Goal: Task Accomplishment & Management: Manage account settings

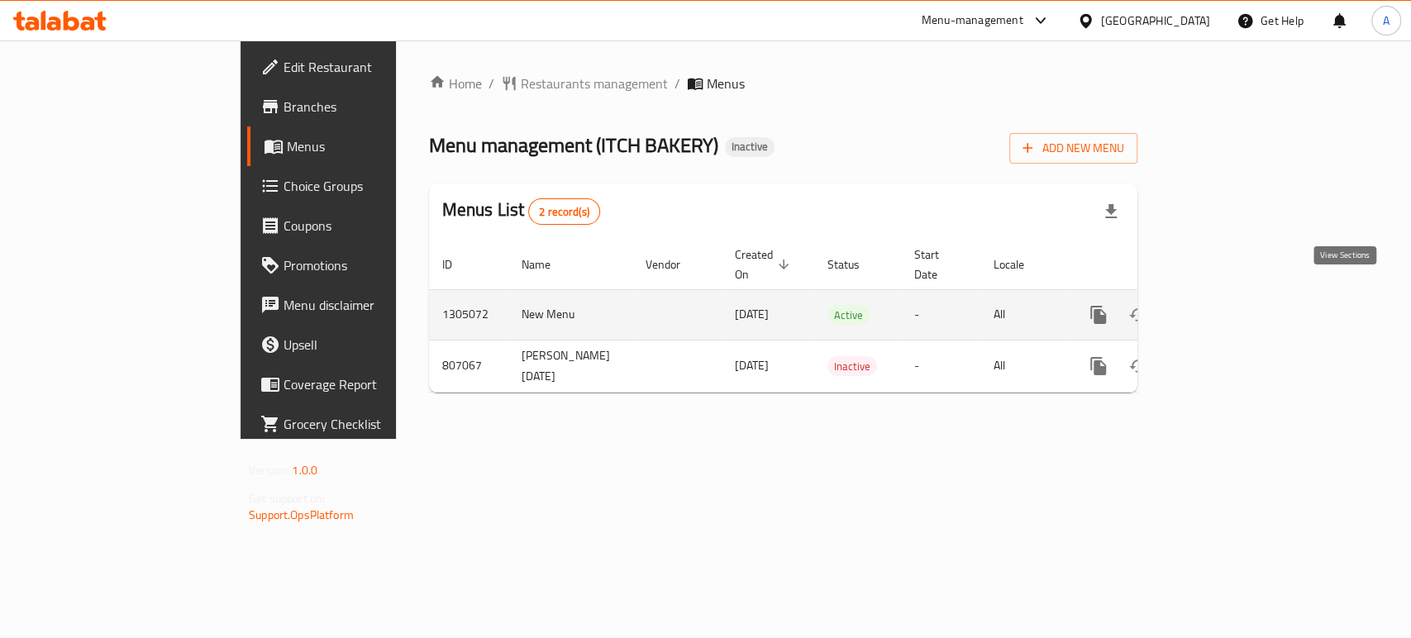
click at [1228, 305] on icon "enhanced table" at bounding box center [1218, 315] width 20 height 20
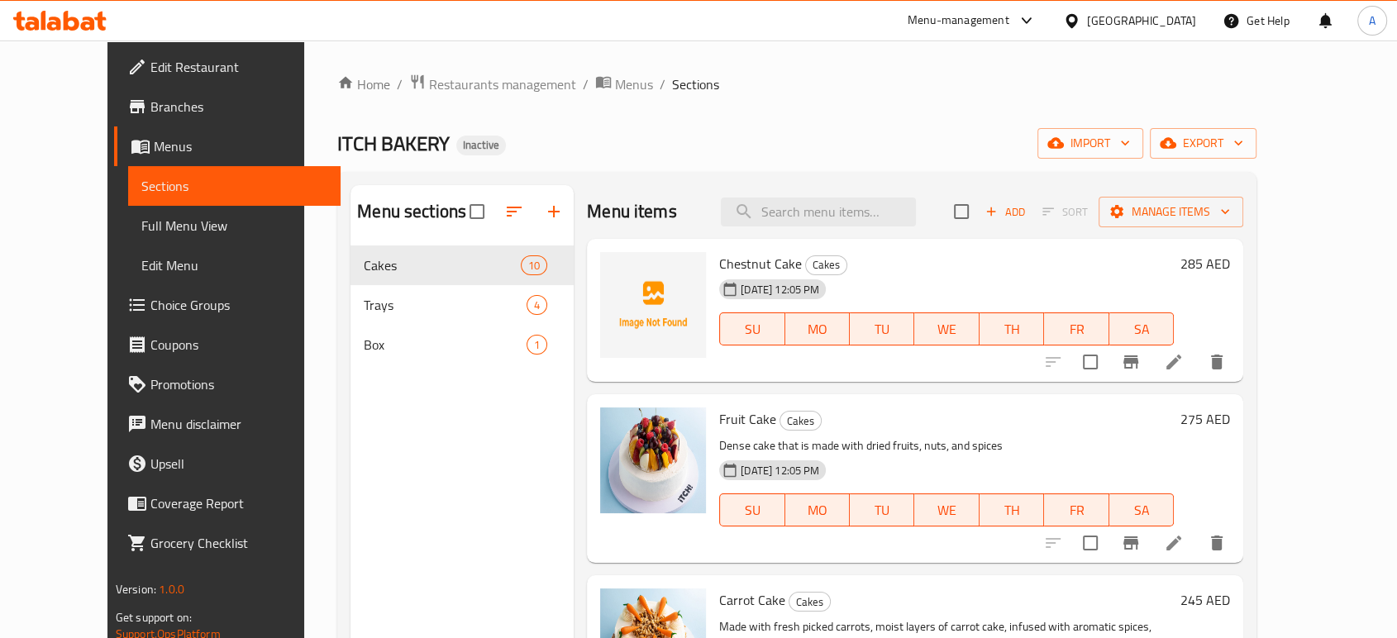
click at [725, 78] on ol "Home / Restaurants management / Menus / Sections" at bounding box center [796, 84] width 919 height 21
click at [840, 190] on div "Menu items Add Sort Manage items" at bounding box center [915, 212] width 656 height 54
click at [839, 198] on input "search" at bounding box center [818, 212] width 195 height 29
paste input "scaled"
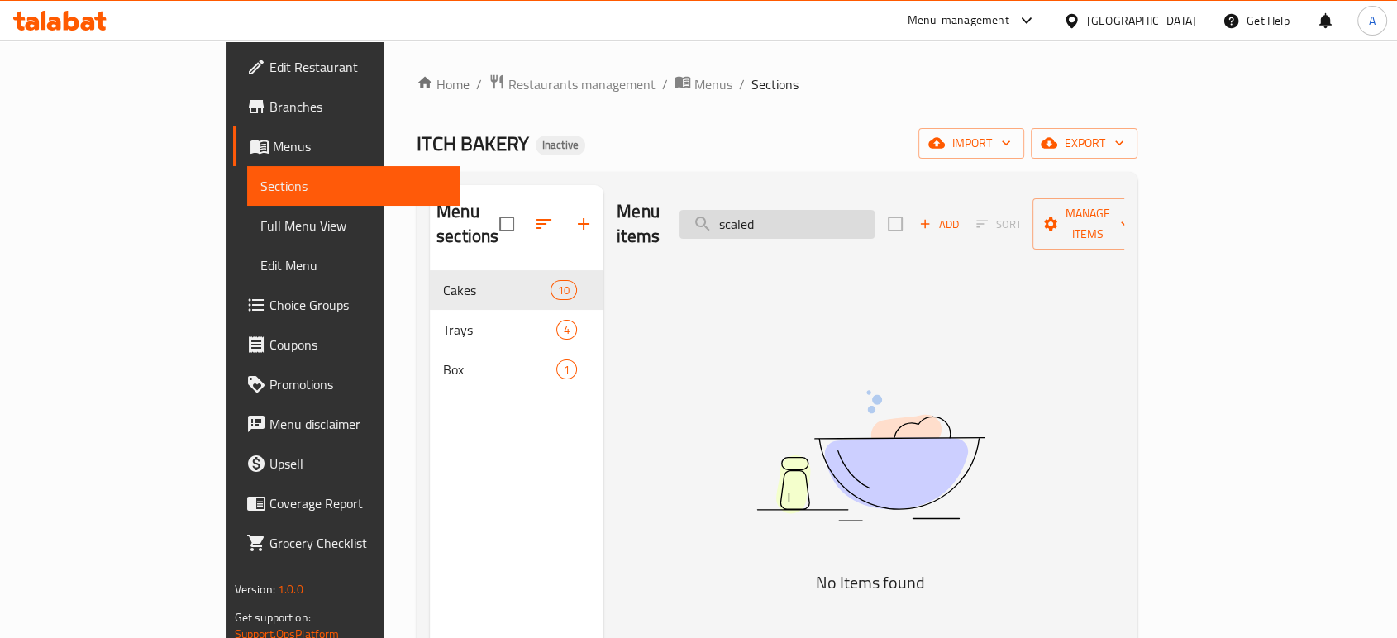
click at [839, 215] on input "scaled" at bounding box center [776, 224] width 195 height 29
paste input "baklava-cheesecake-2"
click at [847, 213] on input "baklava-cheesecake-" at bounding box center [776, 224] width 195 height 29
click at [875, 210] on input "baklava cheesecake-" at bounding box center [776, 224] width 195 height 29
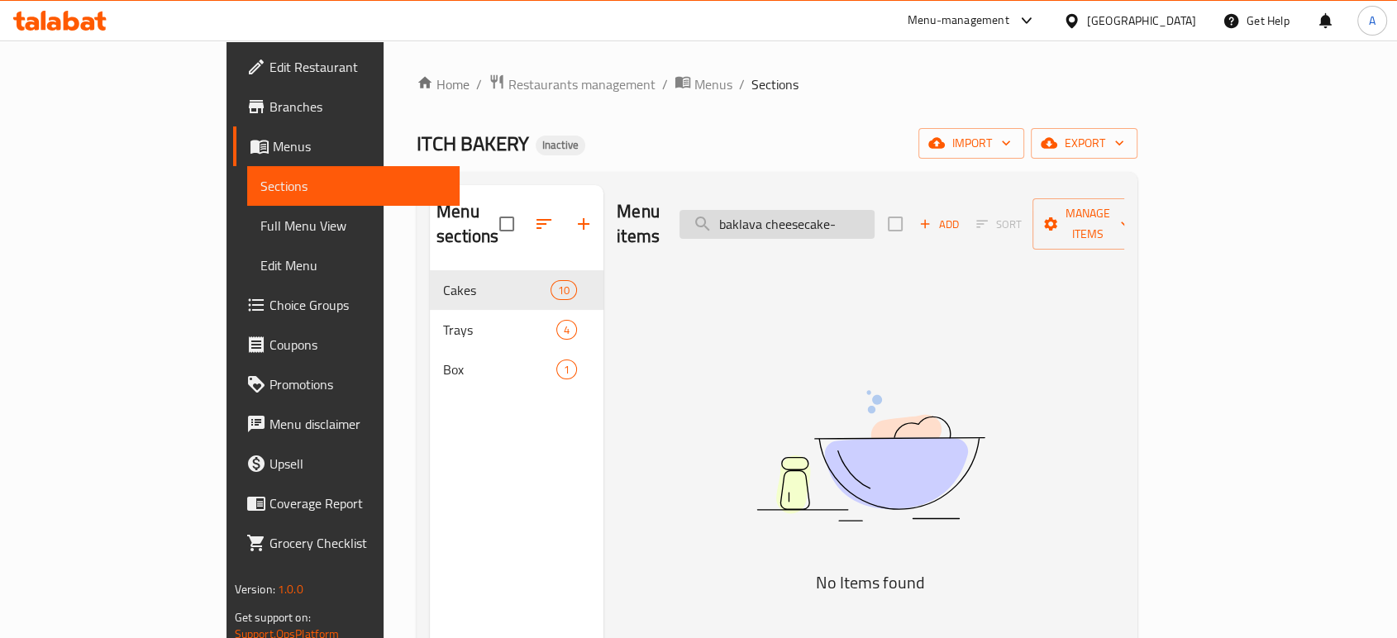
click at [875, 210] on input "baklava cheesecake-" at bounding box center [776, 224] width 195 height 29
type input "baklava"
click at [875, 217] on input "baklava" at bounding box center [776, 224] width 195 height 29
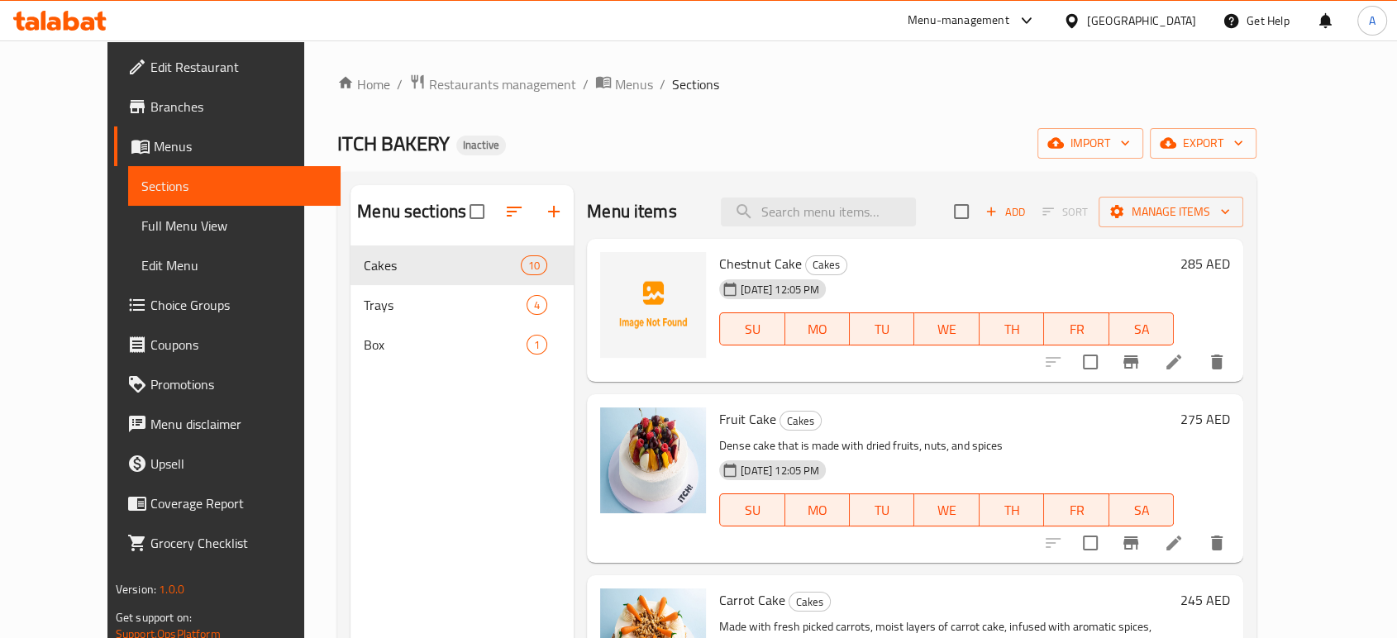
click at [952, 279] on div "11-08-2025 12:05 PM SU MO TU WE TH FR SA" at bounding box center [947, 317] width 468 height 89
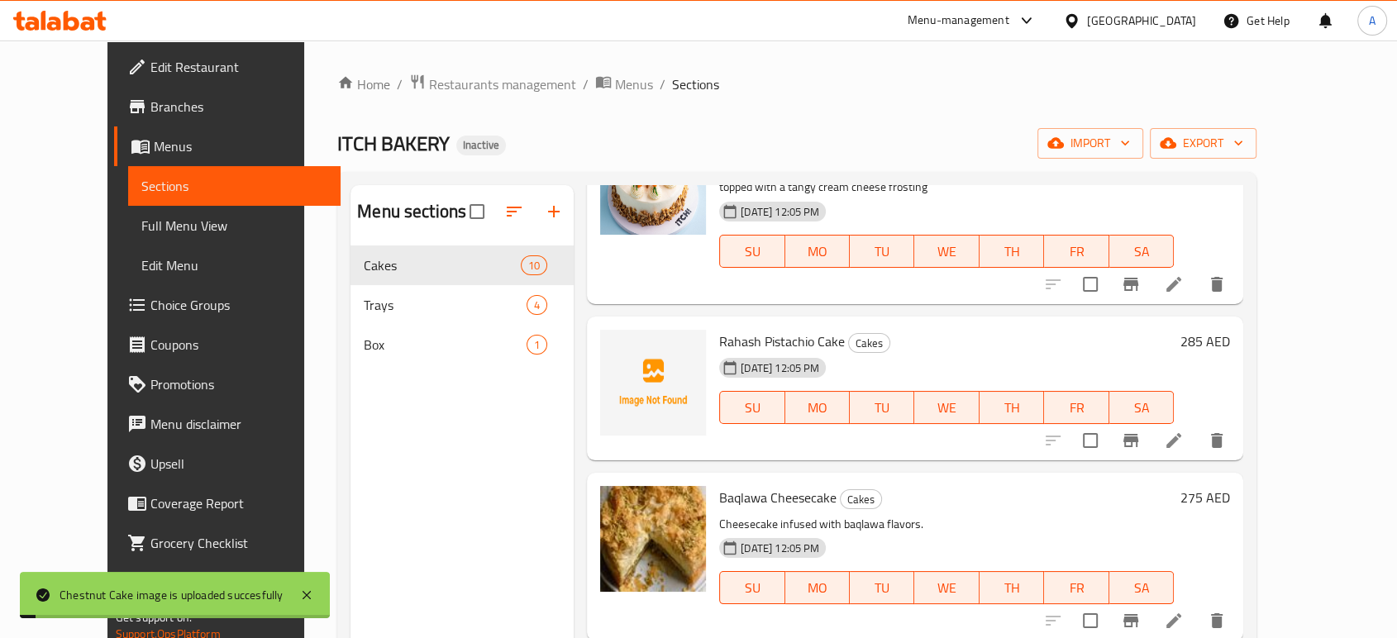
scroll to position [459, 0]
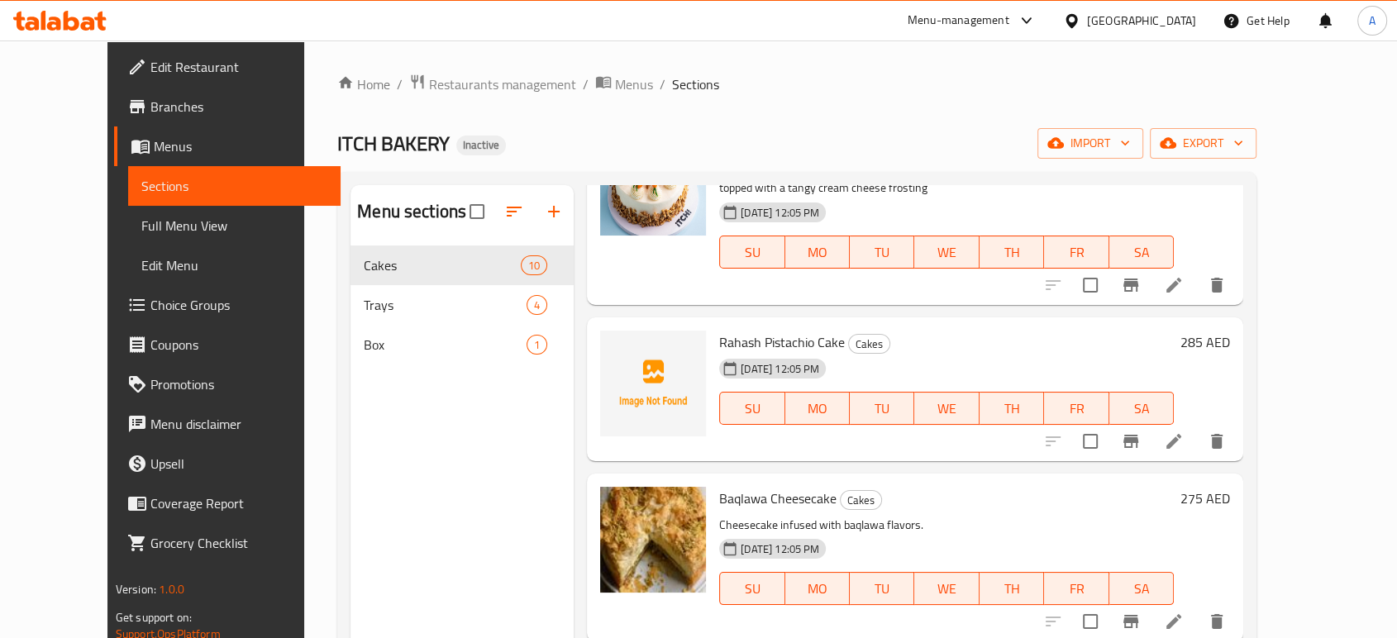
click at [894, 309] on div "Menu items Add Sort Manage items Chestnut Cake Cakes 11-08-2025 12:05 PM SU MO …" at bounding box center [909, 504] width 670 height 638
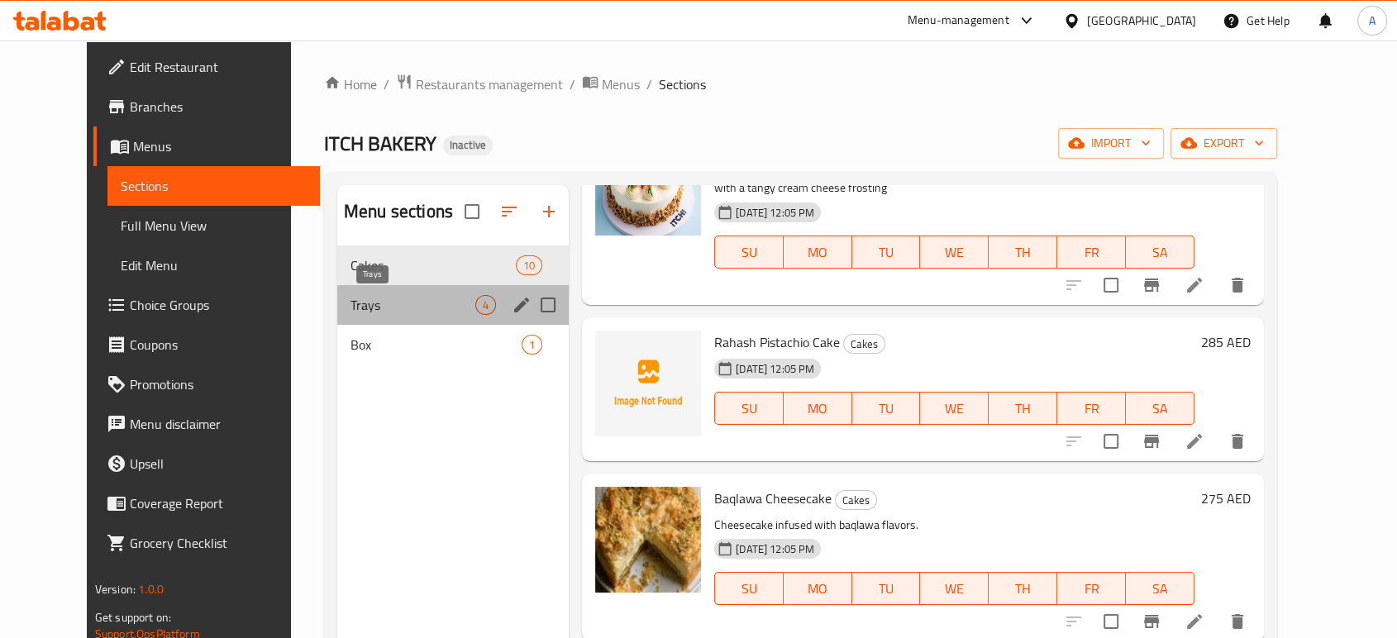
click at [350, 303] on span "Trays" at bounding box center [412, 305] width 125 height 20
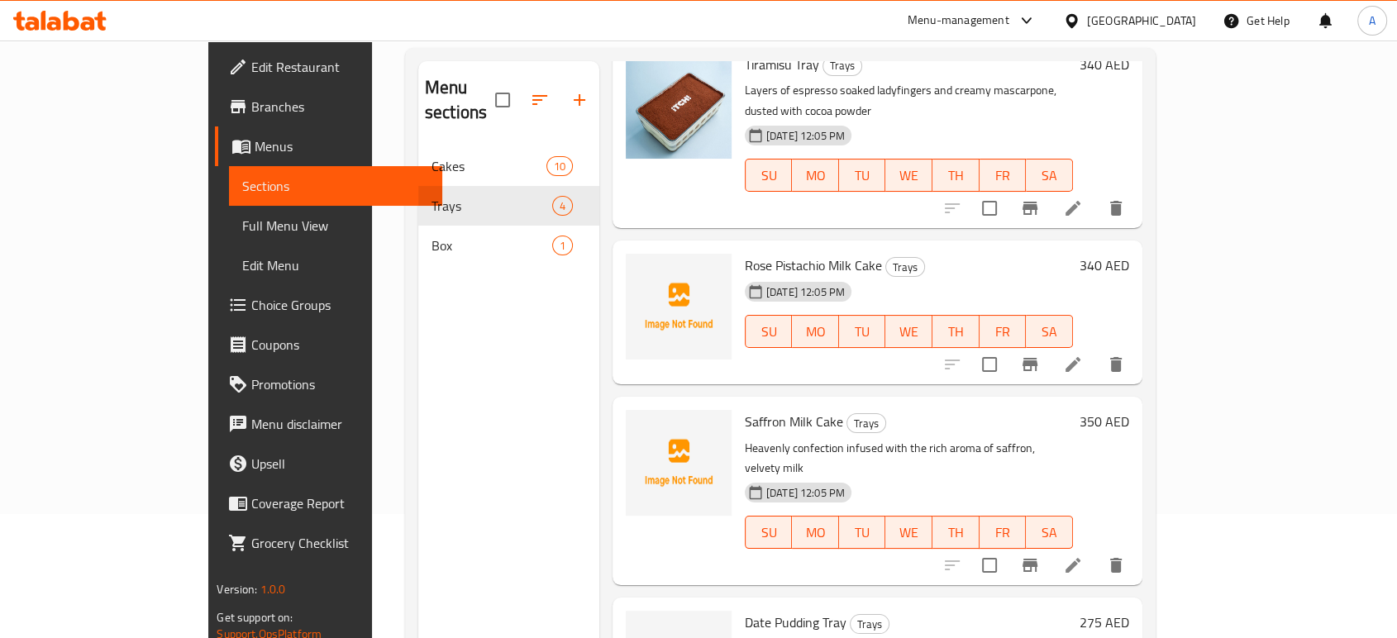
scroll to position [231, 0]
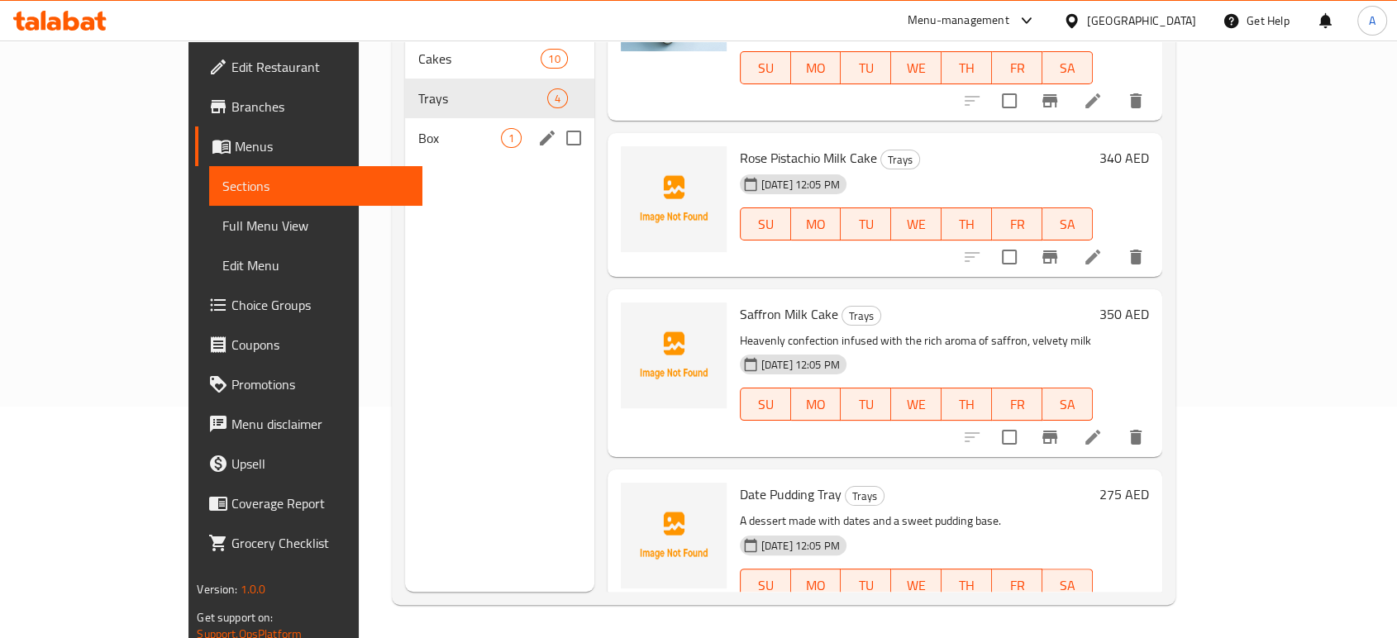
click at [418, 128] on span "Box" at bounding box center [459, 138] width 83 height 20
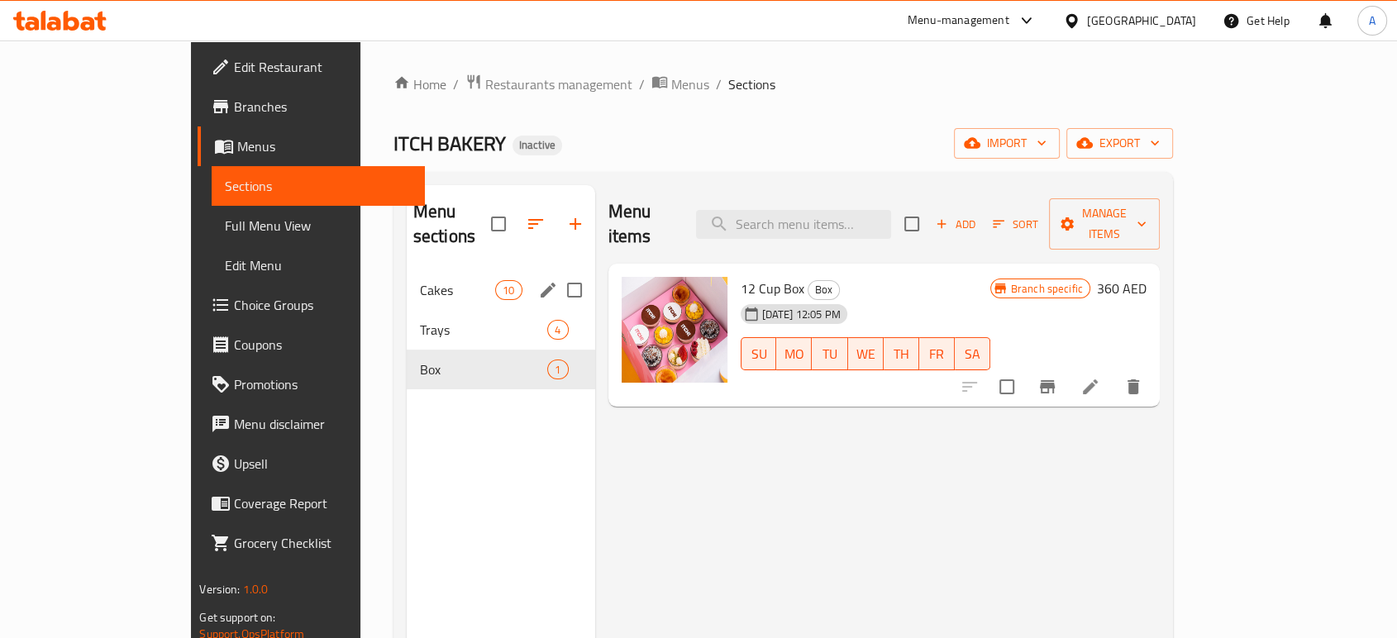
click at [407, 270] on div "Cakes 10" at bounding box center [501, 290] width 188 height 40
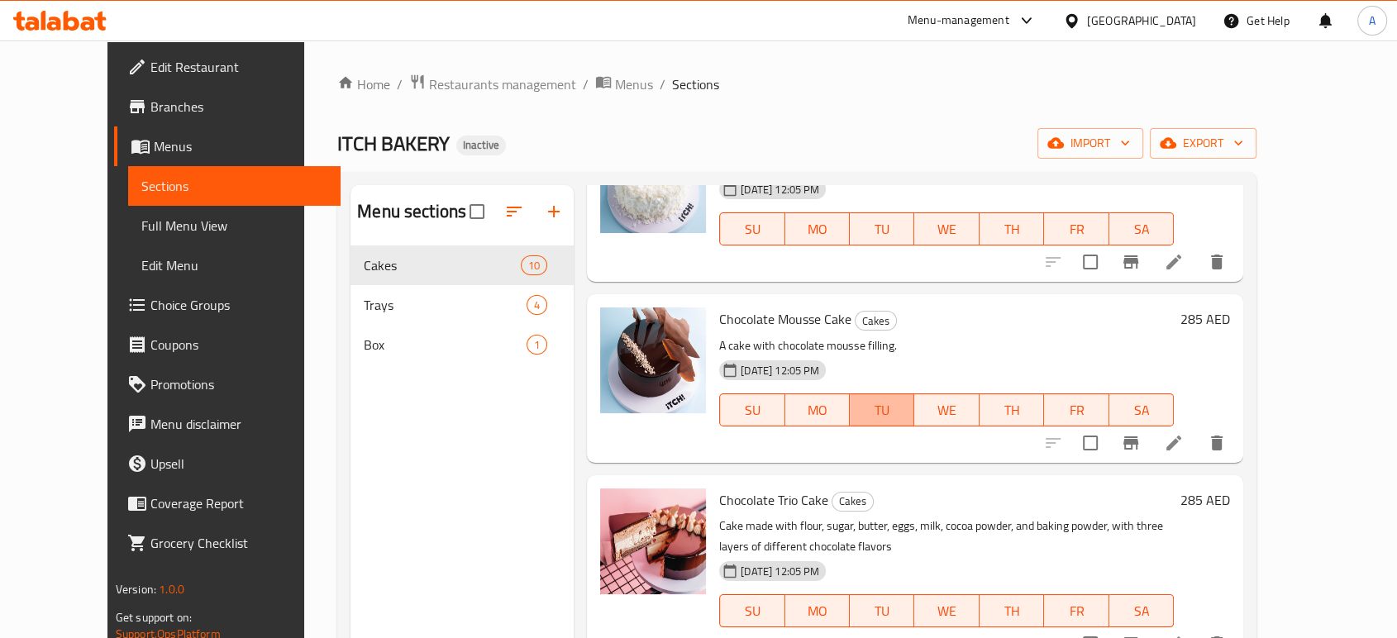
drag, startPoint x: 935, startPoint y: 379, endPoint x: 928, endPoint y: 373, distance: 8.8
click at [914, 393] on button "TU" at bounding box center [882, 409] width 64 height 33
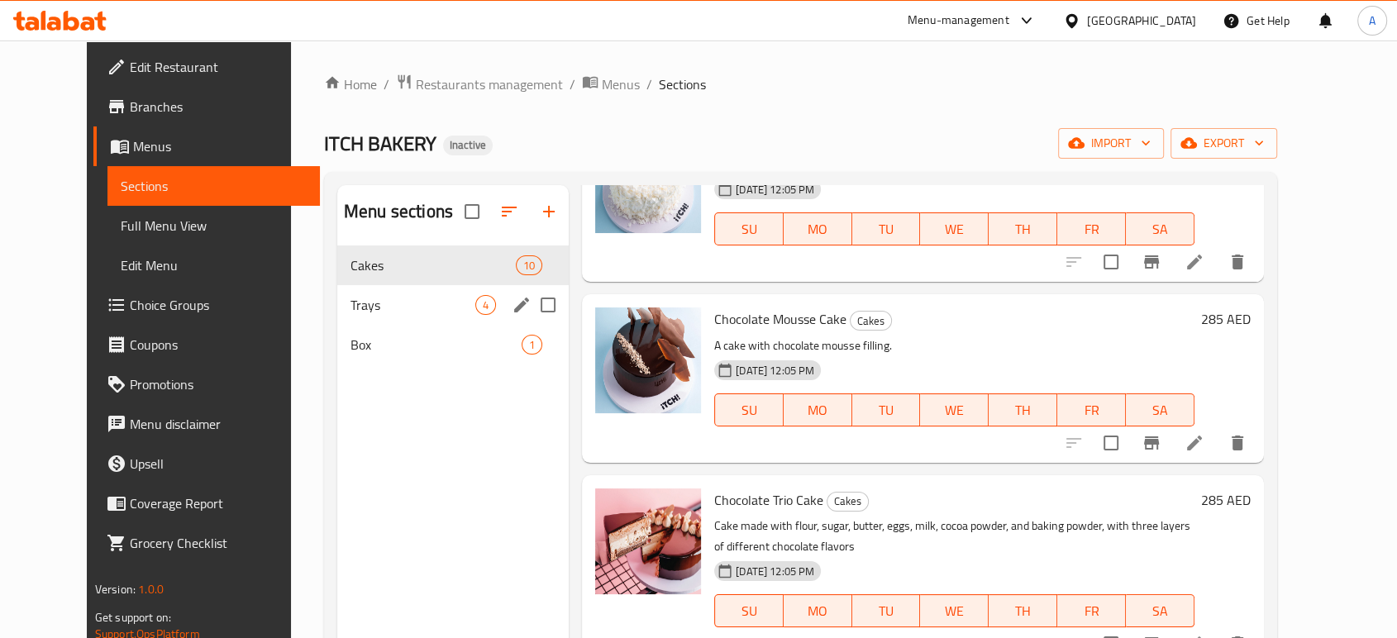
click at [350, 306] on span "Trays" at bounding box center [412, 305] width 125 height 20
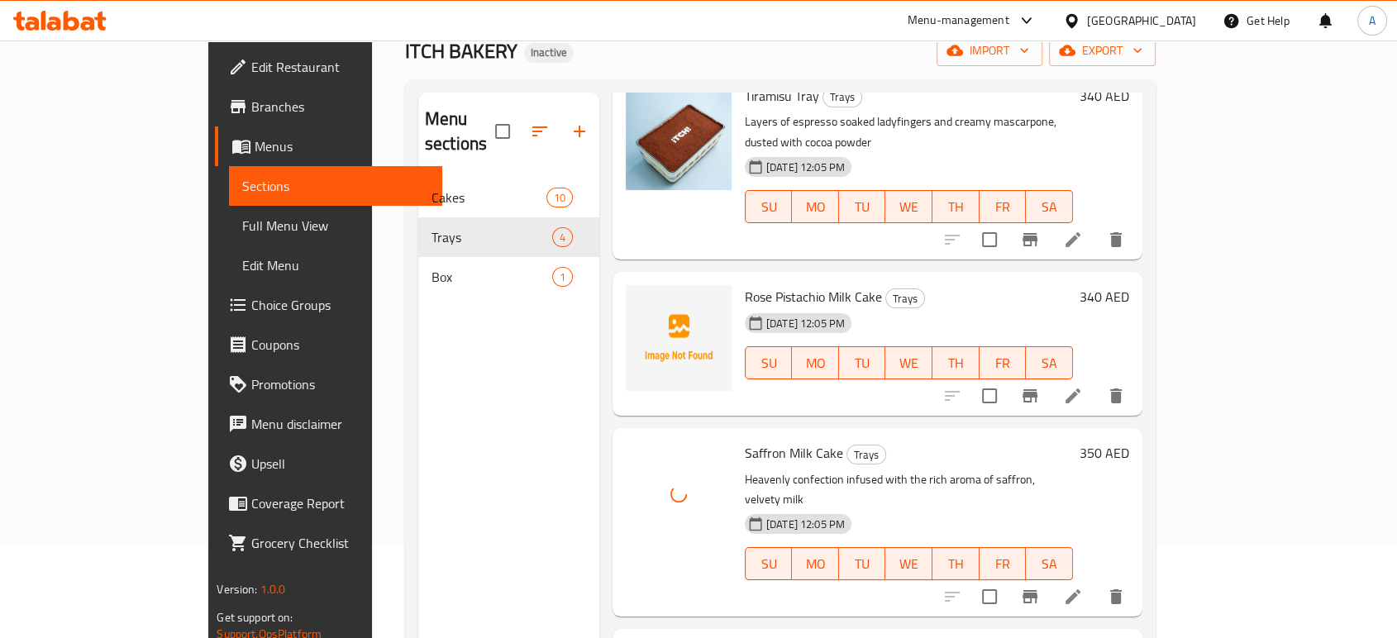
scroll to position [184, 0]
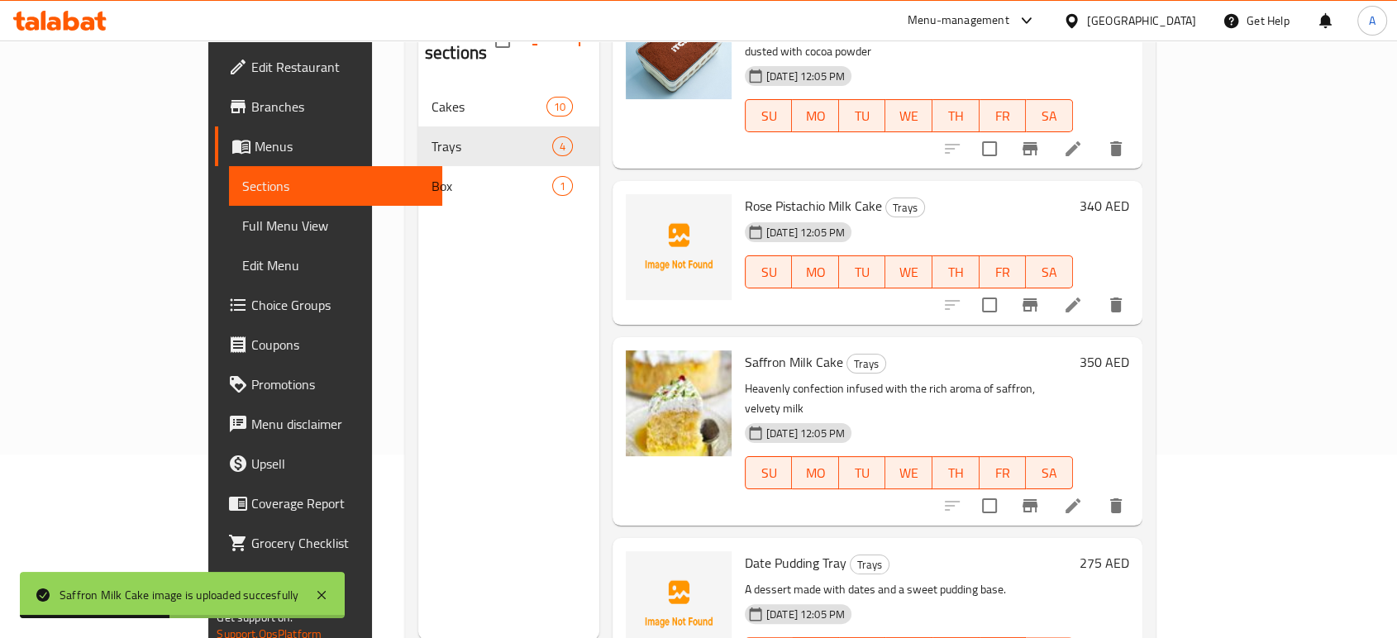
click at [906, 466] on div "Menu items Add Sort Manage items Tiramisu Tray Trays Layers of espresso soaked …" at bounding box center [870, 321] width 543 height 638
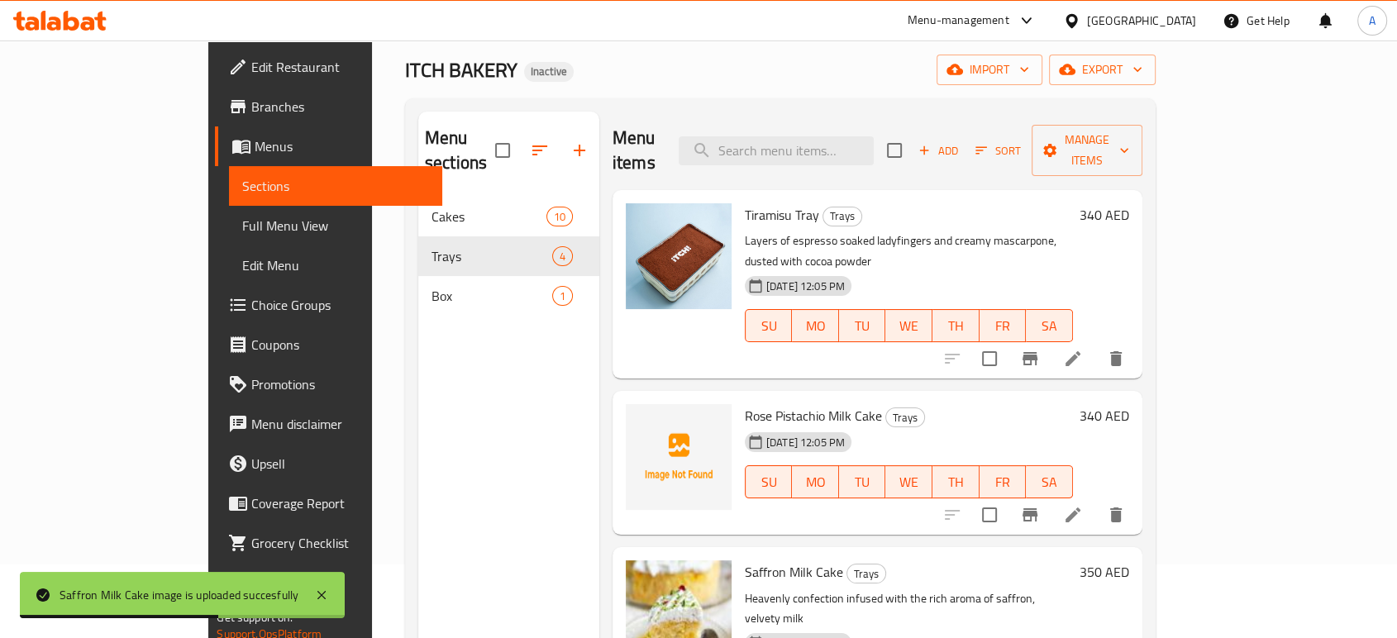
scroll to position [0, 0]
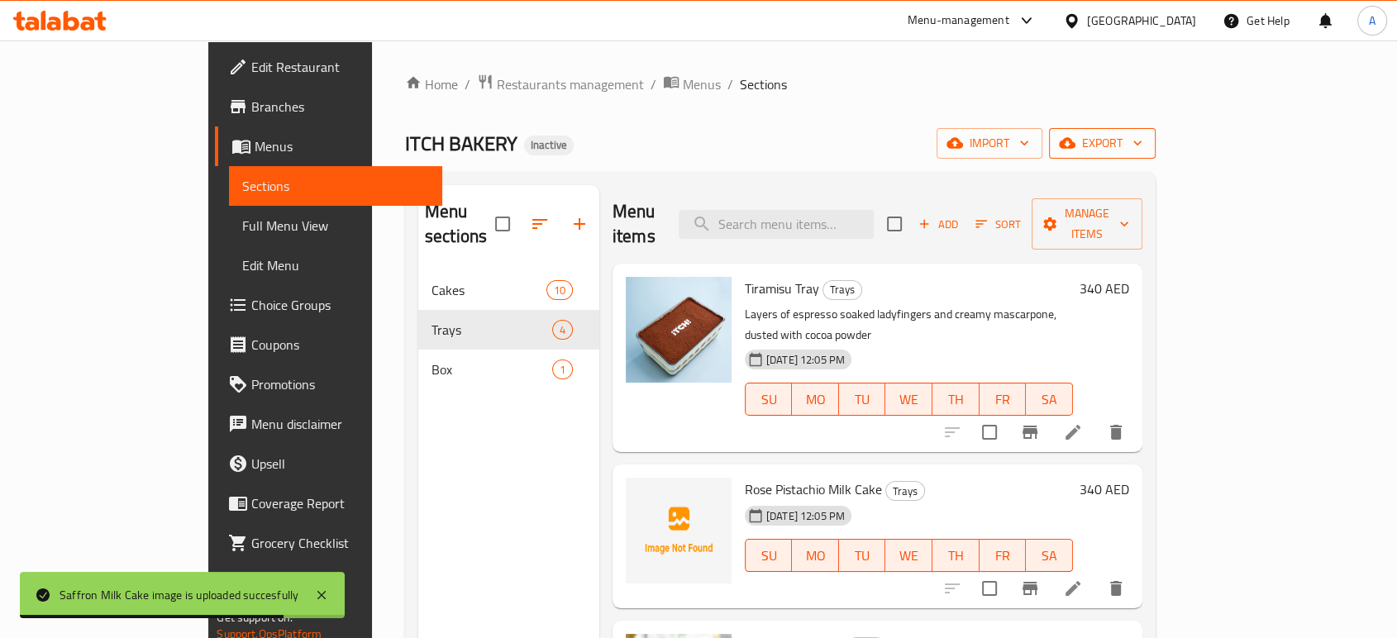
click at [1142, 144] on span "export" at bounding box center [1102, 143] width 80 height 21
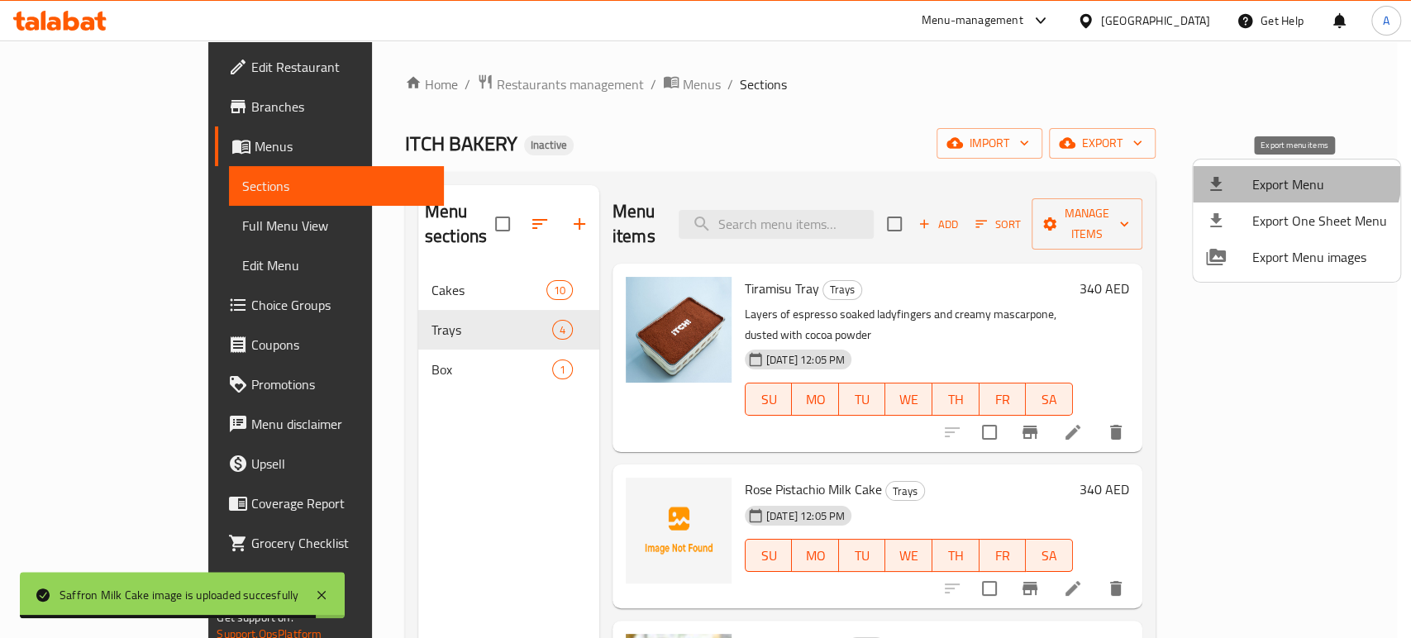
click at [1294, 174] on span "Export Menu" at bounding box center [1319, 184] width 135 height 20
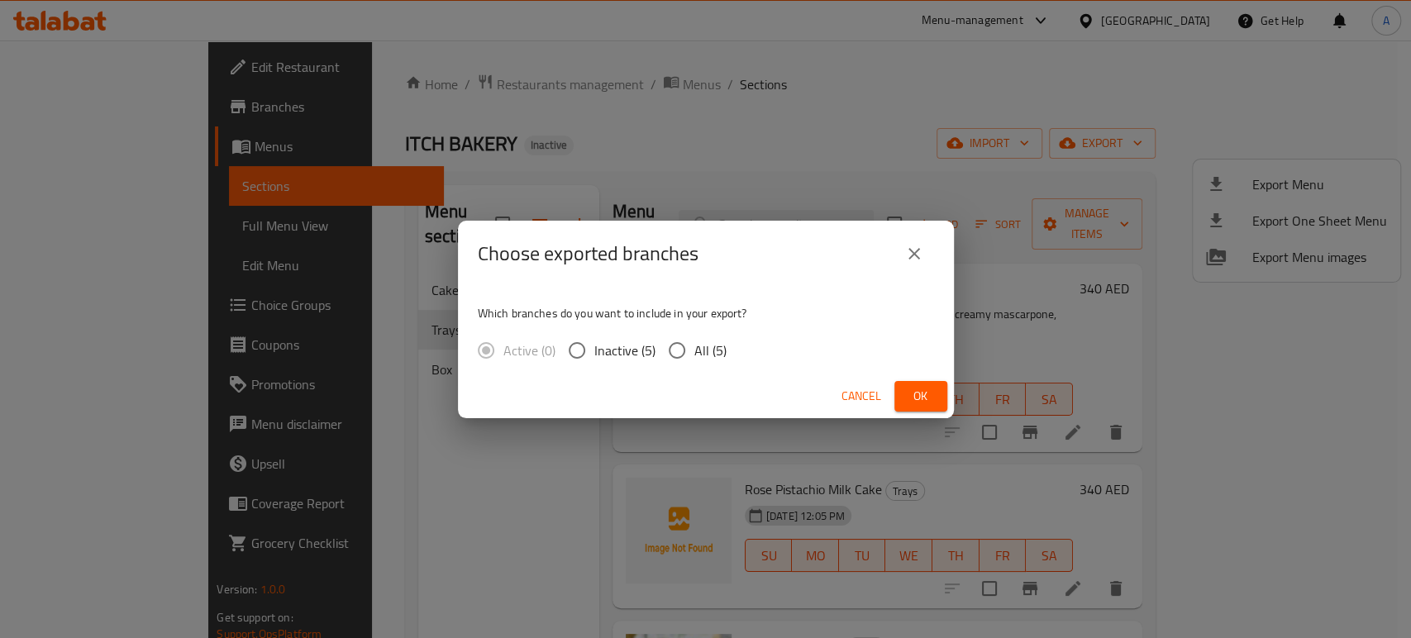
click at [697, 350] on span "All (5)" at bounding box center [710, 351] width 32 height 20
click at [694, 350] on input "All (5)" at bounding box center [677, 350] width 35 height 35
radio input "true"
click at [928, 392] on span "Ok" at bounding box center [921, 396] width 26 height 21
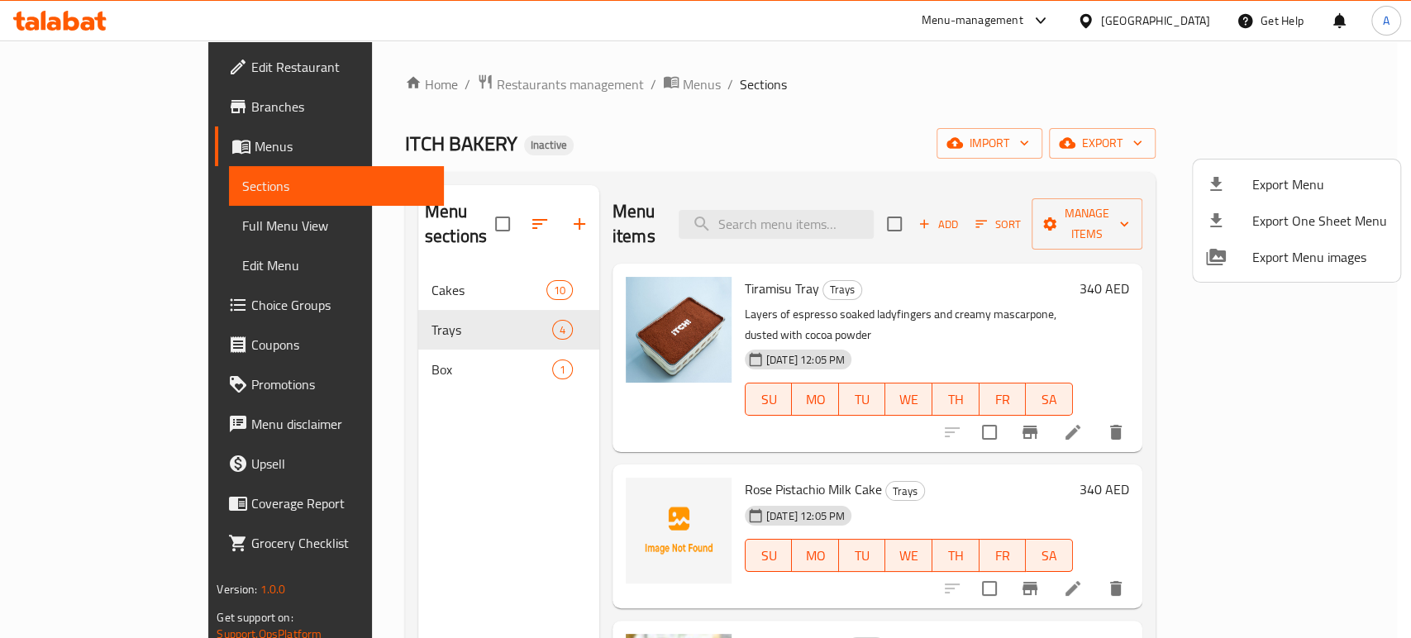
click at [1185, 14] on div at bounding box center [705, 319] width 1411 height 638
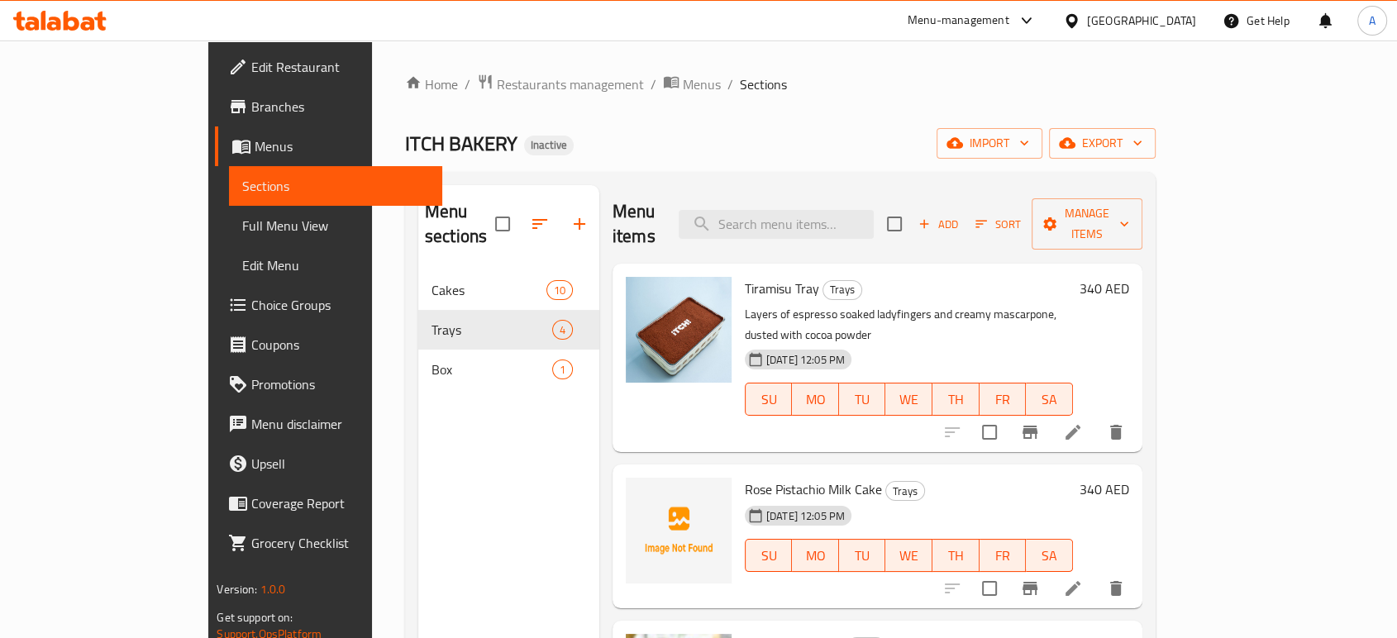
click at [1176, 18] on div "[GEOGRAPHIC_DATA]" at bounding box center [1141, 21] width 109 height 18
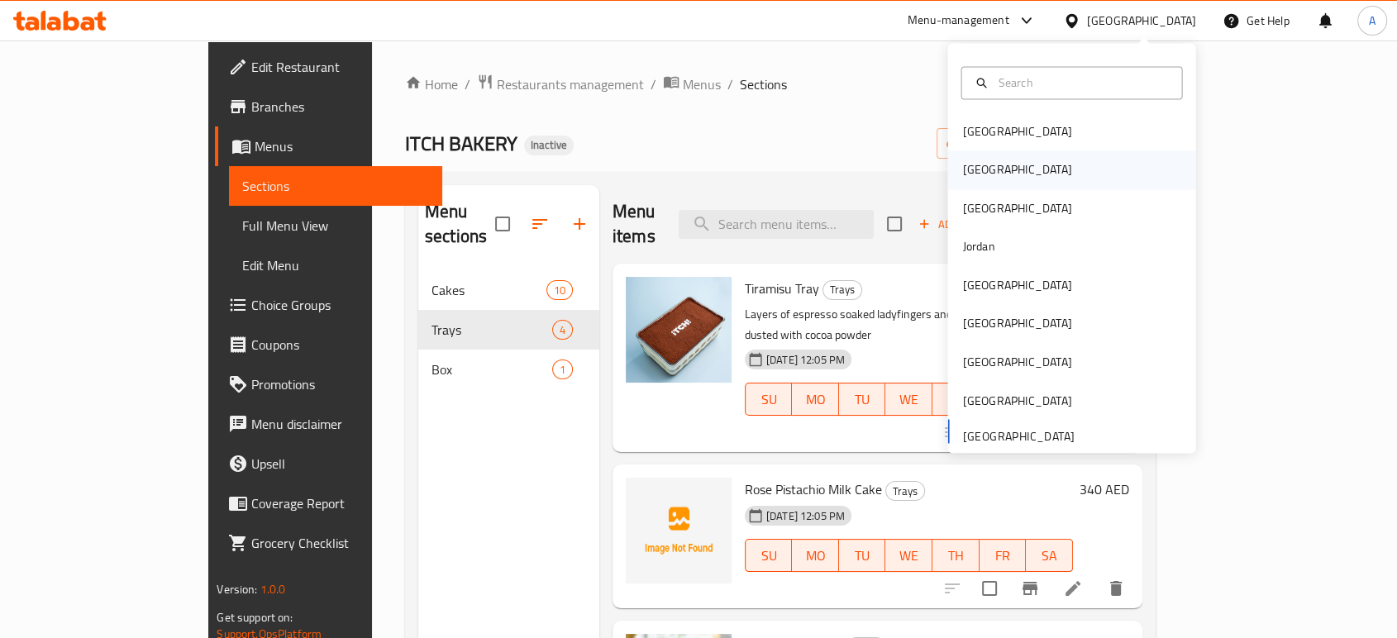
click at [992, 170] on div "[GEOGRAPHIC_DATA]" at bounding box center [1071, 170] width 248 height 38
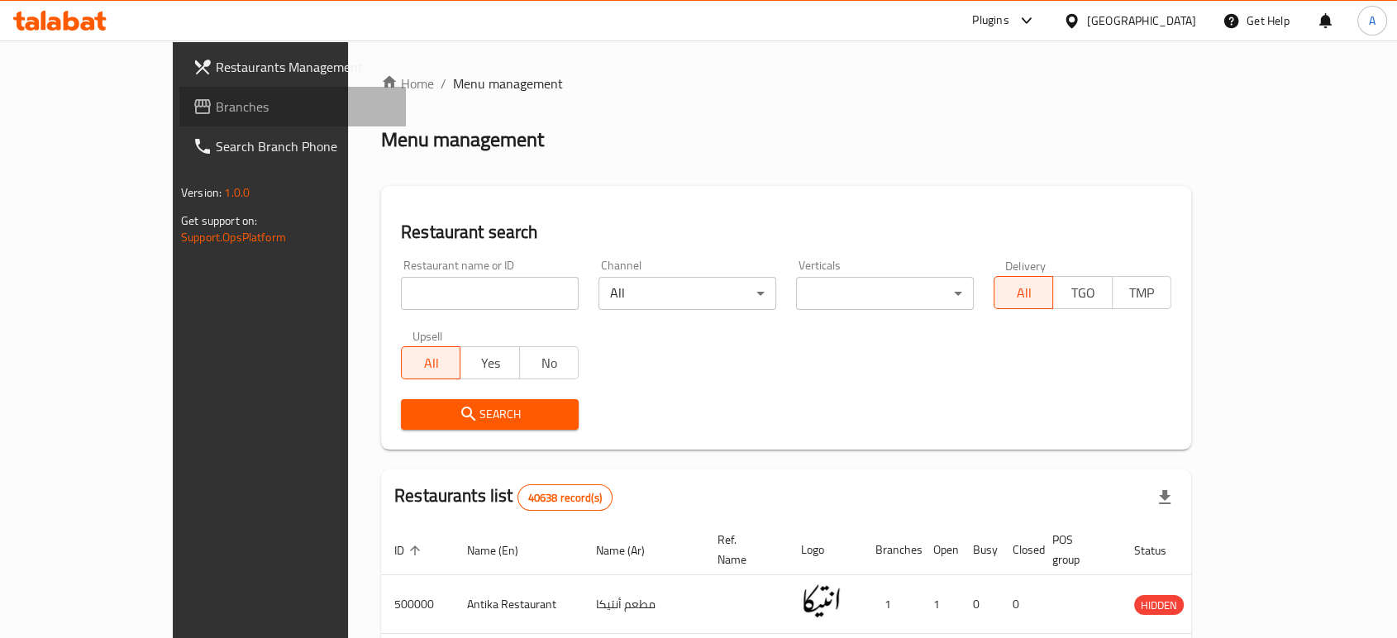
click at [216, 110] on span "Branches" at bounding box center [304, 107] width 177 height 20
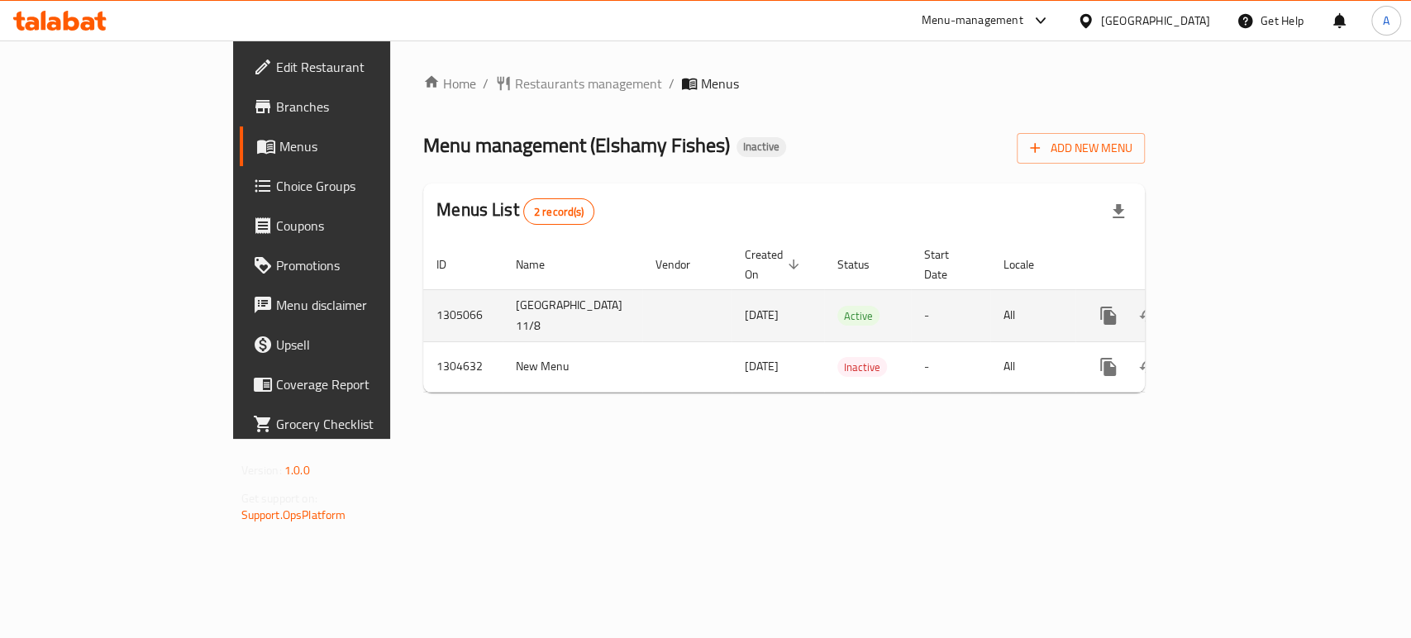
click at [1237, 306] on icon "enhanced table" at bounding box center [1228, 316] width 20 height 20
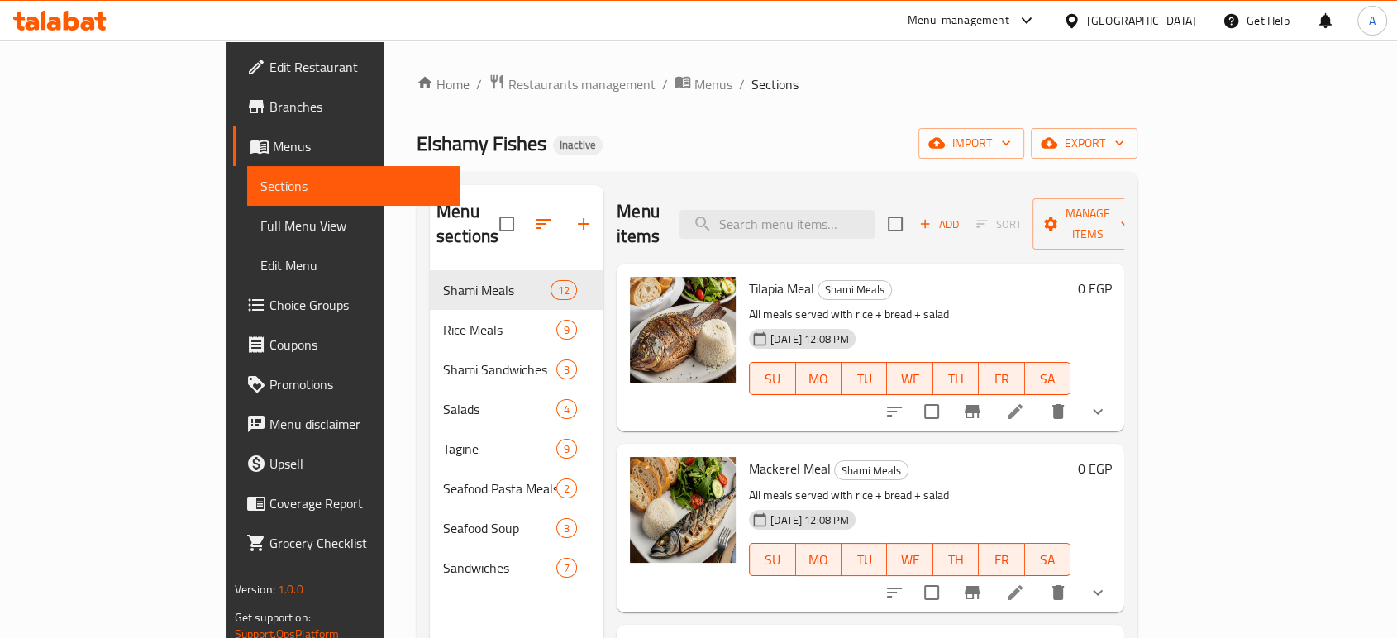
click at [260, 217] on span "Full Menu View" at bounding box center [353, 226] width 186 height 20
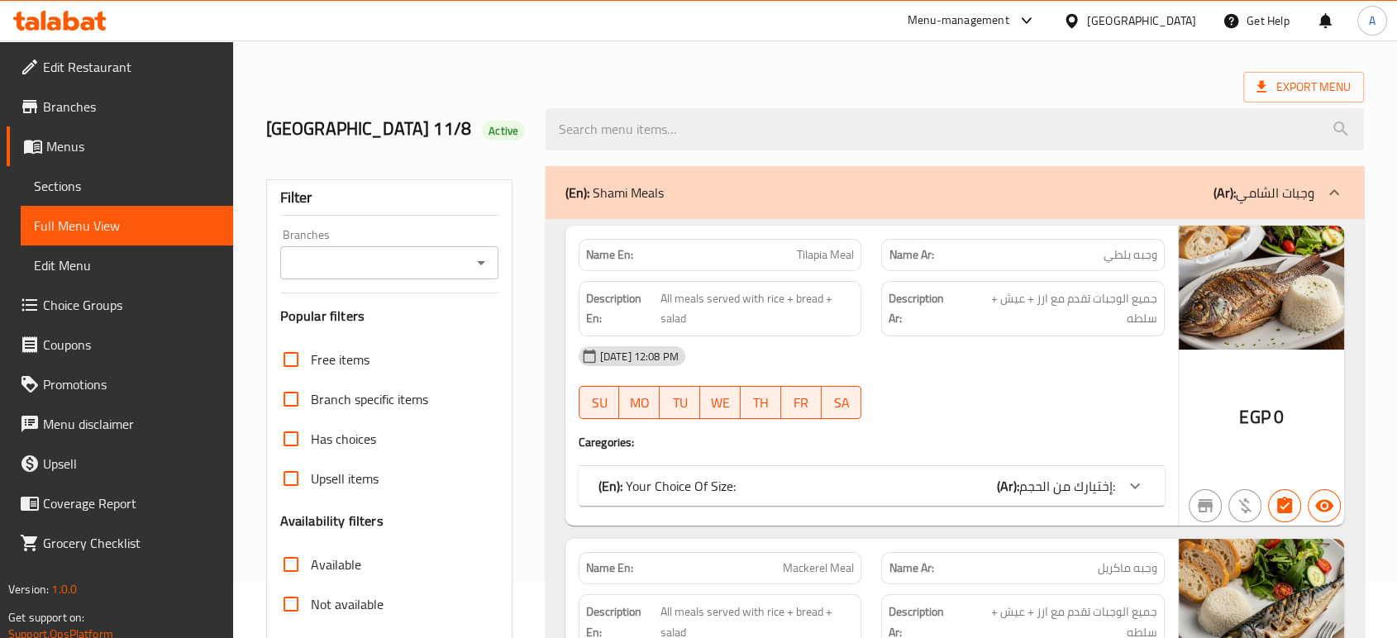
scroll to position [184, 0]
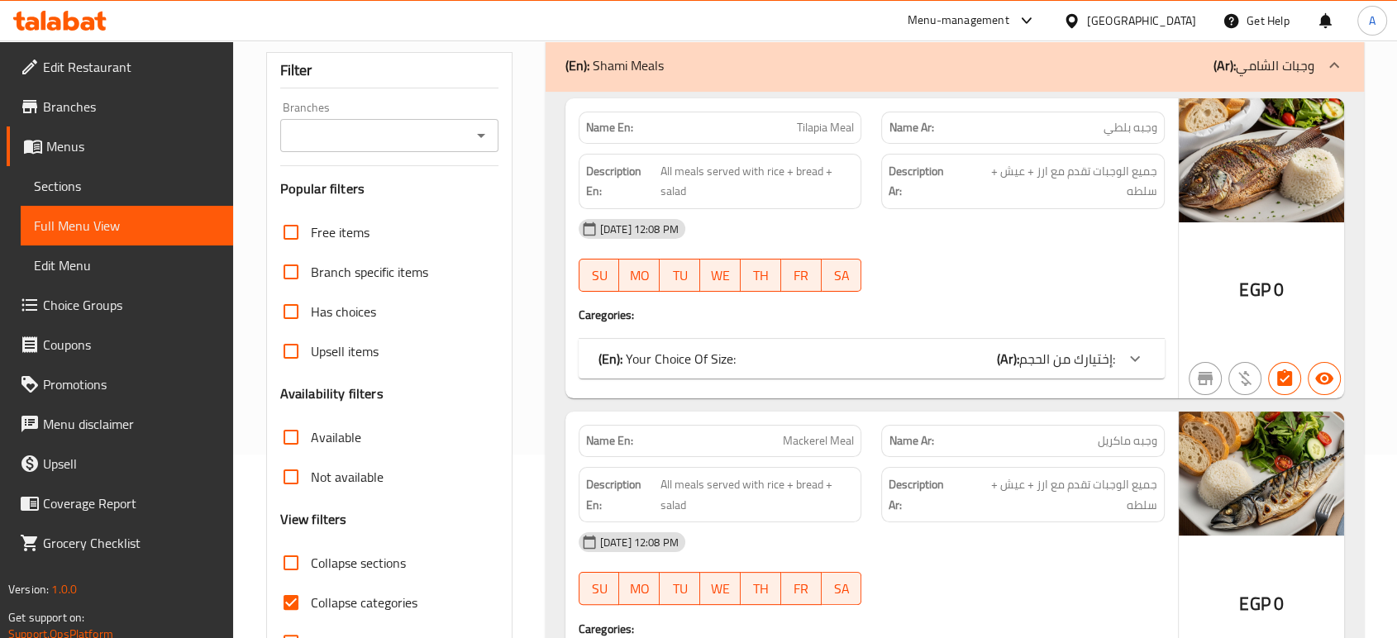
click at [350, 593] on span "Collapse categories" at bounding box center [364, 603] width 107 height 20
click at [311, 590] on input "Collapse categories" at bounding box center [291, 603] width 40 height 40
checkbox input "false"
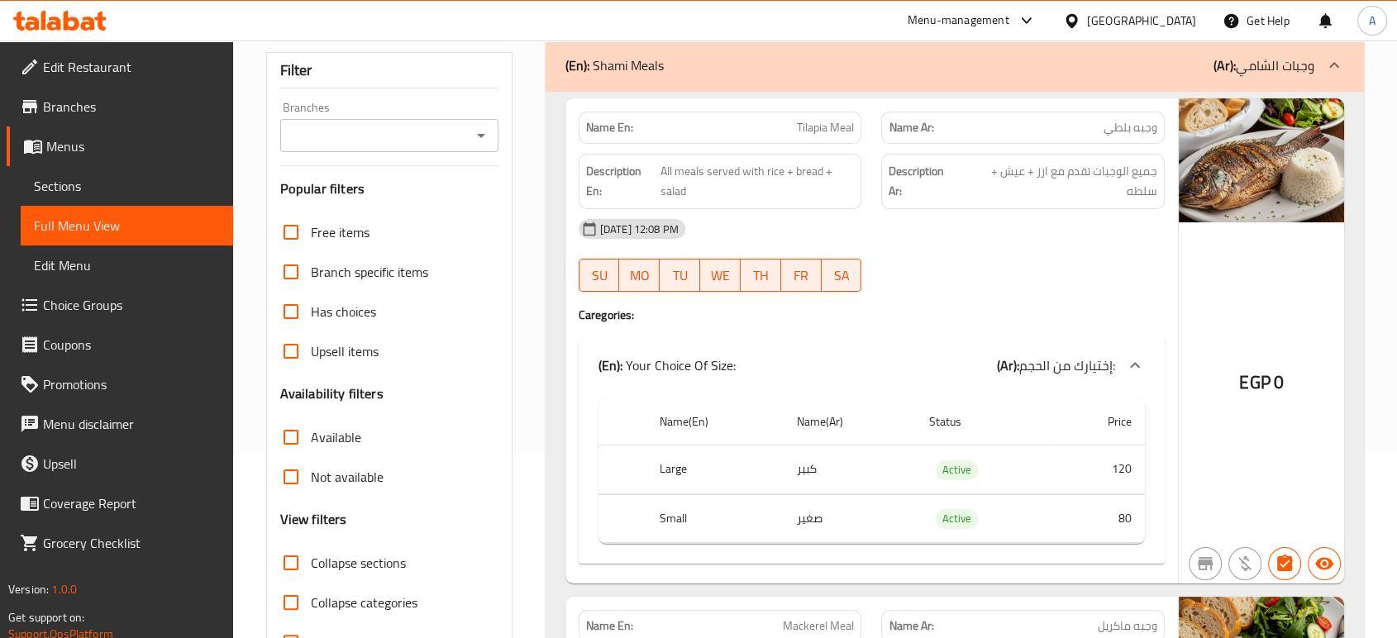
click at [951, 264] on div "11-08-2025 12:08 PM SU MO TU WE TH FR SA" at bounding box center [872, 255] width 606 height 93
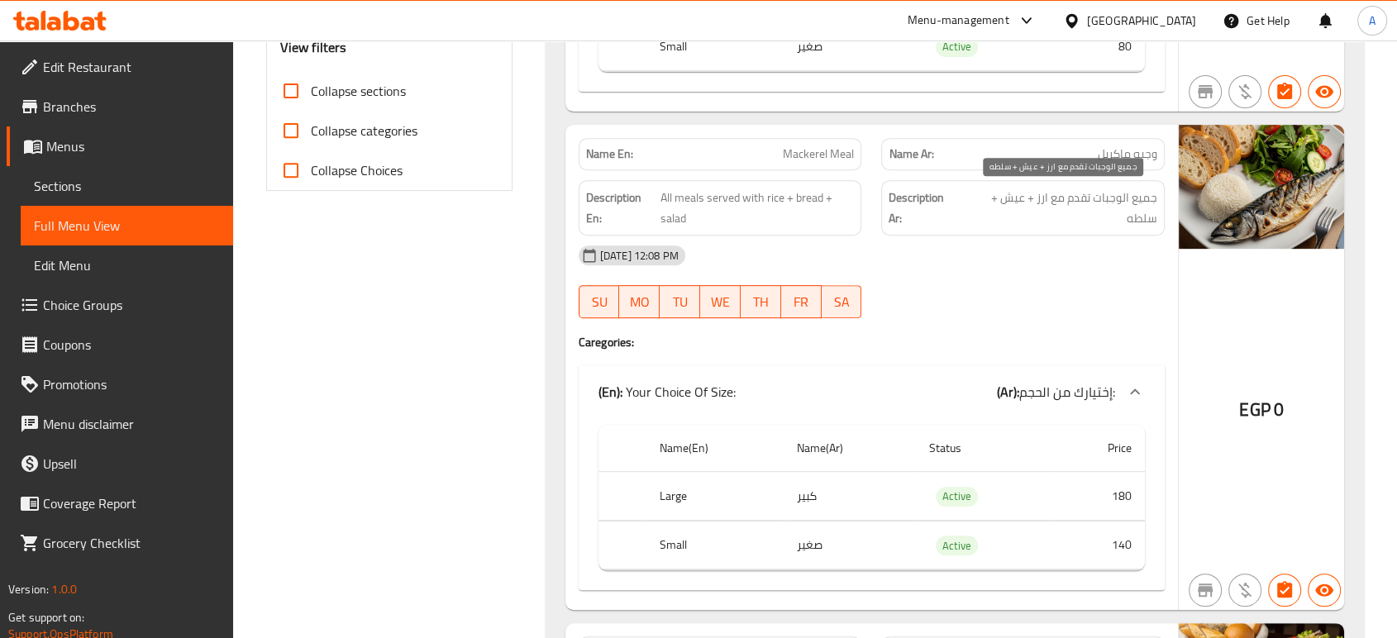
scroll to position [734, 0]
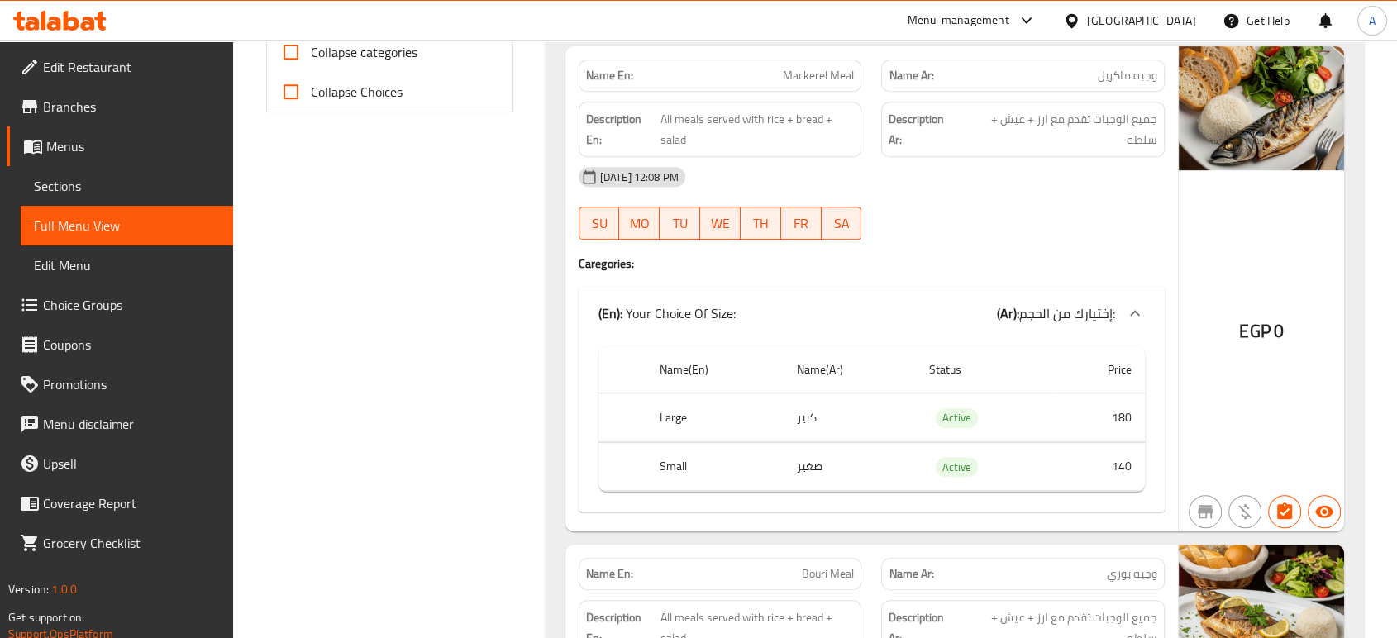
click at [982, 210] on div "11-08-2025 12:08 PM SU MO TU WE TH FR SA" at bounding box center [872, 203] width 606 height 93
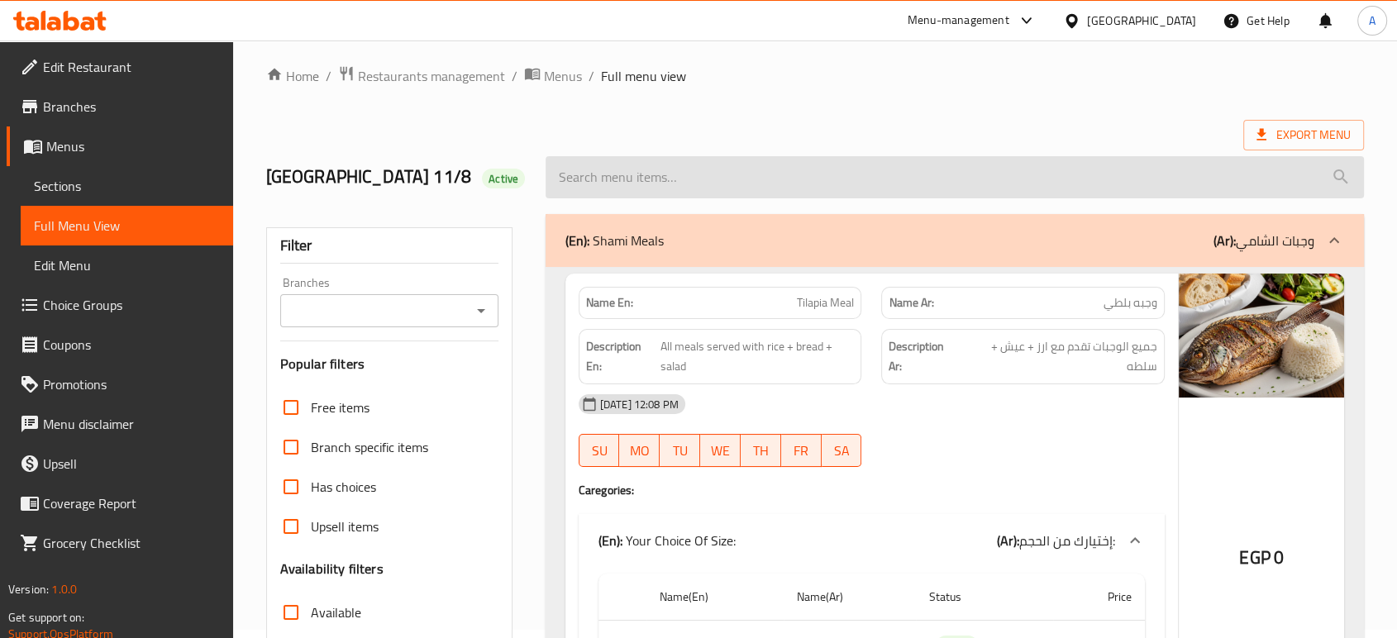
scroll to position [0, 0]
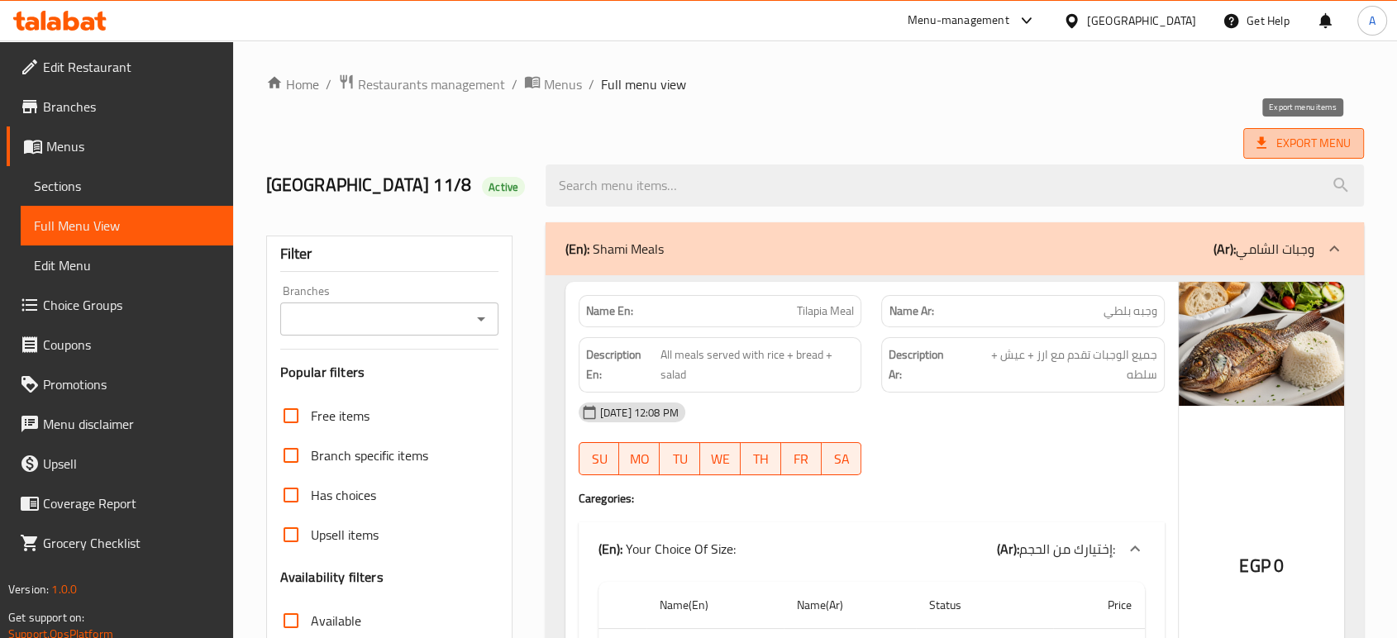
click at [1313, 138] on span "Export Menu" at bounding box center [1303, 143] width 94 height 21
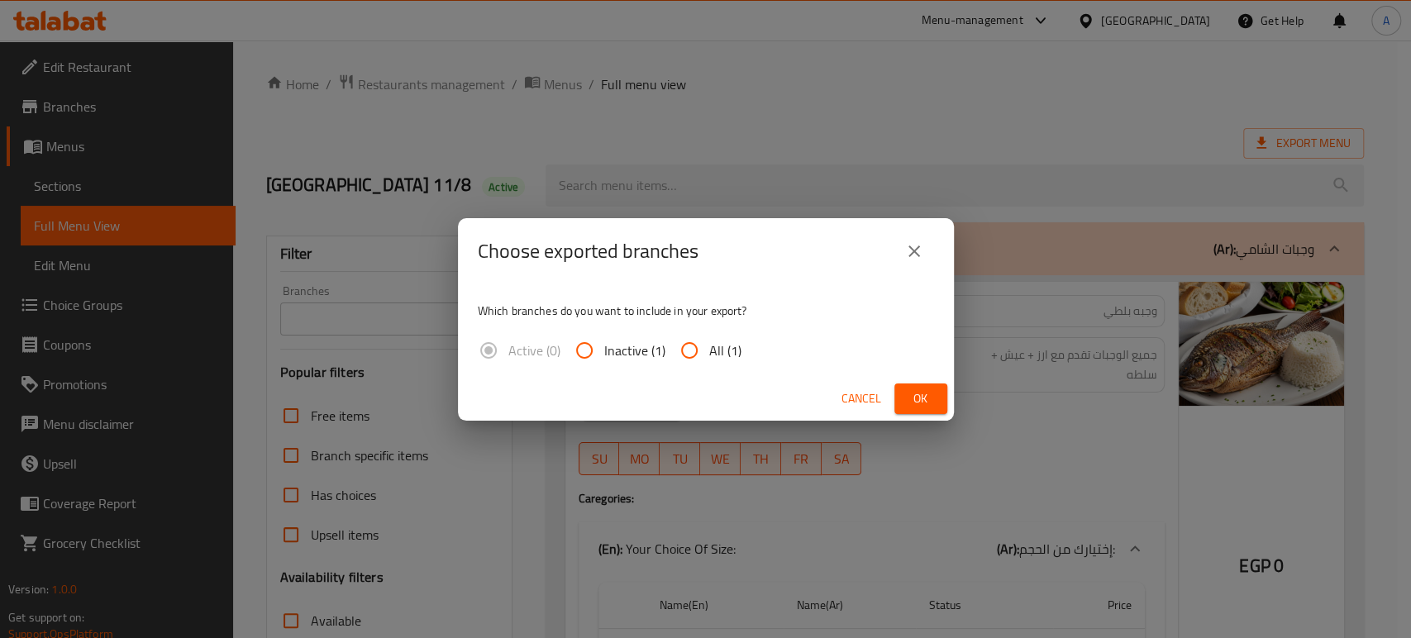
click at [698, 346] on input "All (1)" at bounding box center [690, 351] width 40 height 40
radio input "true"
click at [903, 384] on button "Ok" at bounding box center [920, 399] width 53 height 31
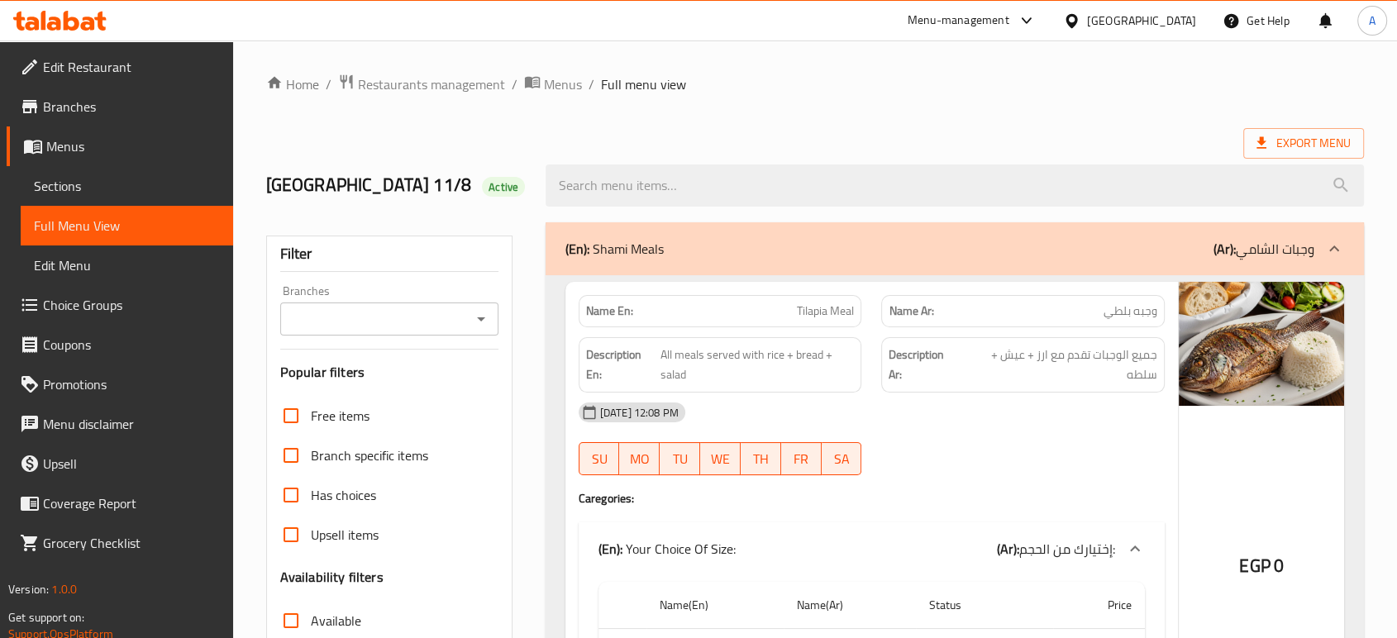
click at [1190, 17] on div "[GEOGRAPHIC_DATA]" at bounding box center [1141, 21] width 109 height 18
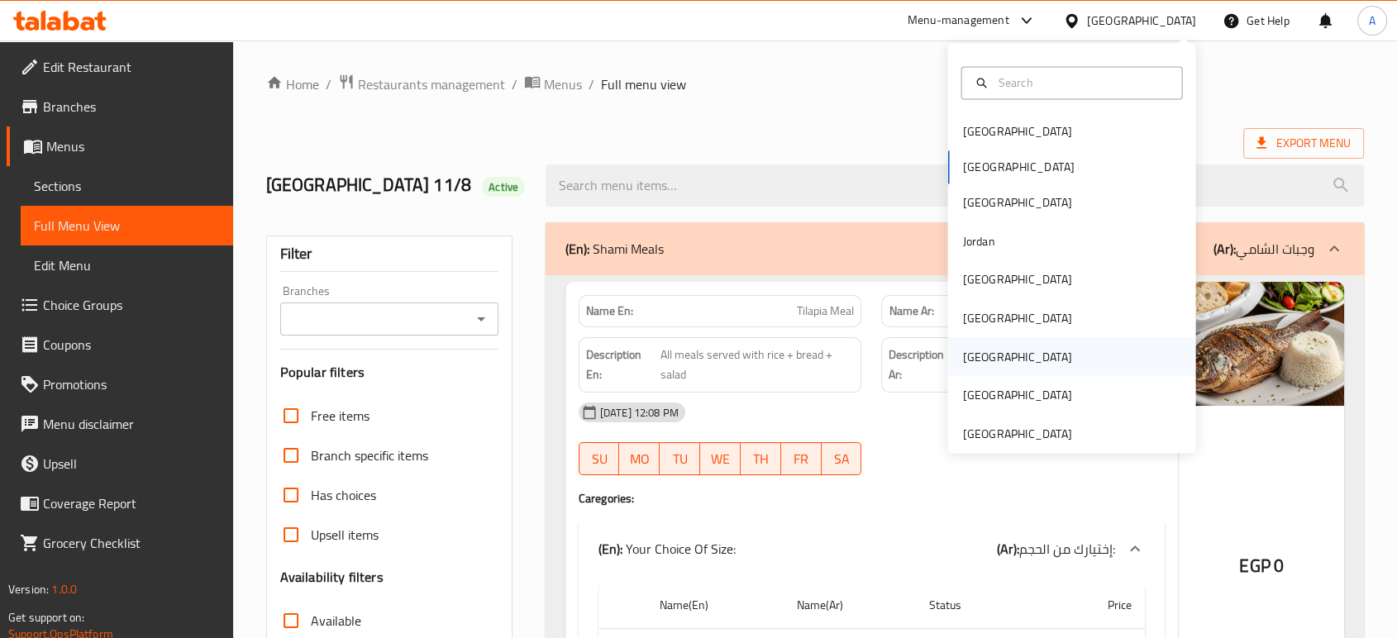
click at [979, 371] on div "[GEOGRAPHIC_DATA]" at bounding box center [1017, 356] width 136 height 38
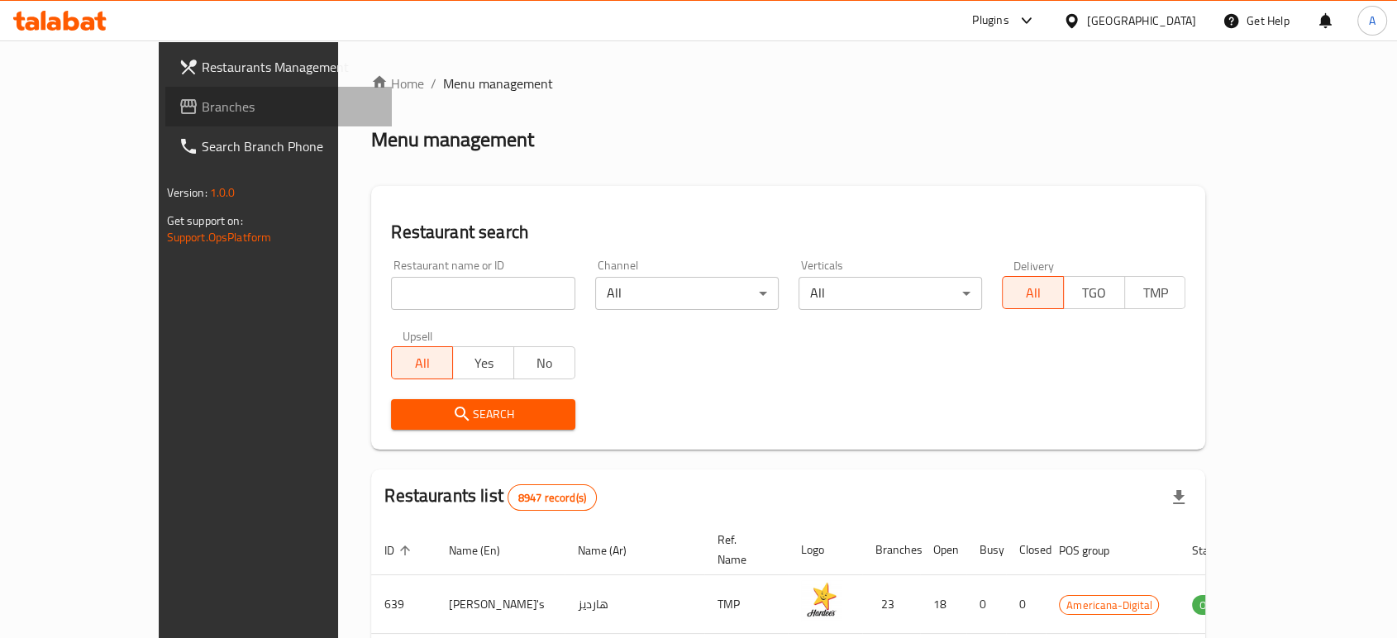
click at [202, 113] on span "Branches" at bounding box center [290, 107] width 177 height 20
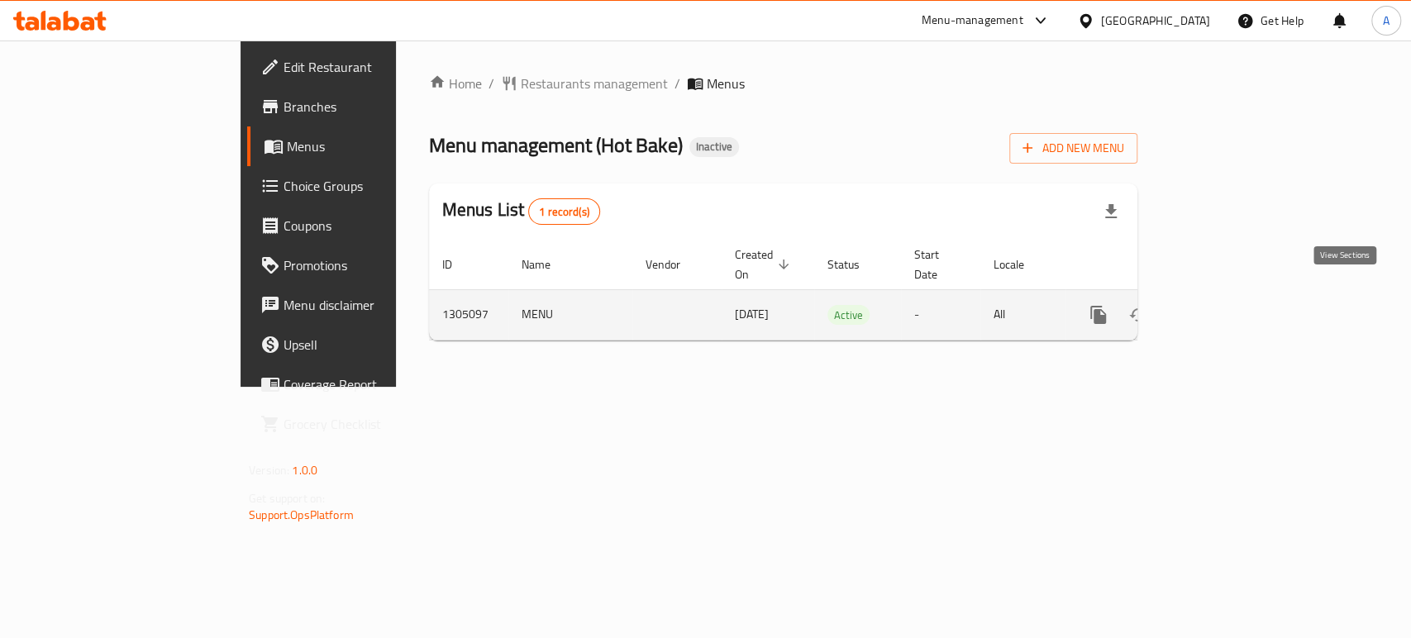
click at [1228, 305] on icon "enhanced table" at bounding box center [1218, 315] width 20 height 20
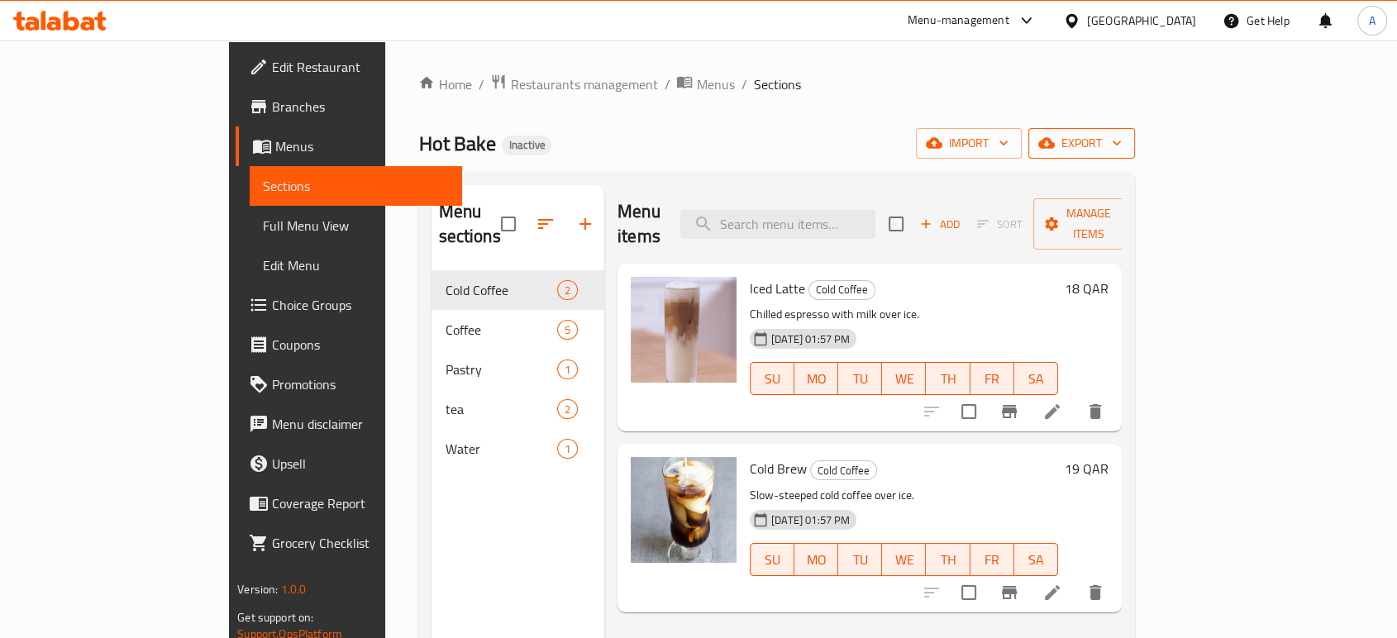
click at [1122, 144] on span "export" at bounding box center [1082, 143] width 80 height 21
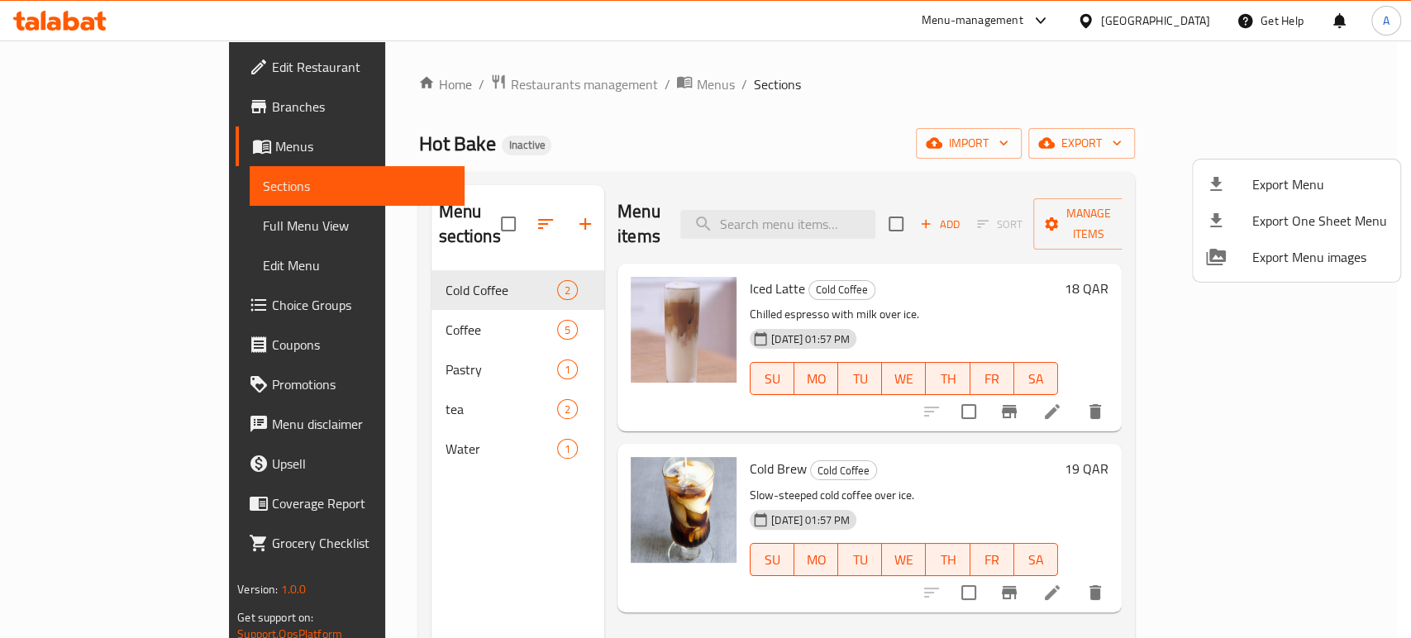
click at [1270, 174] on span "Export Menu" at bounding box center [1319, 184] width 135 height 20
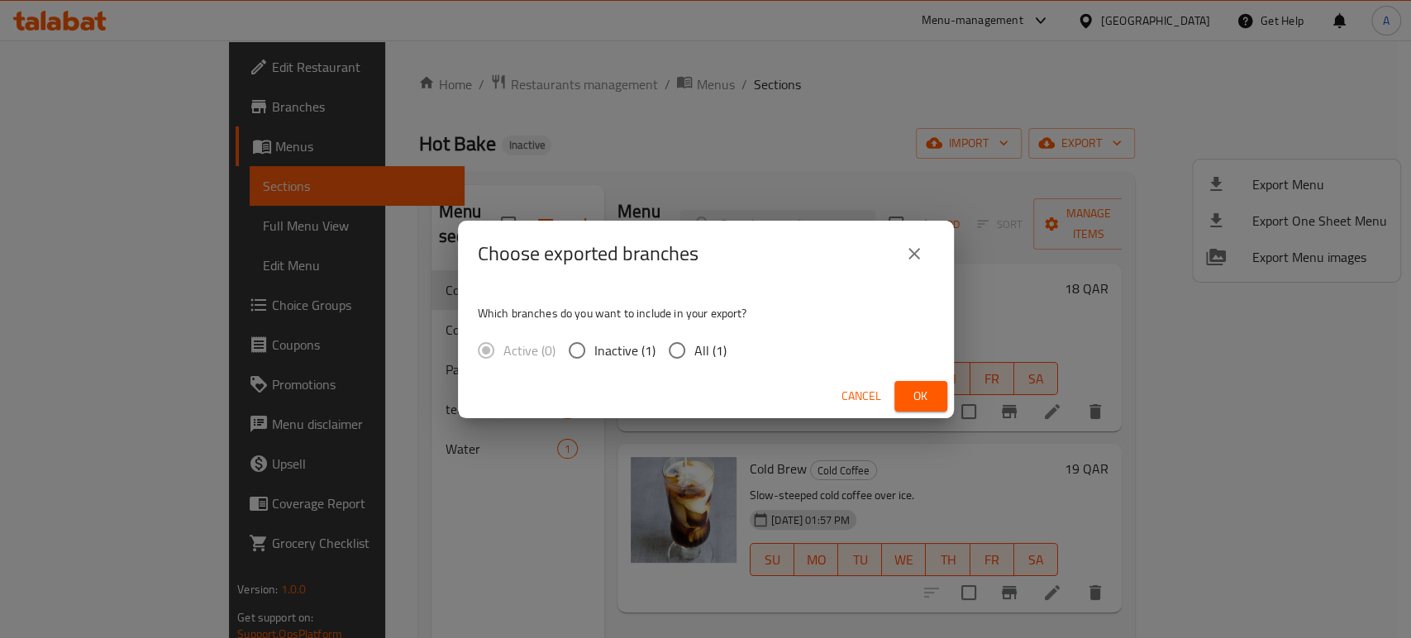
click at [924, 241] on button "close" at bounding box center [914, 254] width 40 height 40
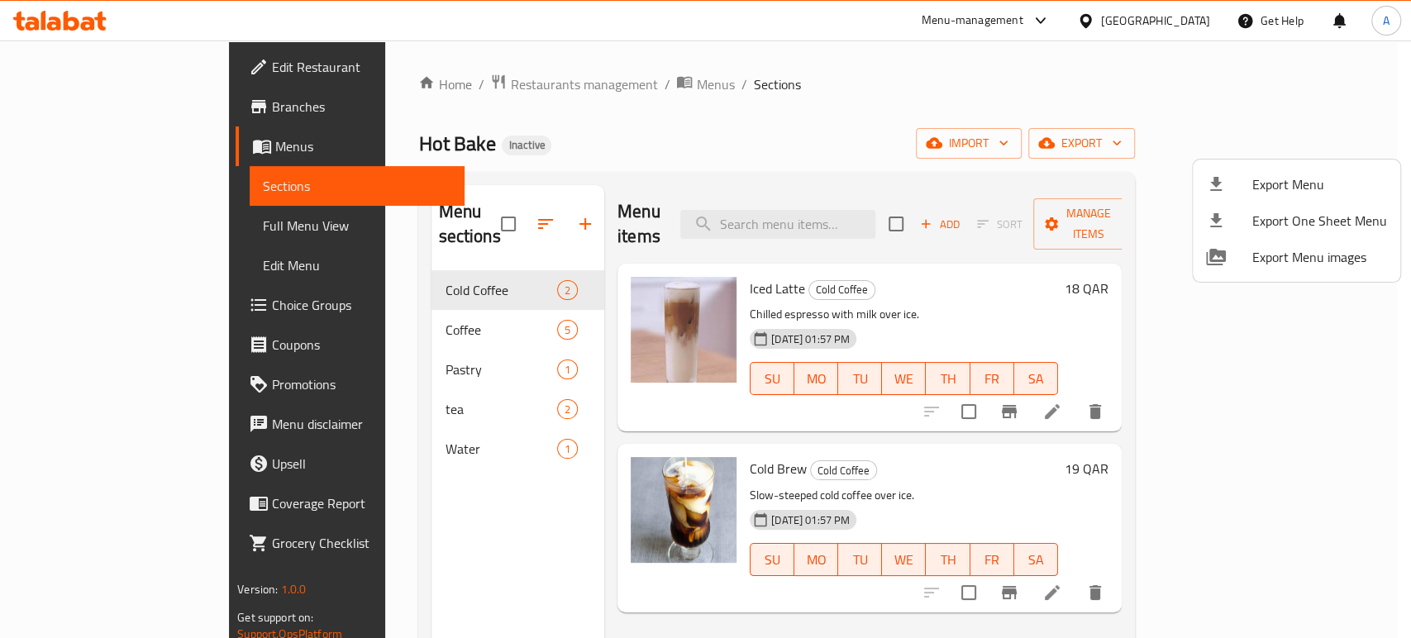
click at [395, 303] on div at bounding box center [705, 319] width 1411 height 638
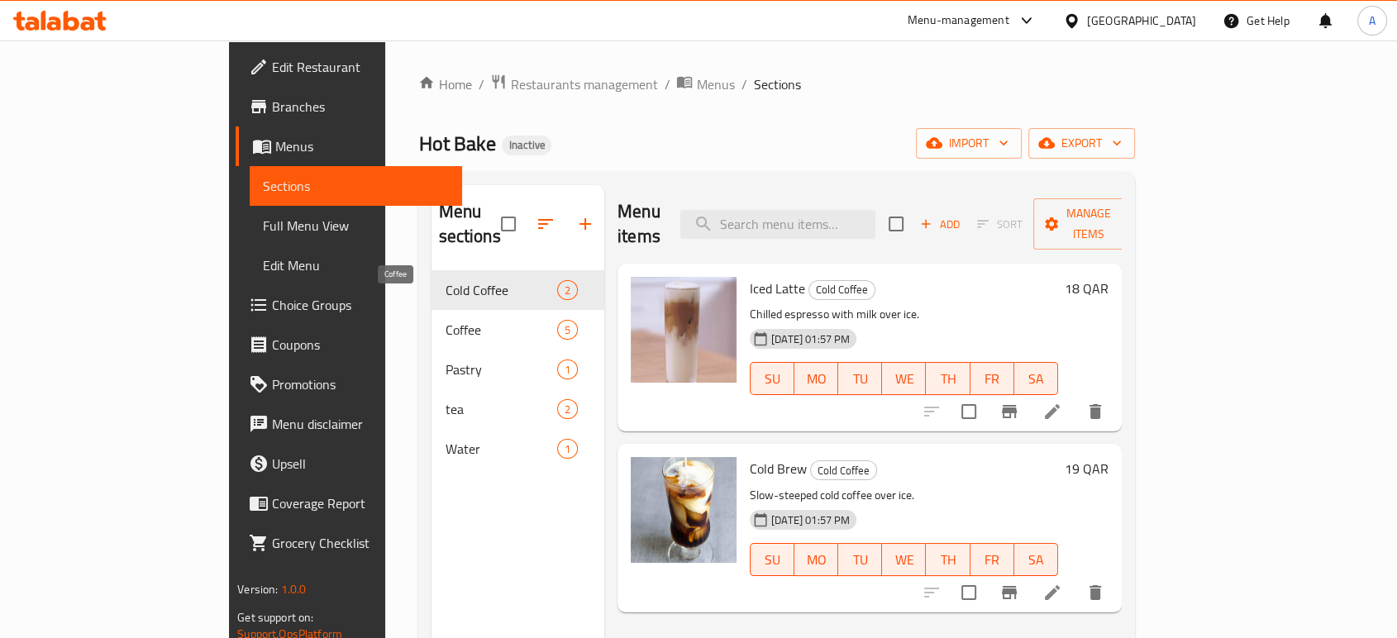
click at [445, 320] on span "Coffee" at bounding box center [501, 330] width 112 height 20
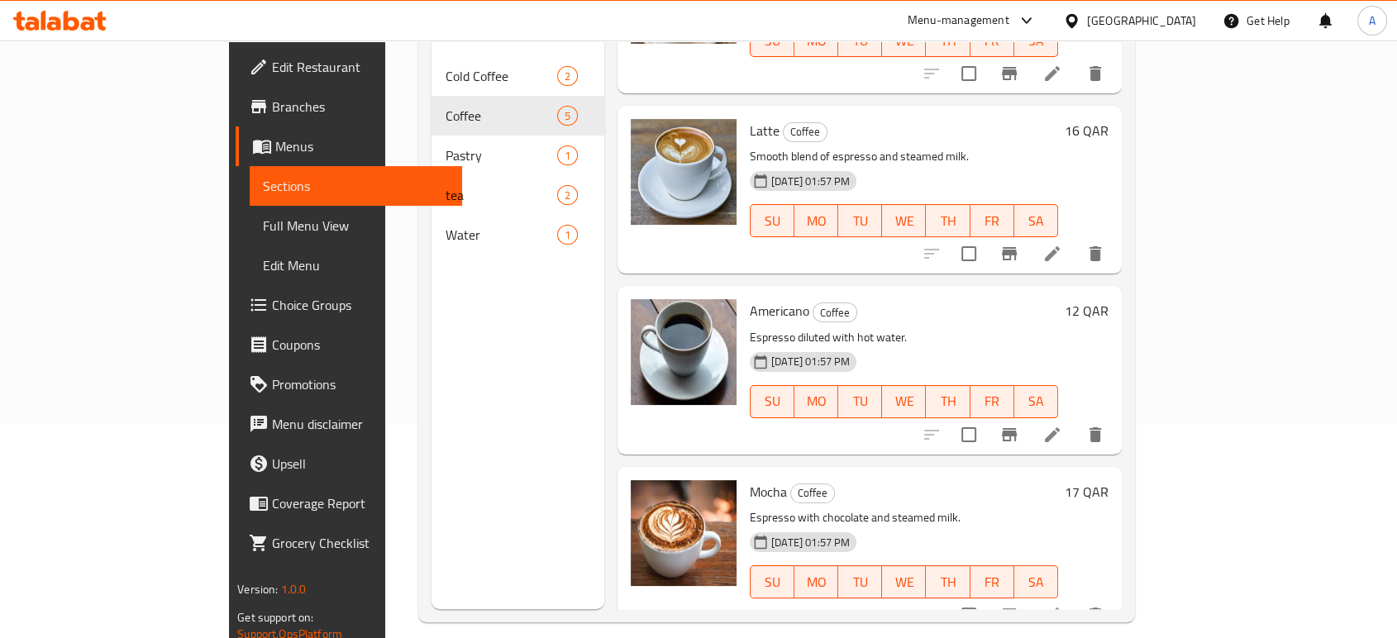
scroll to position [231, 0]
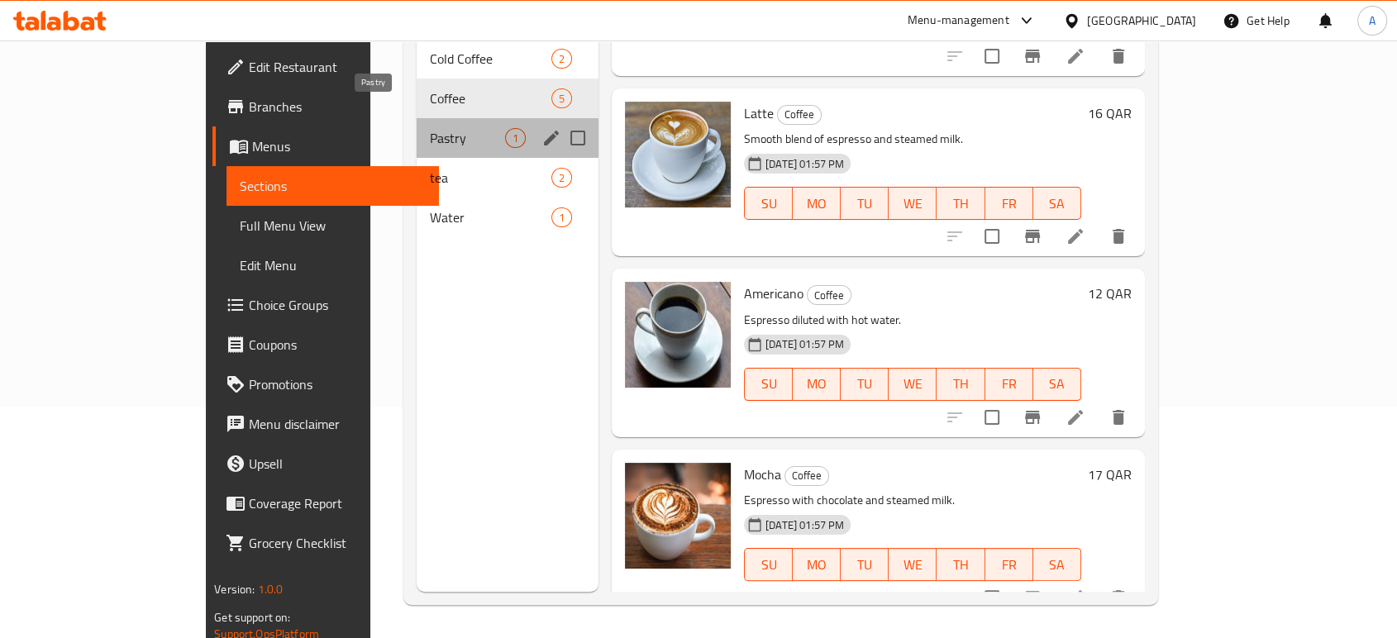
click at [430, 128] on span "Pastry" at bounding box center [467, 138] width 75 height 20
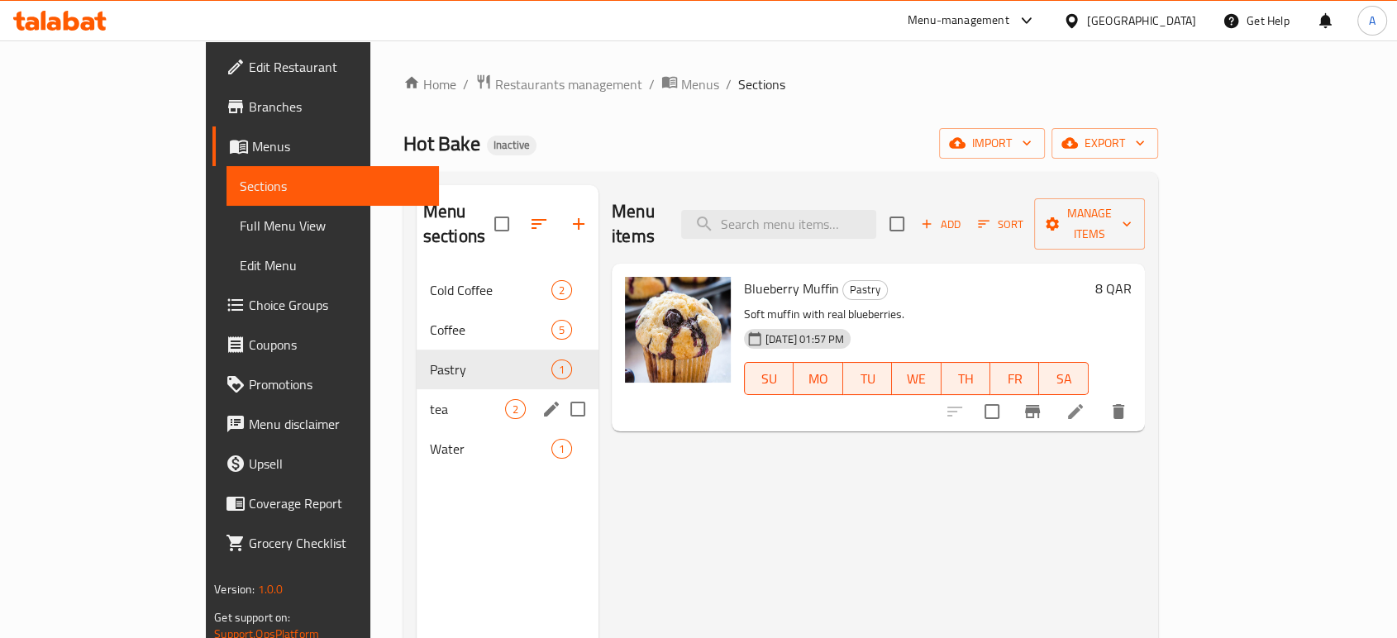
click at [417, 389] on div "tea 2" at bounding box center [508, 409] width 182 height 40
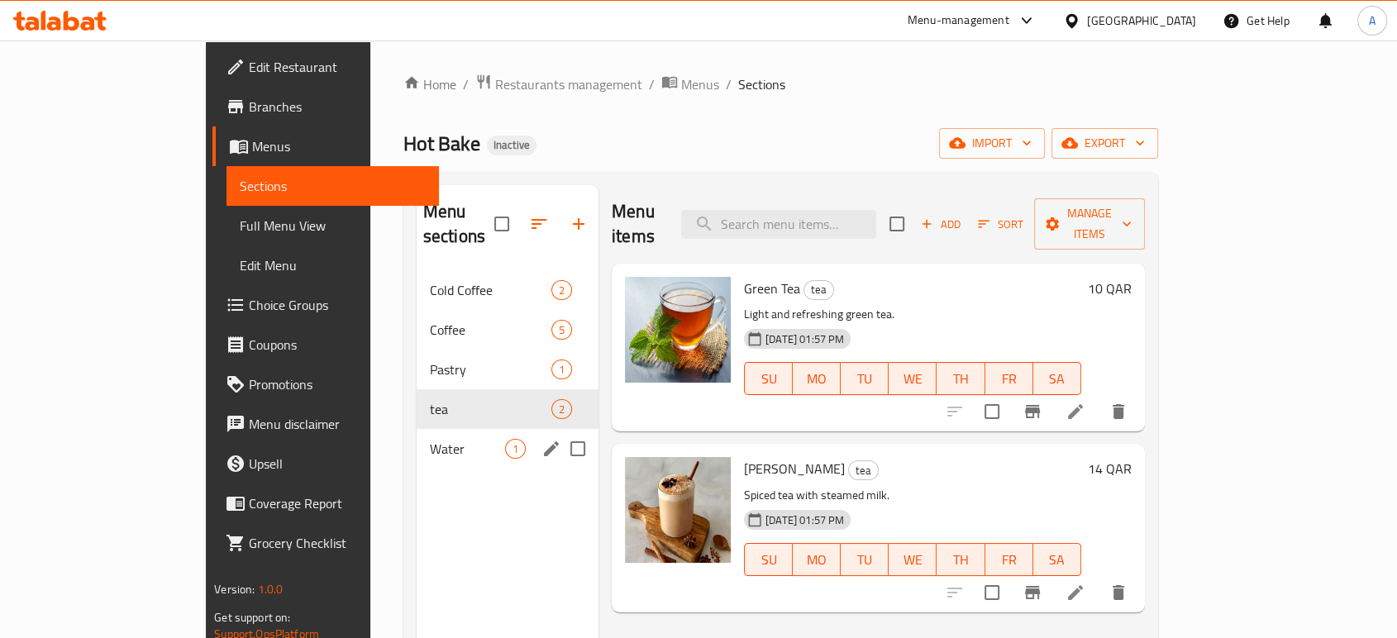
click at [430, 439] on span "Water" at bounding box center [467, 449] width 75 height 20
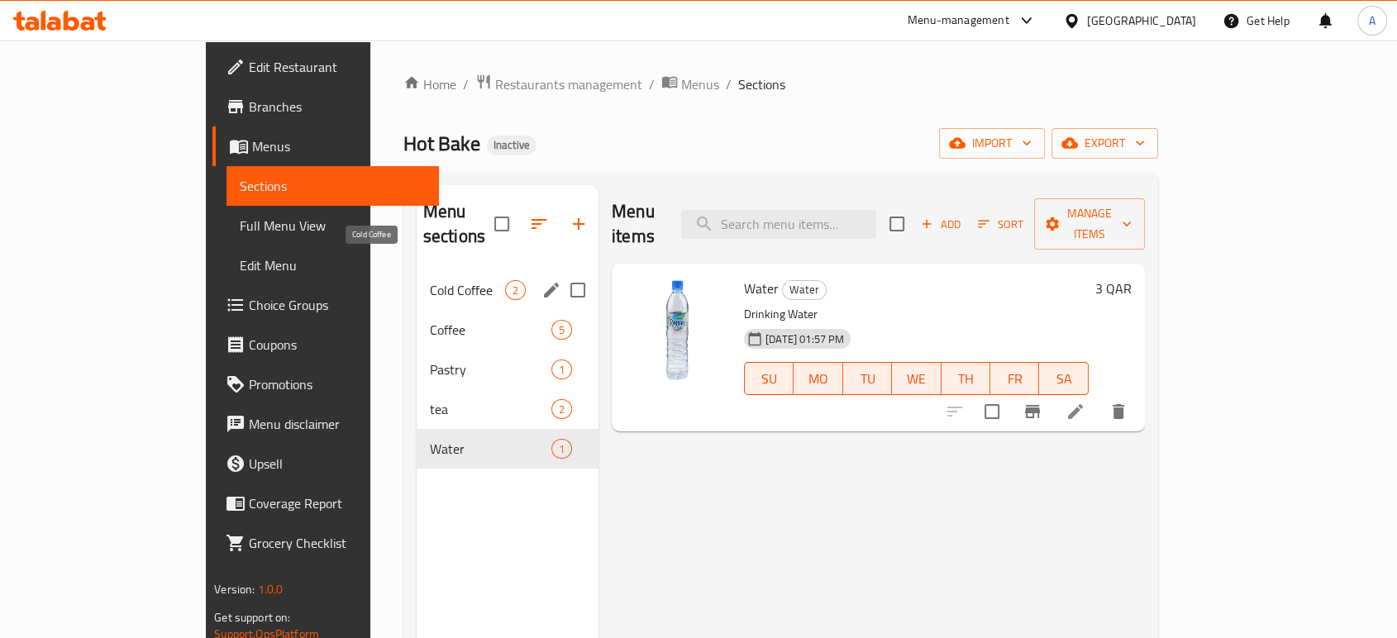
click at [430, 280] on span "Cold Coffee" at bounding box center [467, 290] width 75 height 20
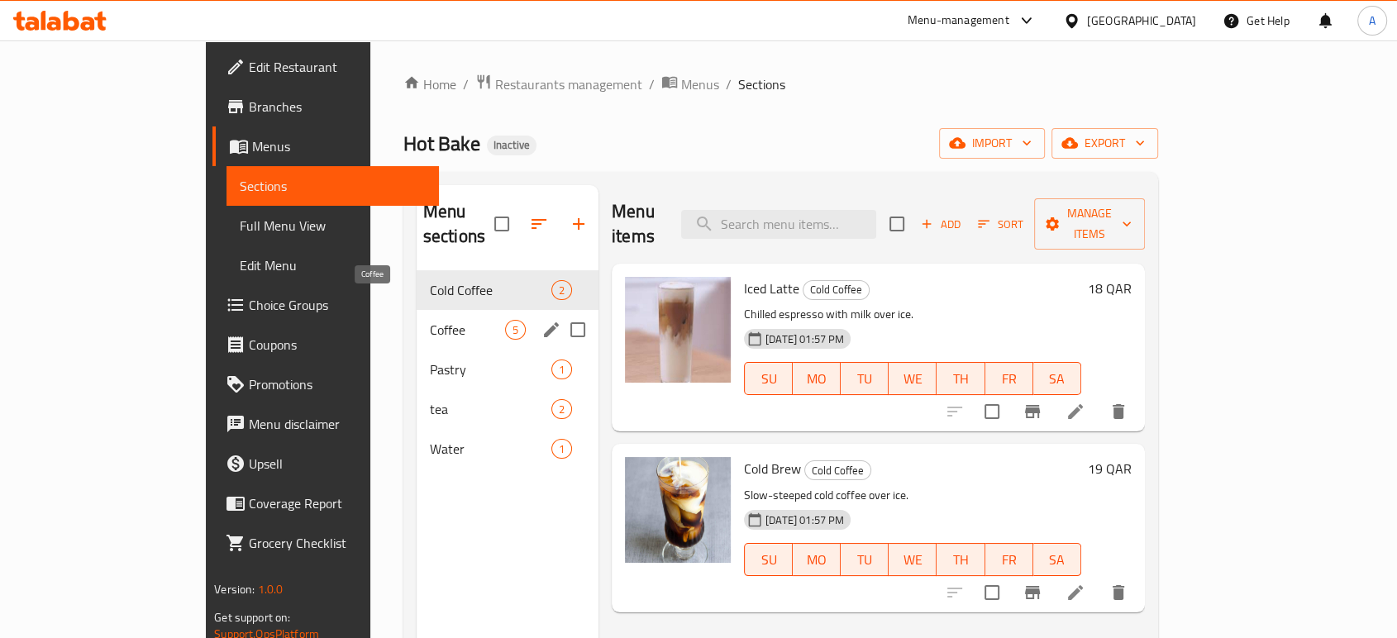
click at [430, 320] on span "Coffee" at bounding box center [467, 330] width 75 height 20
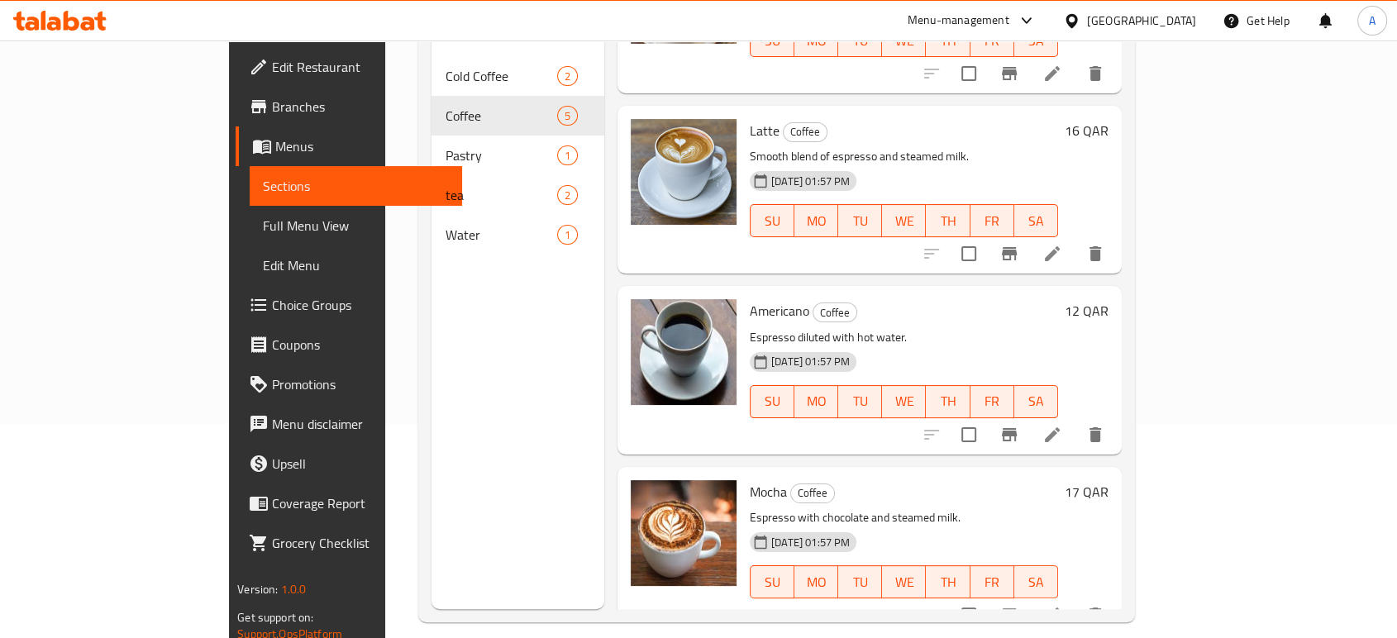
scroll to position [231, 0]
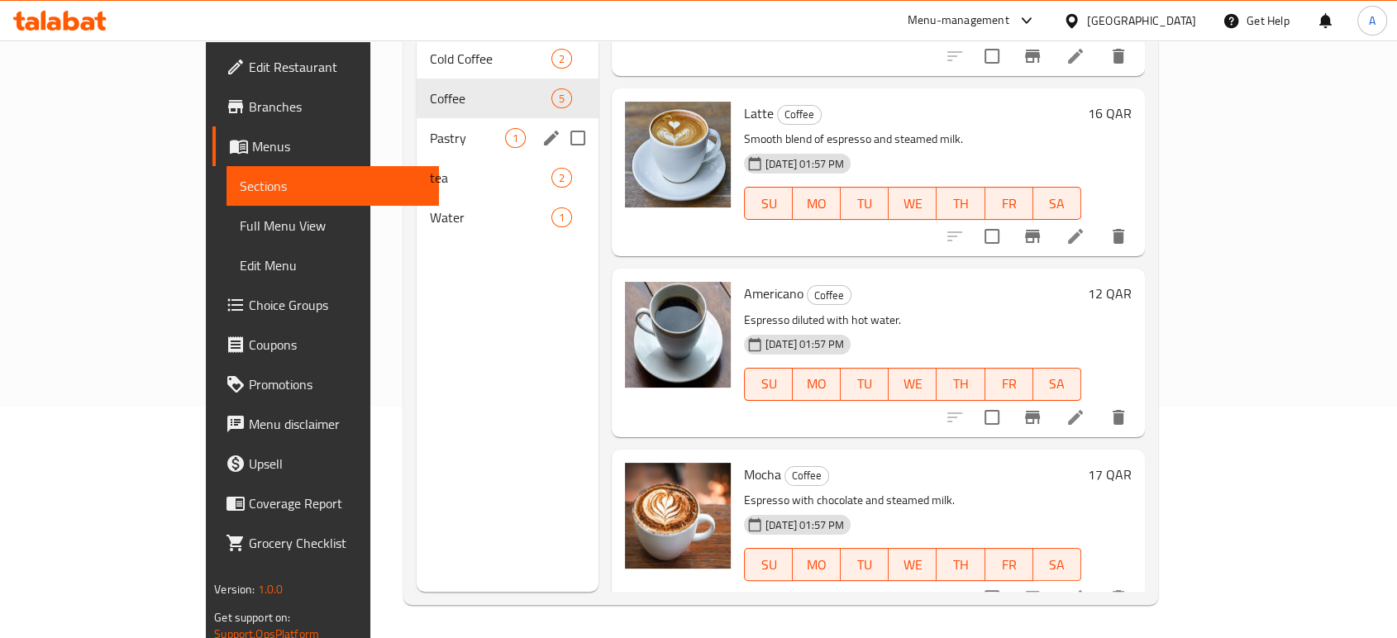
click at [417, 124] on div "Pastry 1" at bounding box center [508, 138] width 182 height 40
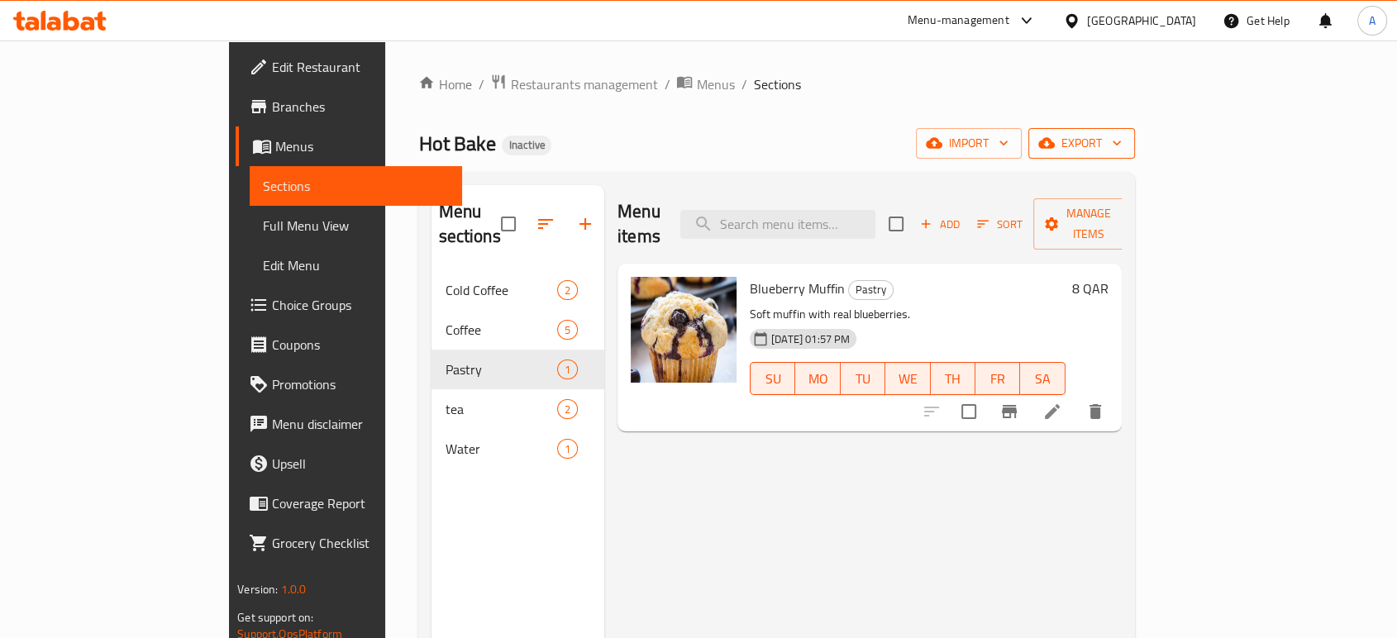
click at [1122, 141] on span "export" at bounding box center [1082, 143] width 80 height 21
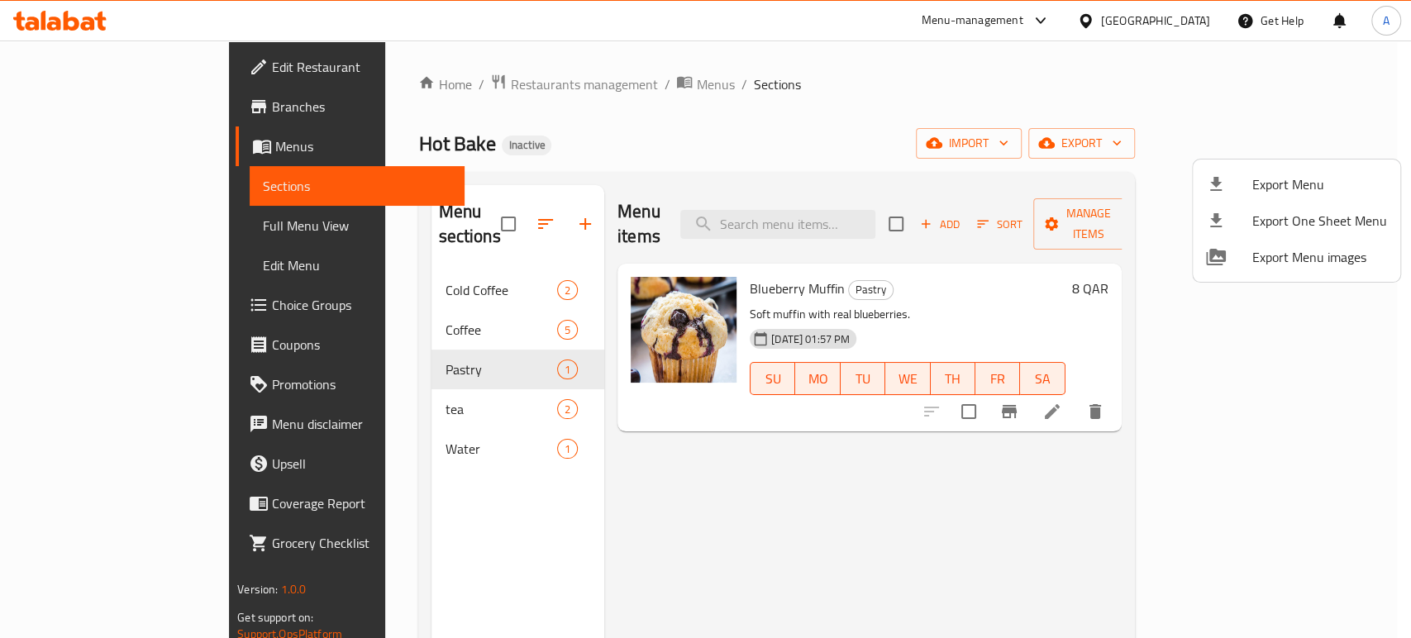
click at [1274, 170] on li "Export Menu" at bounding box center [1296, 184] width 207 height 36
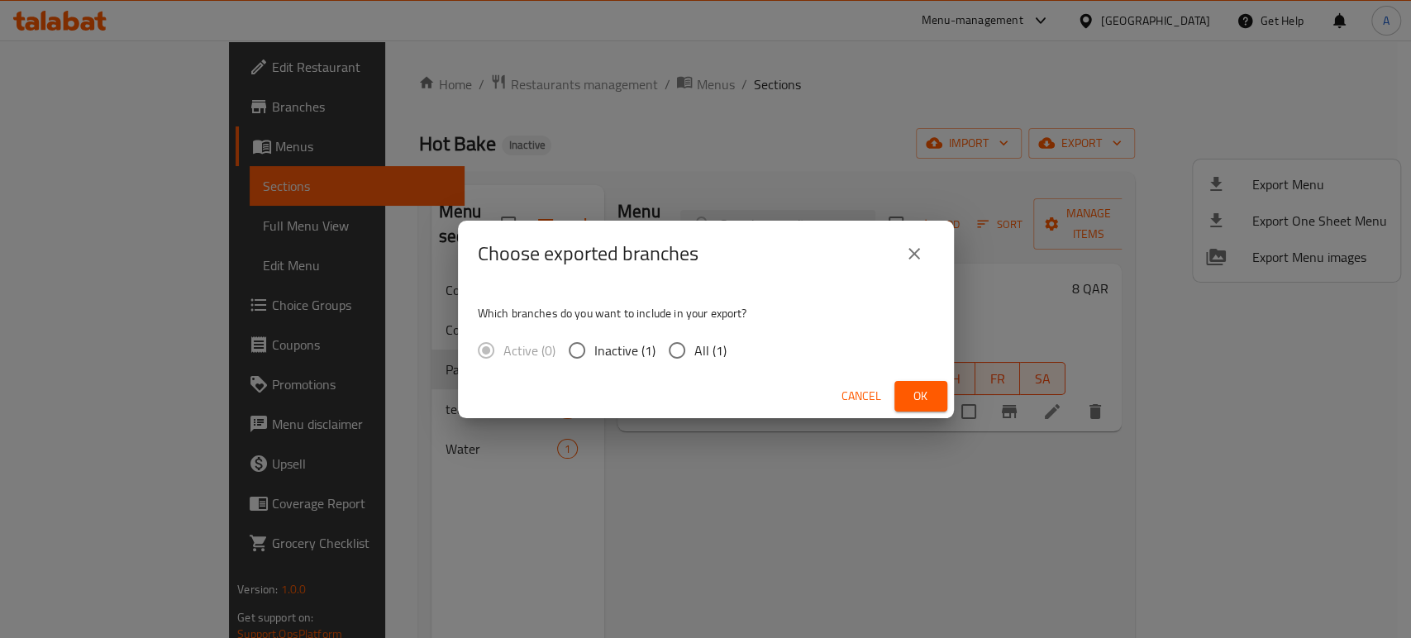
click at [694, 343] on span "All (1)" at bounding box center [710, 351] width 32 height 20
click at [694, 343] on input "All (1)" at bounding box center [677, 350] width 35 height 35
radio input "true"
click at [912, 401] on span "Ok" at bounding box center [921, 396] width 26 height 21
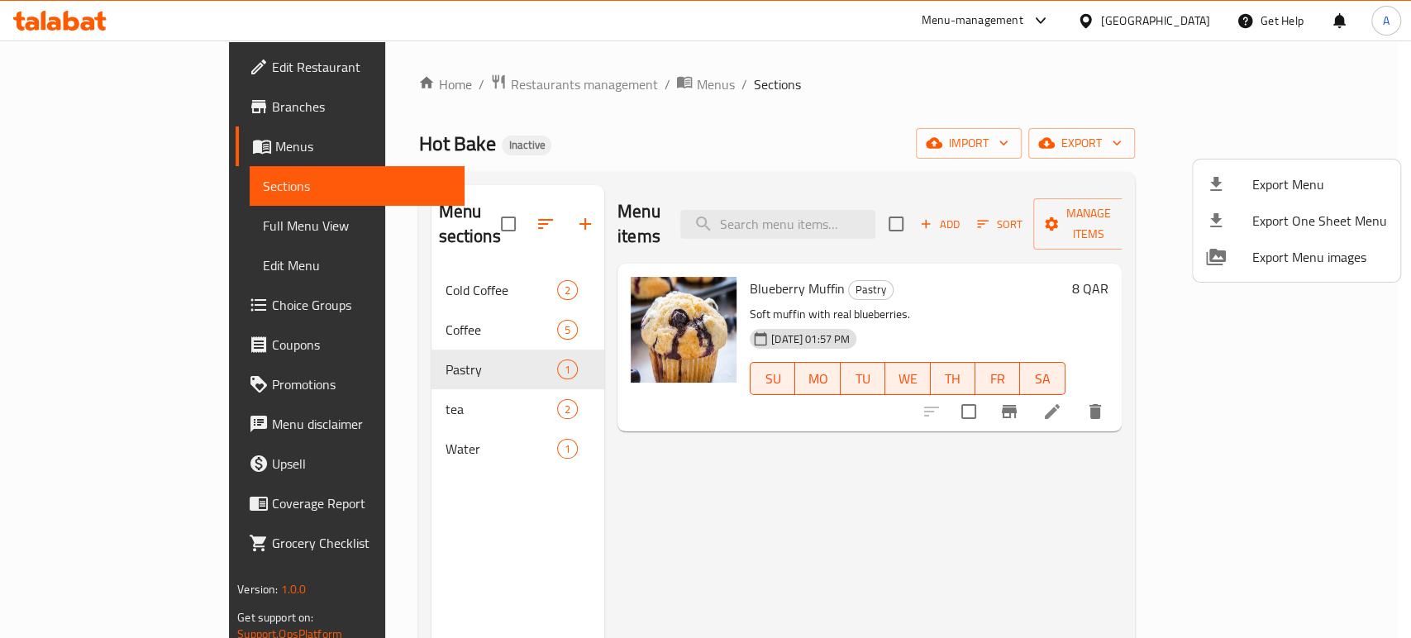
click at [1180, 34] on div at bounding box center [705, 319] width 1411 height 638
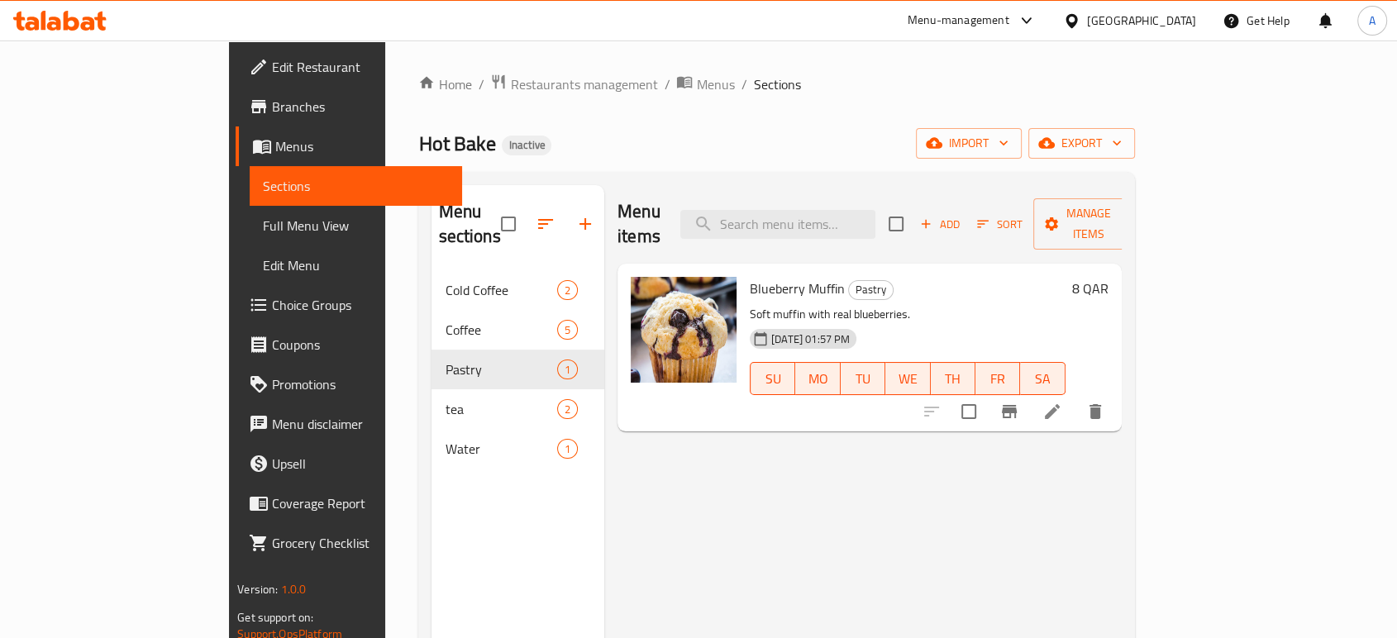
click at [1180, 19] on div "[GEOGRAPHIC_DATA]" at bounding box center [1141, 21] width 109 height 18
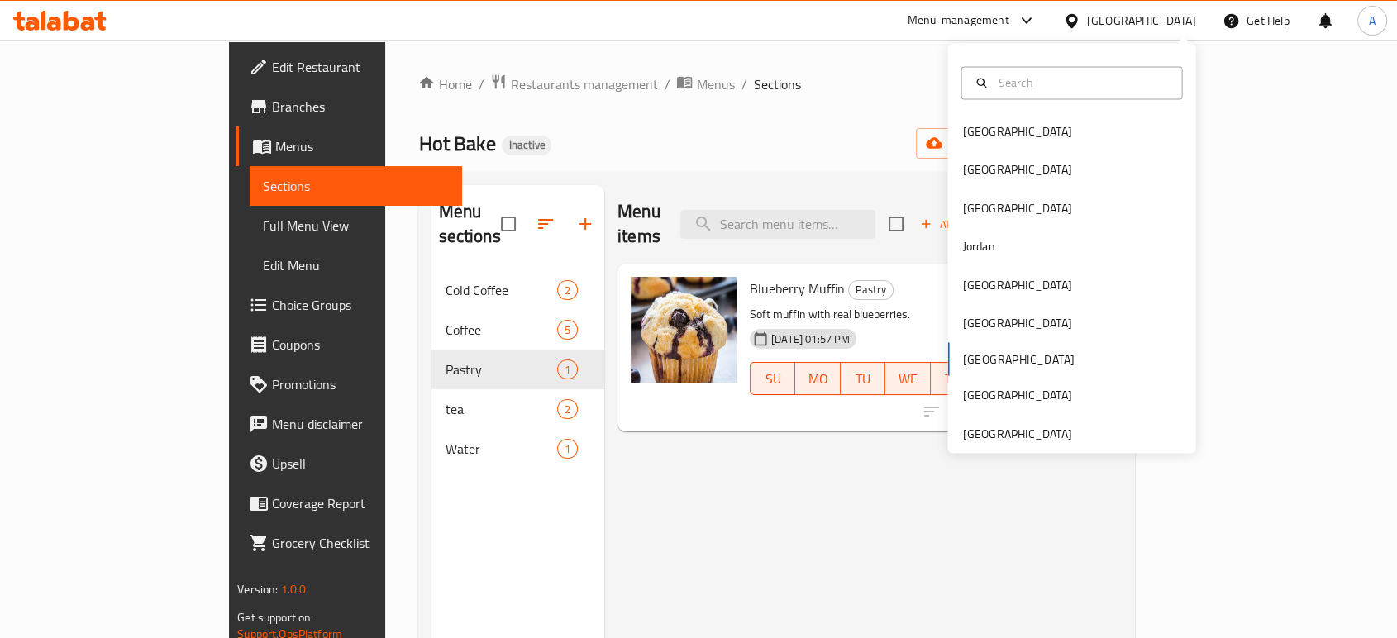
scroll to position [9, 0]
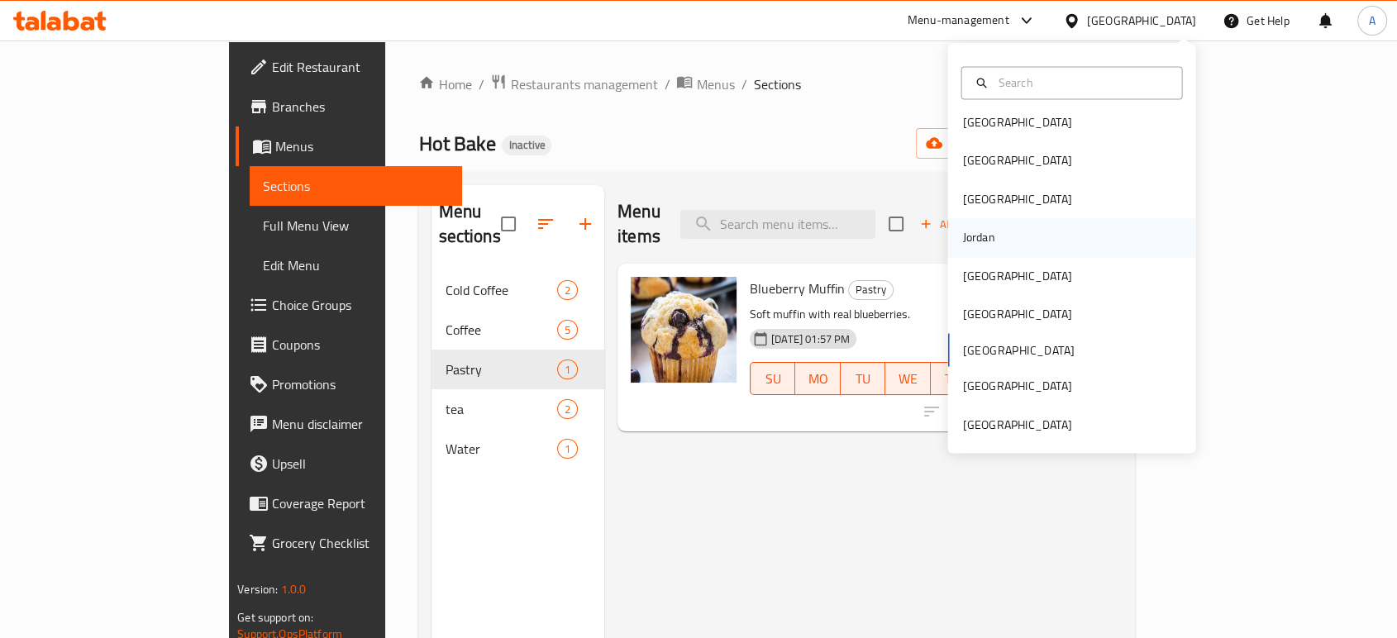
click at [989, 228] on div "Jordan" at bounding box center [978, 238] width 59 height 38
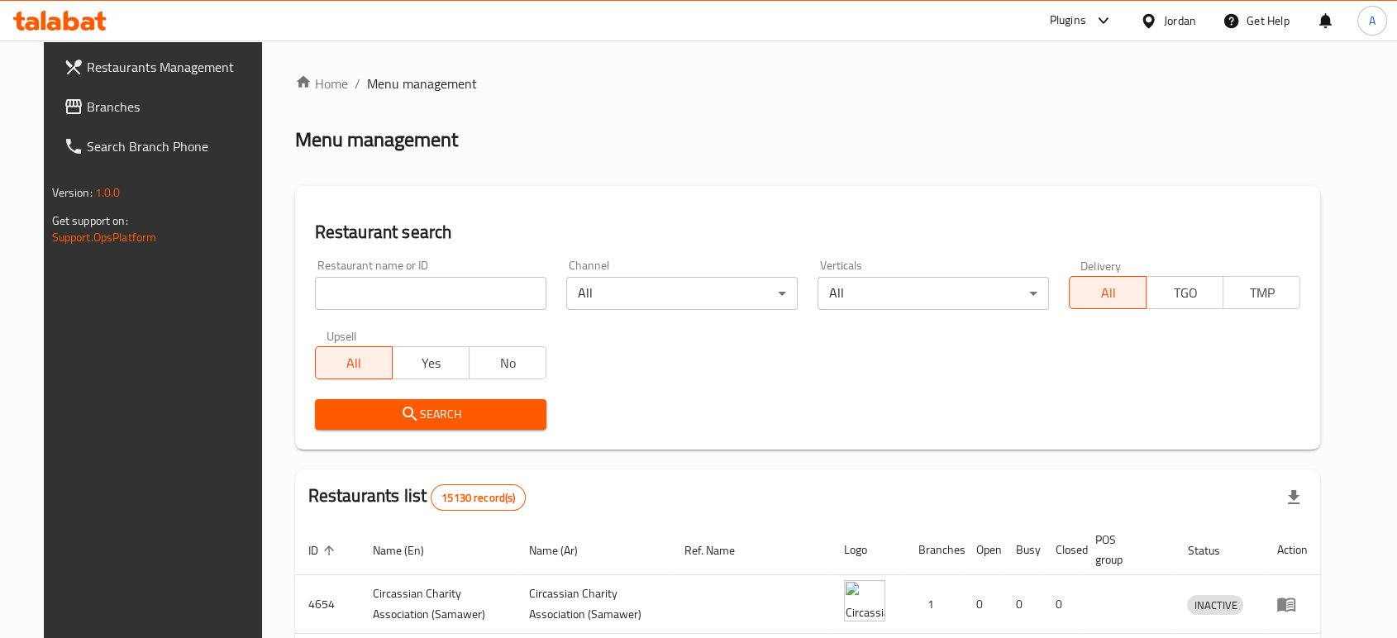
click at [87, 107] on span "Branches" at bounding box center [175, 107] width 177 height 20
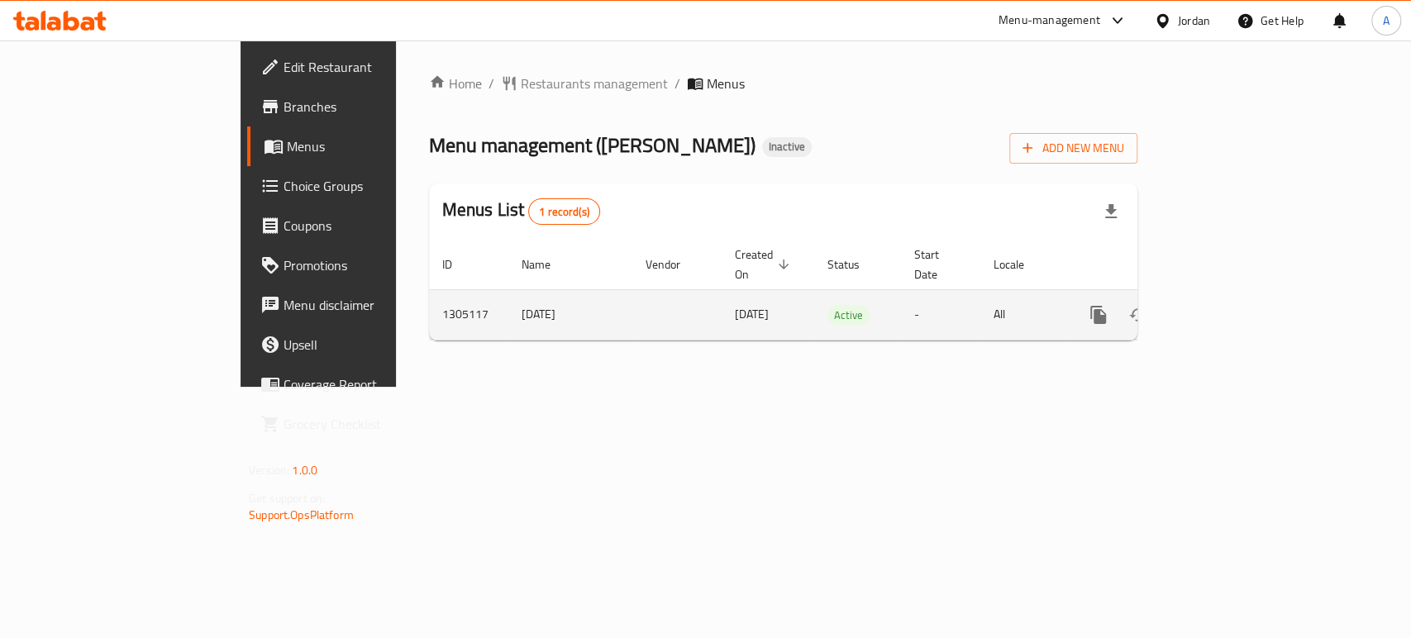
click at [1228, 305] on icon "enhanced table" at bounding box center [1218, 315] width 20 height 20
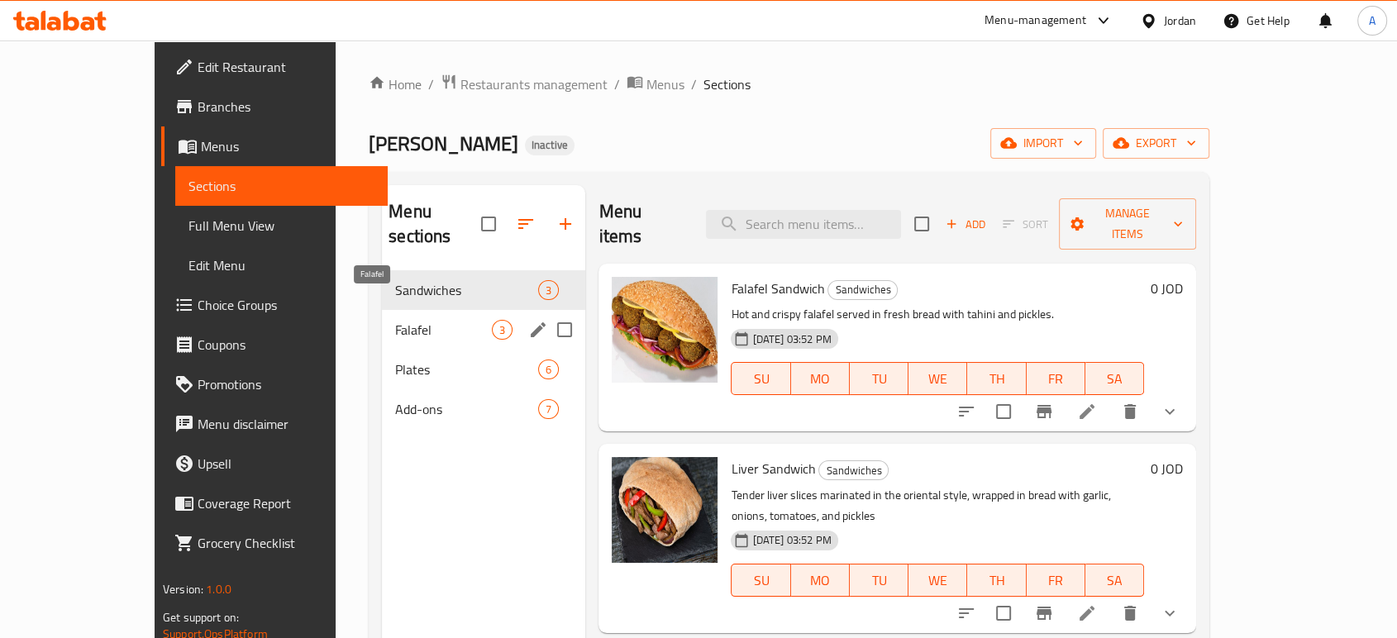
click at [422, 320] on span "Falafel" at bounding box center [443, 330] width 97 height 20
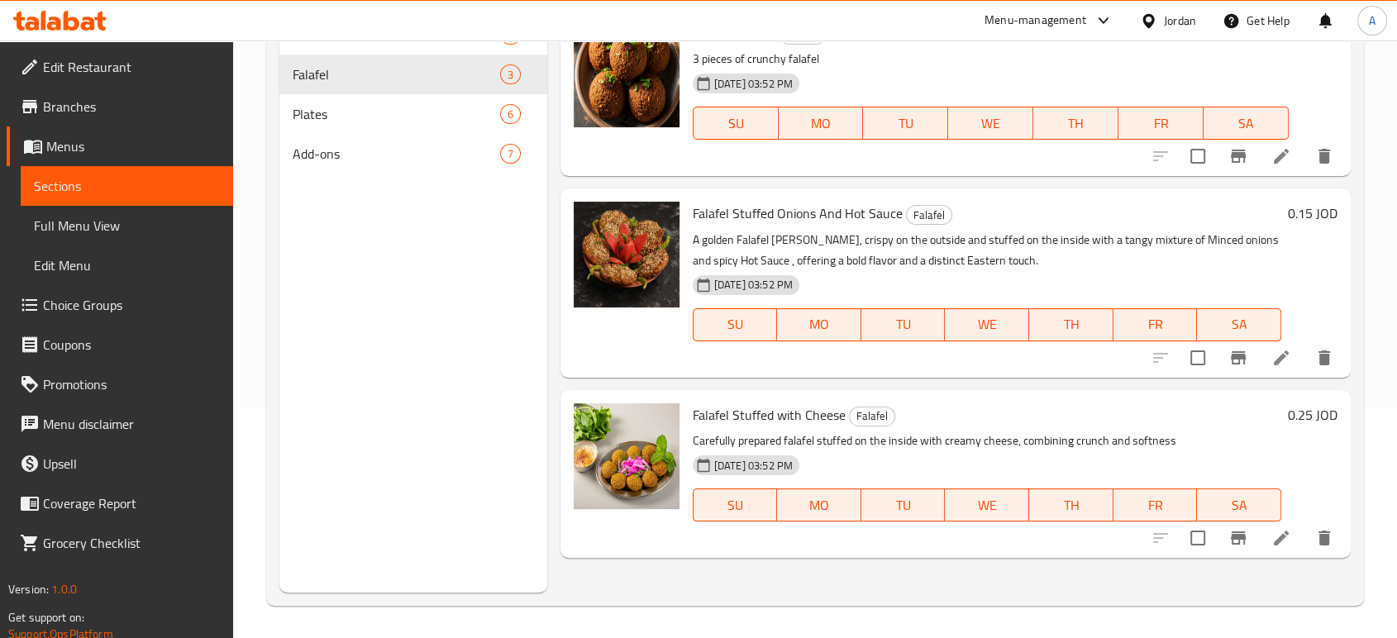
scroll to position [231, 0]
click at [341, 110] on span "Plates" at bounding box center [373, 113] width 161 height 20
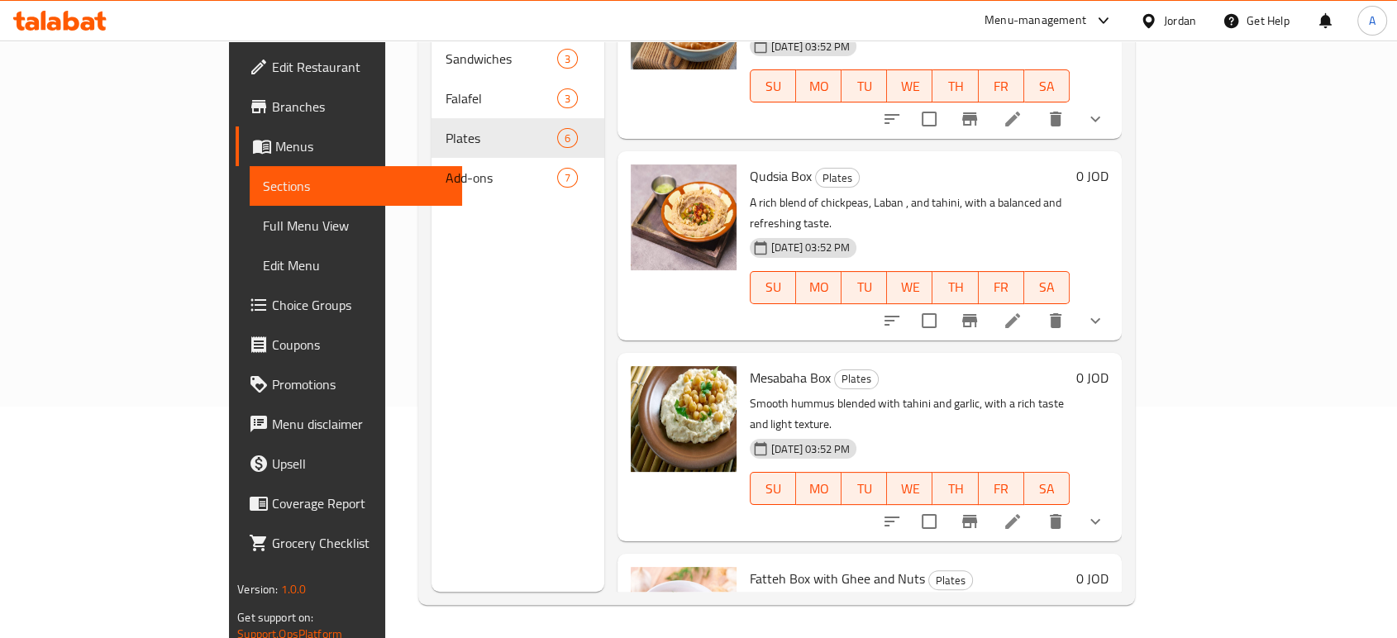
scroll to position [486, 0]
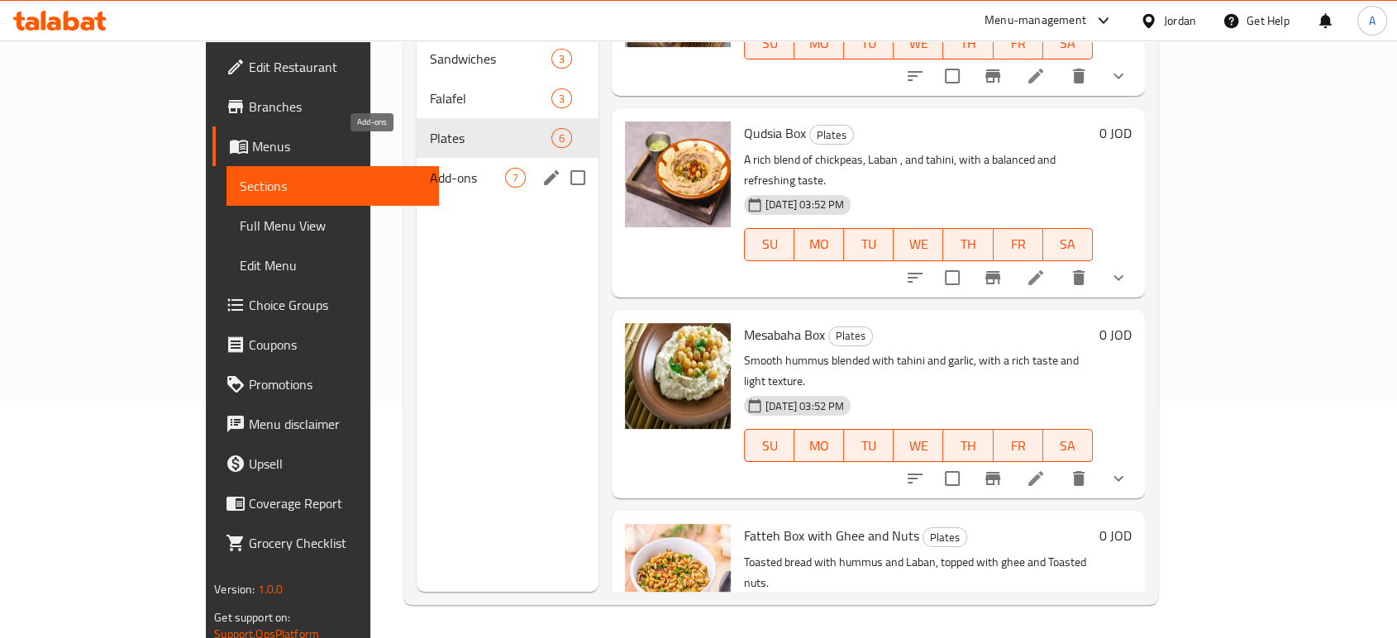
drag, startPoint x: 326, startPoint y: 159, endPoint x: 388, endPoint y: 226, distance: 91.9
click at [430, 168] on span "Add-ons" at bounding box center [467, 178] width 75 height 20
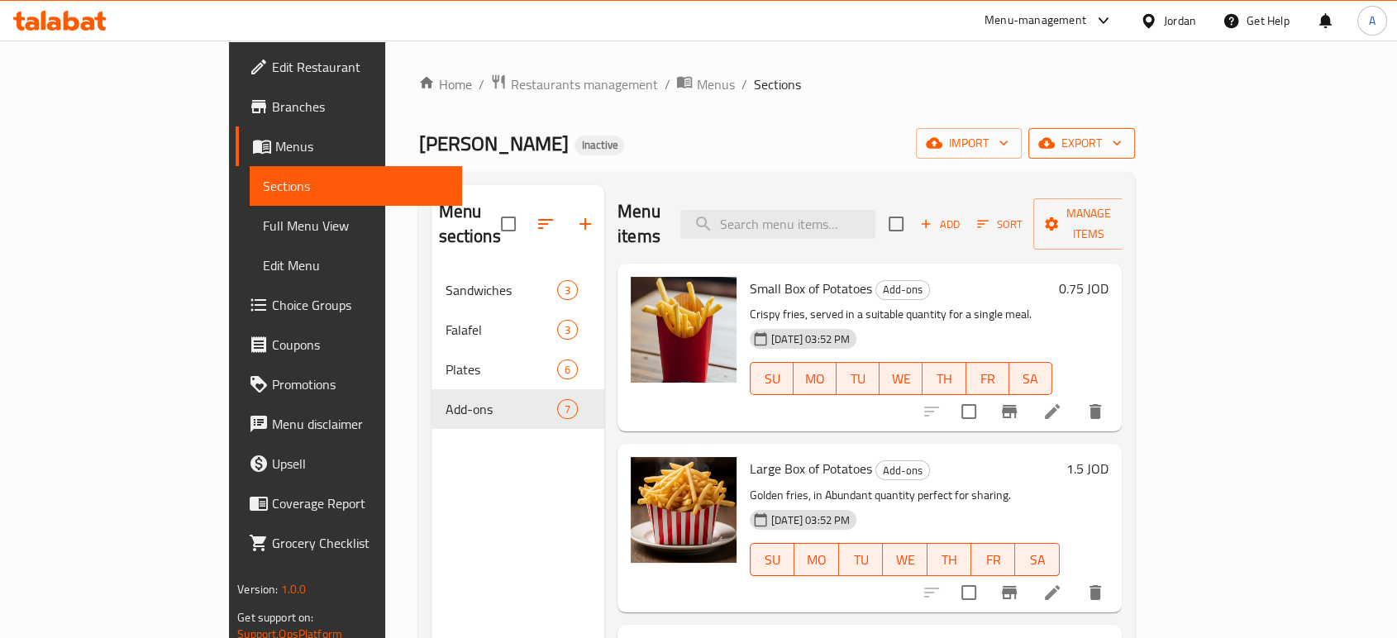
click at [1122, 151] on span "export" at bounding box center [1082, 143] width 80 height 21
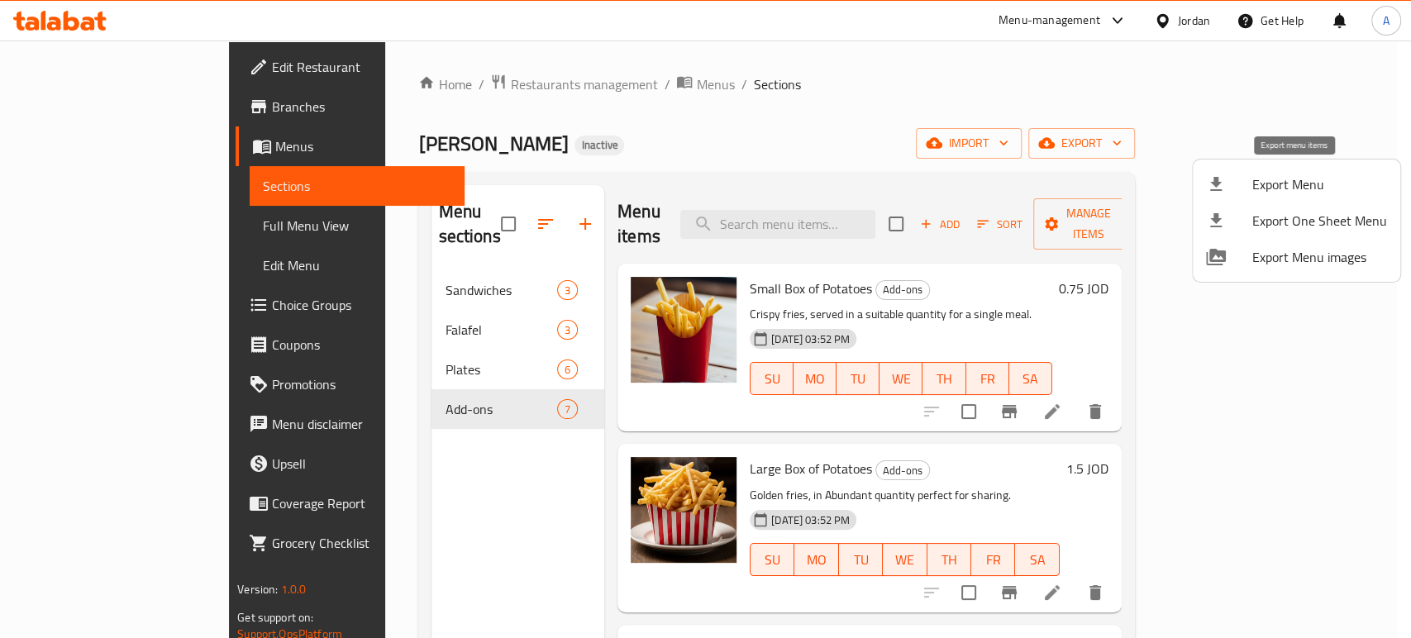
click at [1306, 177] on span "Export Menu" at bounding box center [1319, 184] width 135 height 20
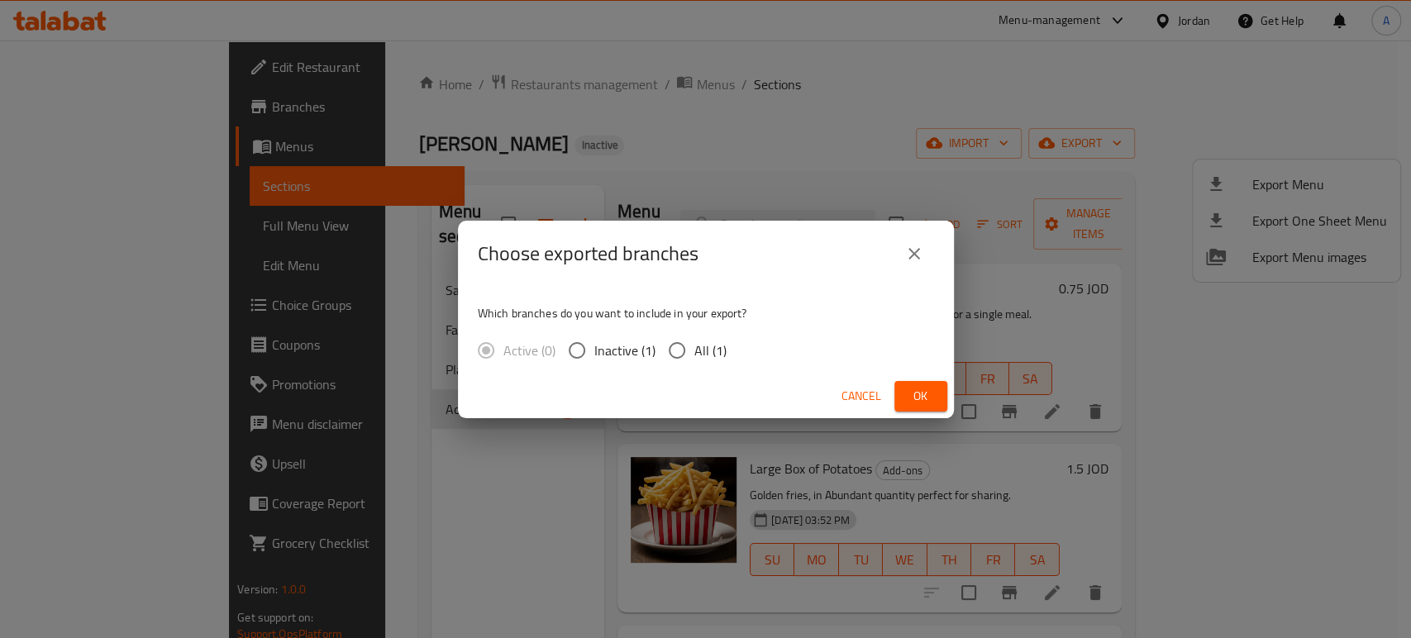
click at [708, 346] on span "All (1)" at bounding box center [710, 351] width 32 height 20
click at [694, 346] on input "All (1)" at bounding box center [677, 350] width 35 height 35
radio input "true"
click at [927, 393] on span "Ok" at bounding box center [921, 396] width 26 height 21
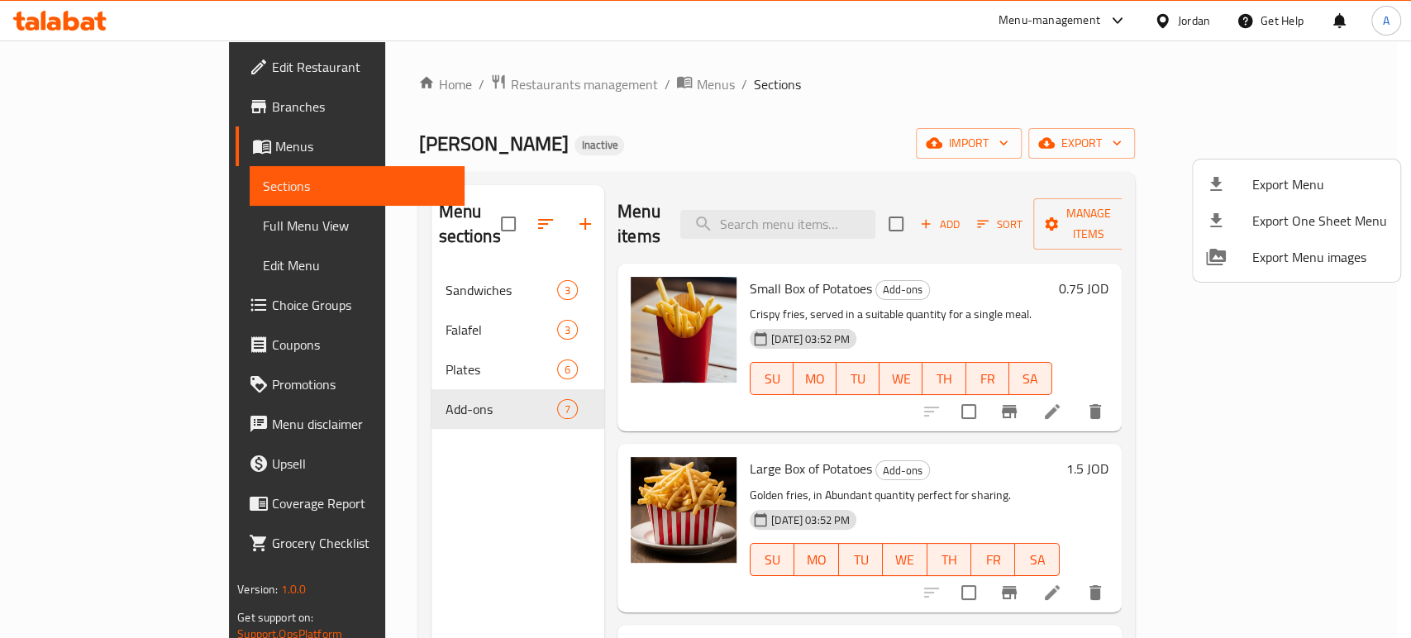
click at [1049, 360] on div at bounding box center [705, 319] width 1411 height 638
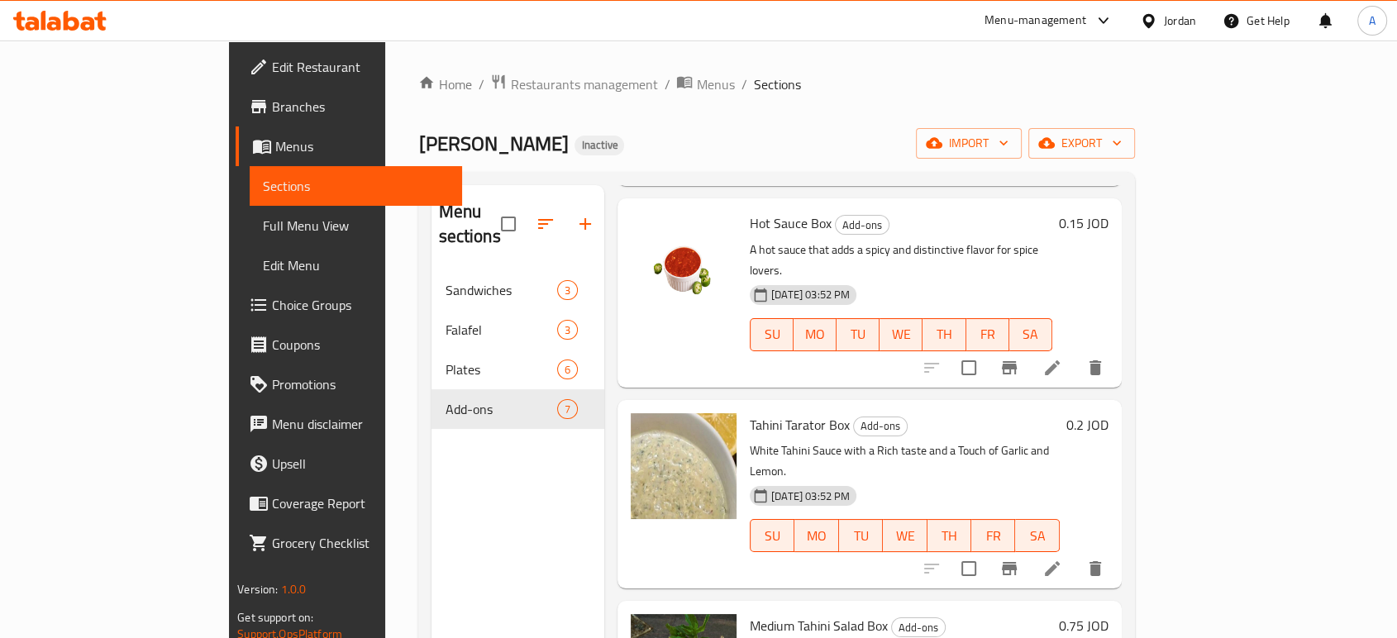
scroll to position [667, 0]
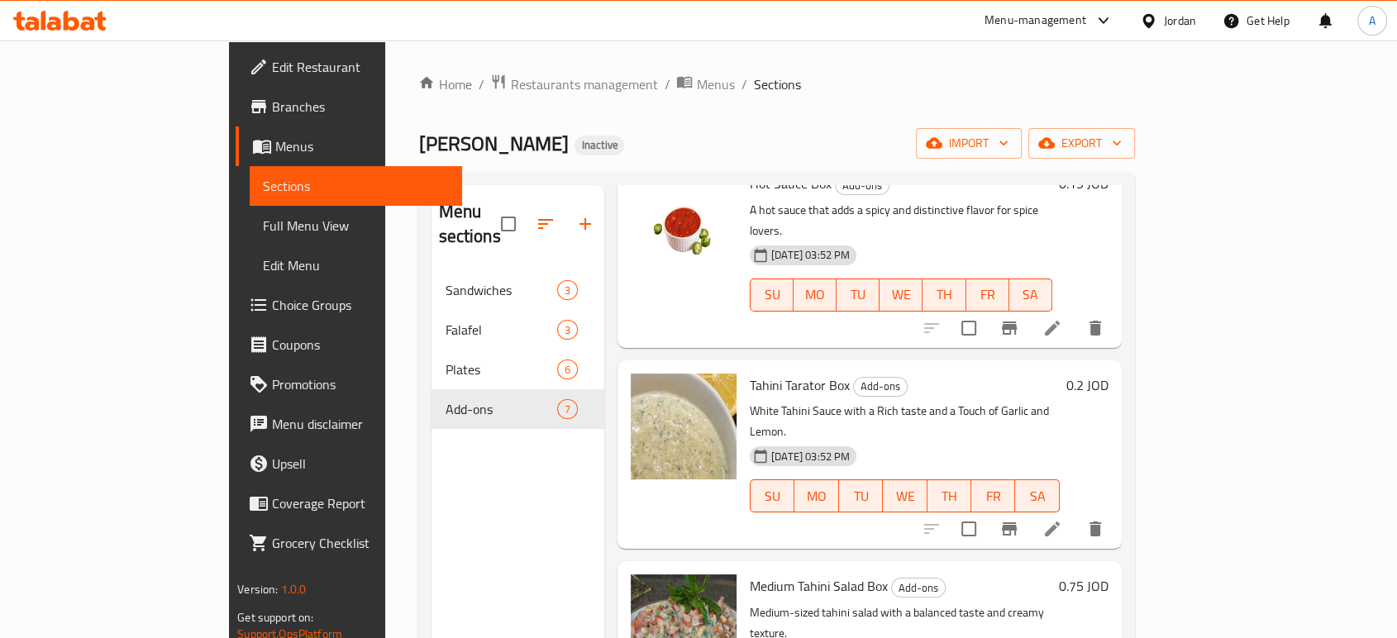
click at [1185, 22] on div "Jordan" at bounding box center [1180, 21] width 32 height 18
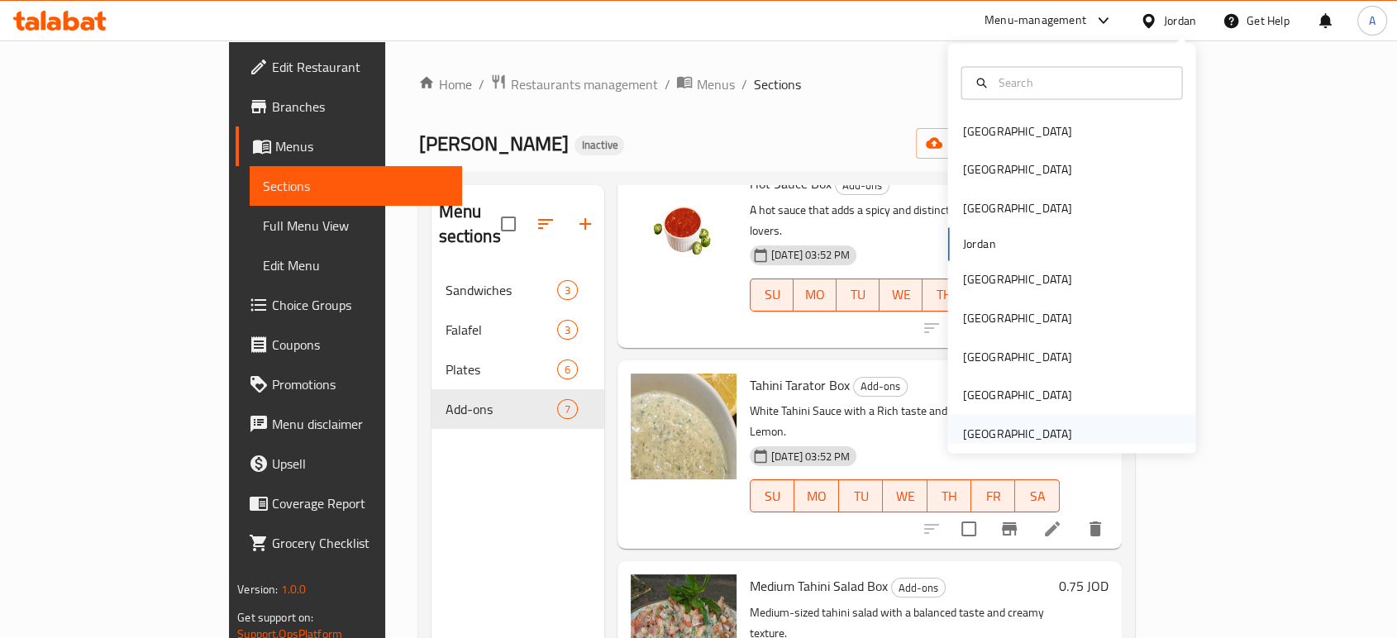
click at [1012, 415] on div "United Arab Emirates" at bounding box center [1017, 433] width 136 height 38
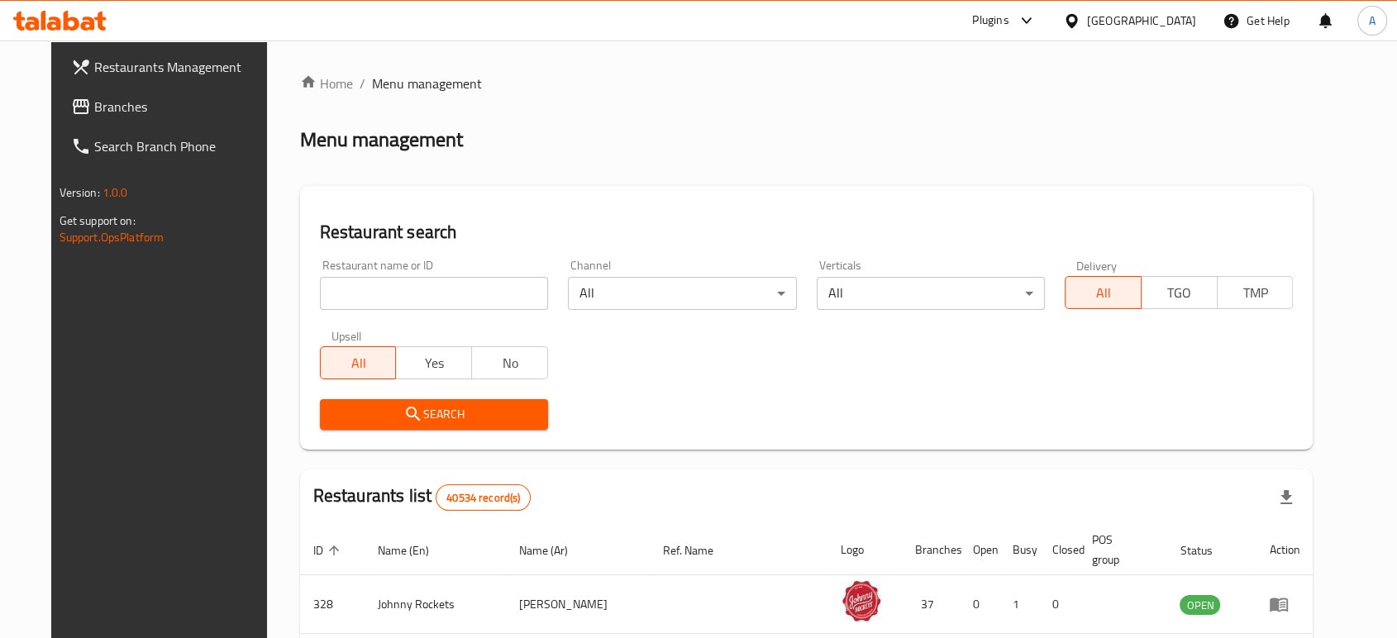
click at [92, 93] on link "Branches" at bounding box center [171, 107] width 226 height 40
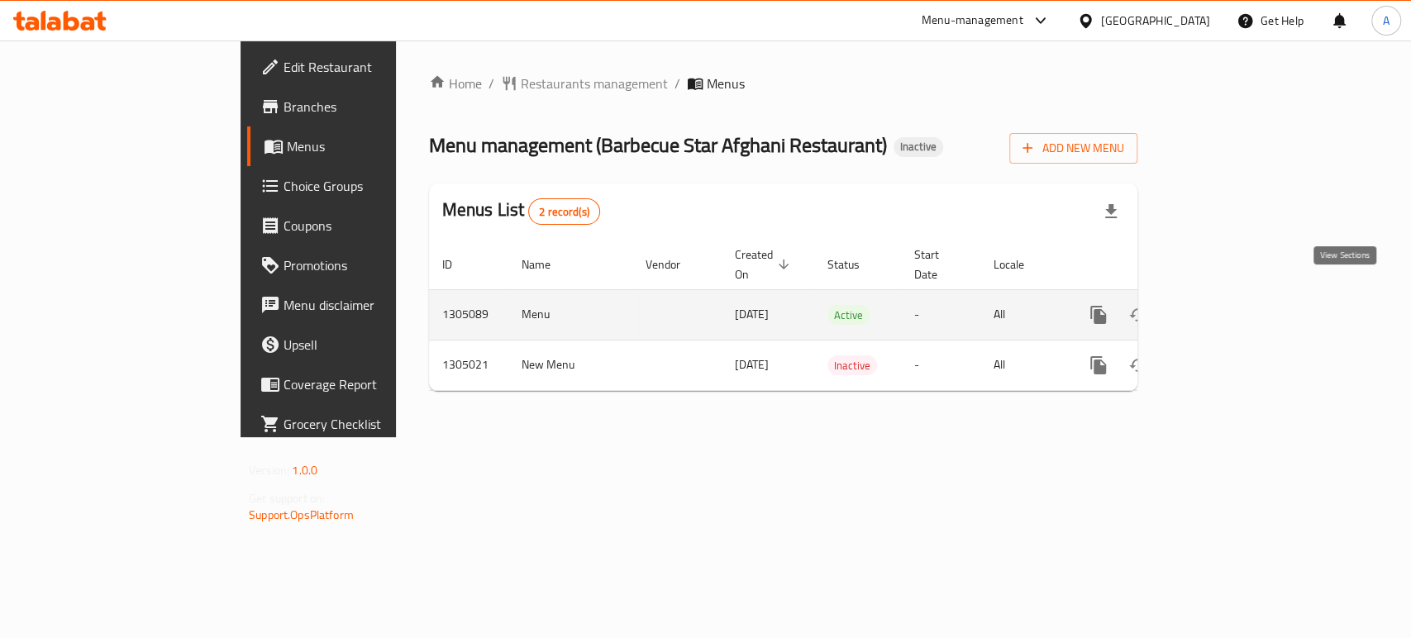
click at [1228, 305] on icon "enhanced table" at bounding box center [1218, 315] width 20 height 20
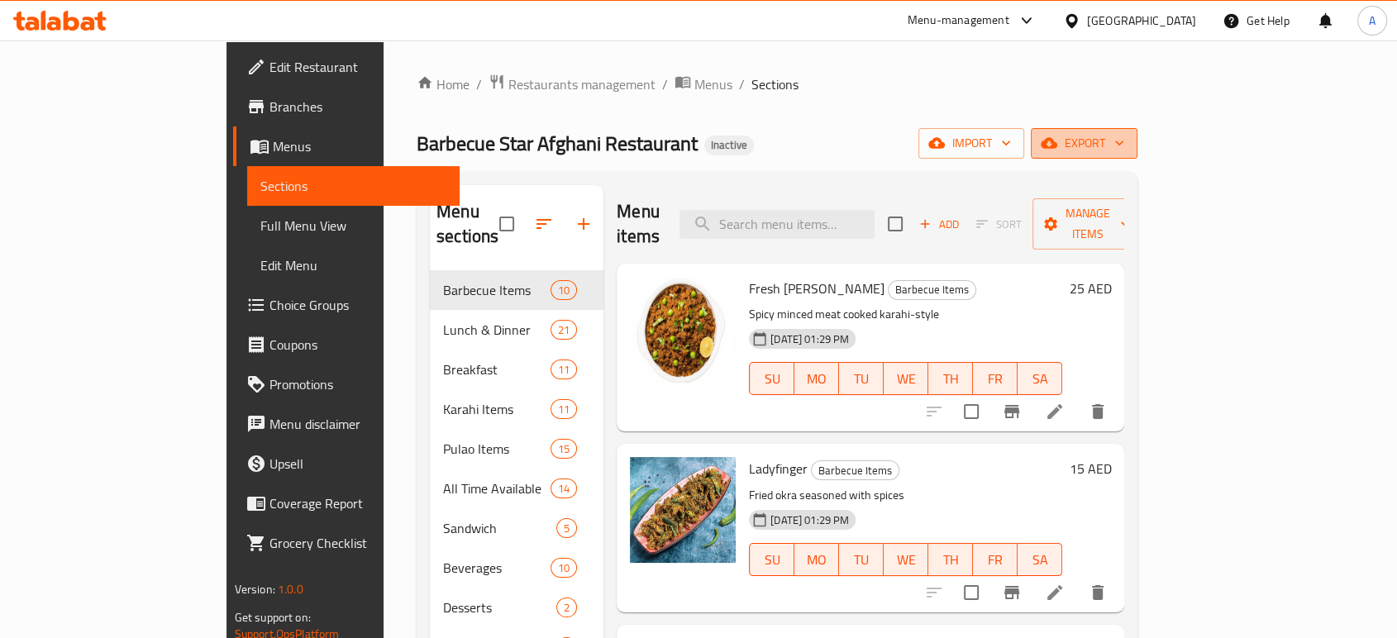
click at [1124, 133] on span "export" at bounding box center [1084, 143] width 80 height 21
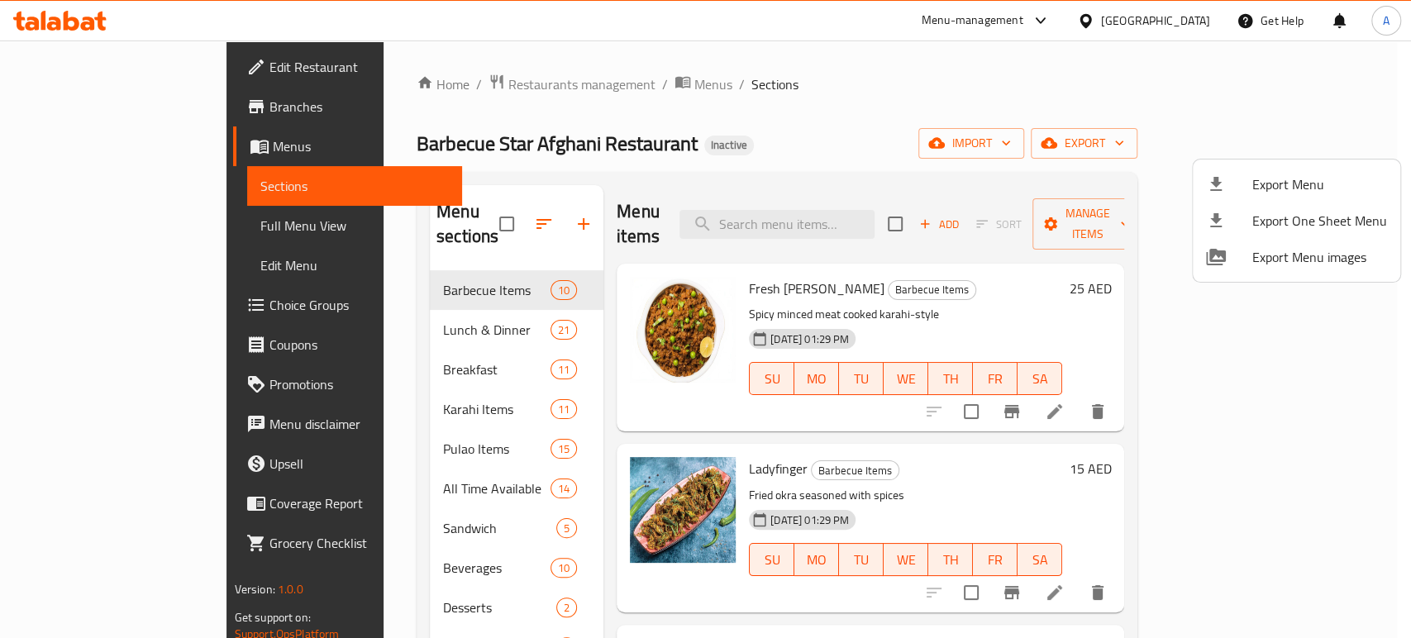
click at [1291, 162] on ul "Export Menu Export One Sheet Menu Export Menu images" at bounding box center [1296, 221] width 207 height 122
click at [1289, 169] on li "Export Menu" at bounding box center [1296, 184] width 207 height 36
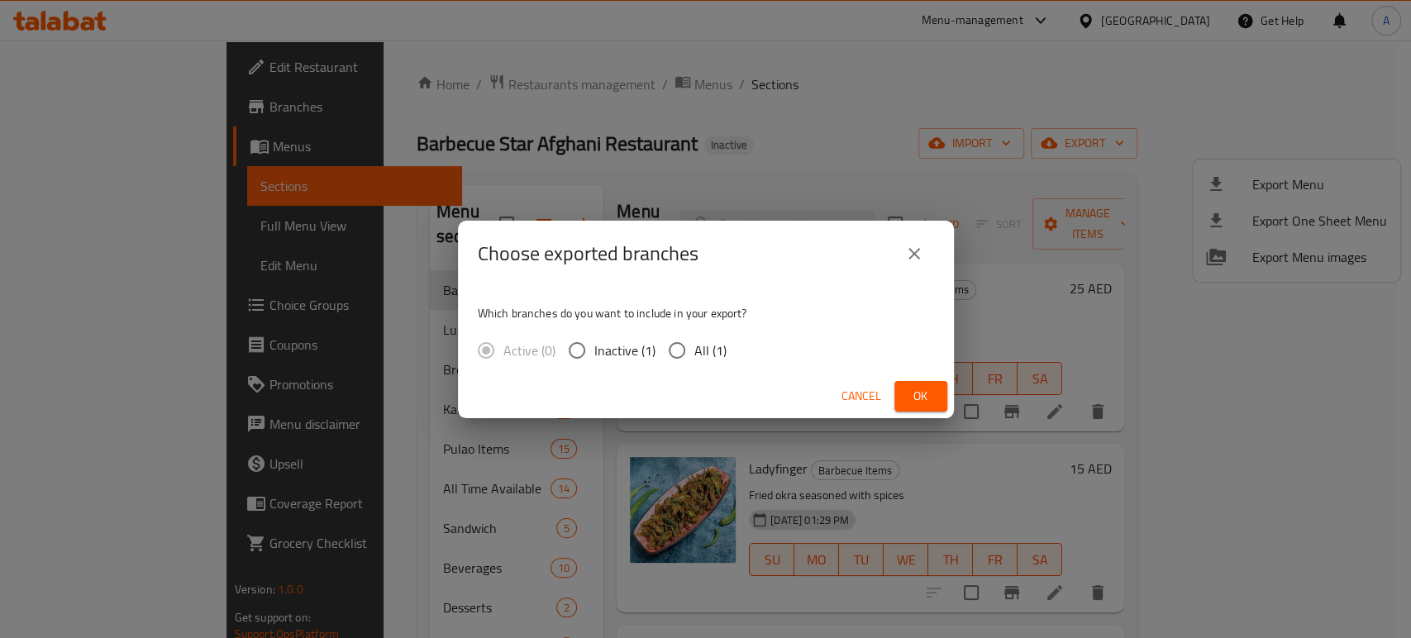
click at [668, 341] on input "All (1)" at bounding box center [677, 350] width 35 height 35
radio input "true"
click at [899, 391] on button "Ok" at bounding box center [920, 396] width 53 height 31
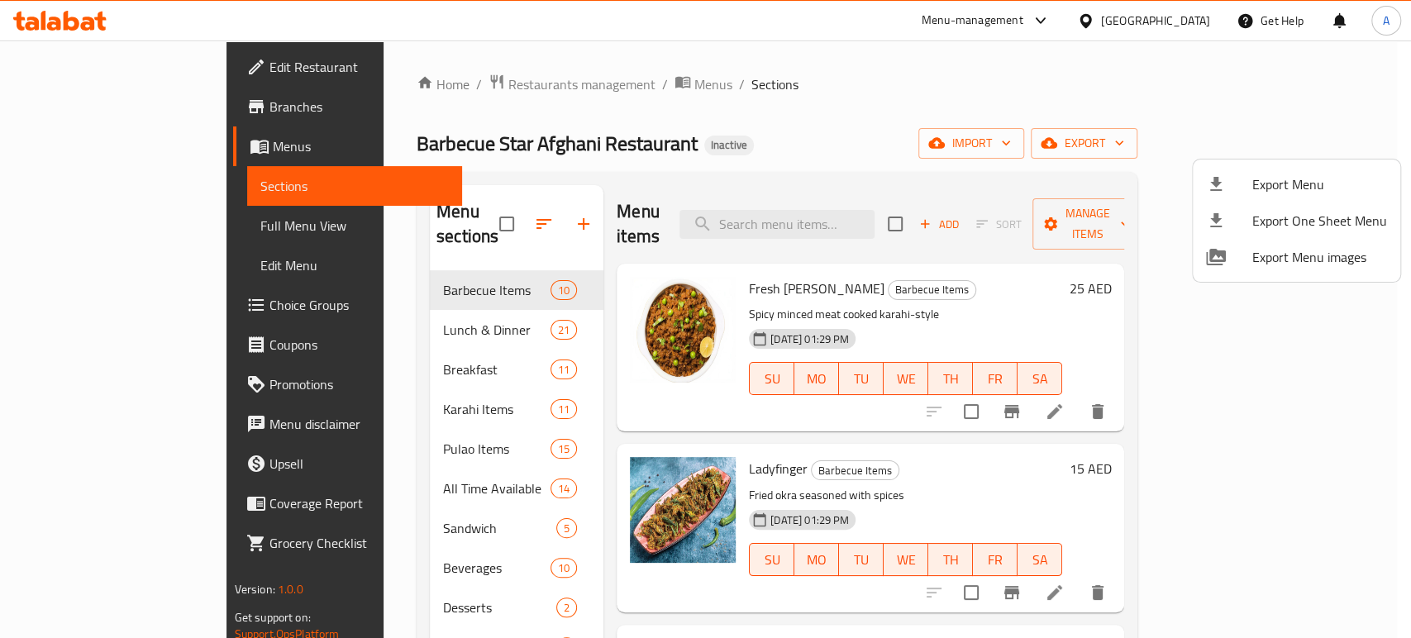
drag, startPoint x: 1160, startPoint y: 36, endPoint x: 1151, endPoint y: 8, distance: 28.8
click at [1160, 34] on div at bounding box center [705, 319] width 1411 height 638
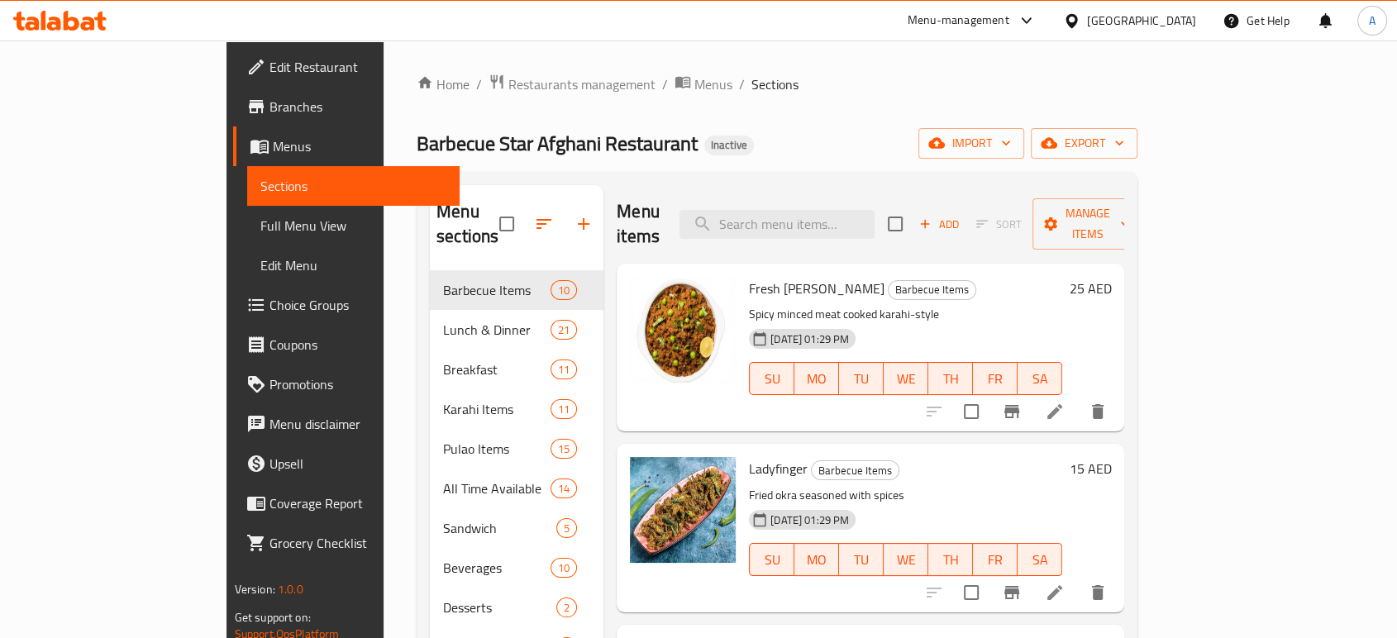
click at [1151, 8] on div "[GEOGRAPHIC_DATA]" at bounding box center [1130, 21] width 160 height 40
click at [1147, 13] on div "[GEOGRAPHIC_DATA]" at bounding box center [1141, 21] width 109 height 18
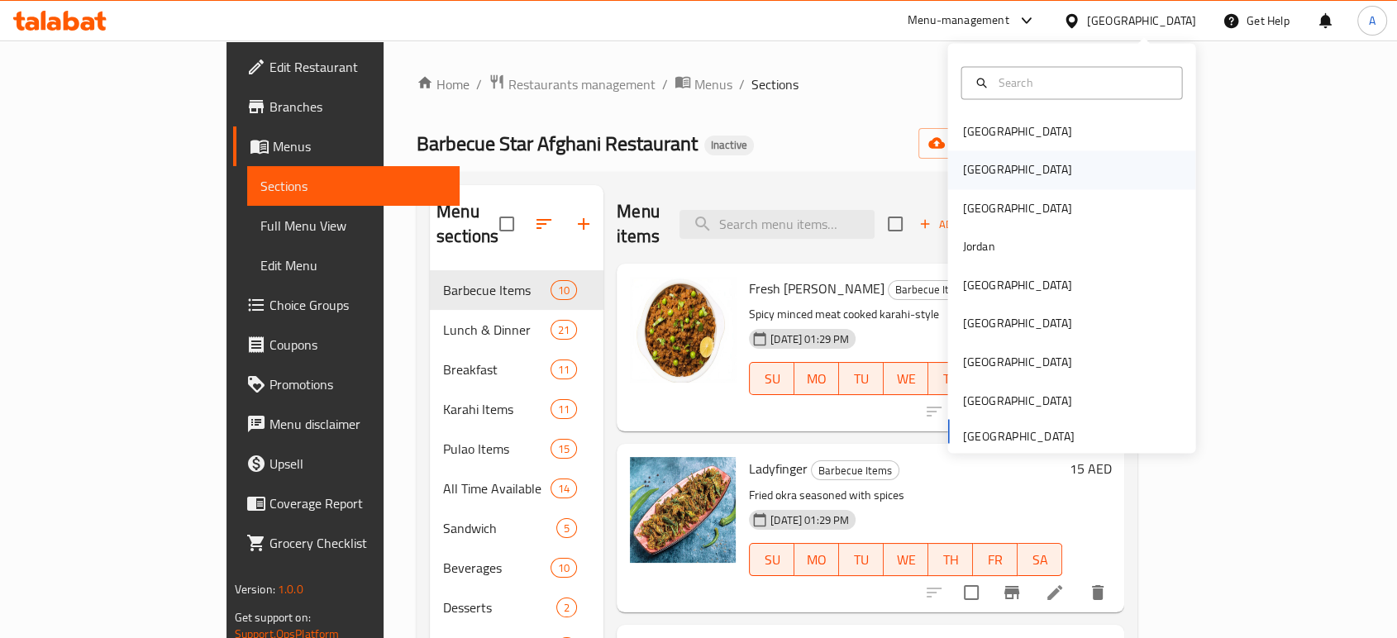
click at [1016, 170] on div "[GEOGRAPHIC_DATA]" at bounding box center [1071, 170] width 248 height 38
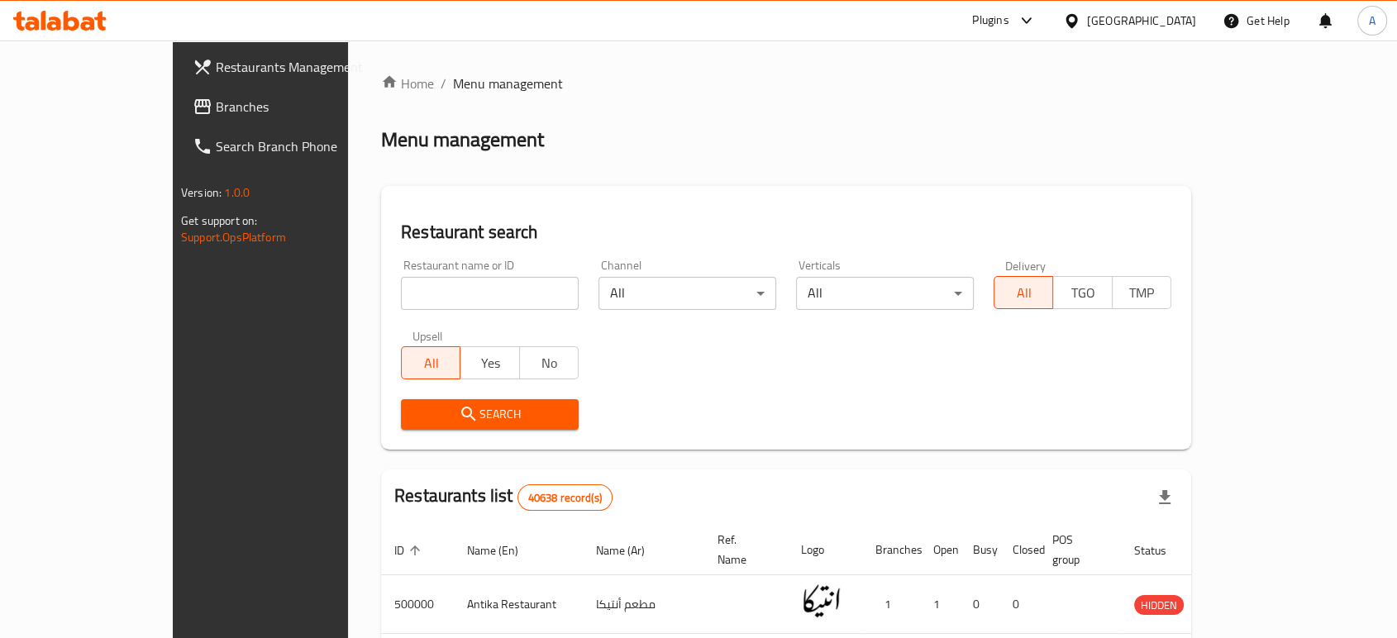
click at [216, 102] on span "Branches" at bounding box center [304, 107] width 177 height 20
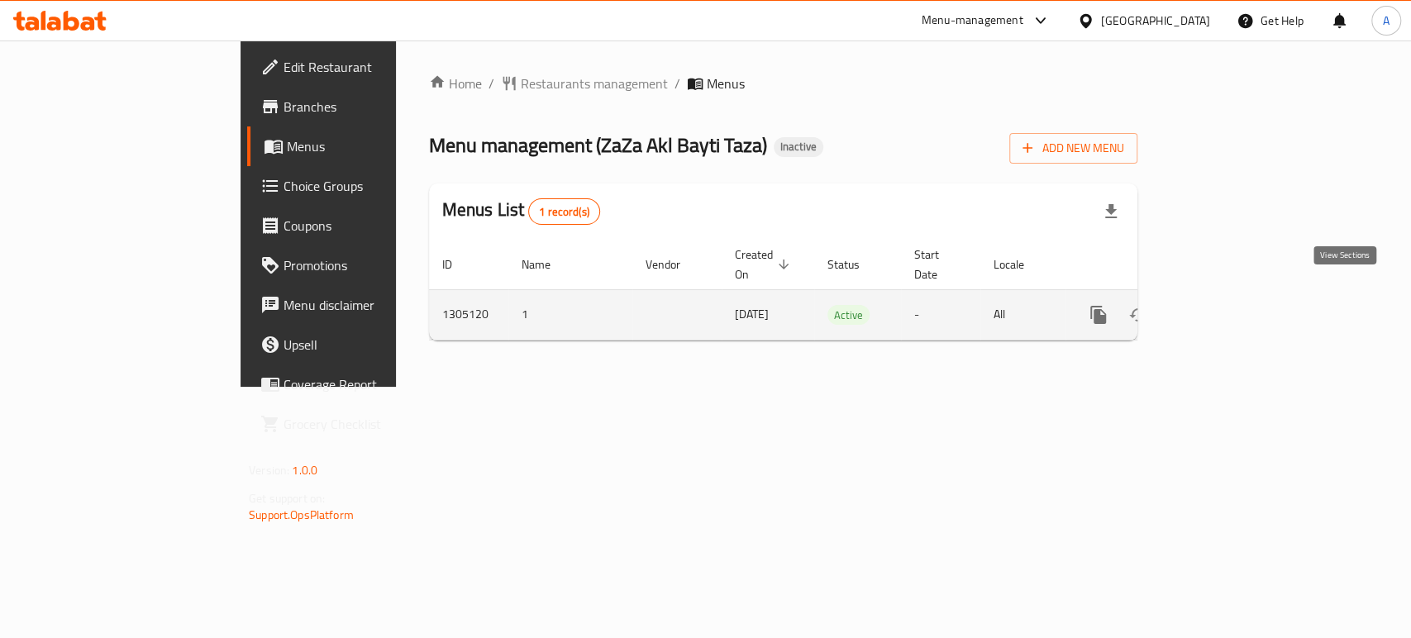
click at [1228, 305] on icon "enhanced table" at bounding box center [1218, 315] width 20 height 20
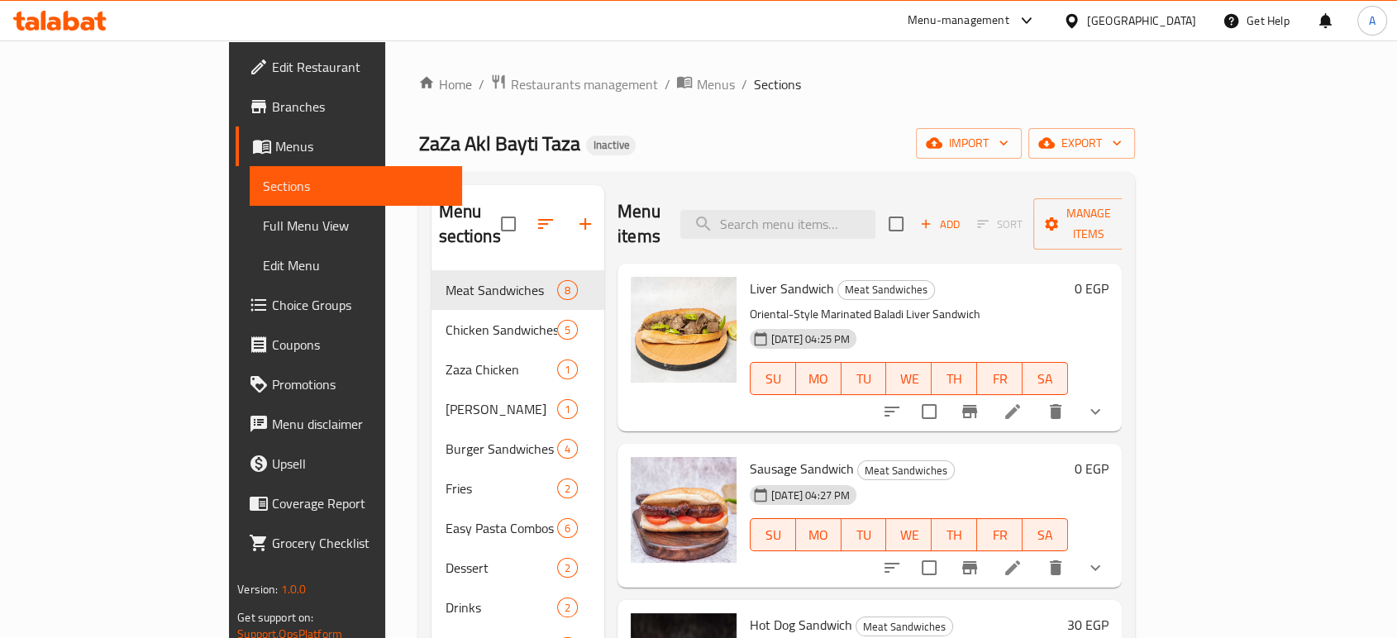
click at [975, 130] on div "ZaZa Akl Bayti Taza Inactive import export" at bounding box center [776, 143] width 716 height 31
click at [1135, 157] on button "export" at bounding box center [1081, 143] width 107 height 31
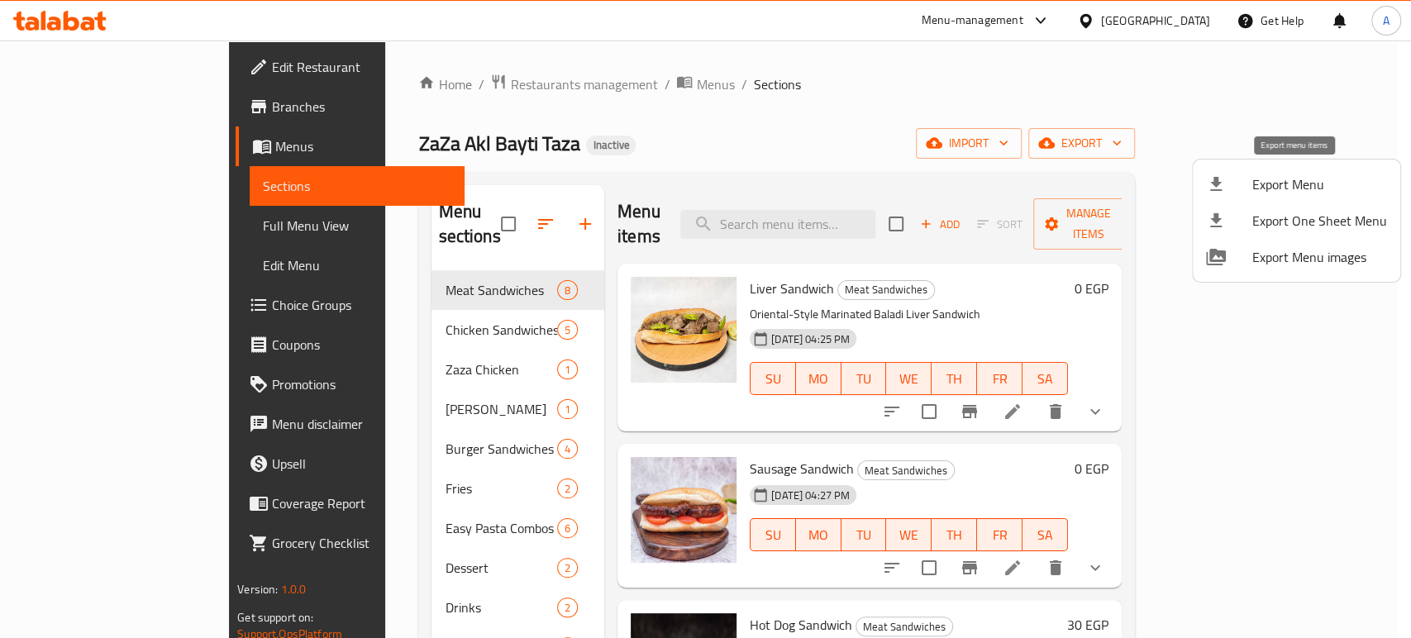
click at [1270, 168] on li "Export Menu" at bounding box center [1296, 184] width 207 height 36
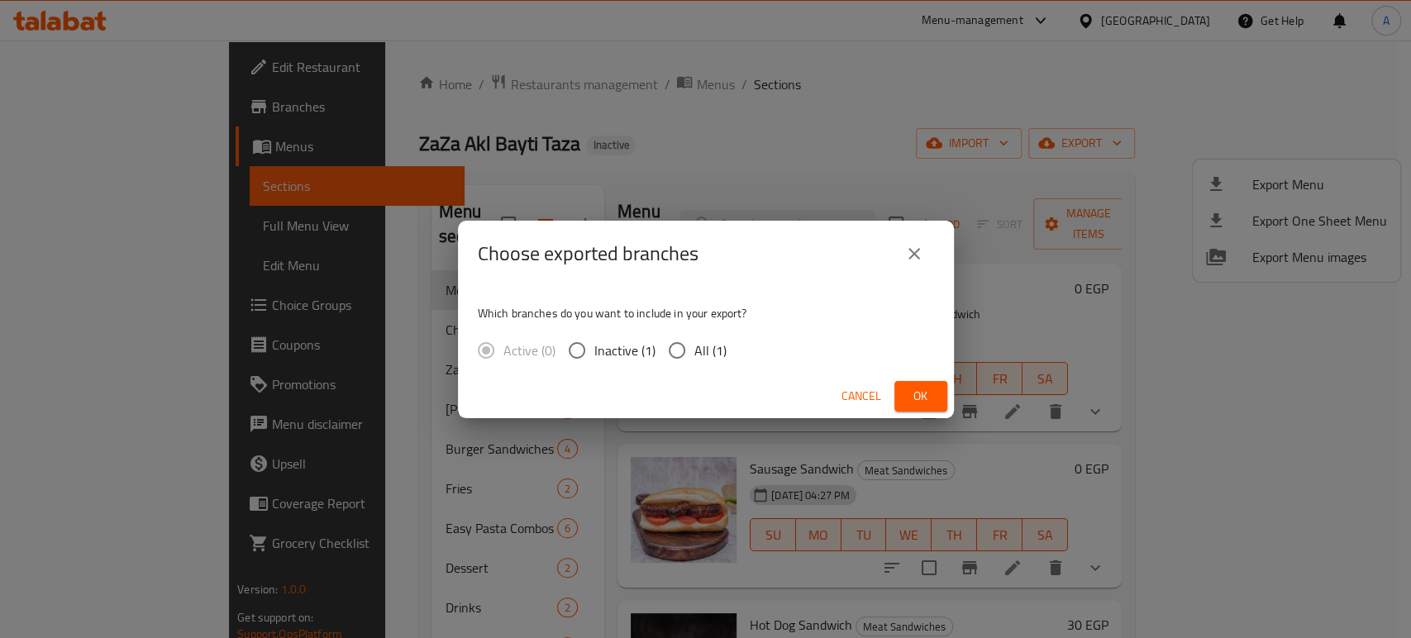
click at [710, 349] on span "All (1)" at bounding box center [710, 351] width 32 height 20
click at [694, 349] on input "All (1)" at bounding box center [677, 350] width 35 height 35
radio input "true"
click at [953, 415] on div "Choose exported branches Which branches do you want to include in your export? …" at bounding box center [705, 319] width 1411 height 638
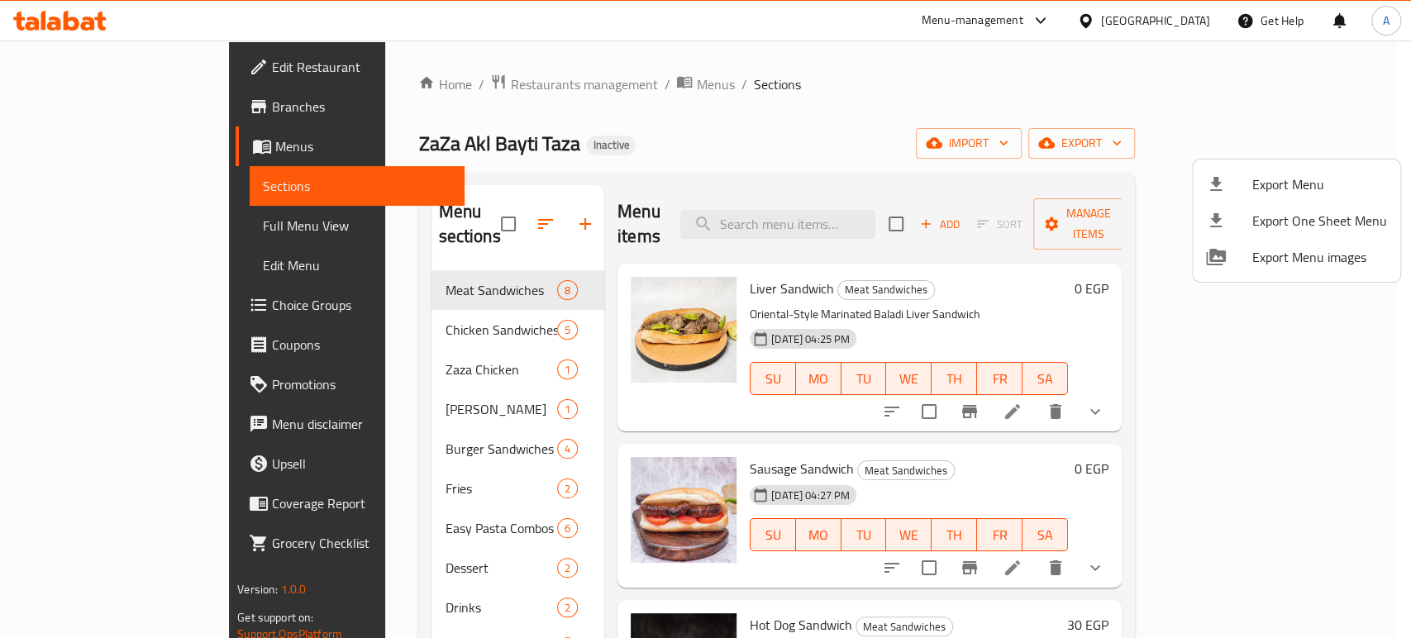
click at [934, 403] on div at bounding box center [705, 319] width 1411 height 638
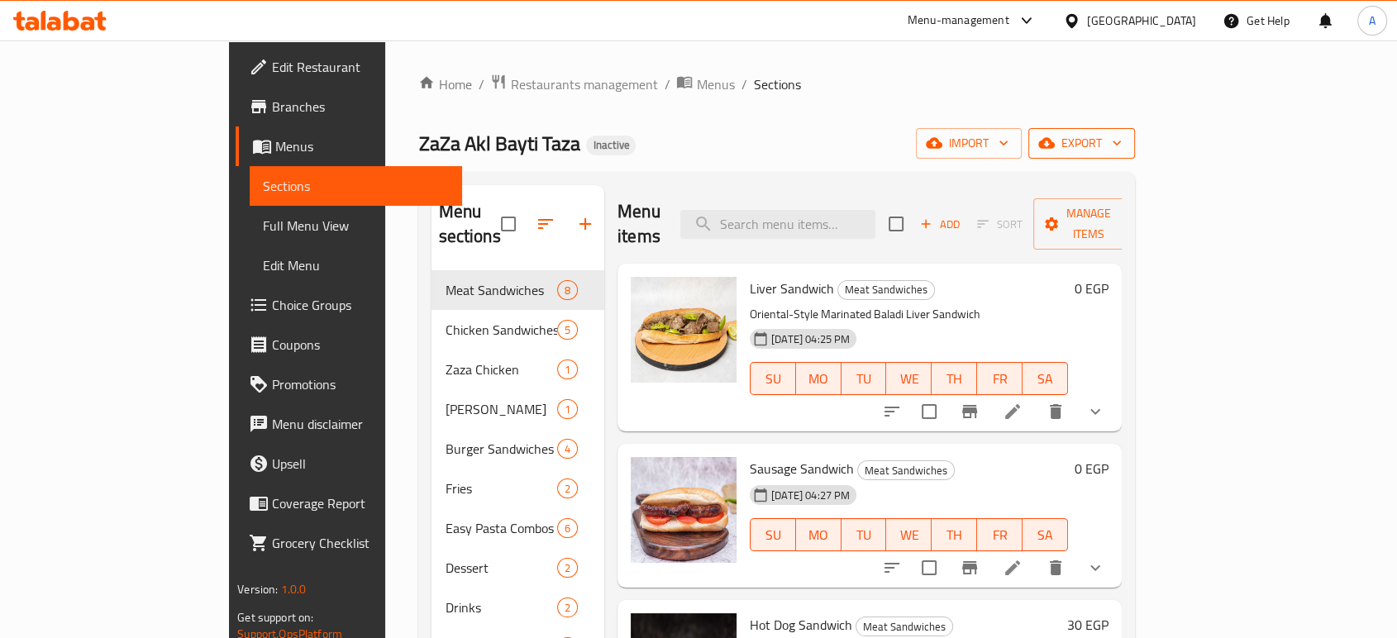
click at [1122, 148] on span "export" at bounding box center [1082, 143] width 80 height 21
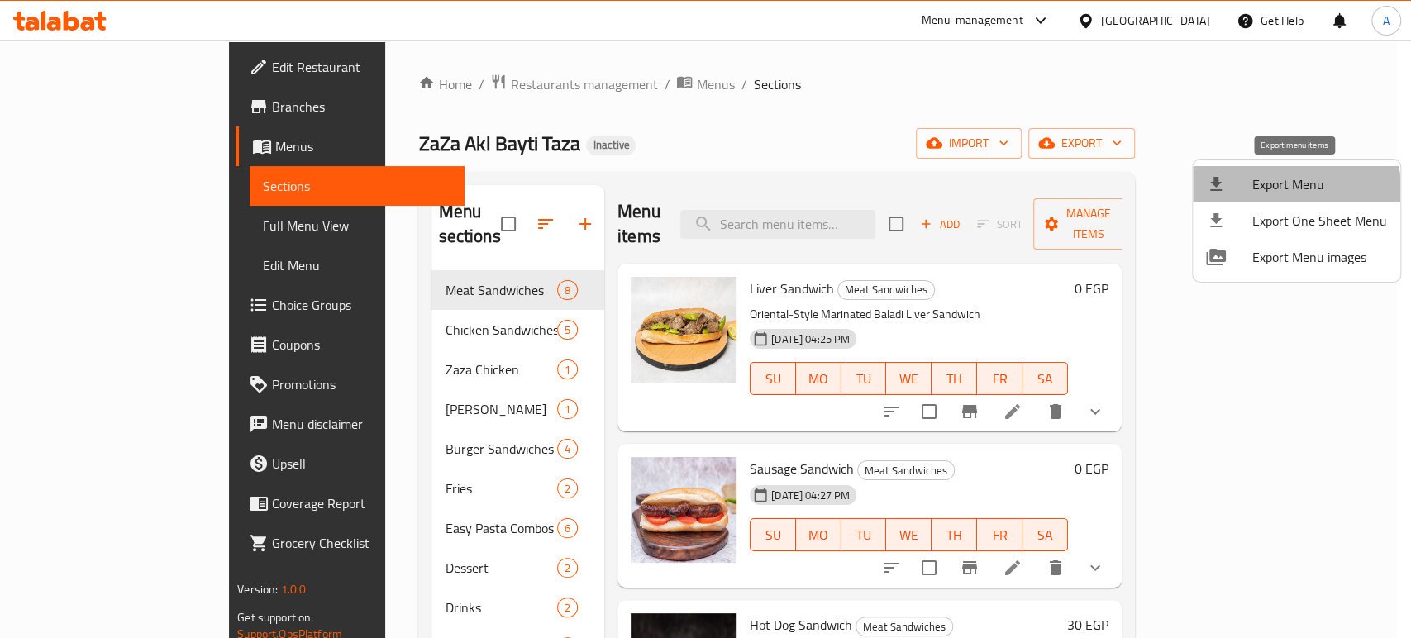
click at [1280, 194] on span "Export Menu" at bounding box center [1319, 184] width 135 height 20
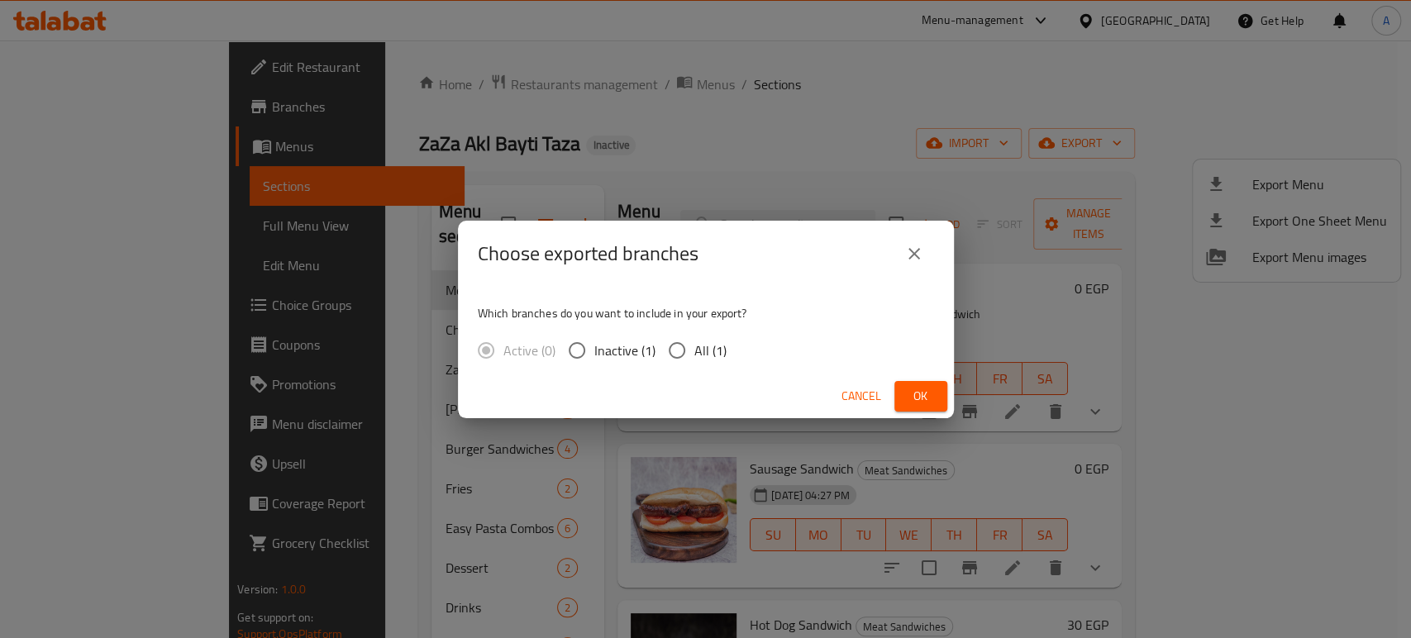
click at [708, 347] on span "All (1)" at bounding box center [710, 351] width 32 height 20
click at [694, 347] on input "All (1)" at bounding box center [677, 350] width 35 height 35
radio input "true"
click at [932, 390] on span "Ok" at bounding box center [921, 396] width 26 height 21
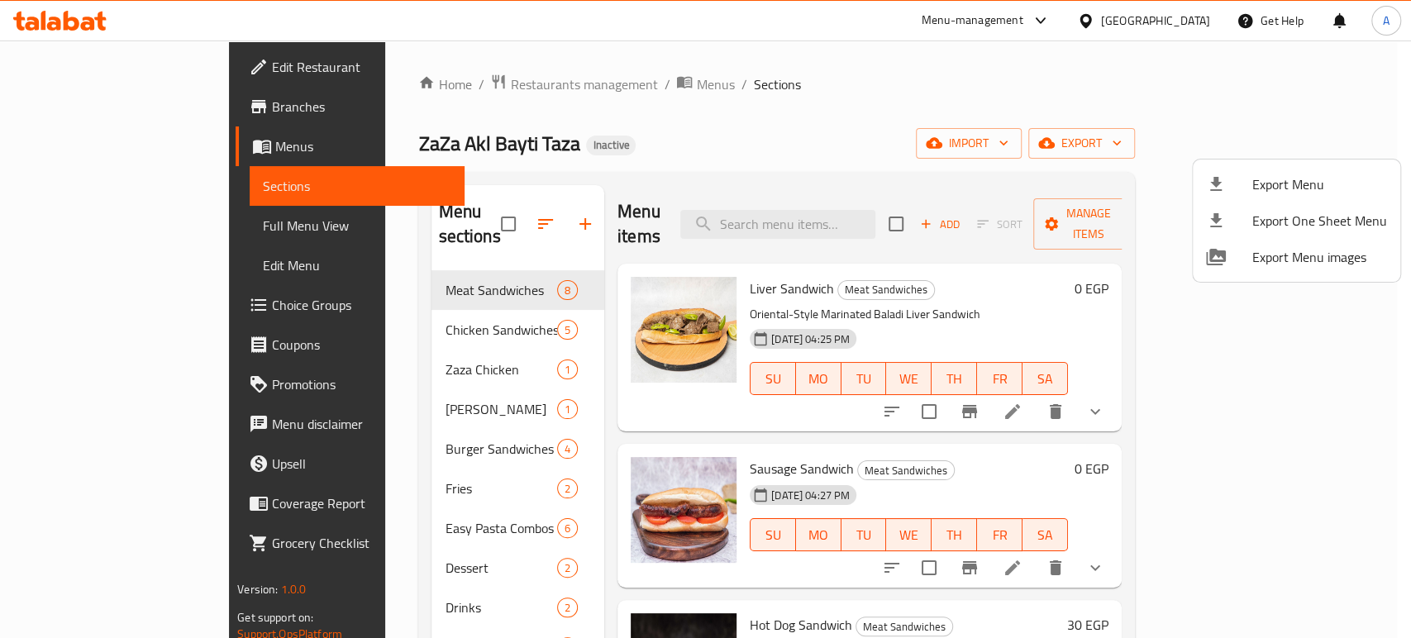
click at [887, 79] on div at bounding box center [705, 319] width 1411 height 638
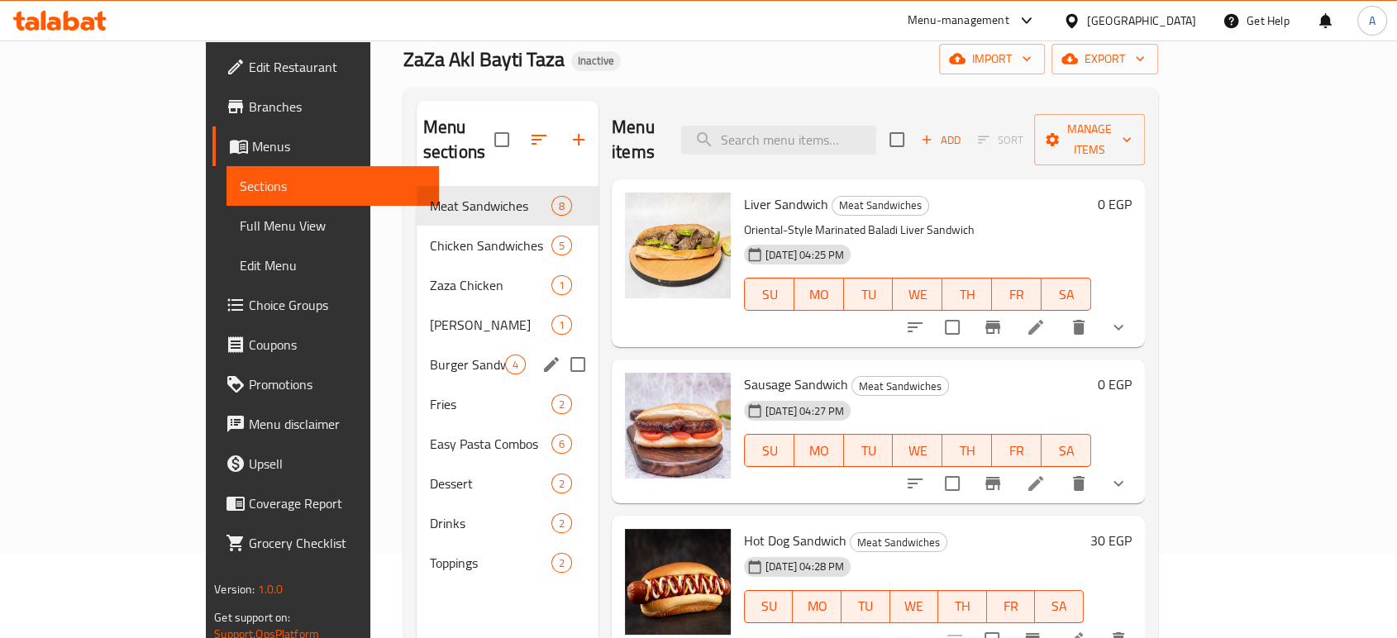
scroll to position [231, 0]
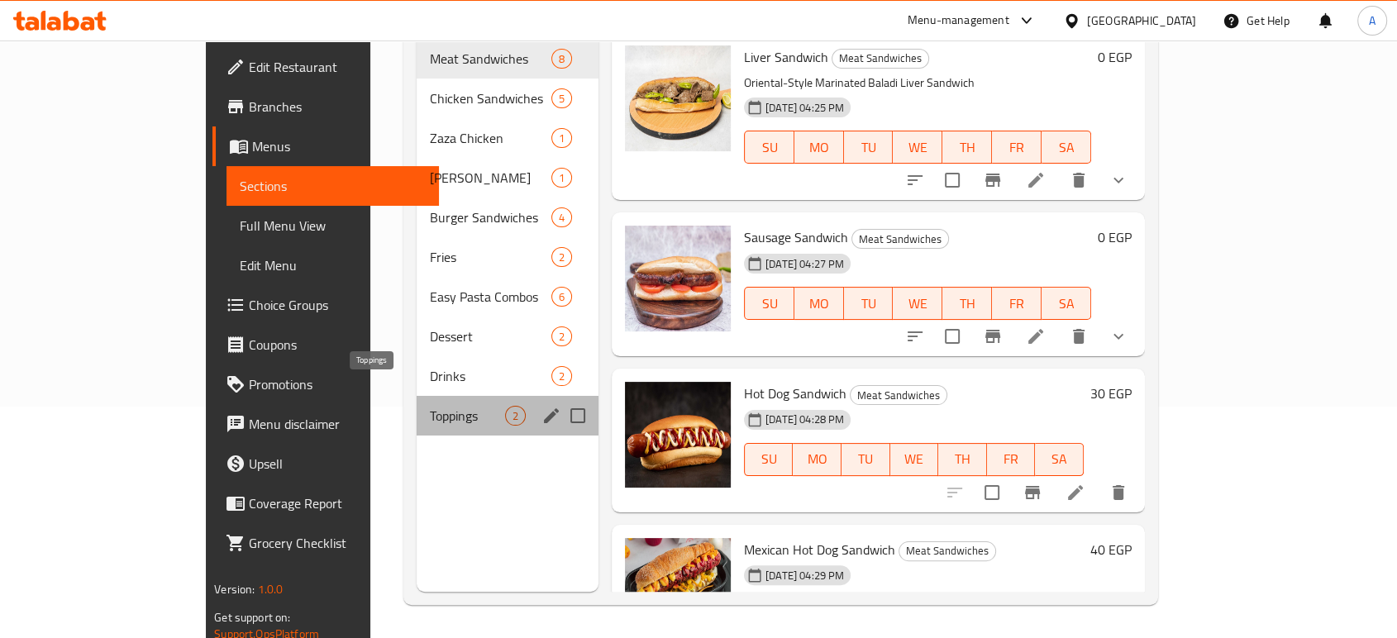
click at [430, 406] on span "Toppings" at bounding box center [467, 416] width 75 height 20
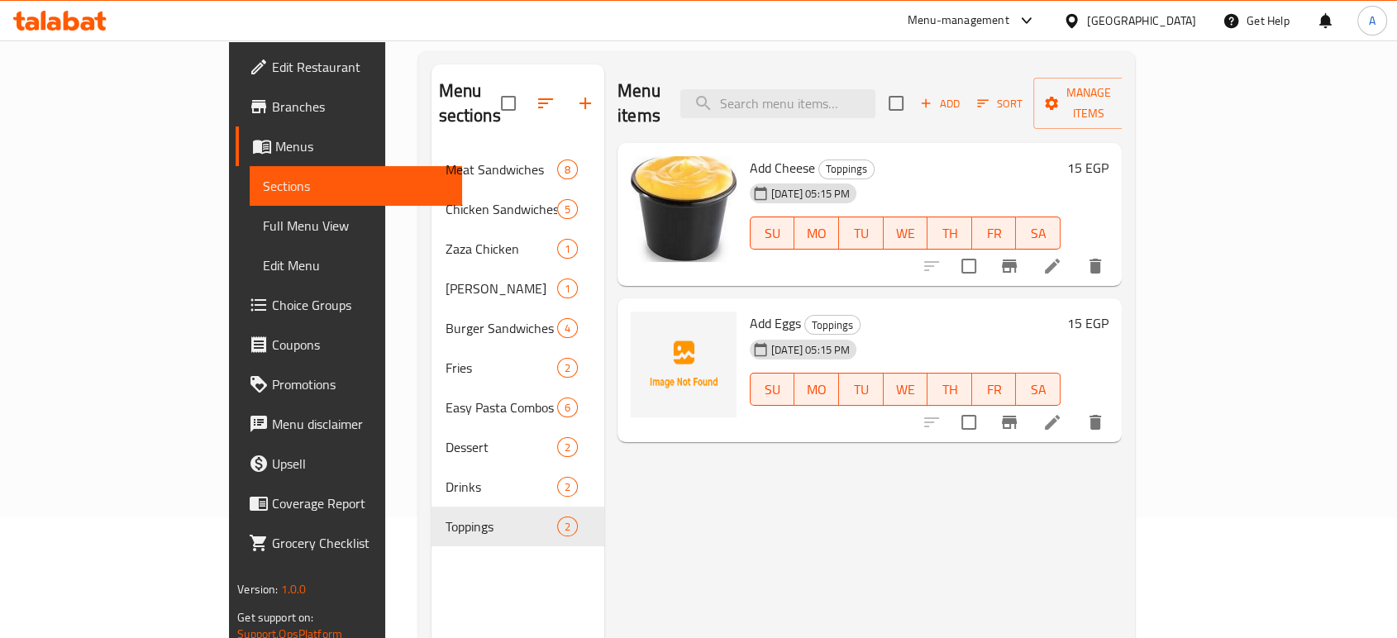
scroll to position [47, 0]
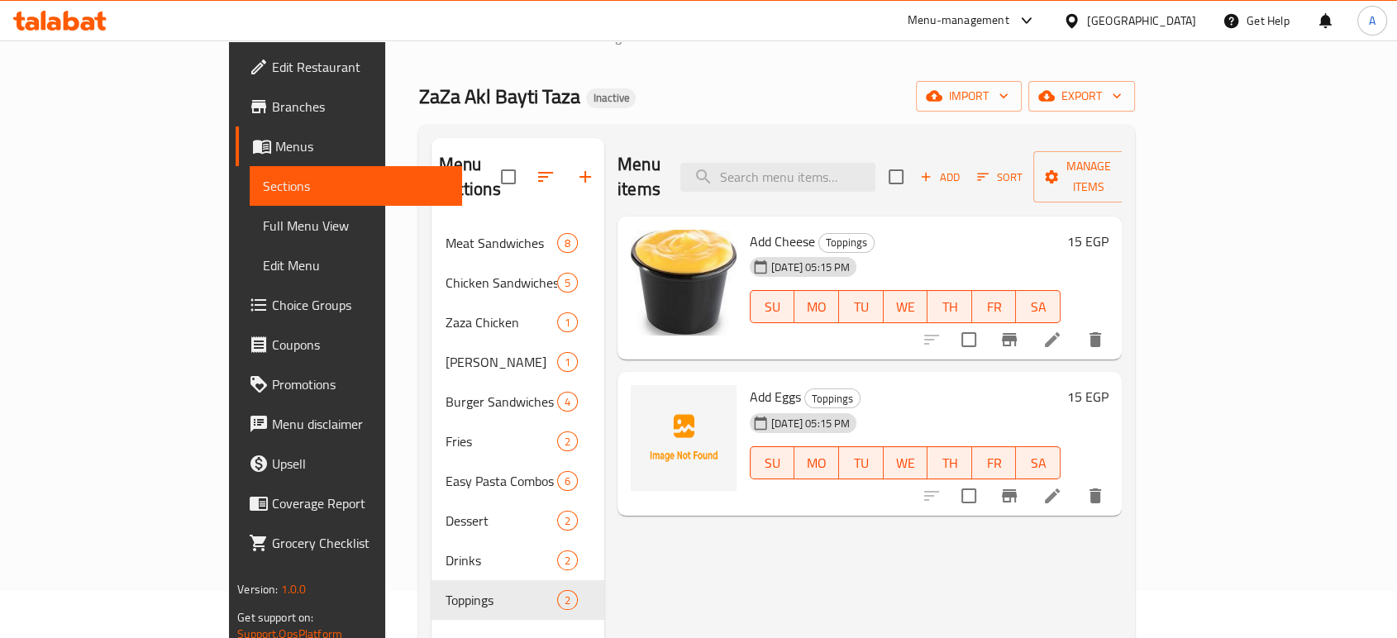
click at [750, 229] on span "Add Cheese" at bounding box center [782, 241] width 65 height 25
copy h6 "Add Cheese"
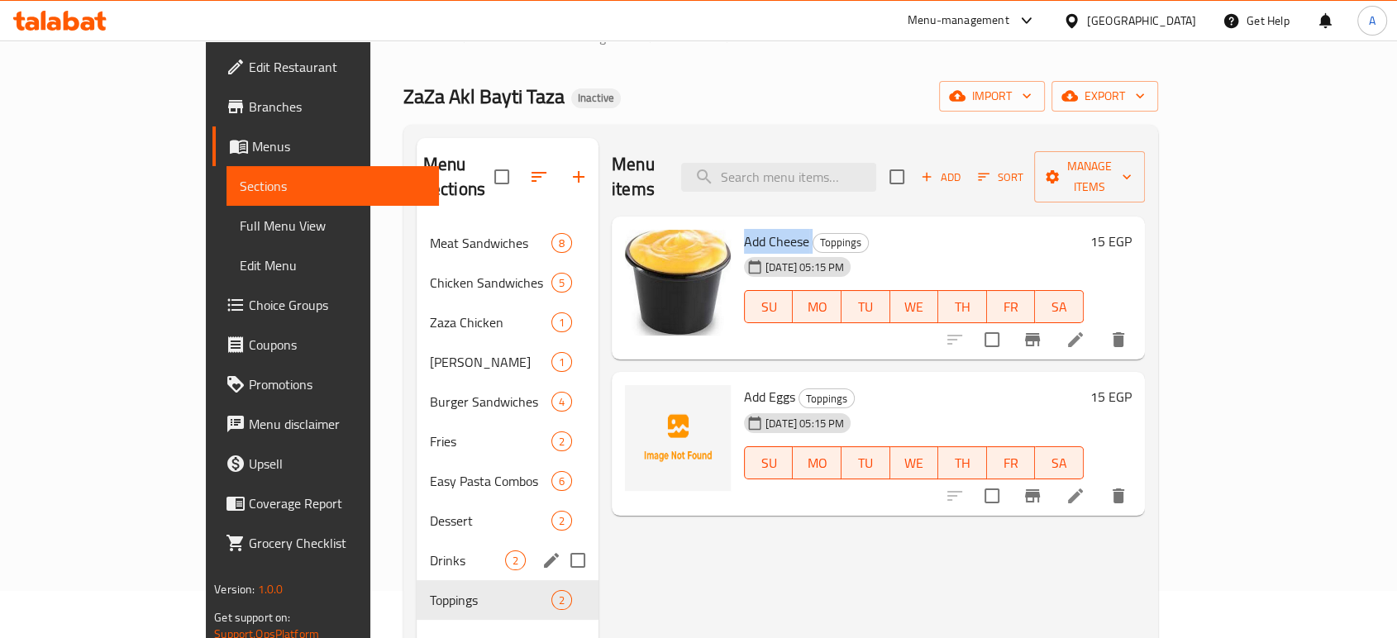
click at [430, 551] on span "Drinks" at bounding box center [467, 561] width 75 height 20
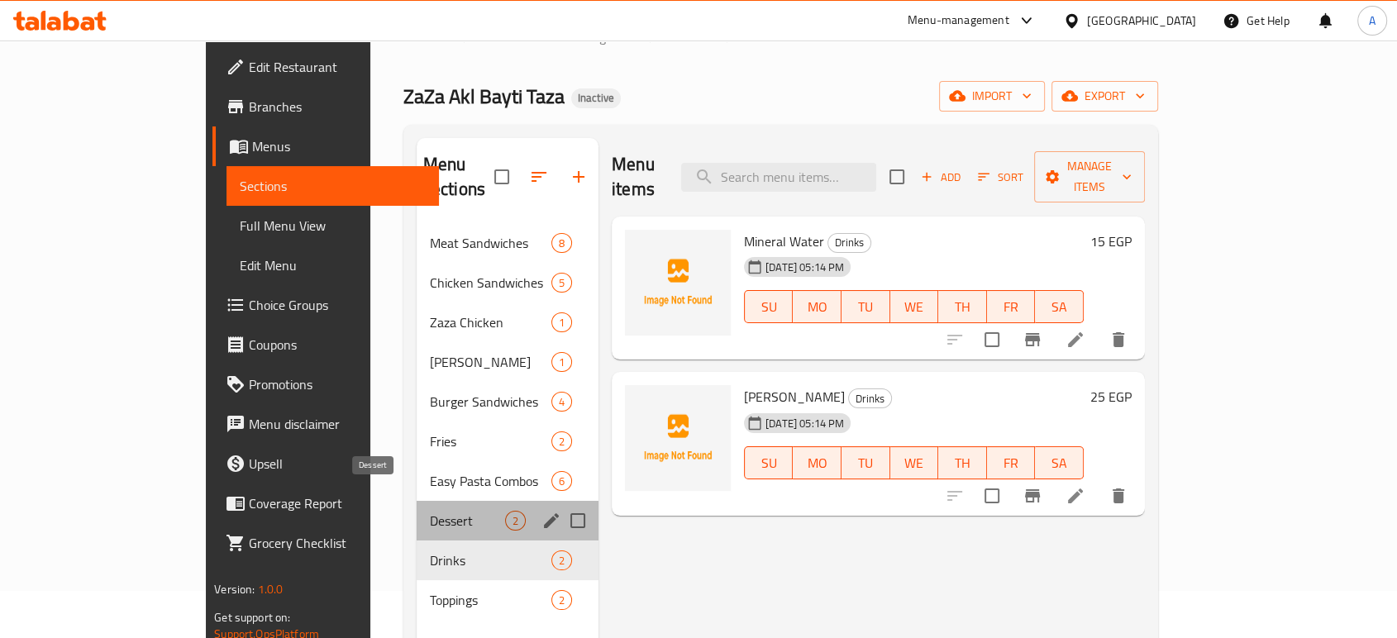
click at [430, 511] on span "Dessert" at bounding box center [467, 521] width 75 height 20
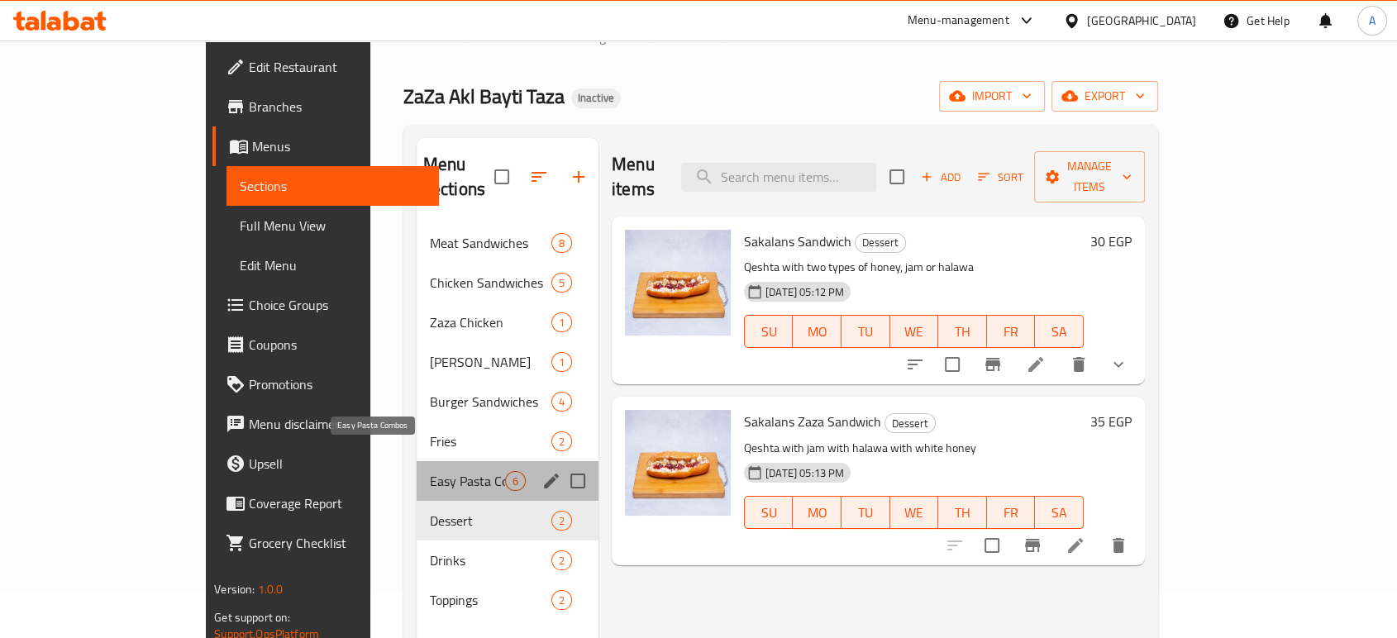
click at [430, 471] on span "Easy Pasta Combos" at bounding box center [467, 481] width 75 height 20
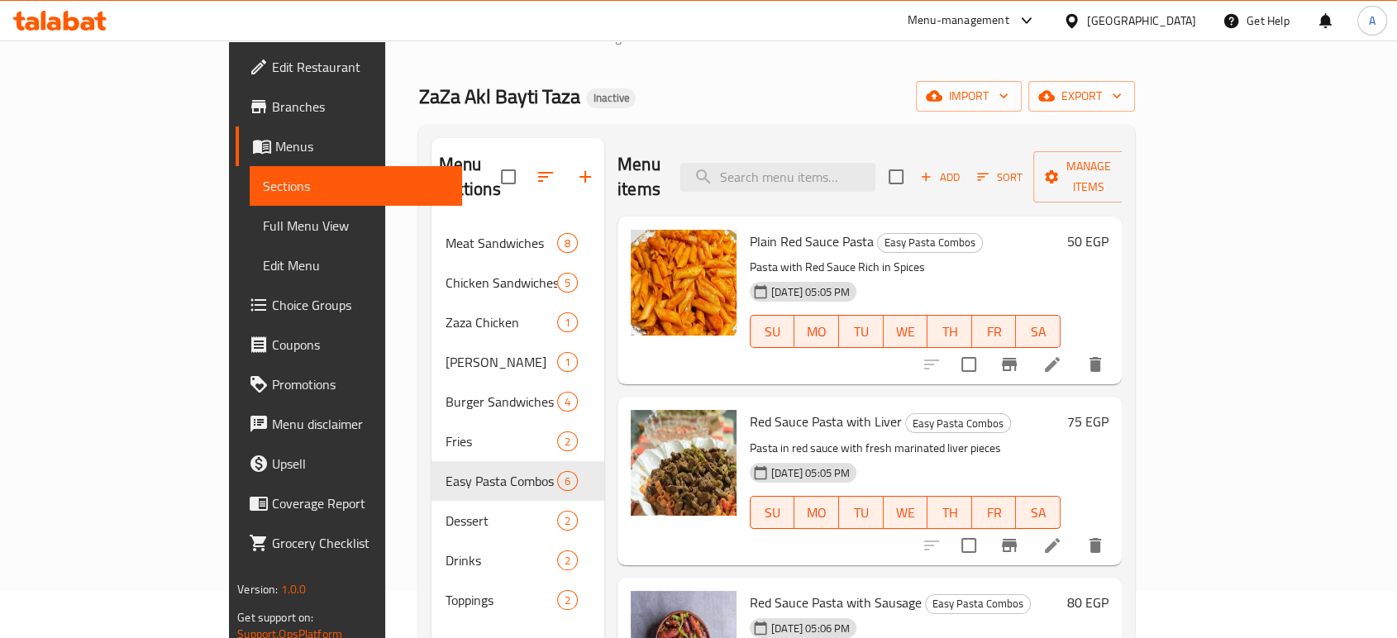
scroll to position [367, 0]
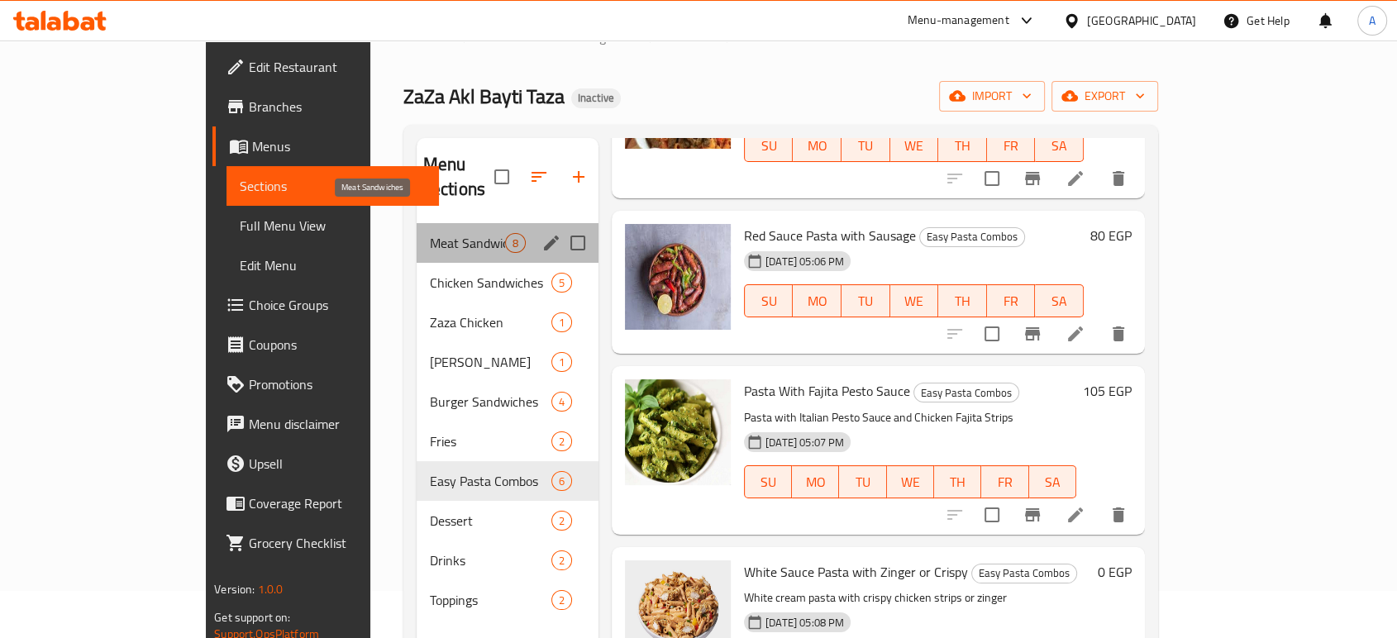
click at [430, 233] on span "Meat Sandwiches" at bounding box center [467, 243] width 75 height 20
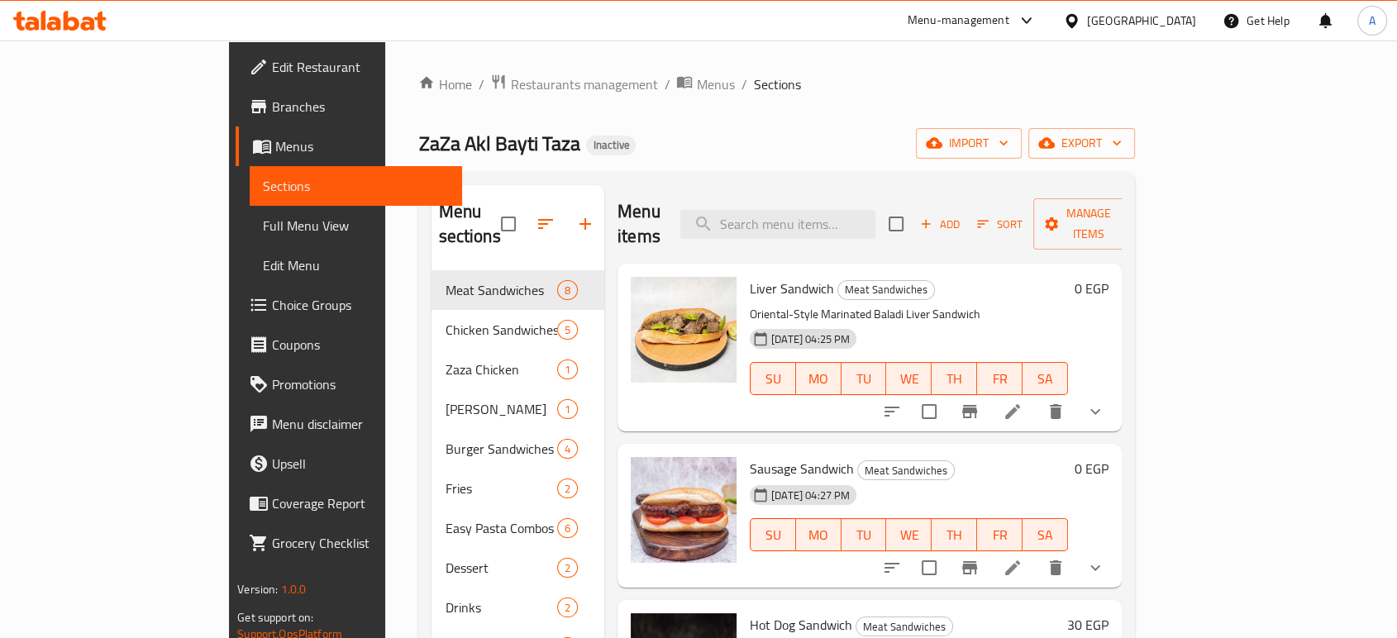
click at [763, 456] on span "Sausage Sandwich" at bounding box center [802, 468] width 104 height 25
copy h6 "Sausage Sandwich"
click at [1023, 558] on icon at bounding box center [1013, 568] width 20 height 20
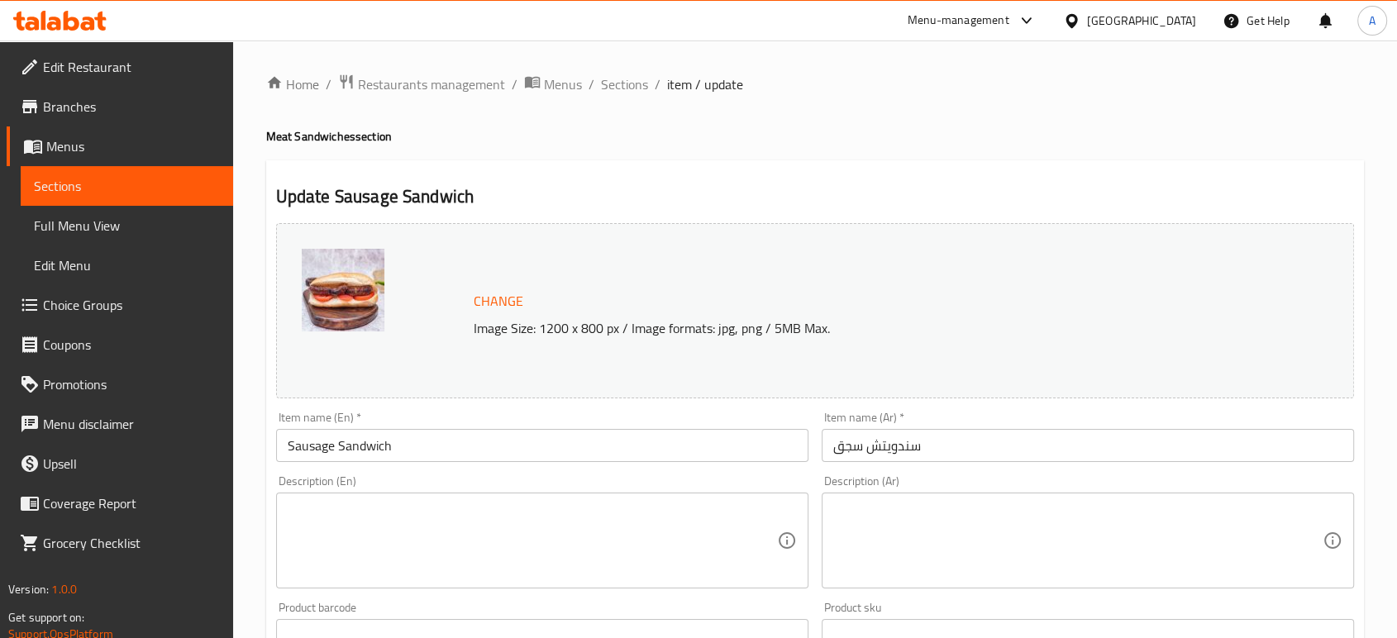
click at [505, 512] on div at bounding box center [698, 319] width 1397 height 638
click at [503, 527] on textarea at bounding box center [532, 541] width 489 height 79
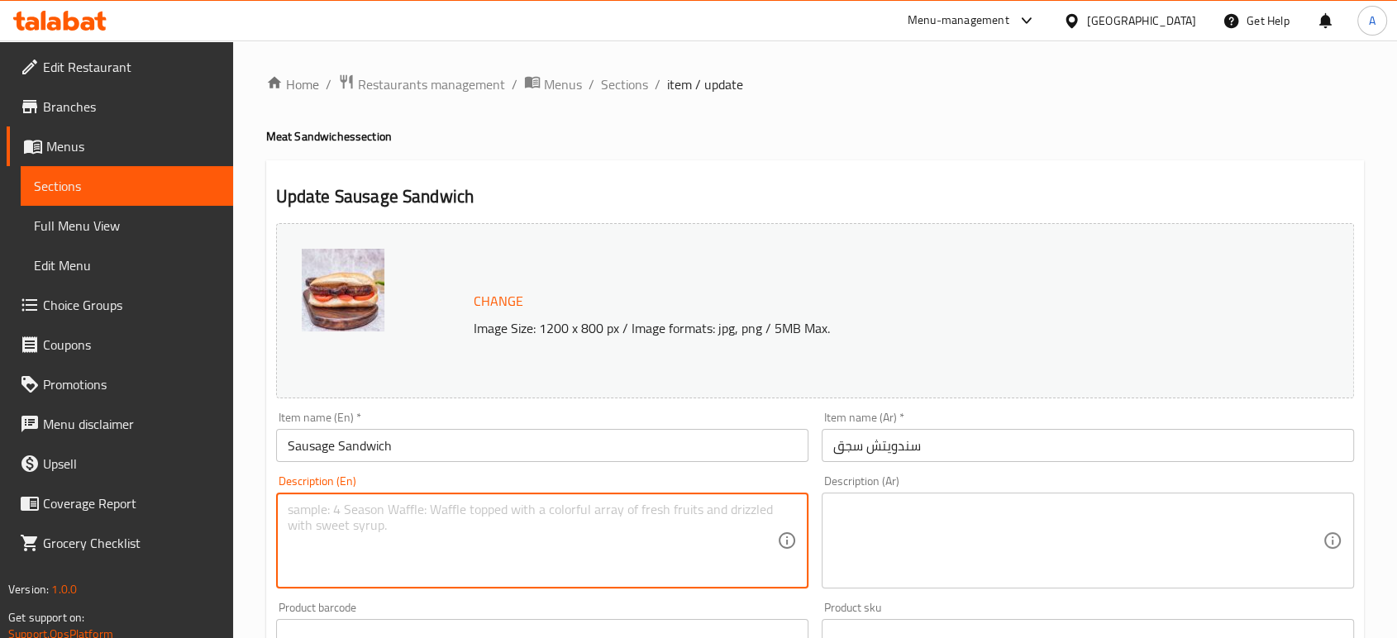
paste textarea "Sausage, mustard, ketchup, onion, salt, pepper and bread"
type textarea "Sausage, mustard, ketchup, onion, salt, pepper and bread"
click at [935, 532] on textarea at bounding box center [1077, 541] width 489 height 79
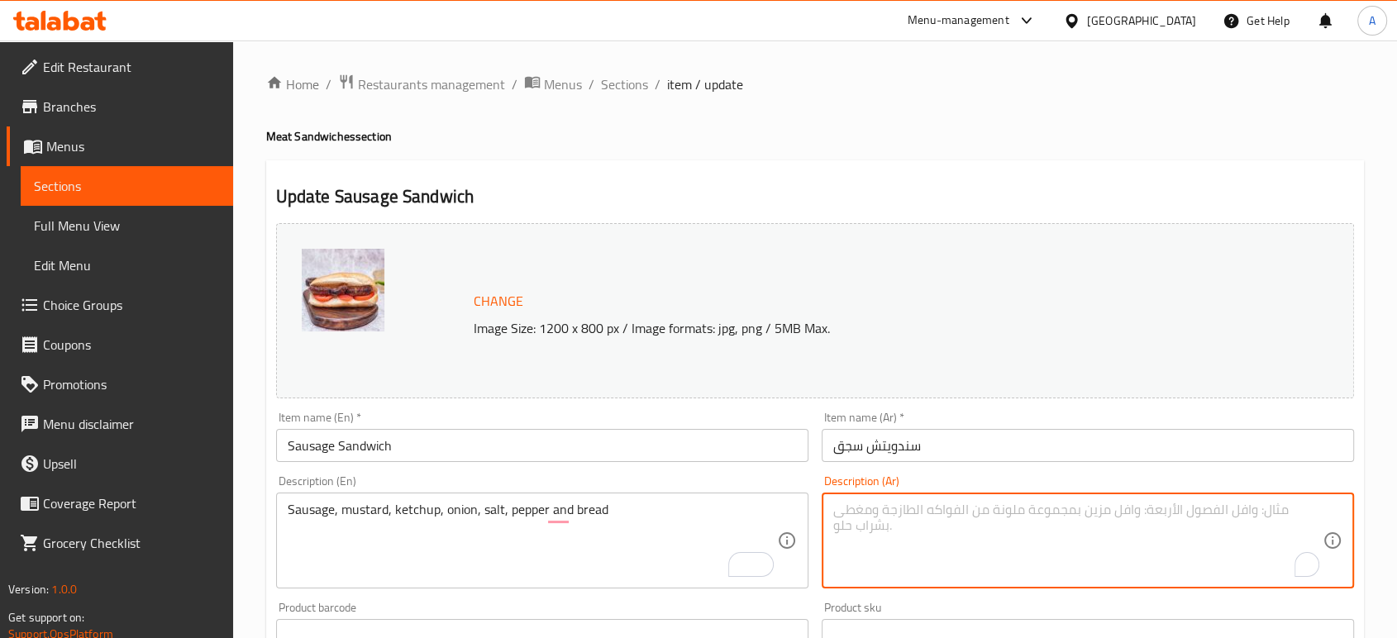
paste textarea "سجق، مستردة، كاتشب، بصل، ملح، فلفل وخبز"
type textarea "سجق، مستردة، كاتشب، بصل، ملح، فلفل وخبز"
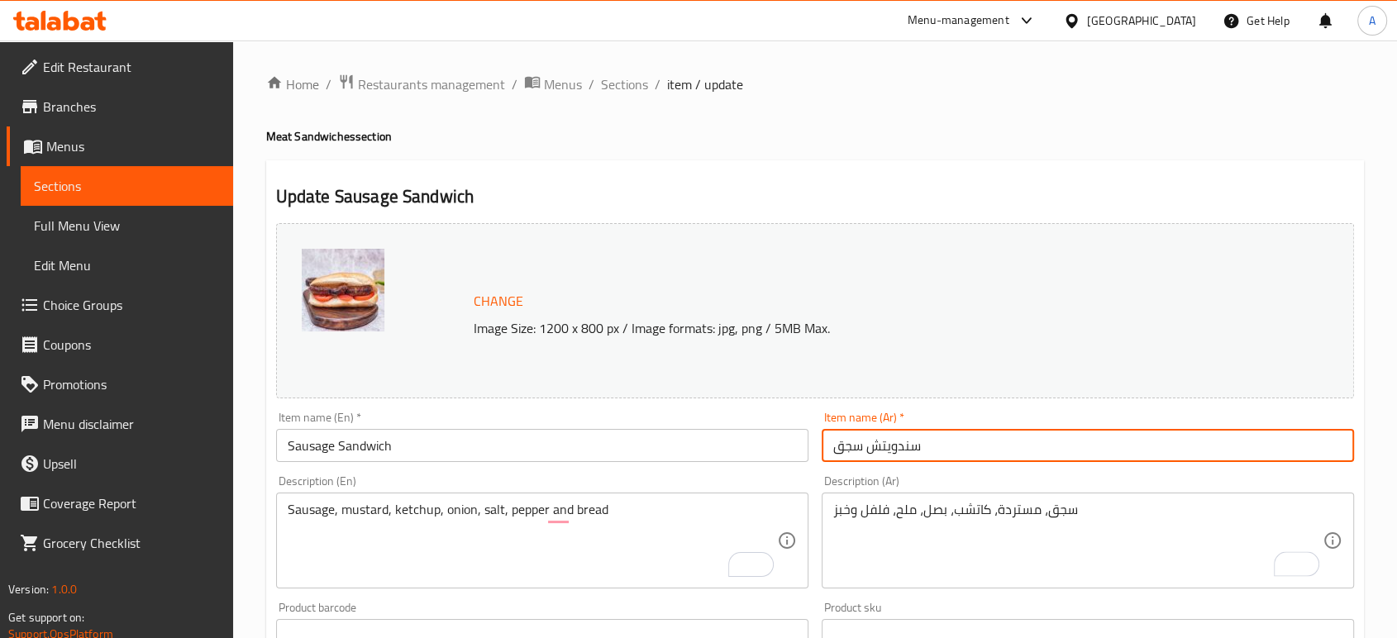
click at [937, 450] on input "سندويتش سجق" at bounding box center [1088, 445] width 532 height 33
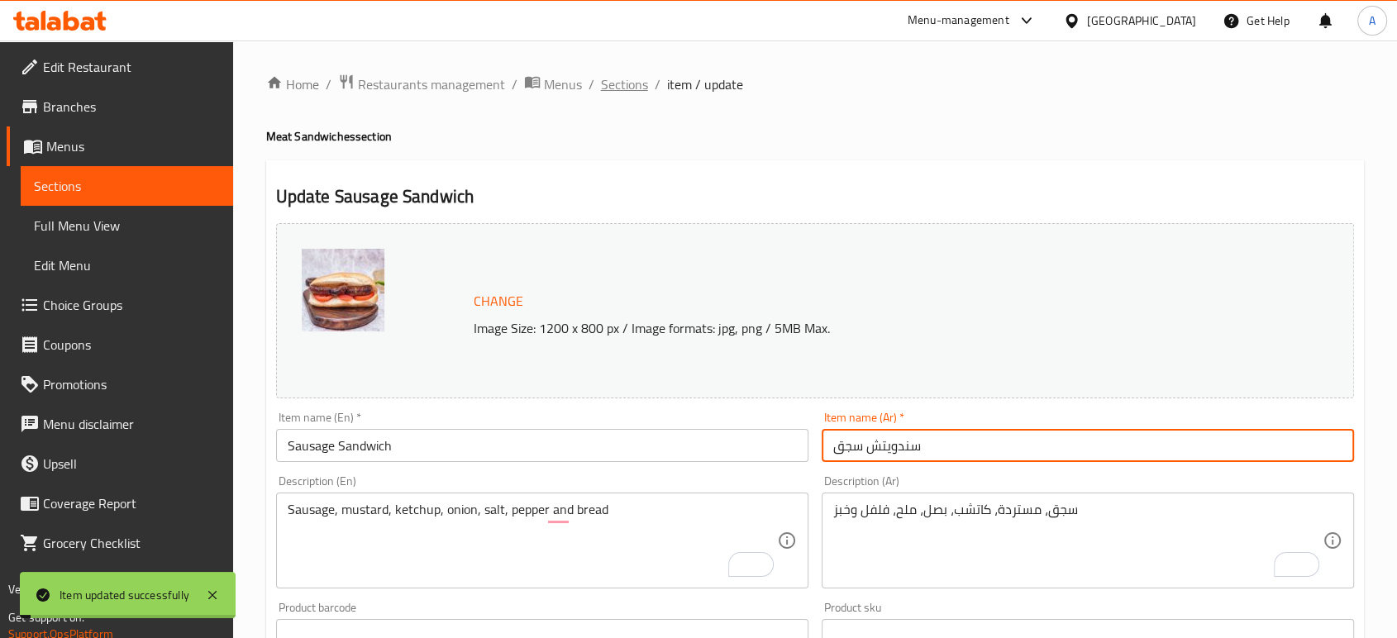
click at [608, 89] on span "Sections" at bounding box center [624, 84] width 47 height 20
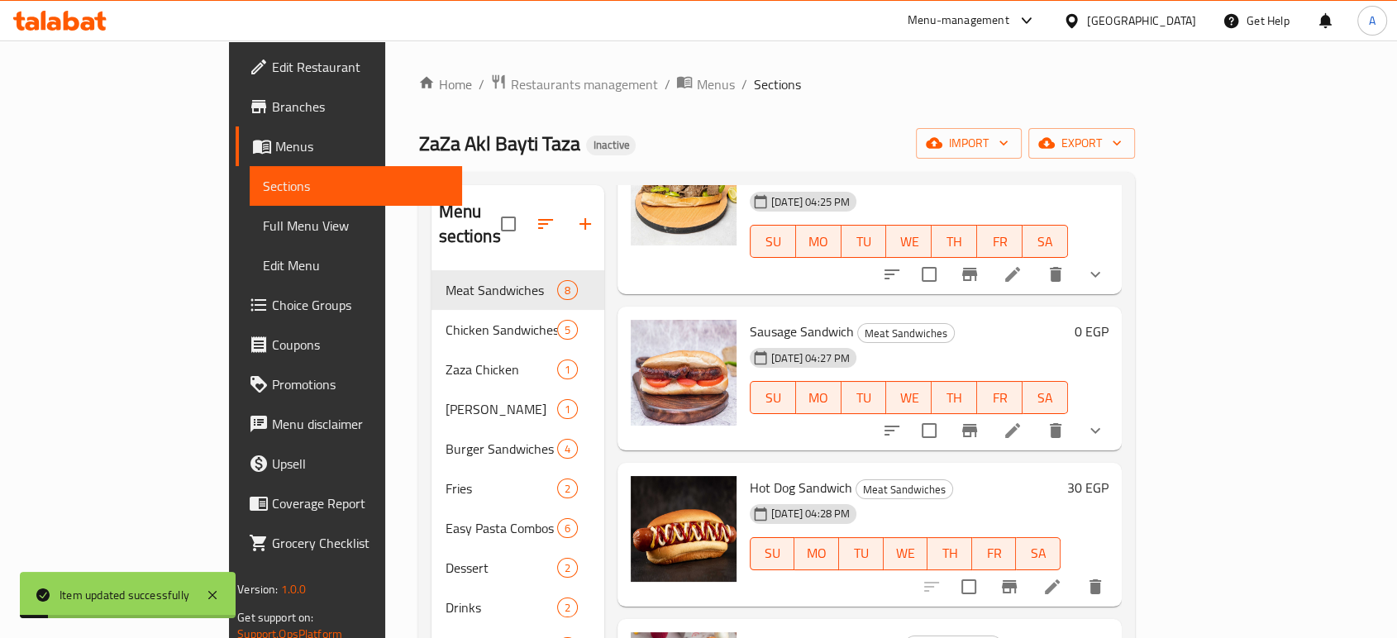
scroll to position [184, 0]
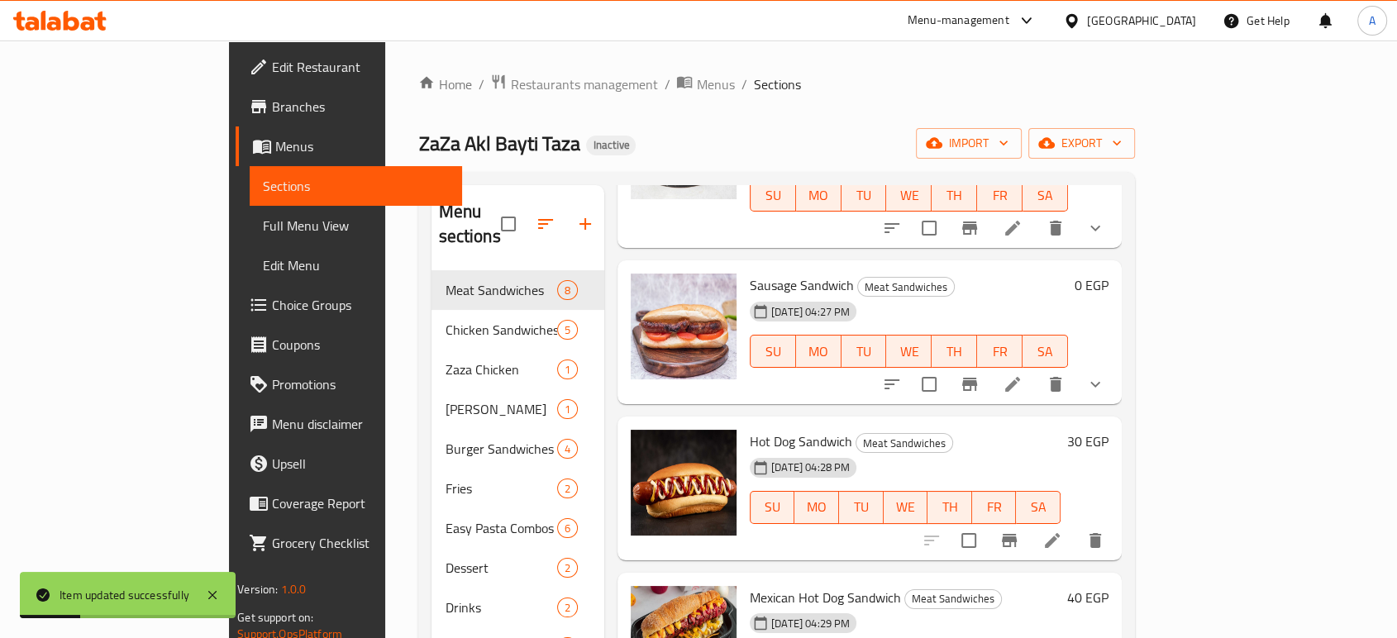
click at [750, 429] on span "Hot Dog Sandwich" at bounding box center [801, 441] width 102 height 25
copy h6 "Hot Dog Sandwich"
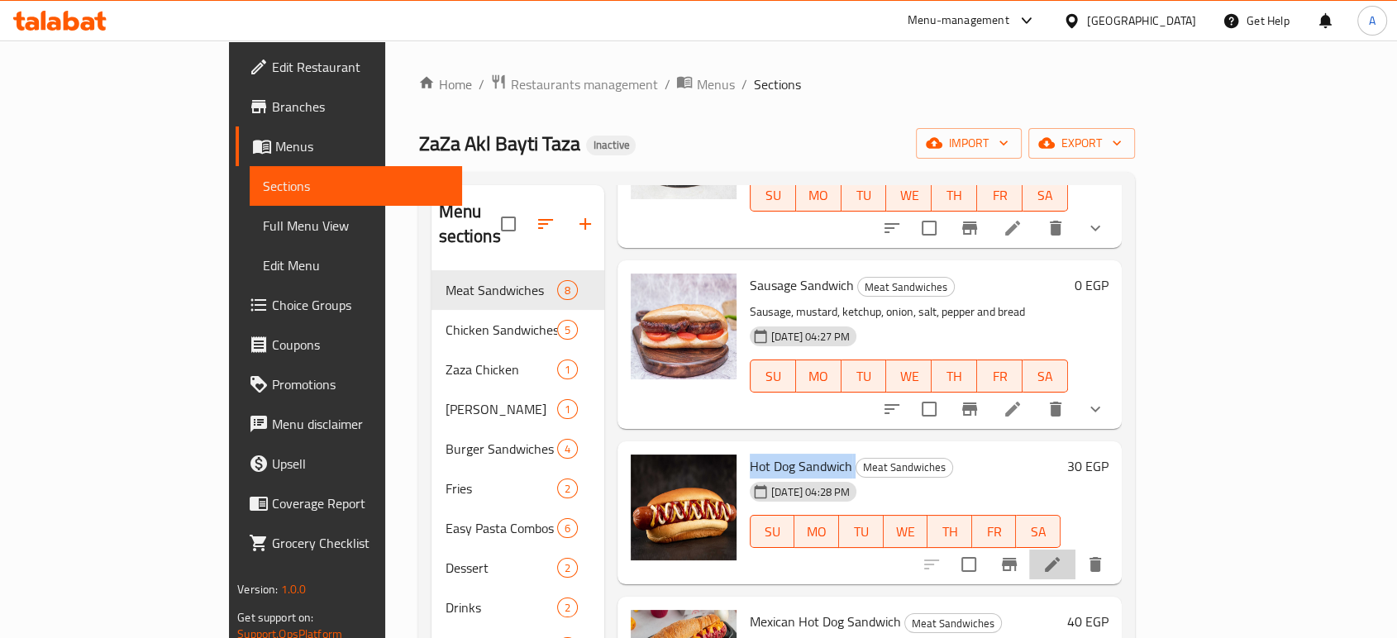
click at [1075, 550] on li at bounding box center [1052, 565] width 46 height 30
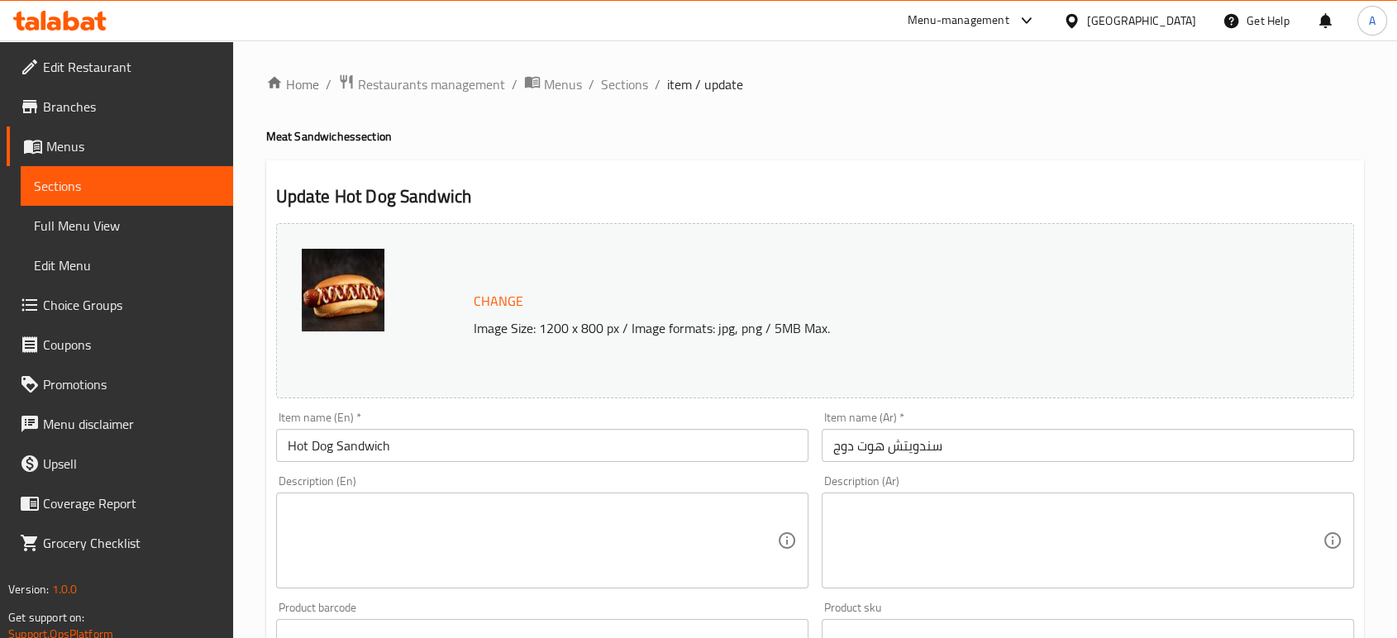
click at [474, 560] on textarea at bounding box center [532, 541] width 489 height 79
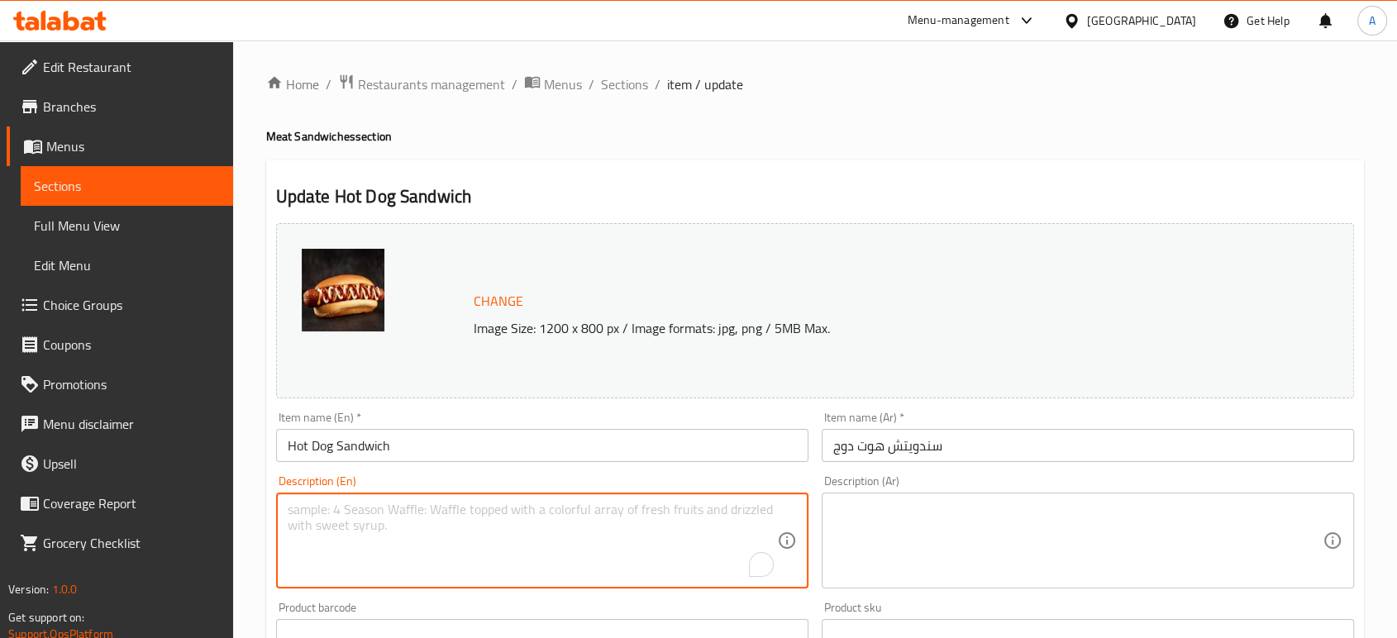
paste textarea "Hot dog bun, hot dog , ketchup, mustard, mayonnaise, relish, onions, pickles, t…"
drag, startPoint x: 364, startPoint y: 514, endPoint x: 193, endPoint y: 488, distance: 173.1
click at [200, 489] on div "Edit Restaurant Branches Menus Sections Full Menu View Edit Menu Choice Groups …" at bounding box center [698, 616] width 1397 height 1151
type textarea "hot dog , ketchup, mustard, mayonnaise, relish, onions, pickles, tomatoes, lett…"
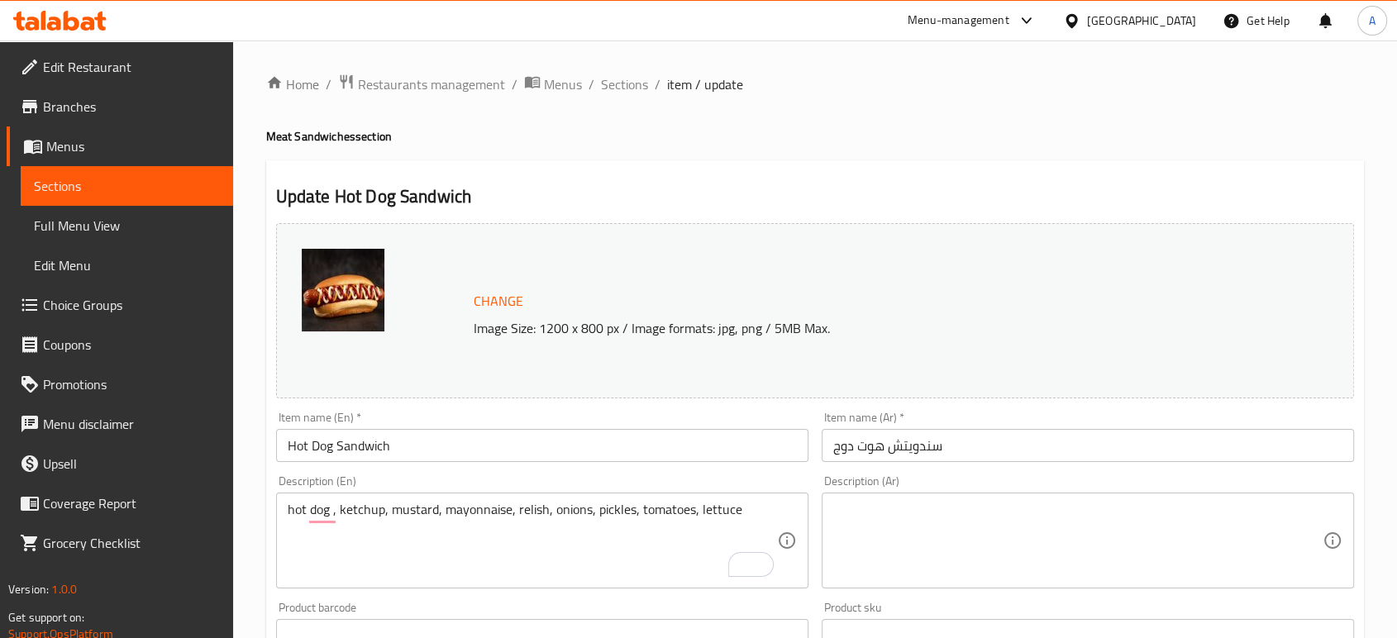
click at [1055, 493] on div "Description (Ar)" at bounding box center [1088, 541] width 532 height 96
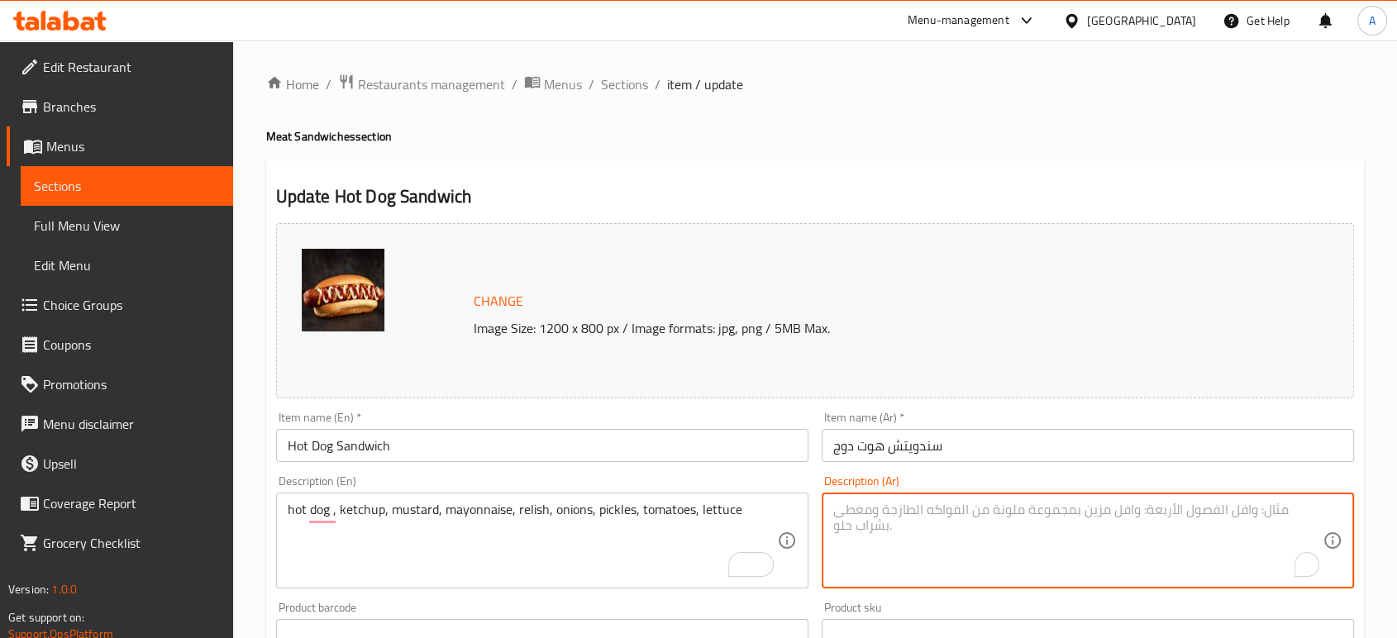
click at [1055, 527] on textarea "To enrich screen reader interactions, please activate Accessibility in Grammarl…" at bounding box center [1077, 541] width 489 height 79
paste textarea "كيزر هوت دوج, هوت دوج, كاتشب, خردل, مخلل, بصل, مخلل, طماطم, خس, جبن."
drag, startPoint x: 1264, startPoint y: 509, endPoint x: 1197, endPoint y: 514, distance: 67.1
click at [1197, 514] on textarea "كيزر هوت دوج, هوت دوج, كاتشب, خردل, مخلل, بصل, مخلل, طماطم, خس, جبن." at bounding box center [1077, 541] width 489 height 79
click at [1184, 532] on textarea "كيزر هوت دوج, هوت دوج, كاتشب, خردل, مخلل, بصل, مخلل, طماطم, خس, جبن." at bounding box center [1077, 541] width 489 height 79
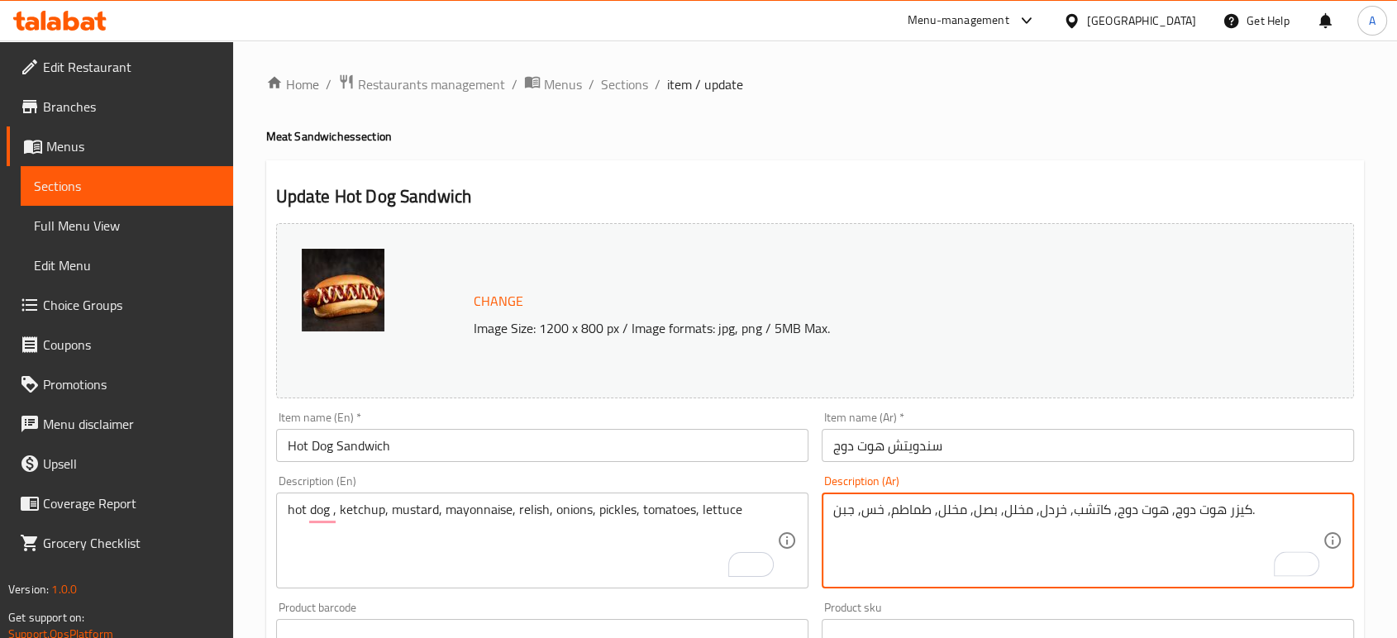
drag, startPoint x: 1169, startPoint y: 516, endPoint x: 1242, endPoint y: 508, distance: 73.9
click at [1245, 510] on textarea "كيزر هوت دوج, هوت دوج, كاتشب, خردل, مخلل, بصل, مخلل, طماطم, خس, جبن." at bounding box center [1077, 541] width 489 height 79
type textarea ", هوت دوج, كاتشب, خردل, مخلل, بصل, مخلل, طماطم, خس, جبن."
click at [1017, 455] on input "سندويتش هوت دوج" at bounding box center [1088, 445] width 532 height 33
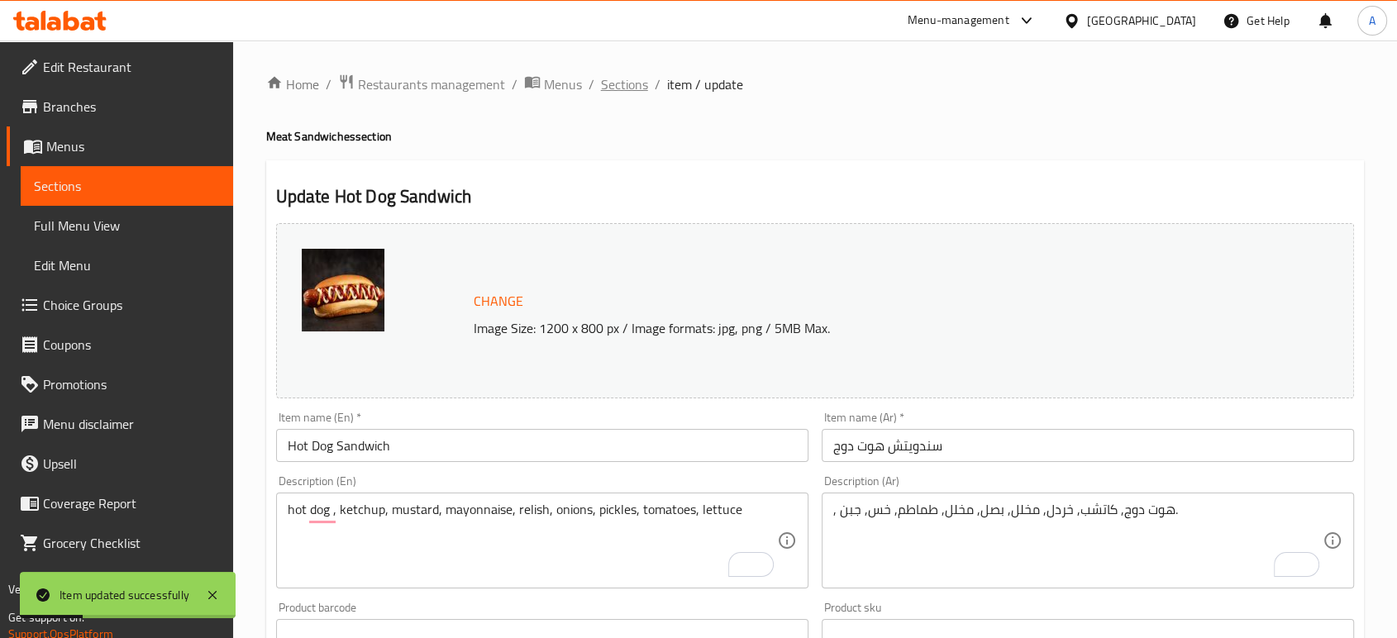
click at [617, 94] on span "Sections" at bounding box center [624, 84] width 47 height 20
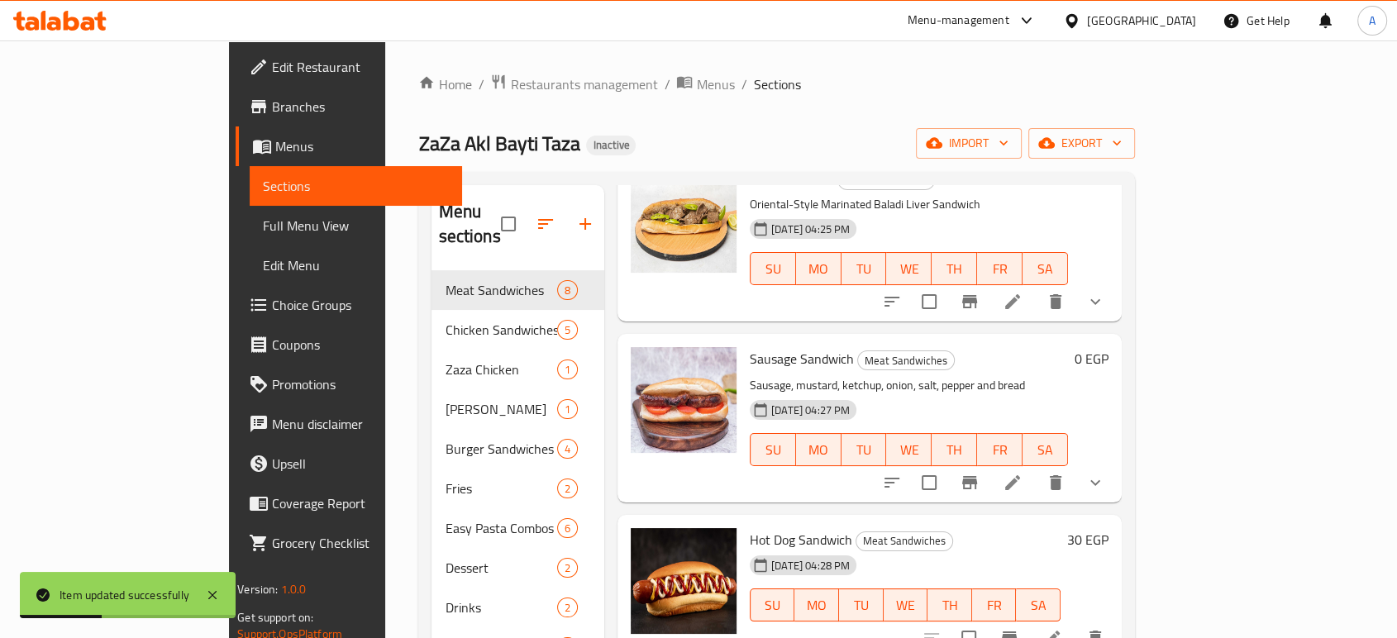
scroll to position [275, 0]
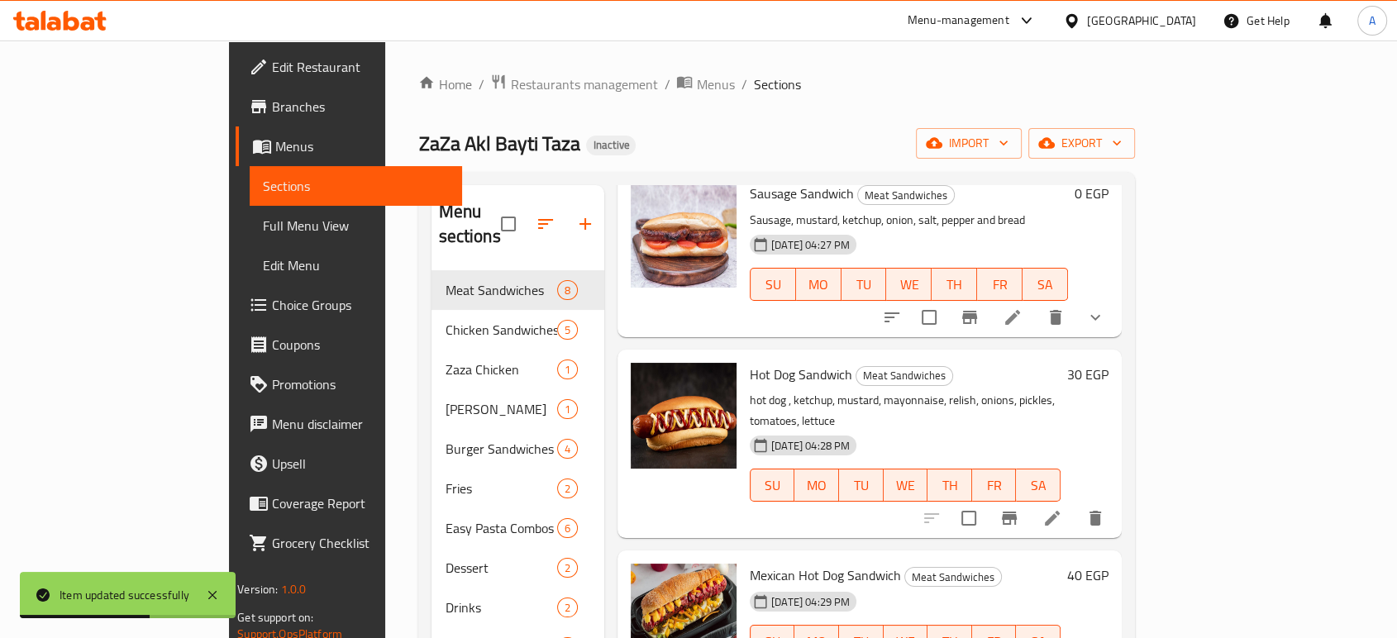
click at [1062, 508] on icon at bounding box center [1052, 518] width 20 height 20
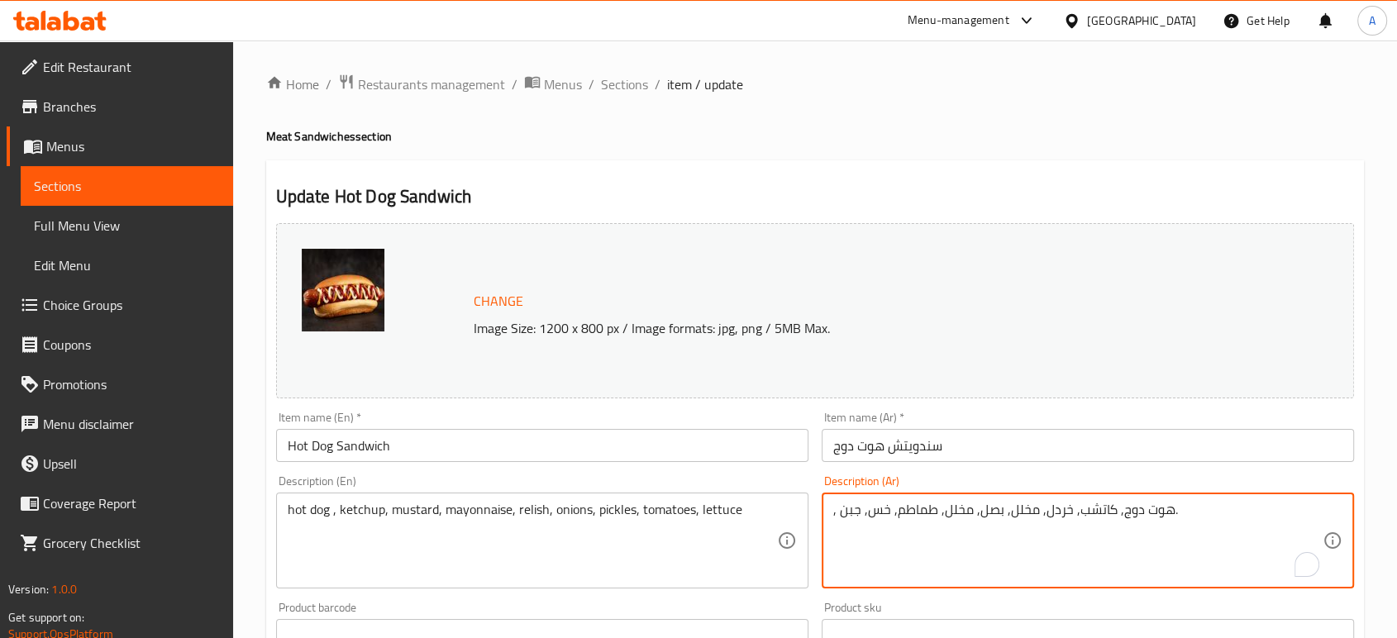
click at [1029, 512] on textarea ", هوت دوج, كاتشب, خردل, مخلل, بصل, مخلل, طماطم, خس, جبن." at bounding box center [1077, 541] width 489 height 79
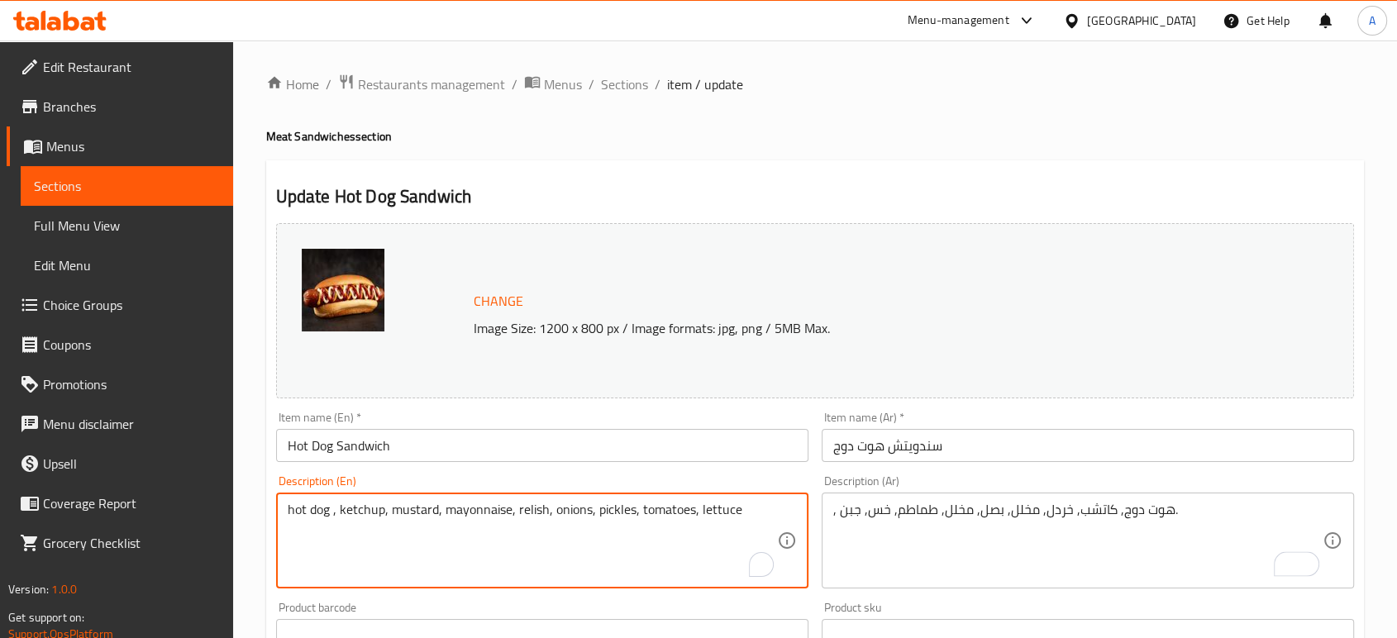
click at [576, 513] on textarea "hot dog , ketchup, mustard, mayonnaise, relish, onions, pickles, tomatoes, lett…" at bounding box center [532, 541] width 489 height 79
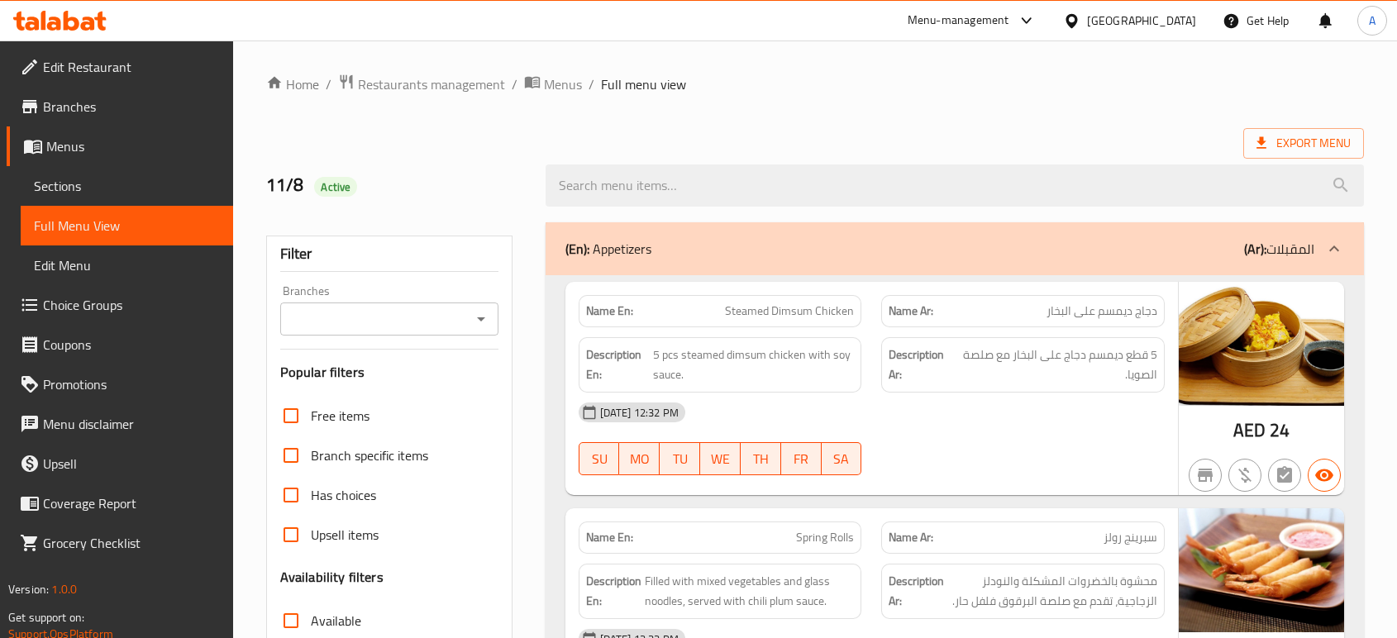
scroll to position [7064, 0]
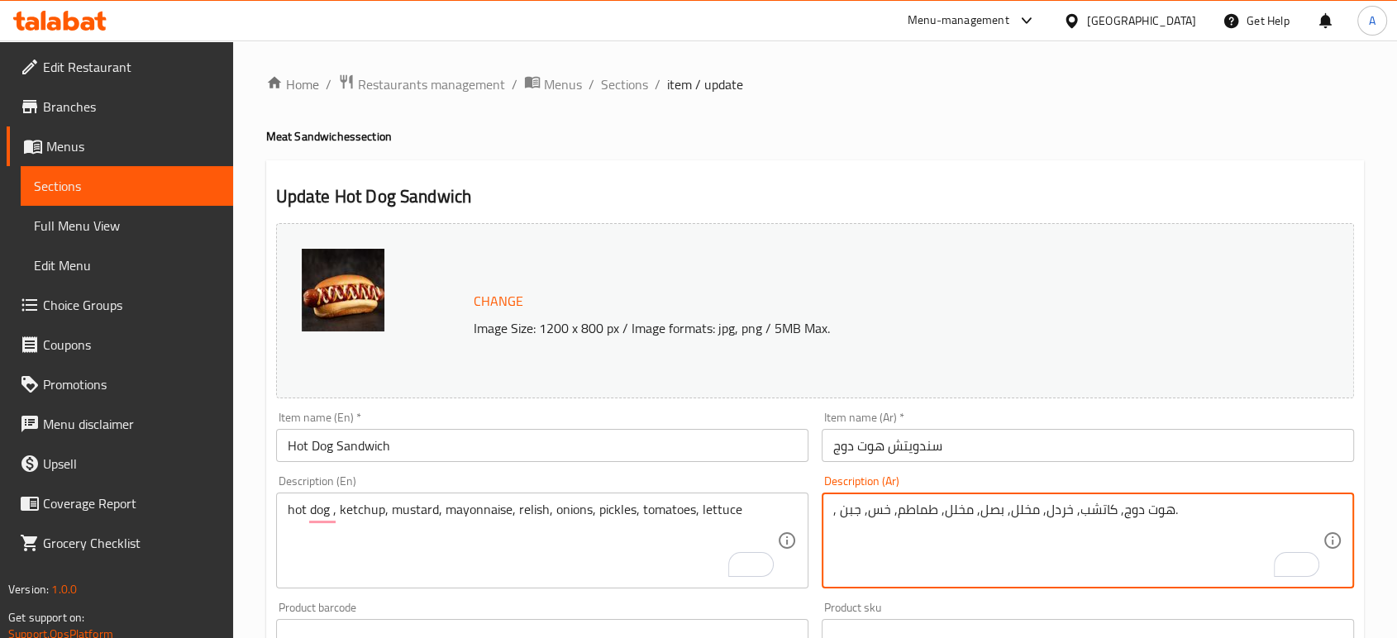
click at [1088, 508] on textarea ", هوت دوج, كاتشب, خردل, مخلل, بصل, مخلل, طماطم, خس, جبن." at bounding box center [1077, 541] width 489 height 79
paste textarea "هوت دوج، كاتشب، خردل، مايونيز، مخلل، بصل، مخلل، طماطم، خس"
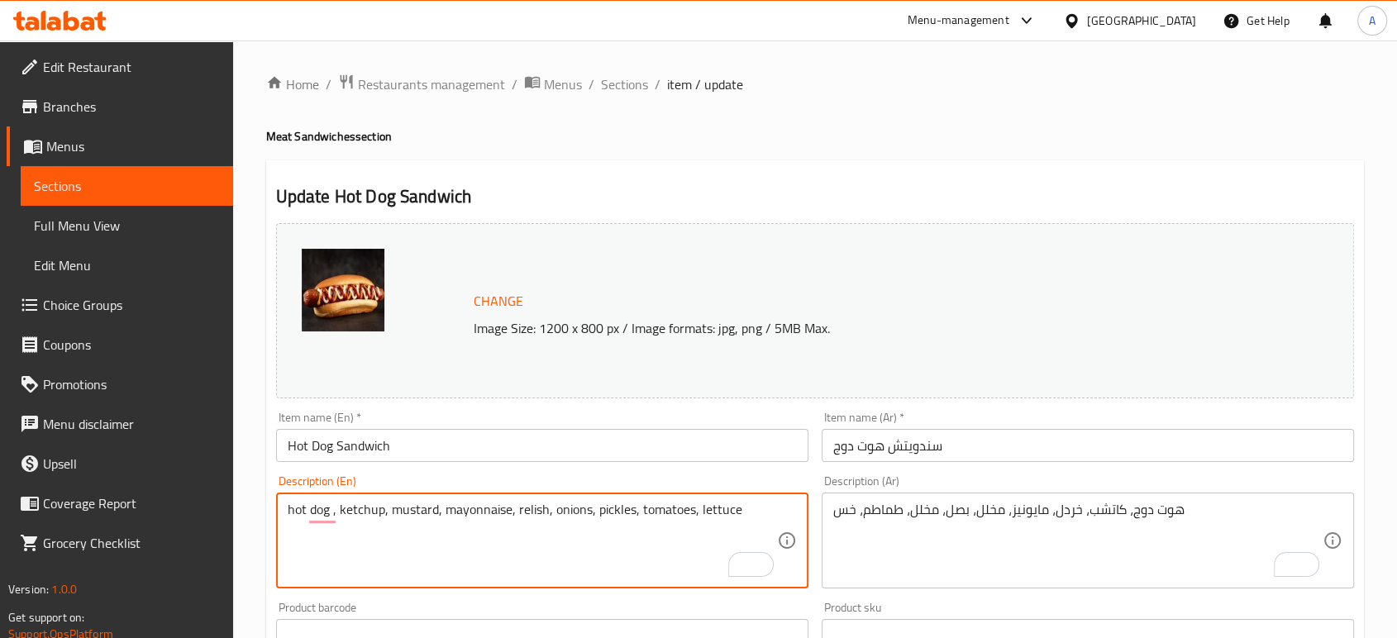
click at [537, 510] on textarea "hot dog , ketchup, mustard, mayonnaise, relish, onions, pickles, tomatoes, lett…" at bounding box center [532, 541] width 489 height 79
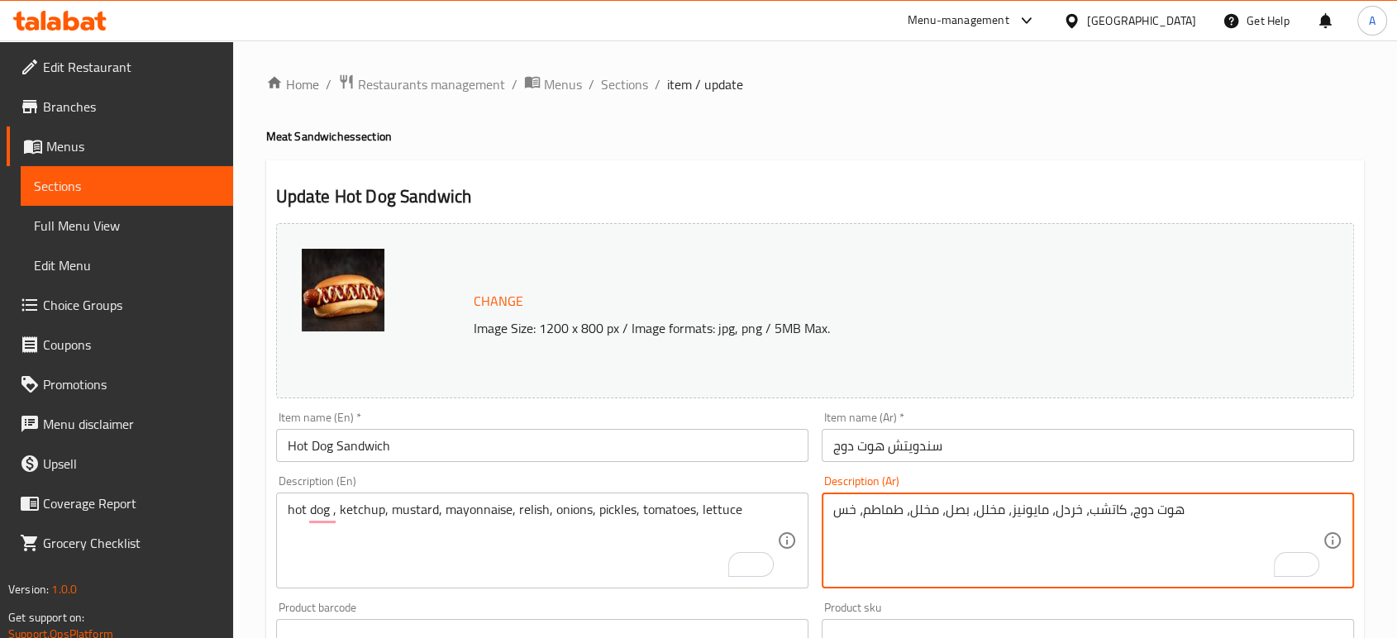
click at [985, 512] on textarea "هوت دوج، كاتشب، خردل، مايونيز، مخلل، بصل، مخلل، طماطم، خس" at bounding box center [1077, 541] width 489 height 79
paste textarea "ريليش"
type textarea "هوت دوج، كاتشب، خردل، مايونيز، ريليش، بصل، مخلل، طماطم، خس"
click at [986, 441] on input "سندويتش هوت دوج" at bounding box center [1088, 445] width 532 height 33
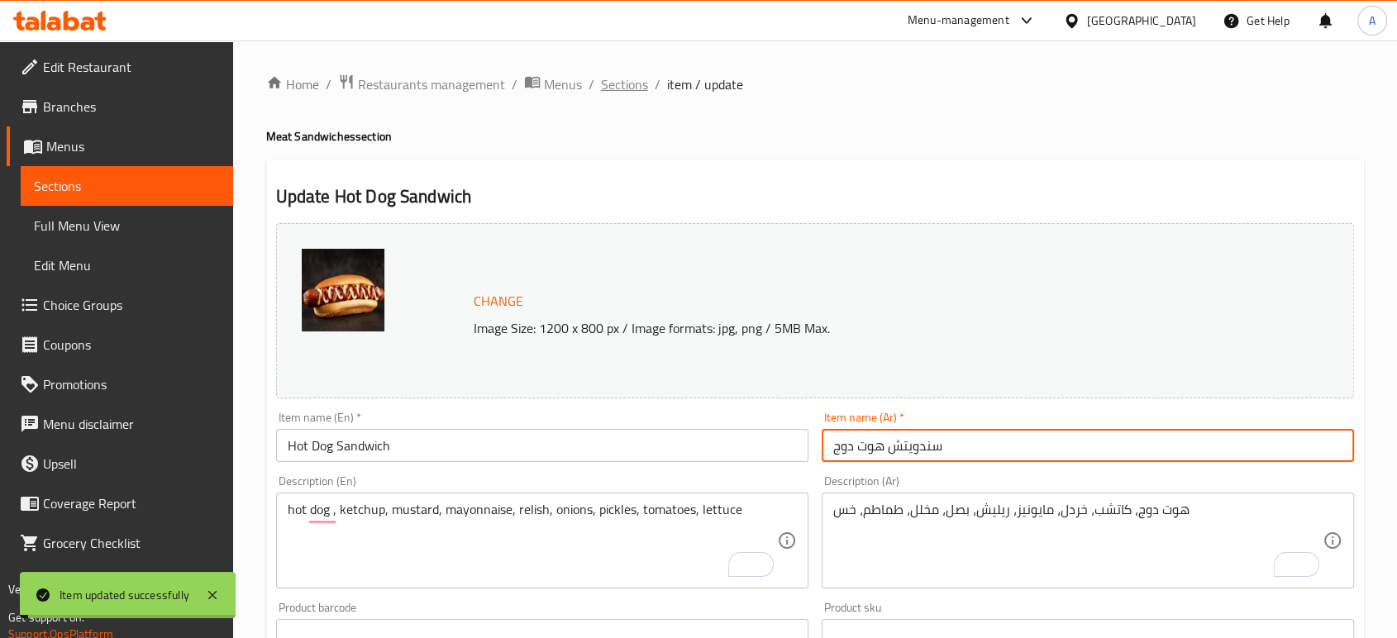
click at [624, 84] on span "Sections" at bounding box center [624, 84] width 47 height 20
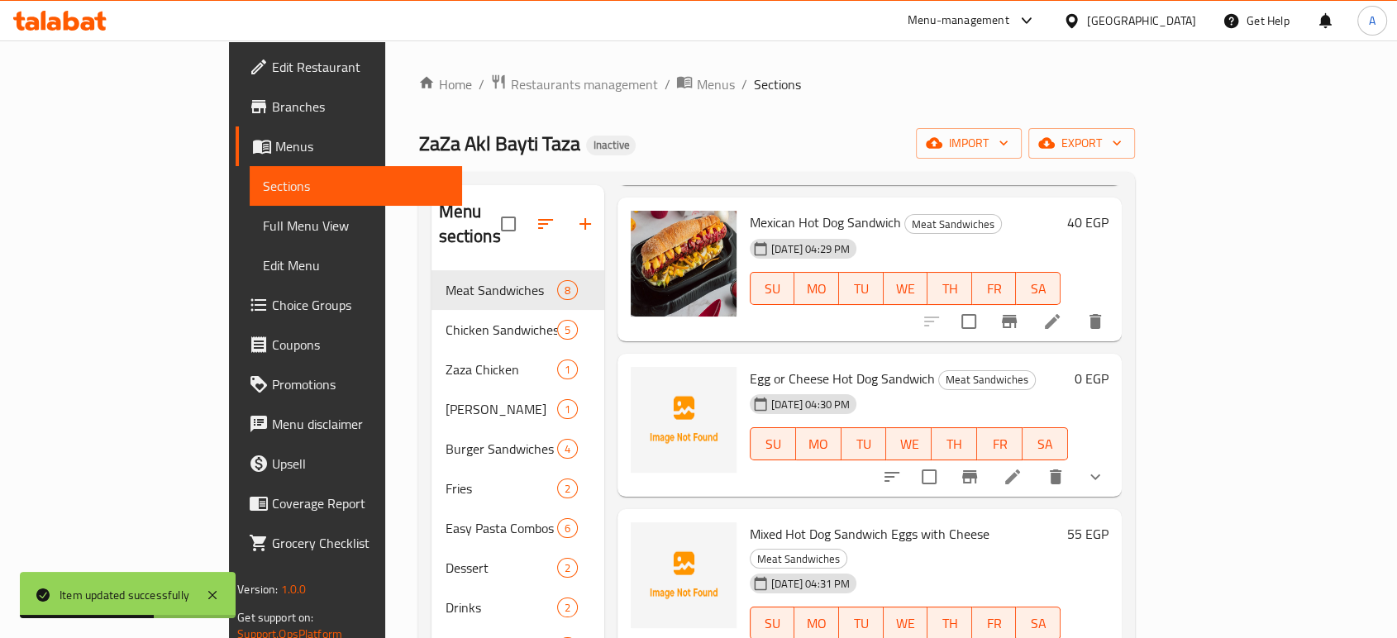
scroll to position [734, 0]
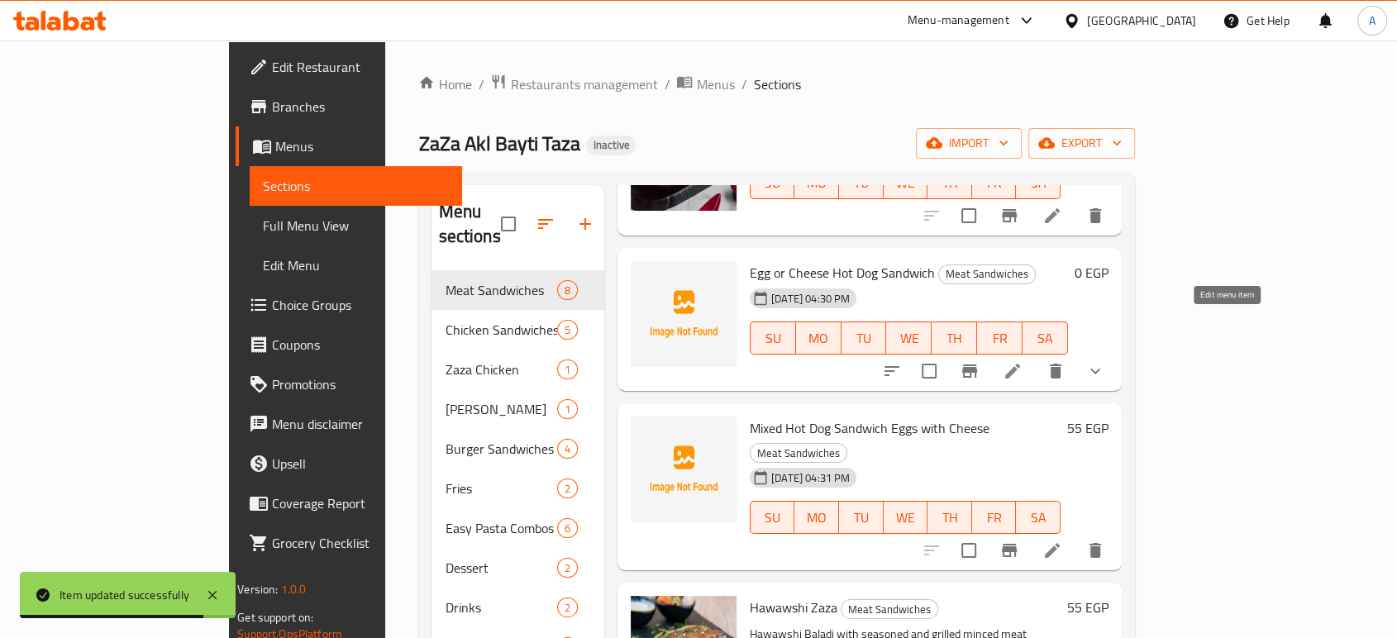
click at [1023, 361] on icon at bounding box center [1013, 371] width 20 height 20
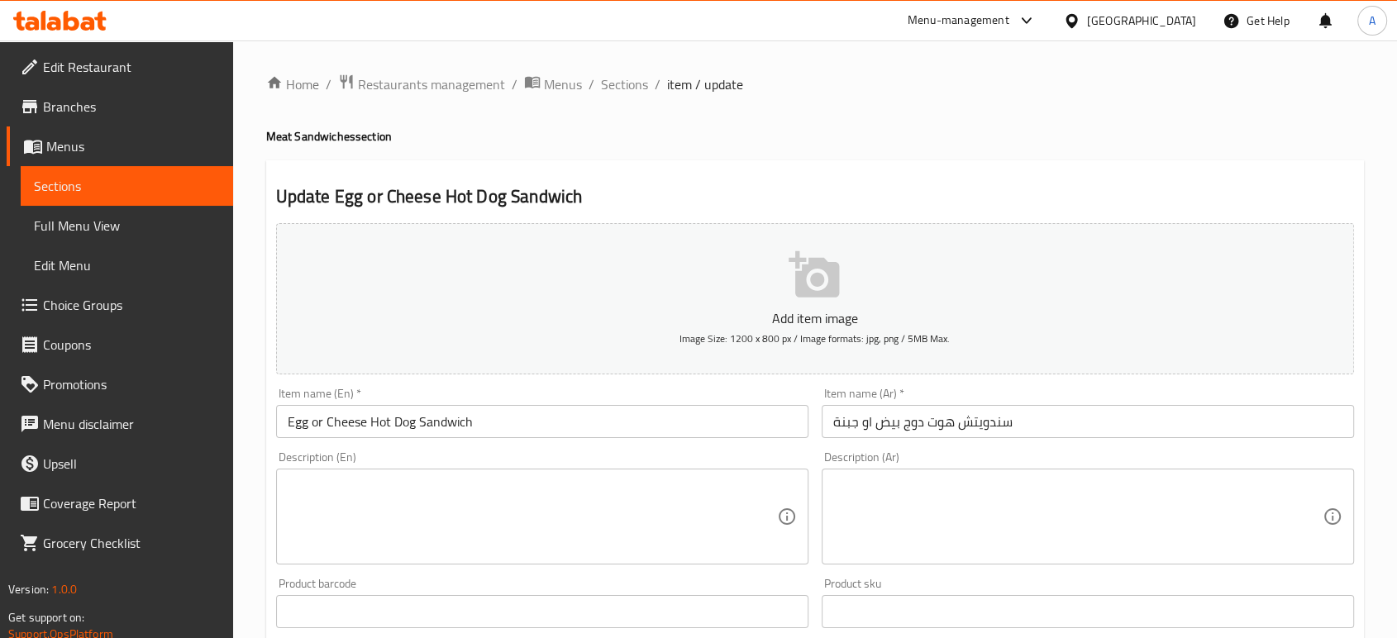
click at [364, 526] on textarea at bounding box center [532, 517] width 489 height 79
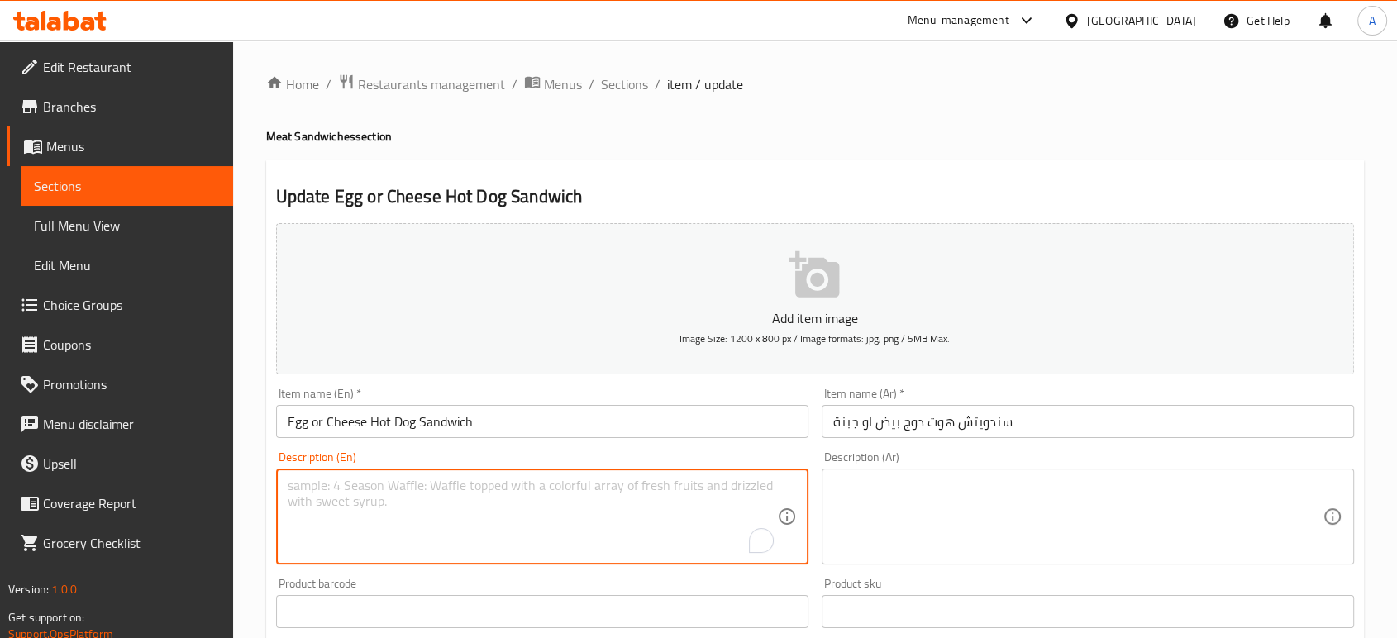
paste textarea "hot dog , ketchup, mustard, mayonnaise, relish, onions, pickles, tomatoes, lett…"
type textarea "hot dog , ketchup, mustard, mayonnaise, relish, onions, pickles, tomatoes, lett…"
click at [638, 84] on span "Sections" at bounding box center [624, 84] width 47 height 20
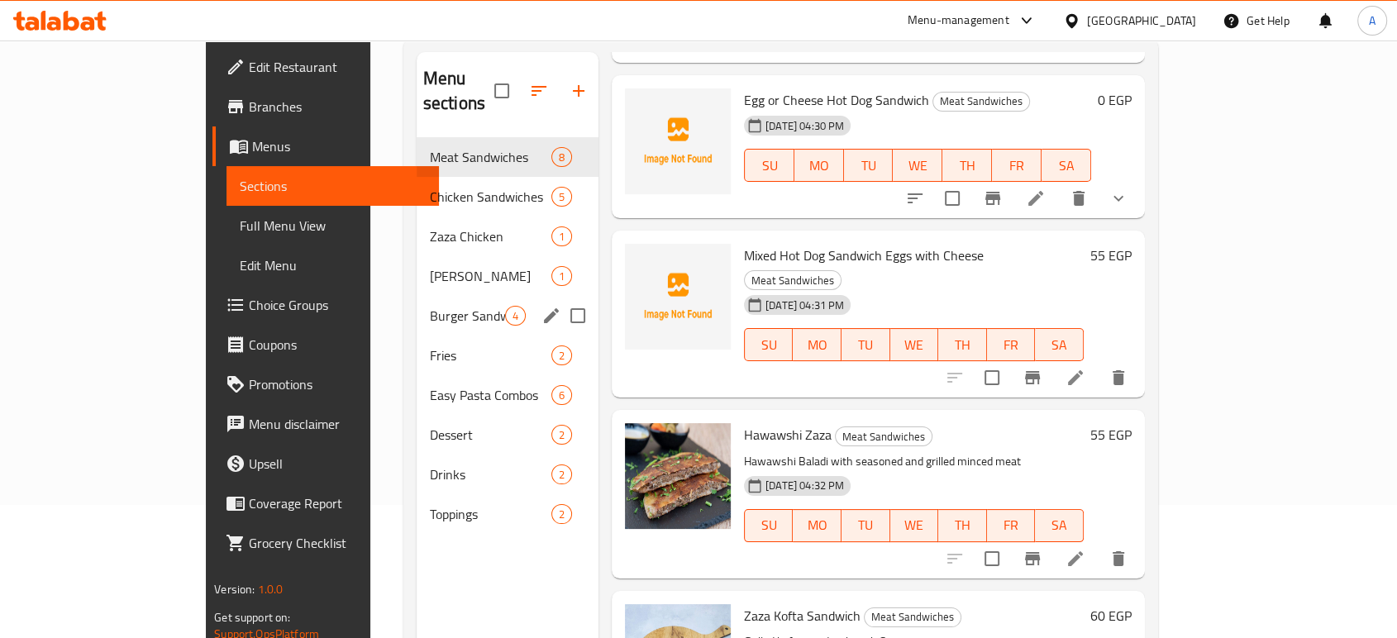
scroll to position [47, 0]
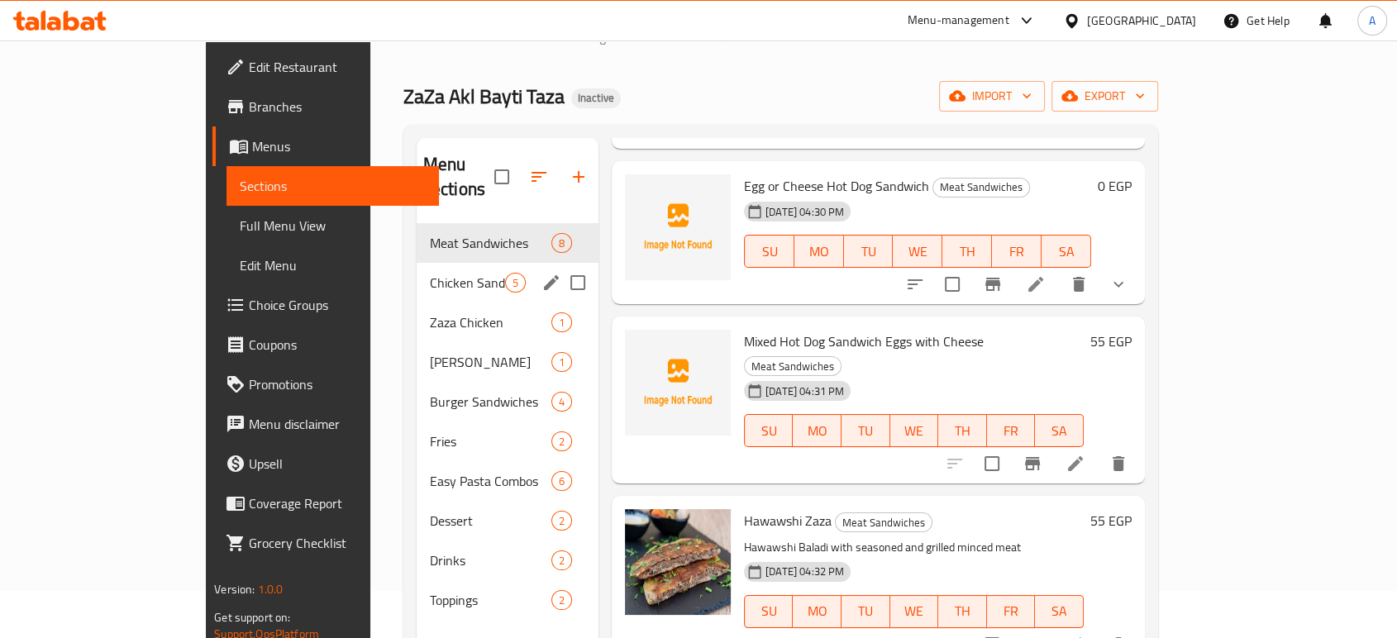
click at [417, 263] on div "Chicken Sandwiches 5" at bounding box center [508, 283] width 182 height 40
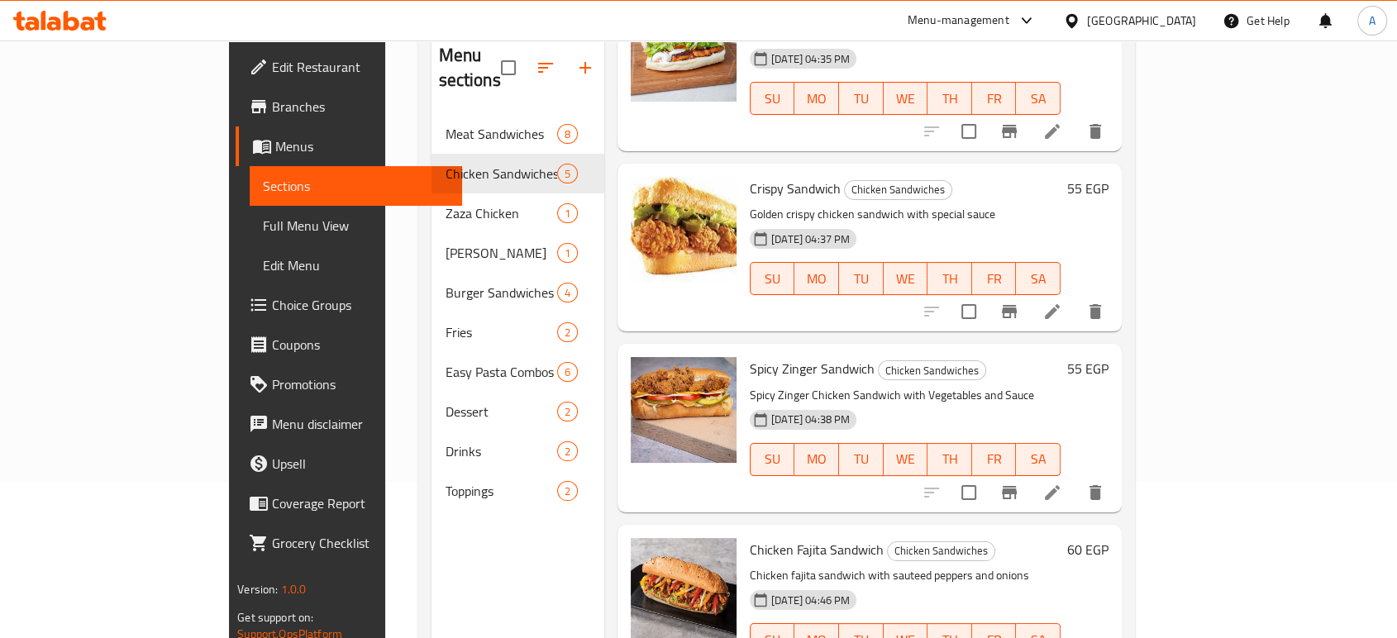
scroll to position [231, 0]
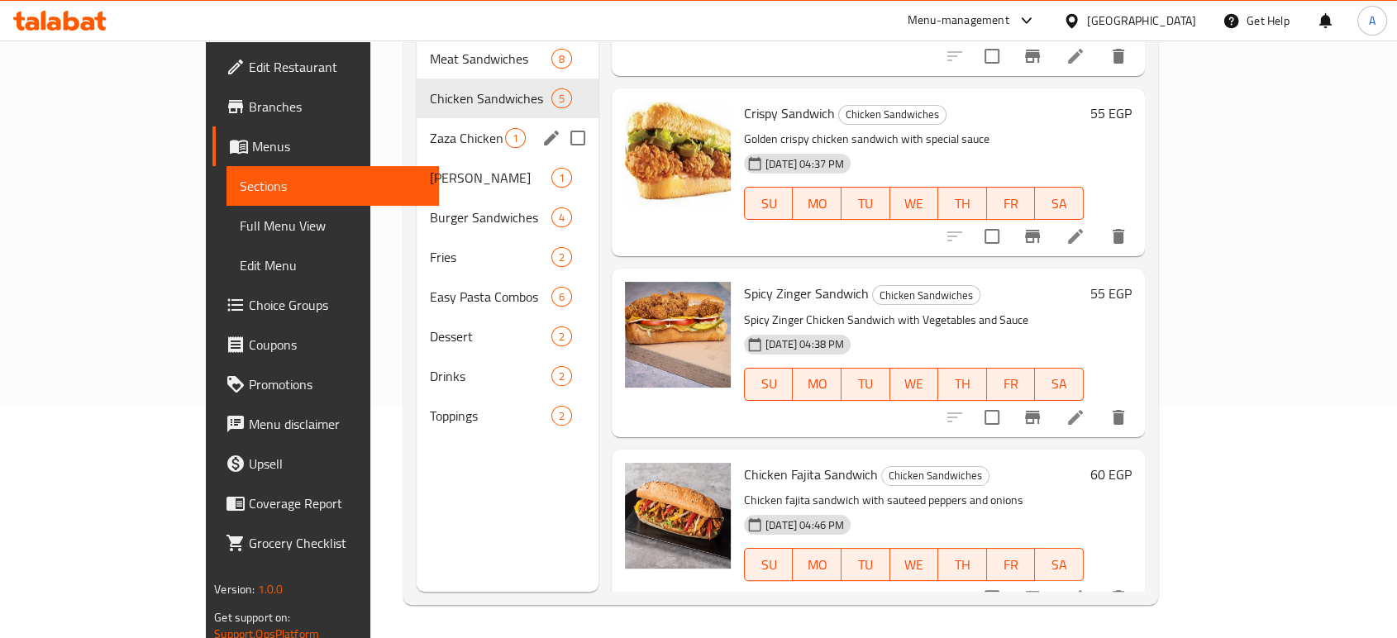
click at [417, 118] on div "Zaza Chicken 1" at bounding box center [508, 138] width 182 height 40
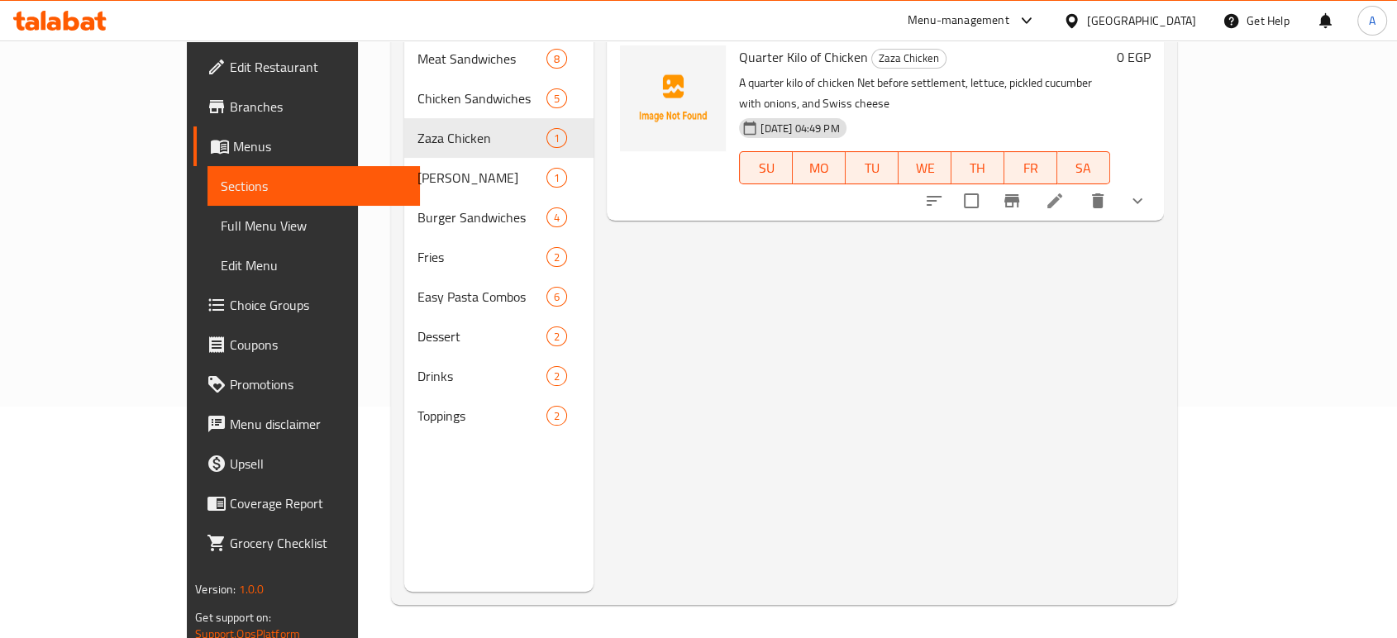
scroll to position [47, 0]
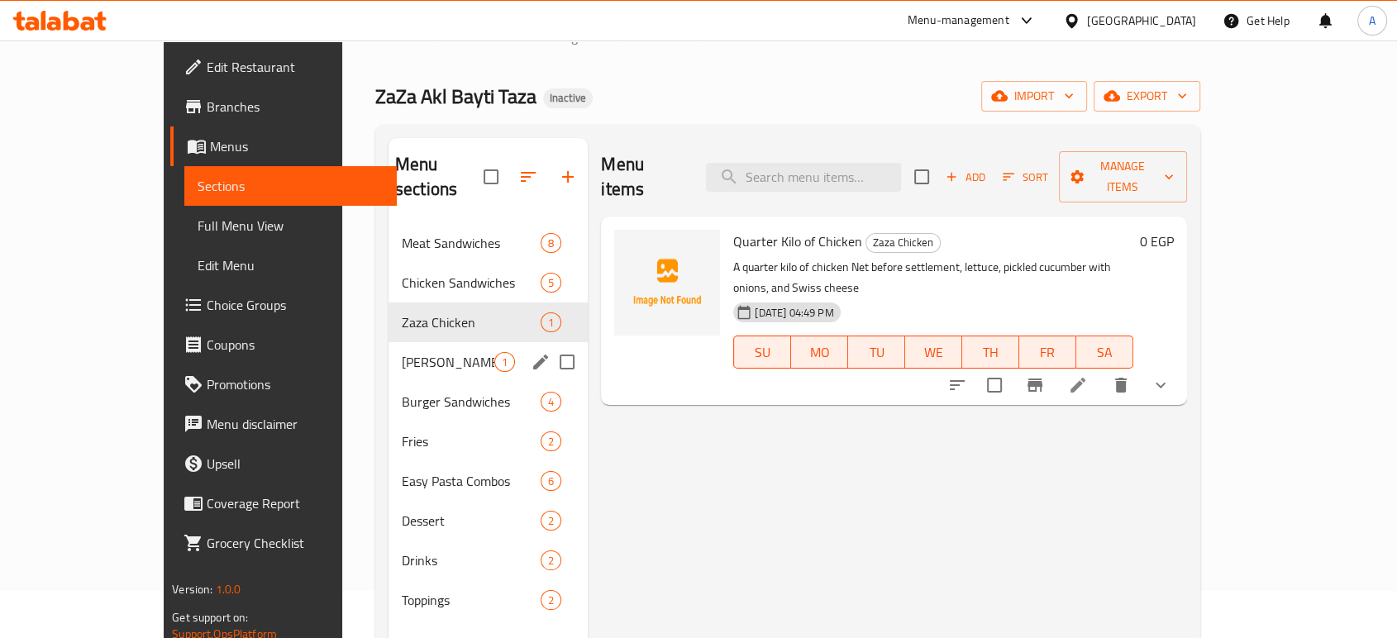
click at [402, 352] on span "[PERSON_NAME]" at bounding box center [448, 362] width 93 height 20
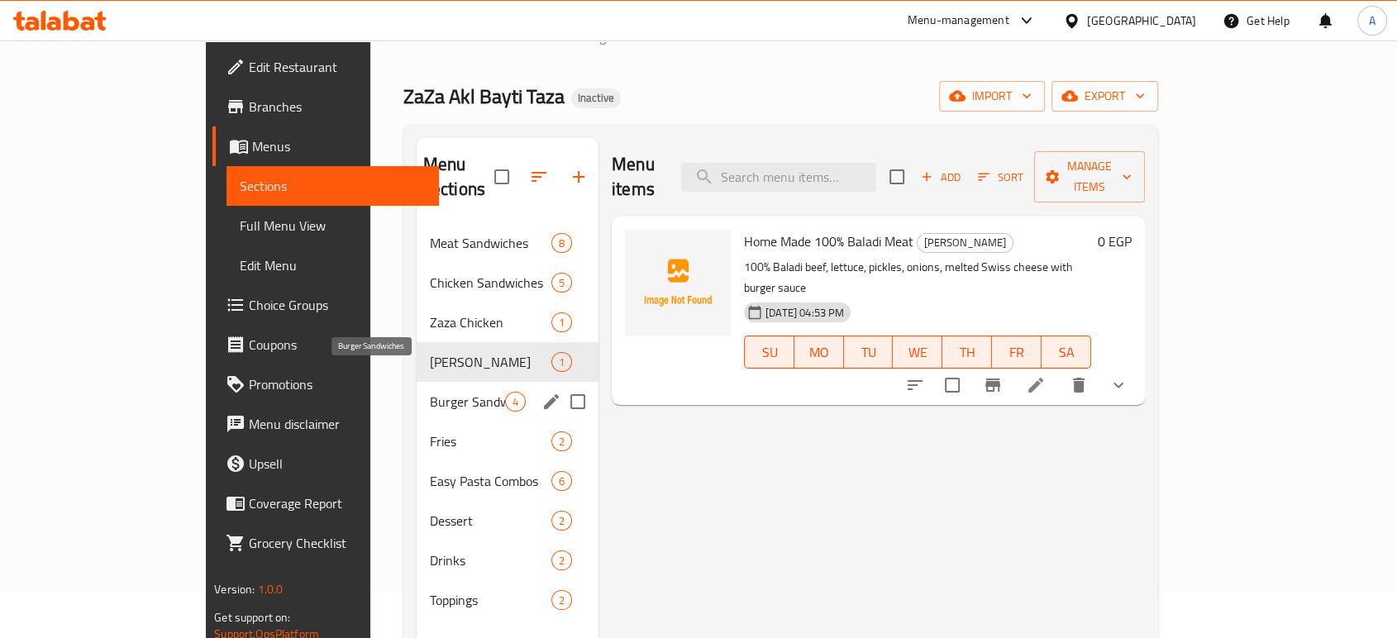
click at [430, 392] on span "Burger Sandwiches" at bounding box center [467, 402] width 75 height 20
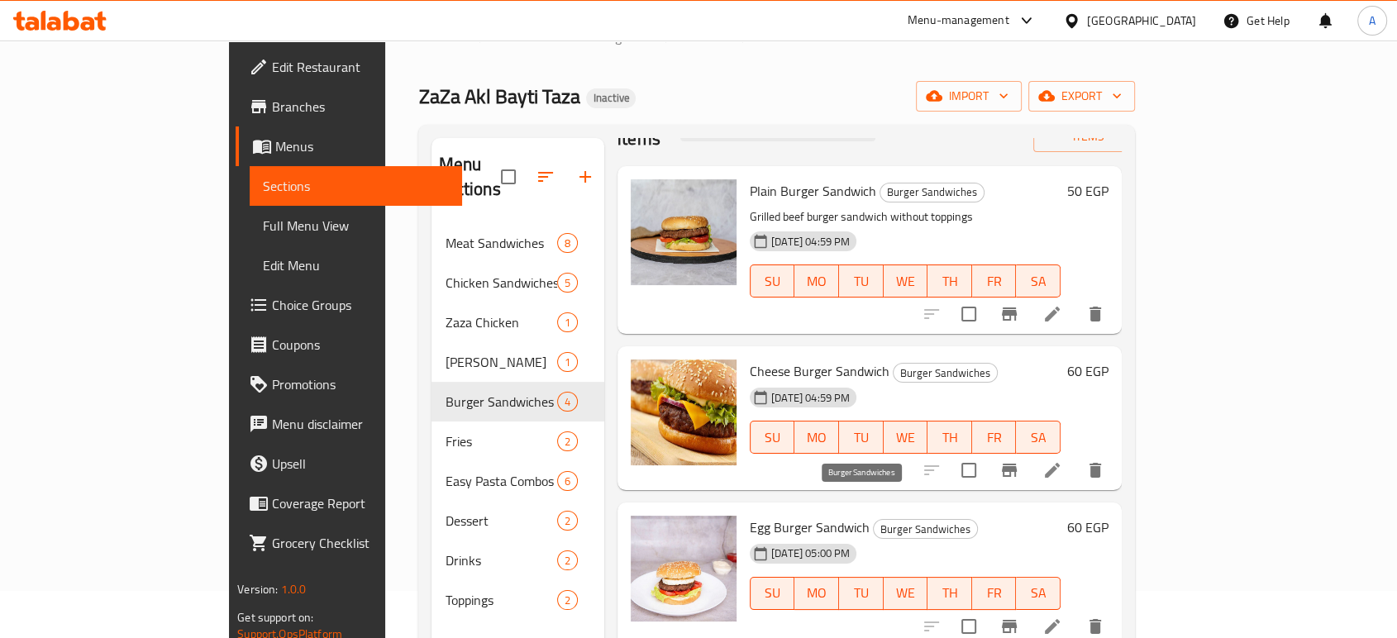
scroll to position [231, 0]
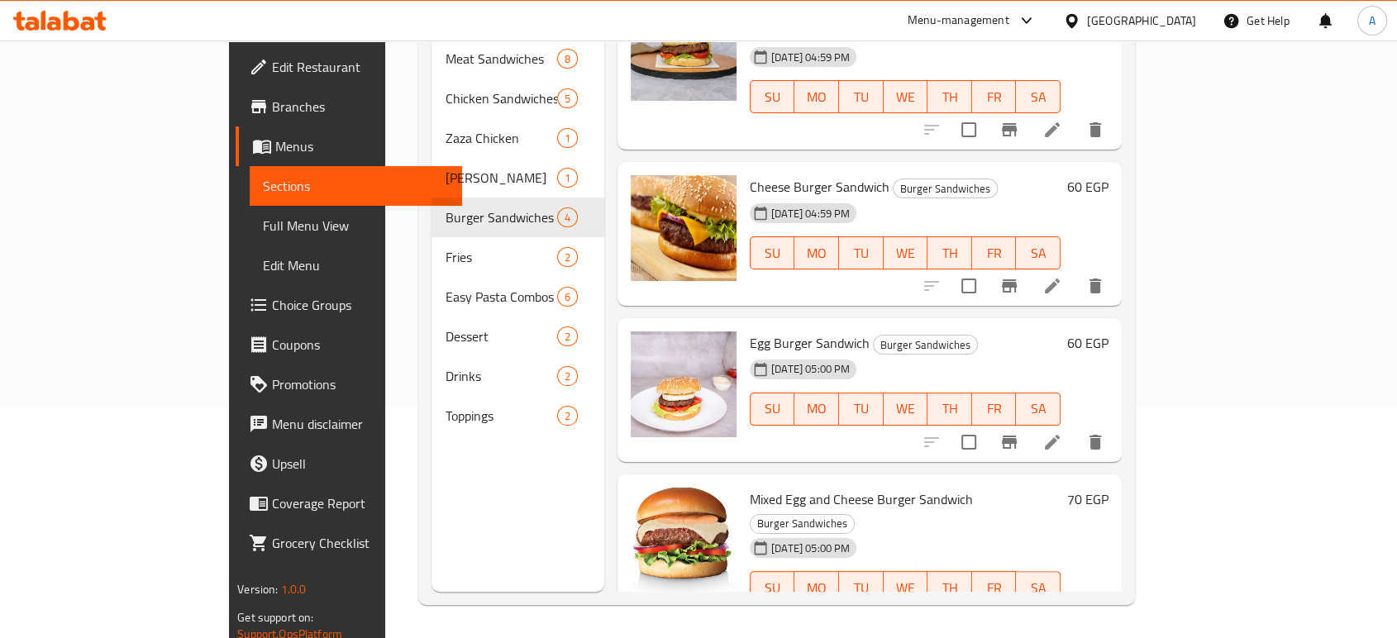
click at [754, 331] on span "Egg Burger Sandwich" at bounding box center [810, 343] width 120 height 25
click at [750, 331] on span "Egg Burger Sandwich" at bounding box center [810, 343] width 120 height 25
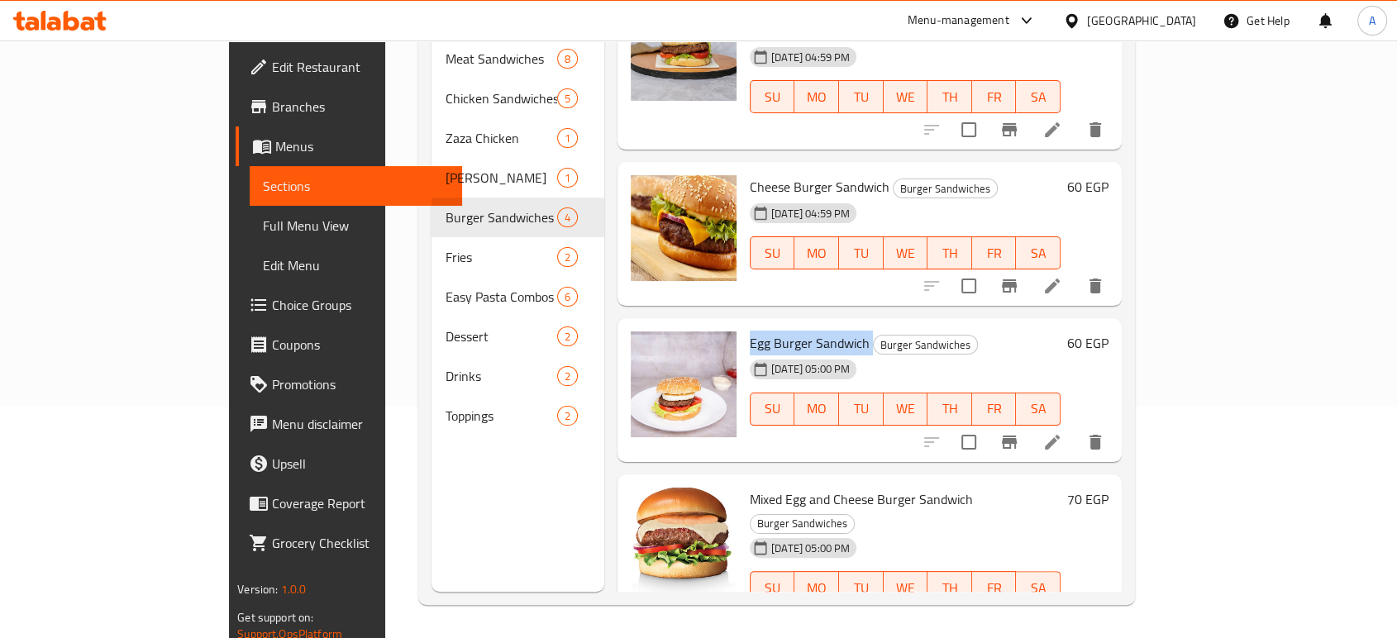
copy h6 "Egg Burger Sandwich"
click at [1062, 432] on icon at bounding box center [1052, 442] width 20 height 20
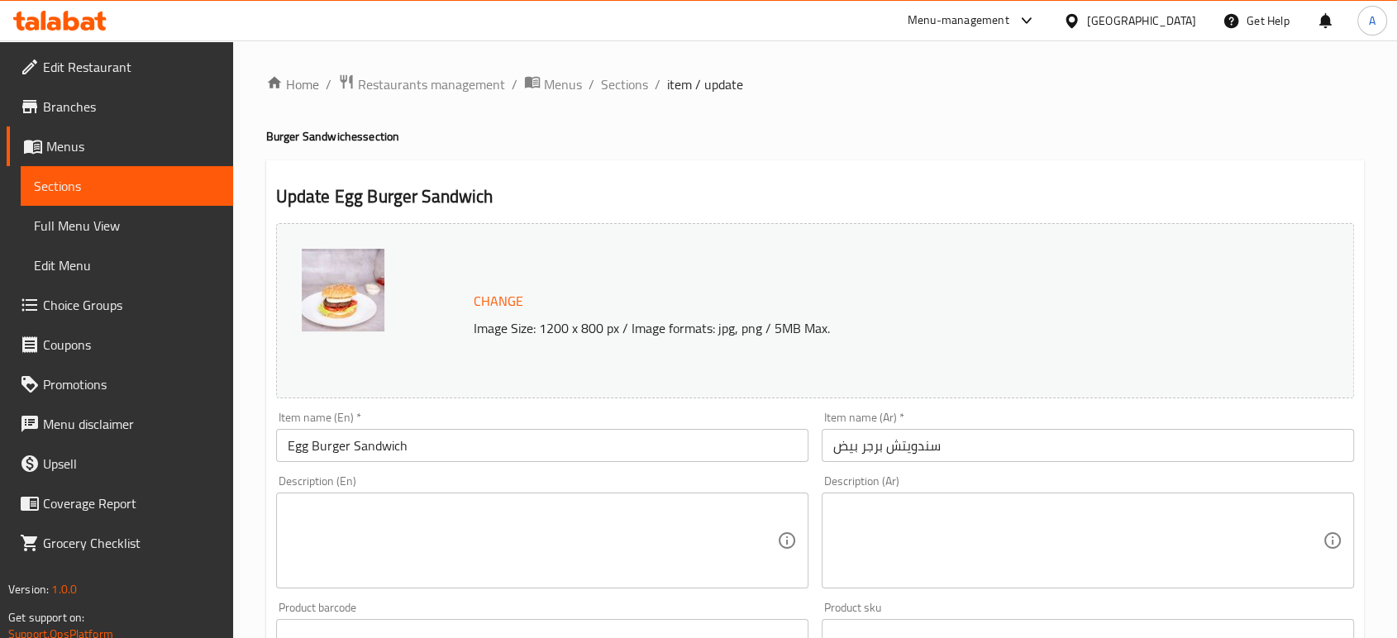
click at [527, 502] on textarea at bounding box center [532, 541] width 489 height 79
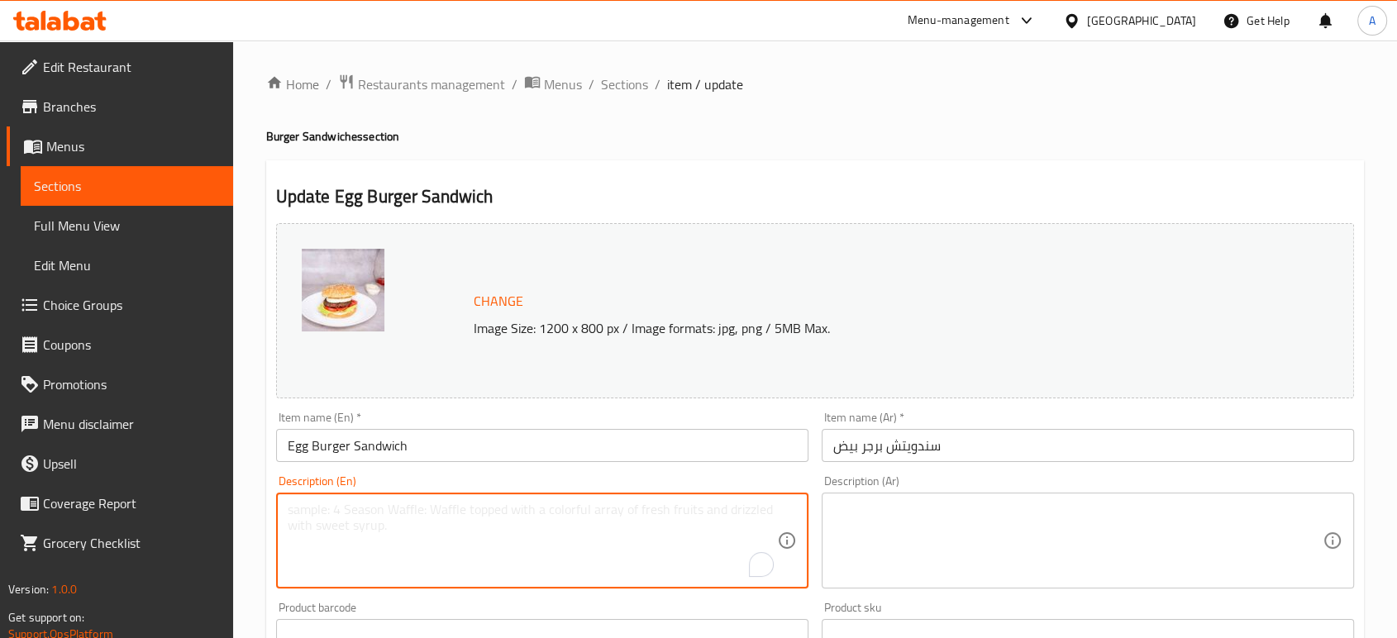
paste textarea "bun, egg, cheese, butter, salt, pepper"
type textarea "bun, egg, cheese, butter, salt, pepper"
click at [899, 517] on textarea at bounding box center [1077, 541] width 489 height 79
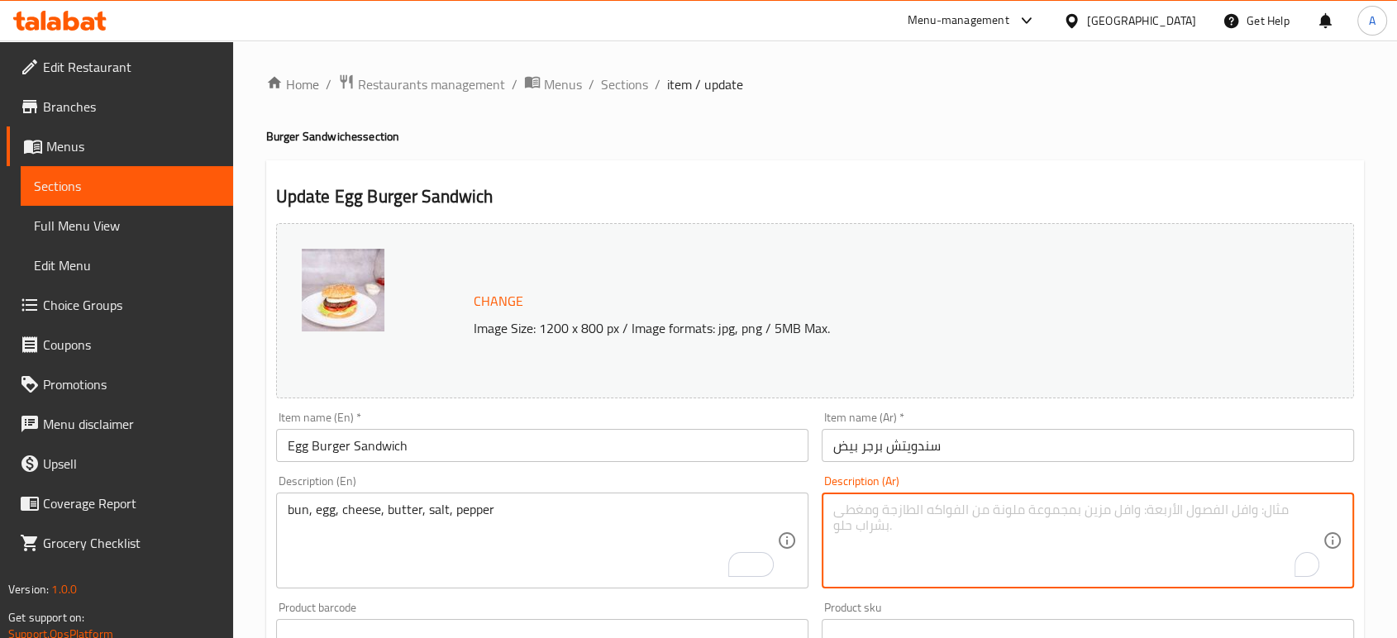
paste textarea "كيزر، [PERSON_NAME]، [PERSON_NAME]، زبدة، [PERSON_NAME]، فلفل"
type textarea "كيزر، [PERSON_NAME]، [PERSON_NAME]، زبدة، [PERSON_NAME]، فلفل"
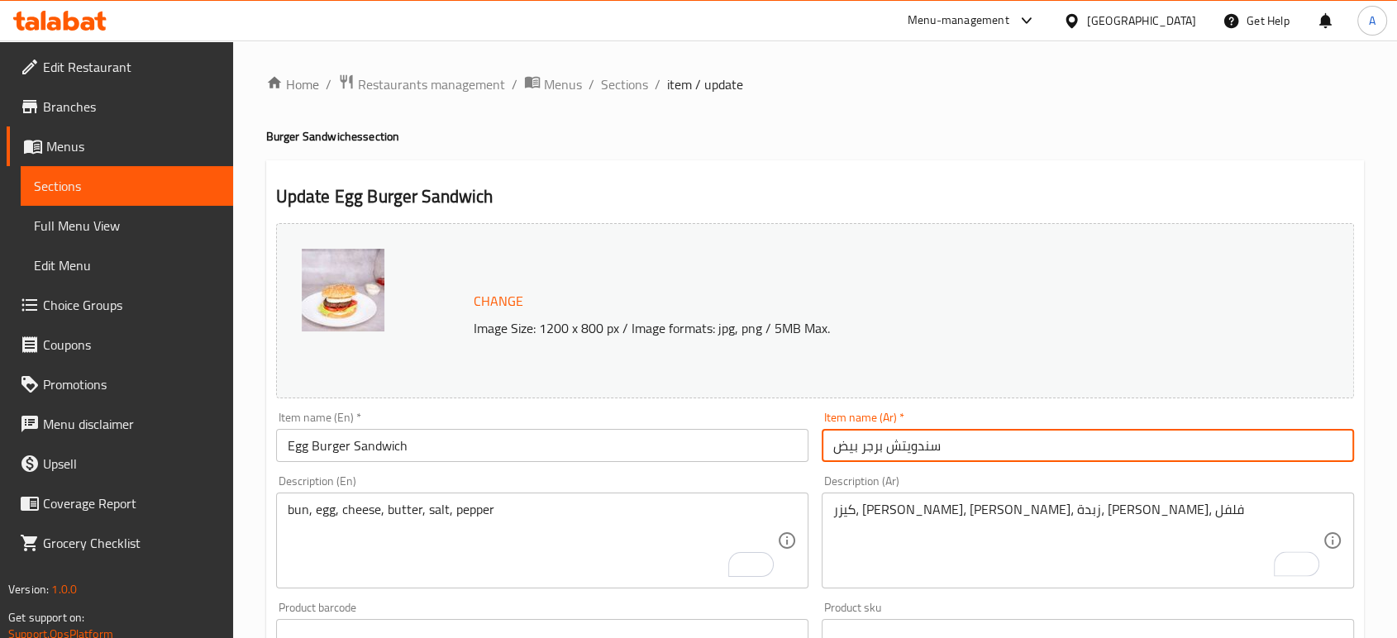
click at [1009, 454] on input "سندويتش برجر بيض" at bounding box center [1088, 445] width 532 height 33
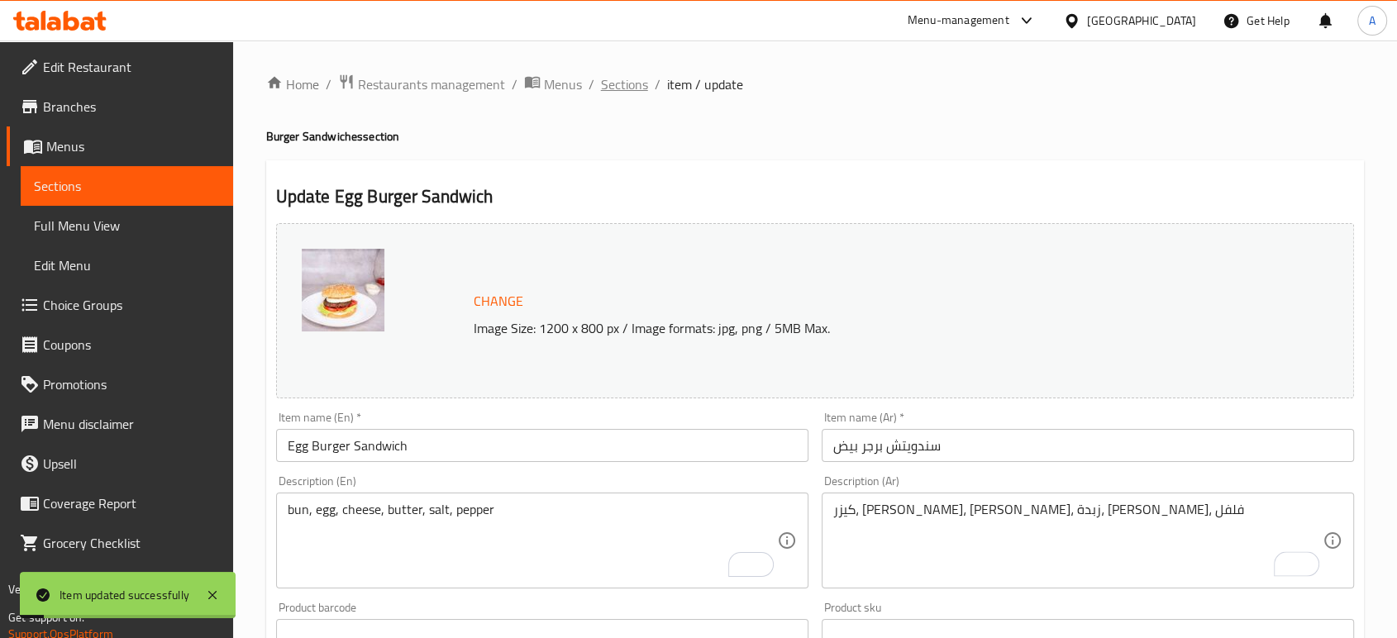
click at [606, 90] on span "Sections" at bounding box center [624, 84] width 47 height 20
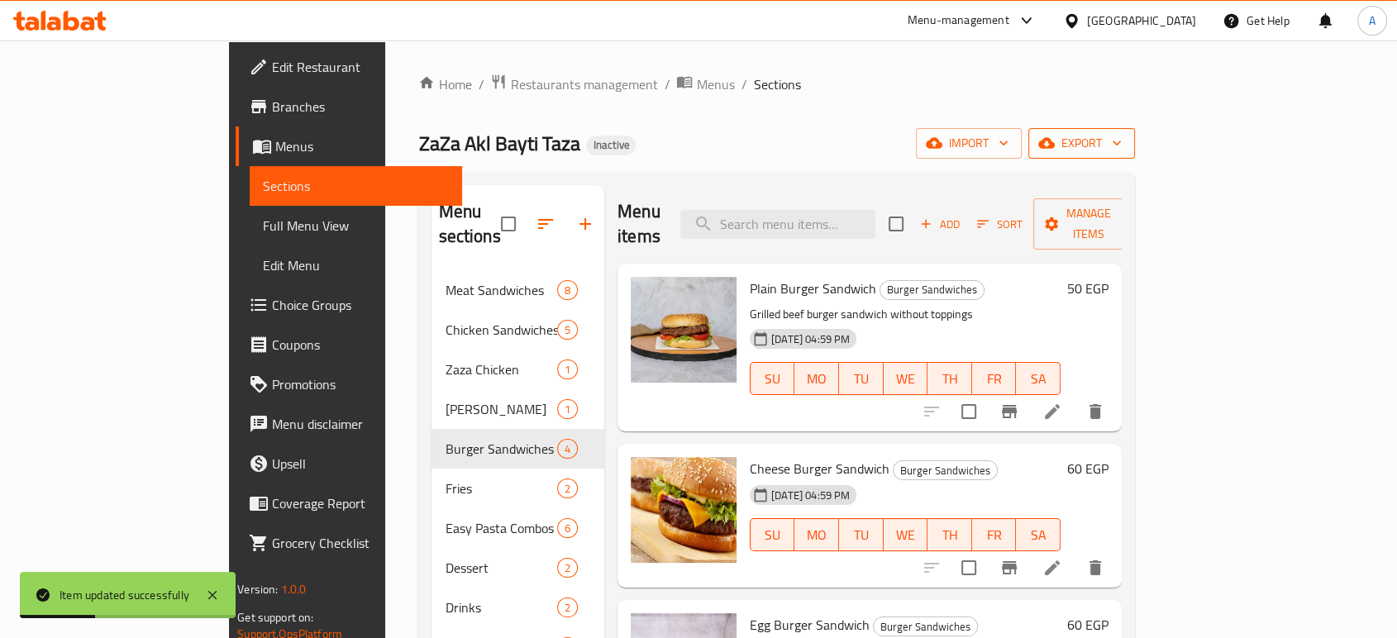
click at [1135, 155] on button "export" at bounding box center [1081, 143] width 107 height 31
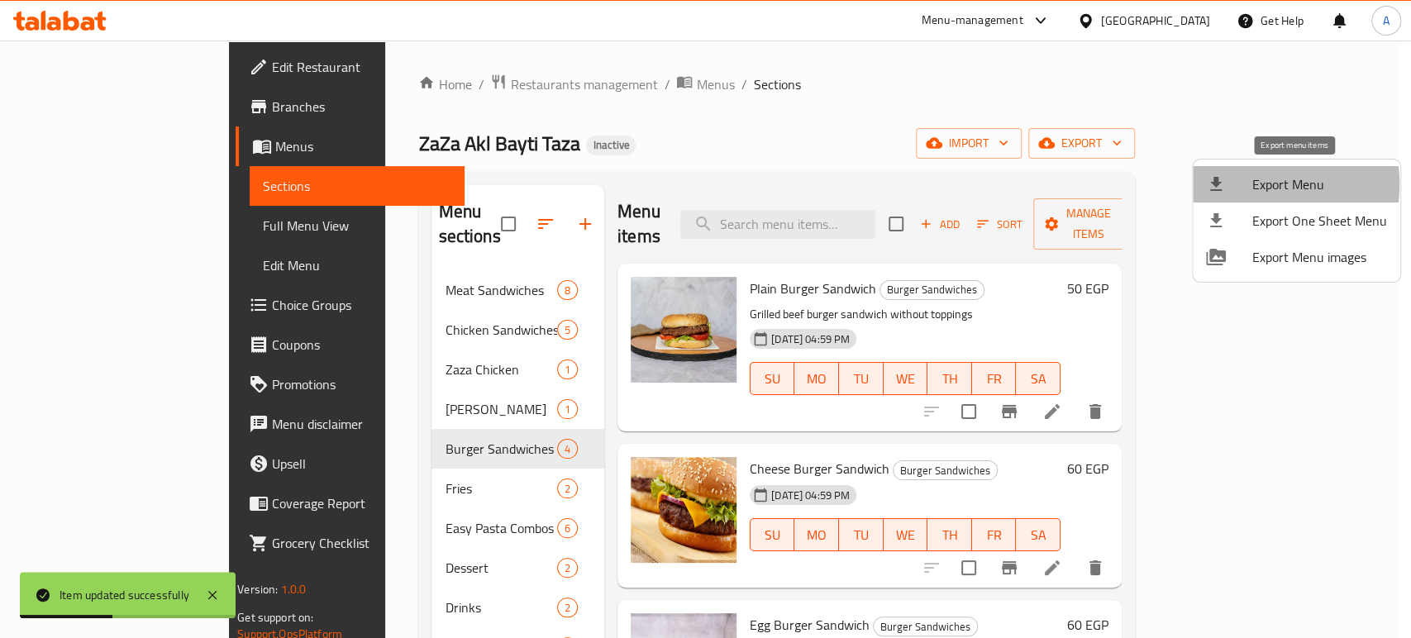
click at [1266, 184] on span "Export Menu" at bounding box center [1319, 184] width 135 height 20
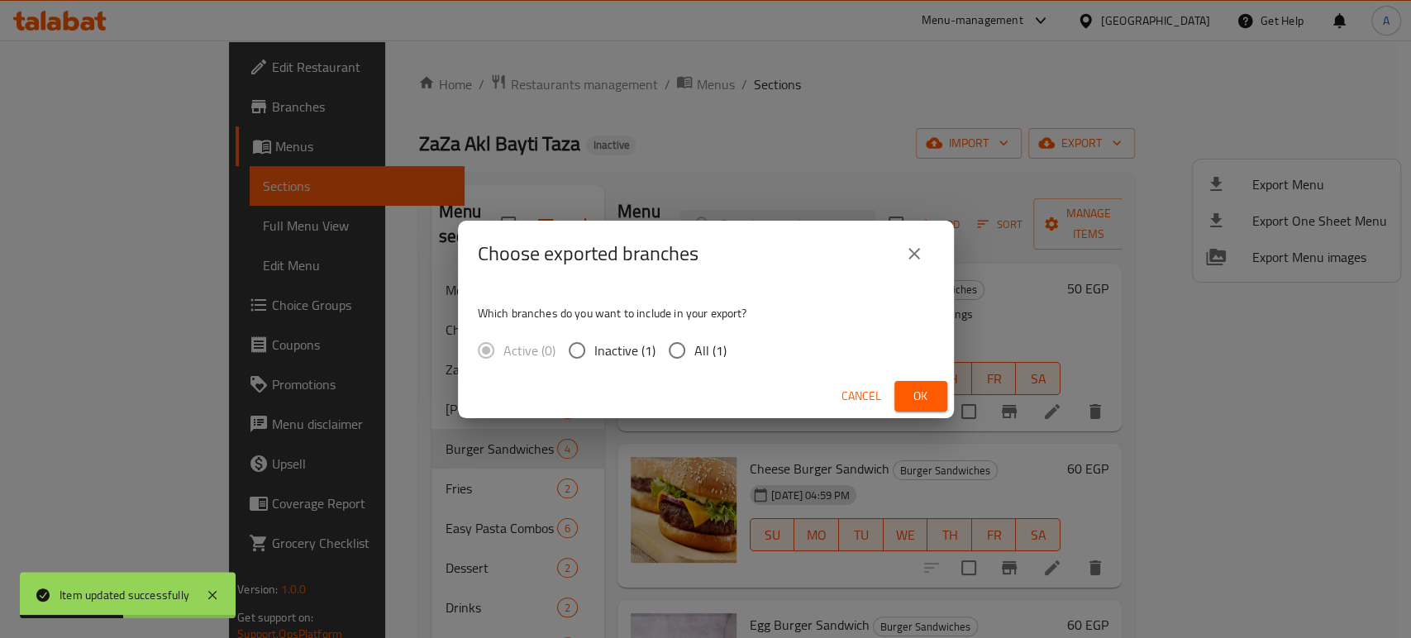
click at [695, 353] on span "All (1)" at bounding box center [710, 351] width 32 height 20
click at [694, 353] on input "All (1)" at bounding box center [677, 350] width 35 height 35
radio input "true"
click at [918, 382] on button "Ok" at bounding box center [920, 396] width 53 height 31
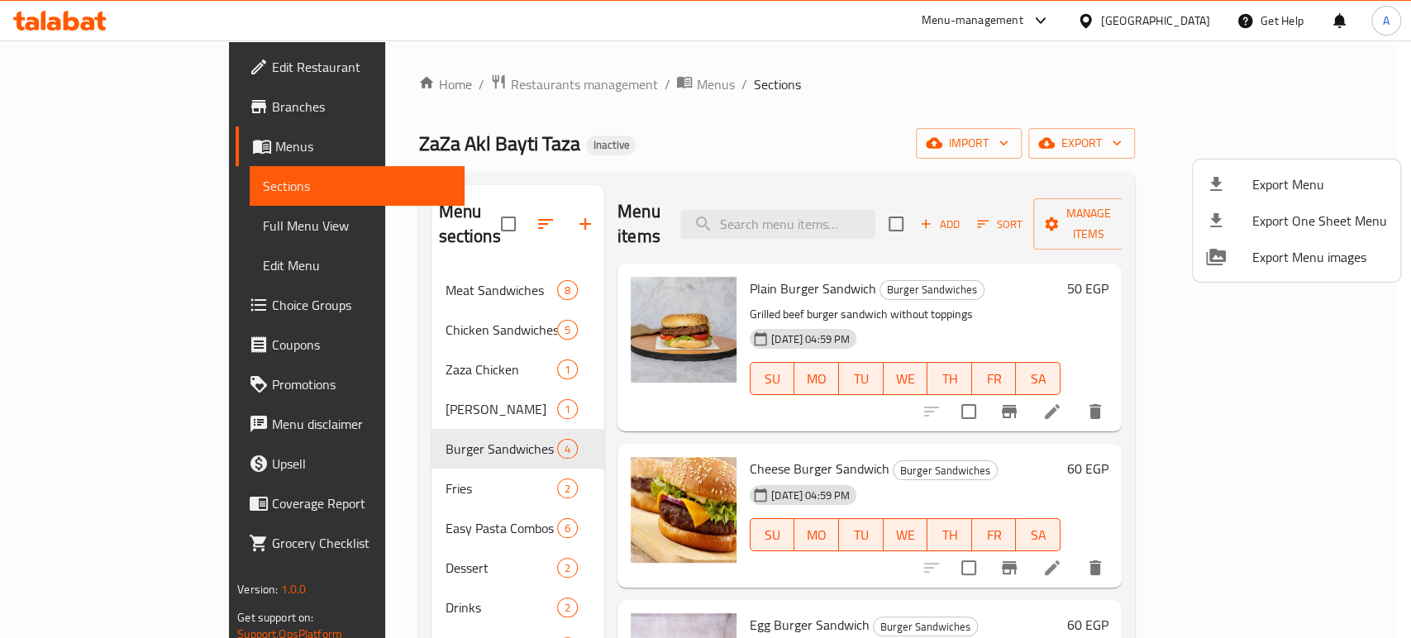
click at [69, 31] on div at bounding box center [705, 319] width 1411 height 638
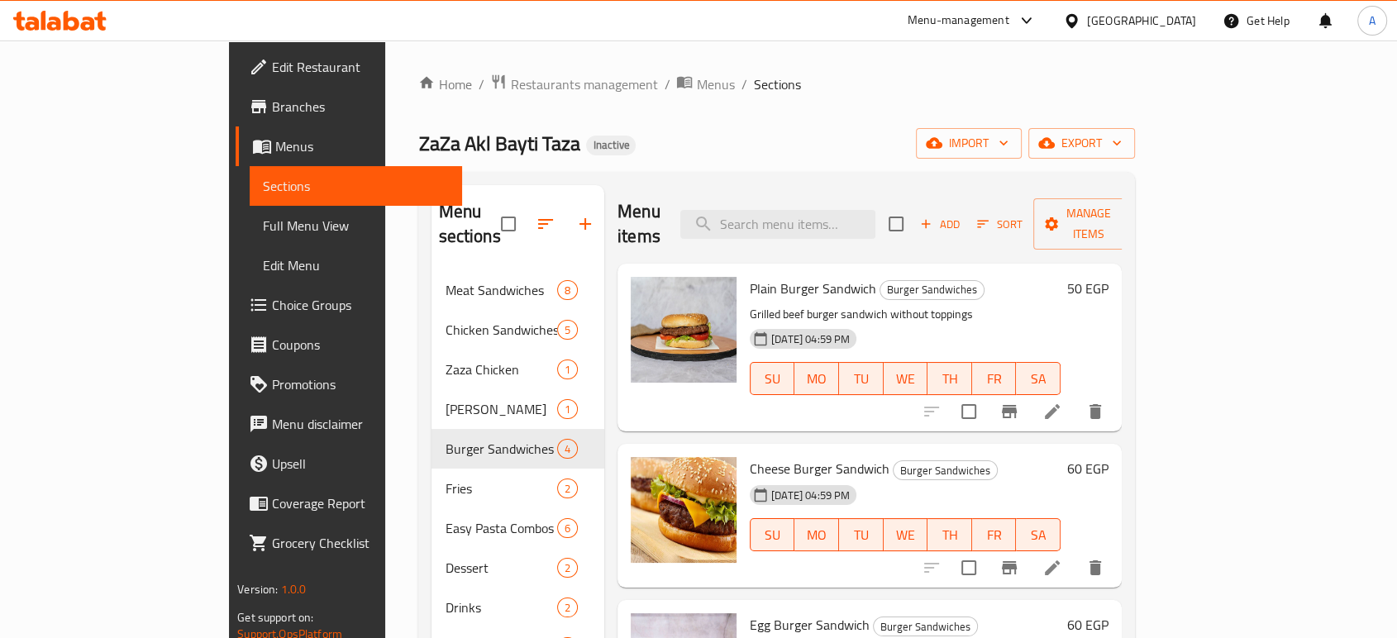
click at [69, 21] on icon at bounding box center [59, 21] width 93 height 20
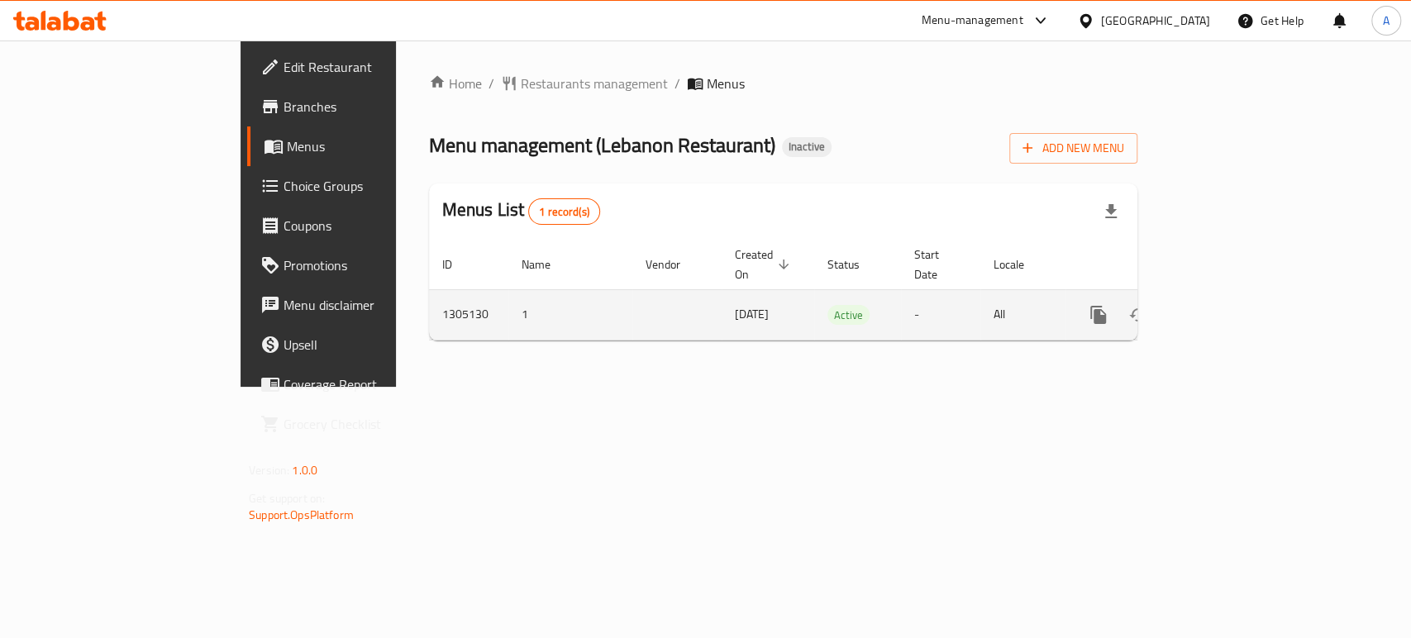
click at [1228, 305] on icon "enhanced table" at bounding box center [1218, 315] width 20 height 20
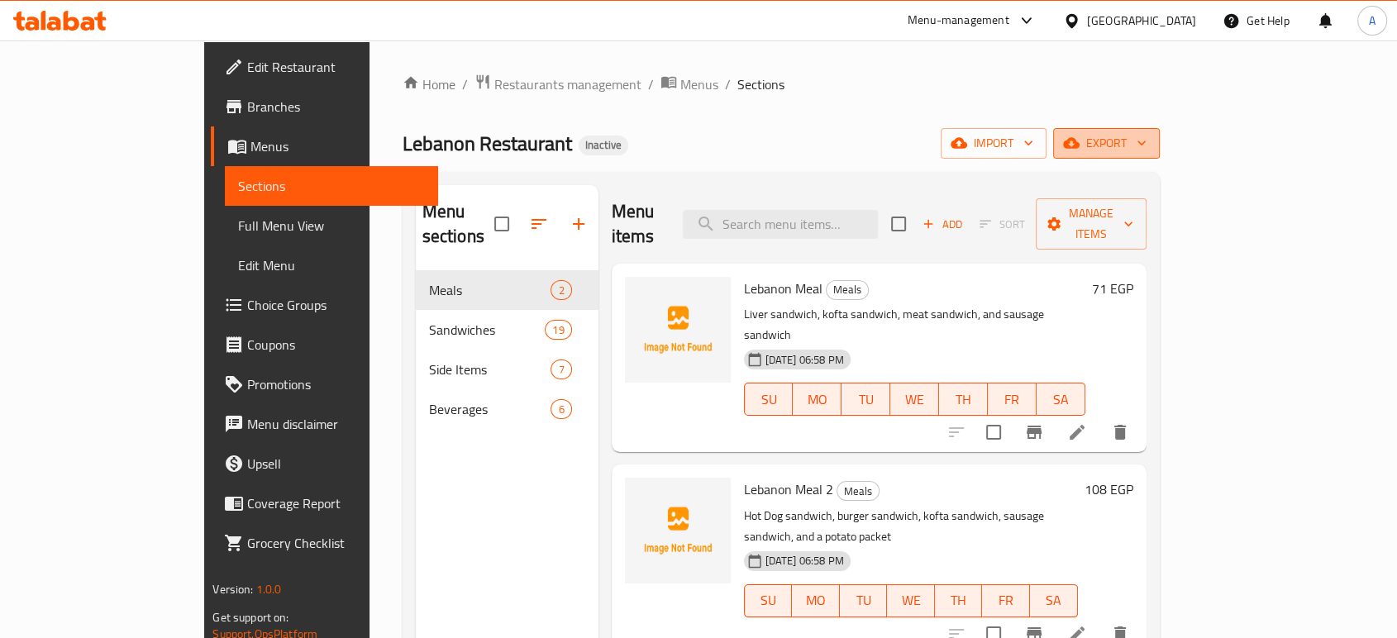
click at [1146, 141] on span "export" at bounding box center [1106, 143] width 80 height 21
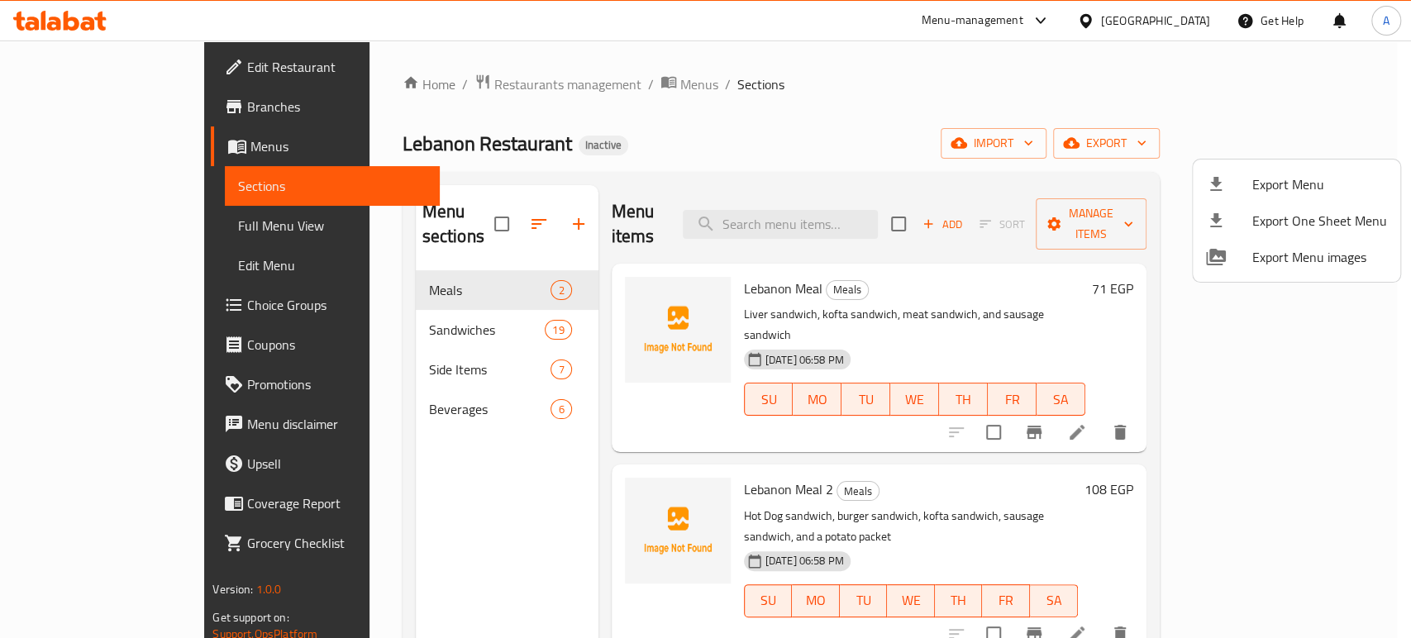
click at [448, 298] on div at bounding box center [705, 319] width 1411 height 638
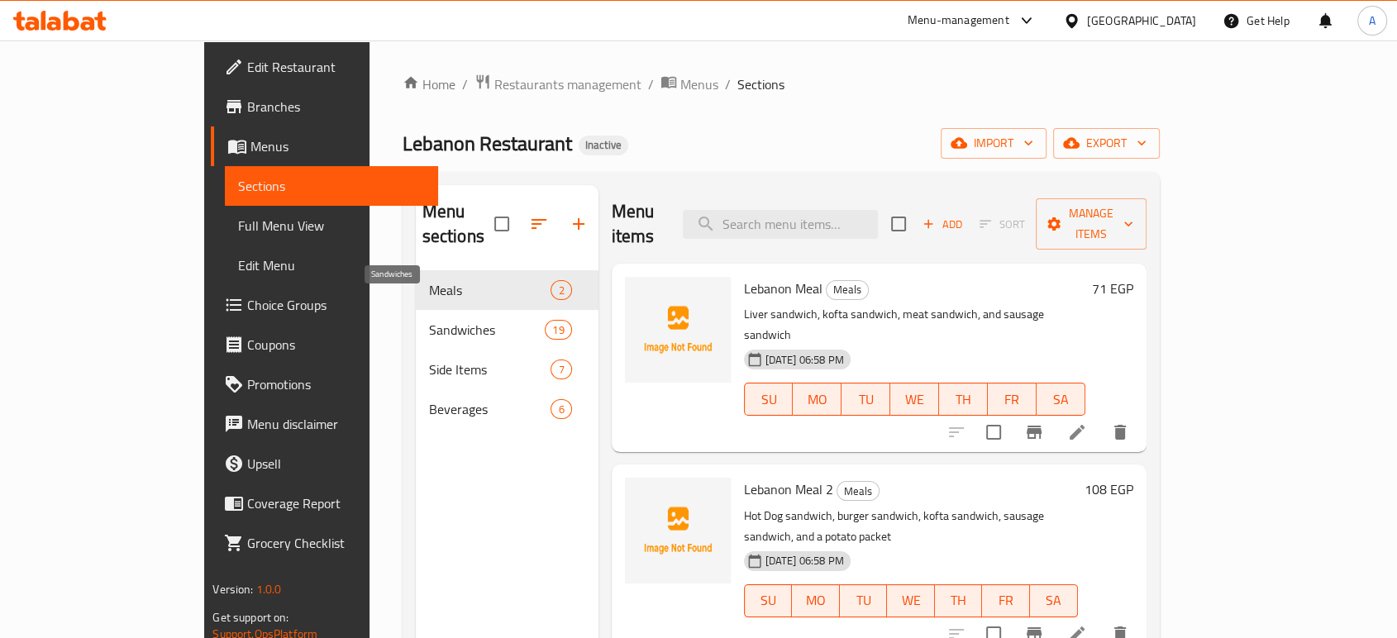
click at [429, 320] on span "Sandwiches" at bounding box center [487, 330] width 117 height 20
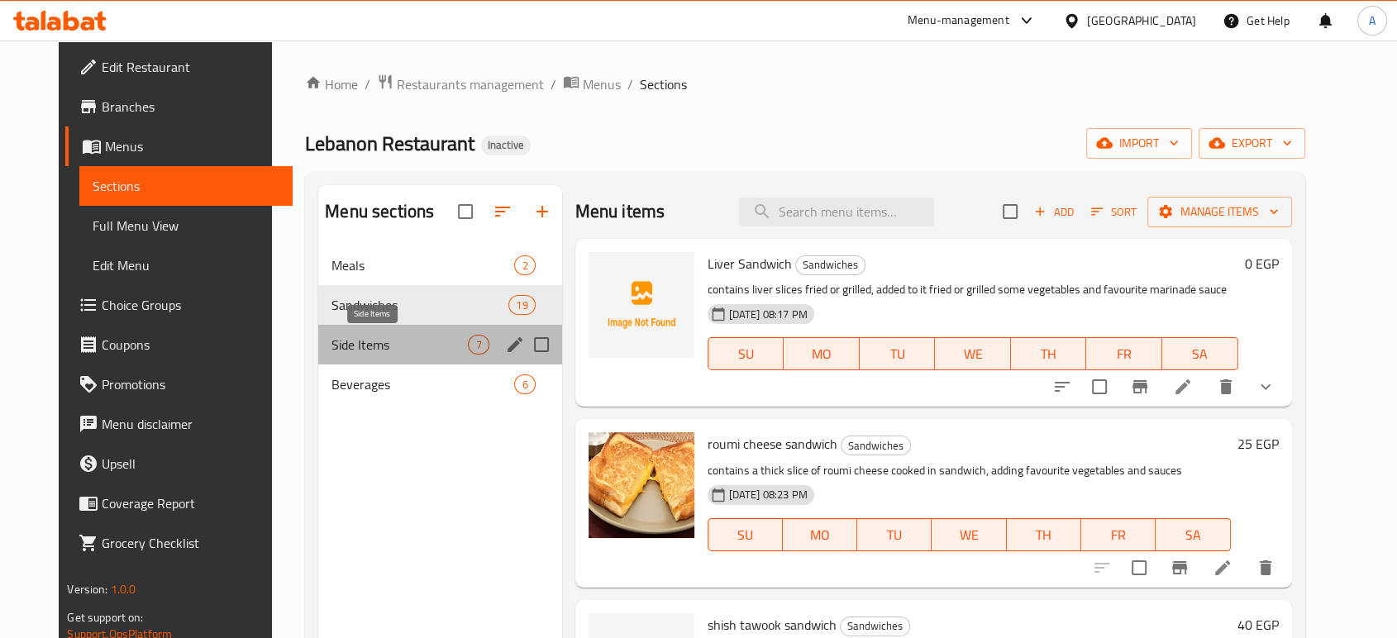
click at [377, 342] on span "Side Items" at bounding box center [399, 345] width 136 height 20
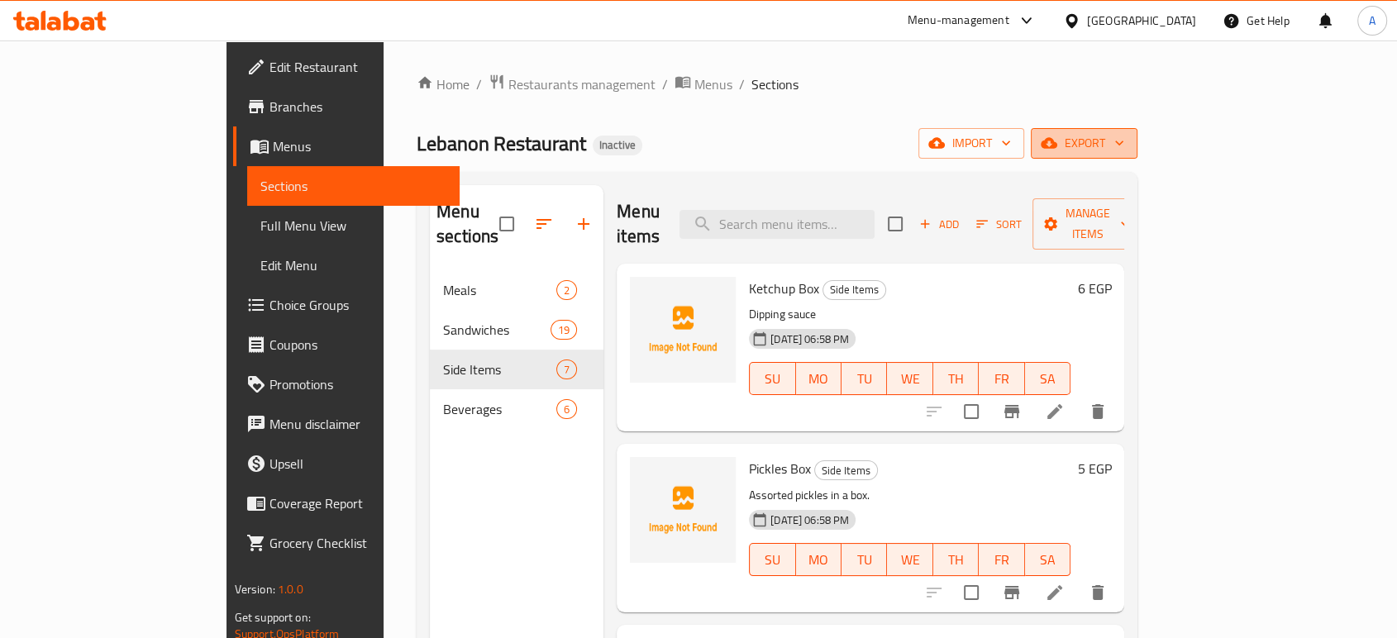
click at [1124, 136] on span "export" at bounding box center [1084, 143] width 80 height 21
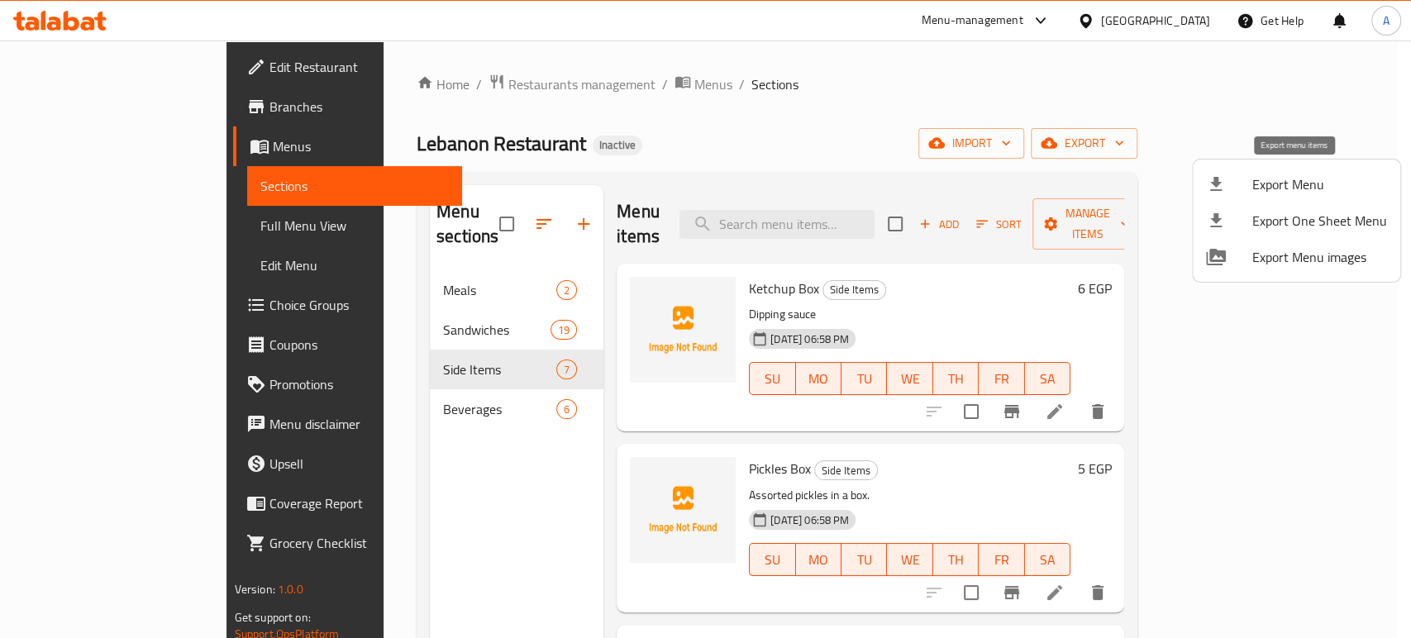
click at [1273, 192] on span "Export Menu" at bounding box center [1319, 184] width 135 height 20
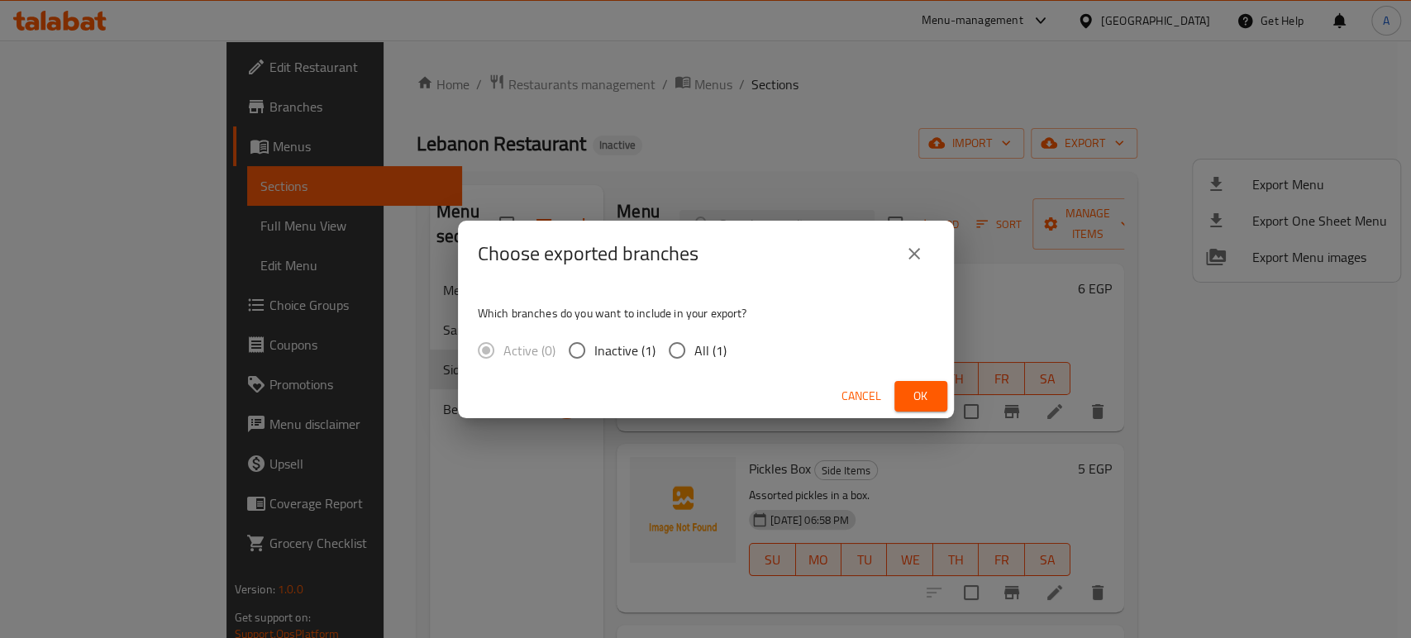
click at [692, 358] on input "All (1)" at bounding box center [677, 350] width 35 height 35
radio input "true"
click at [913, 387] on span "Ok" at bounding box center [921, 396] width 26 height 21
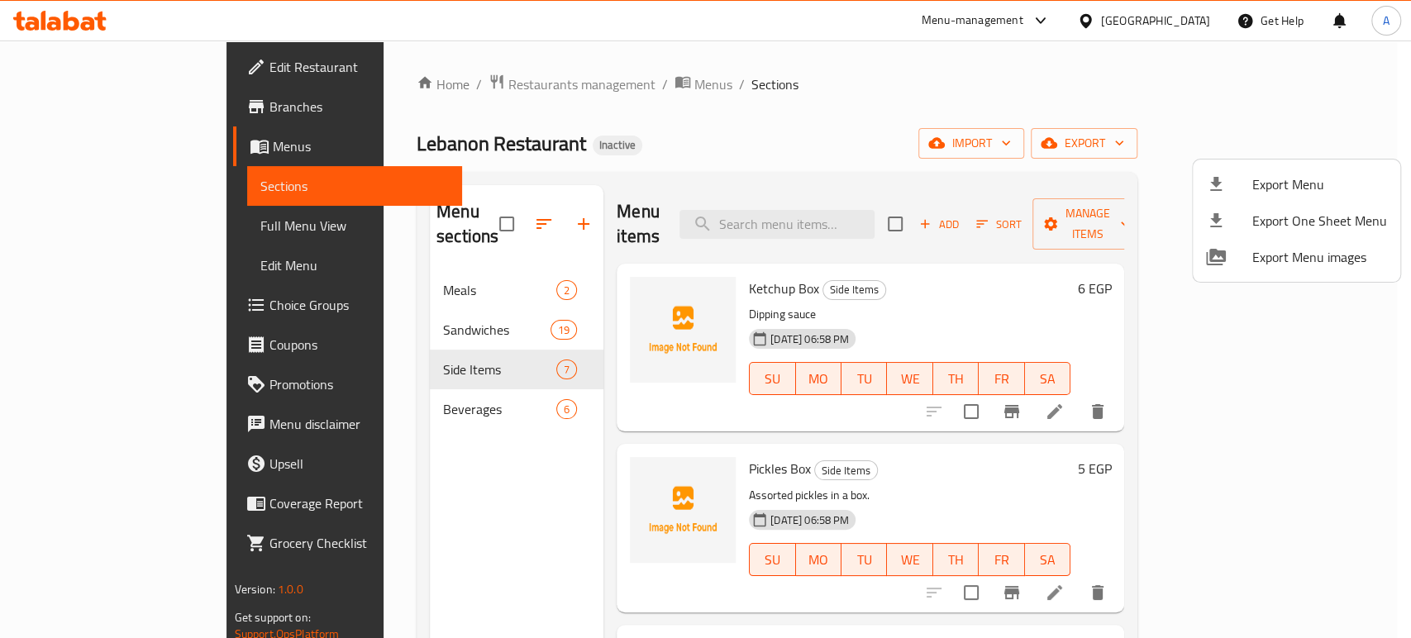
click at [1188, 22] on div at bounding box center [705, 319] width 1411 height 638
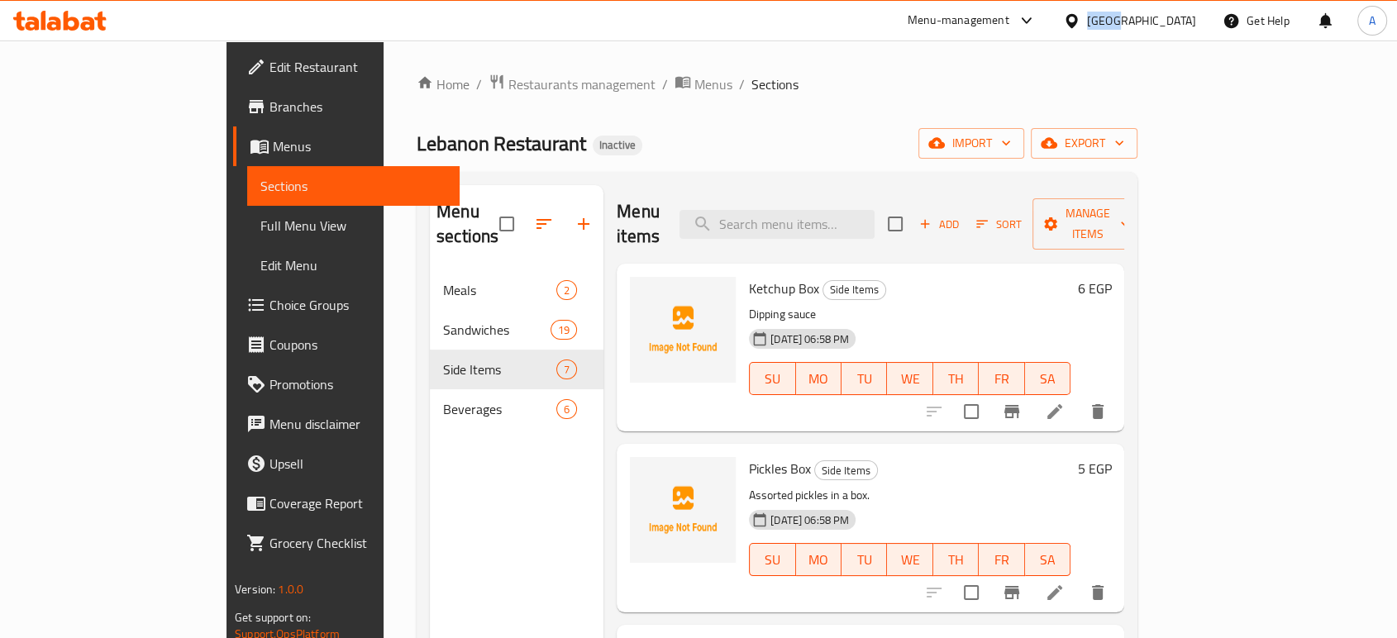
click at [1188, 22] on div "[GEOGRAPHIC_DATA]" at bounding box center [1141, 21] width 109 height 18
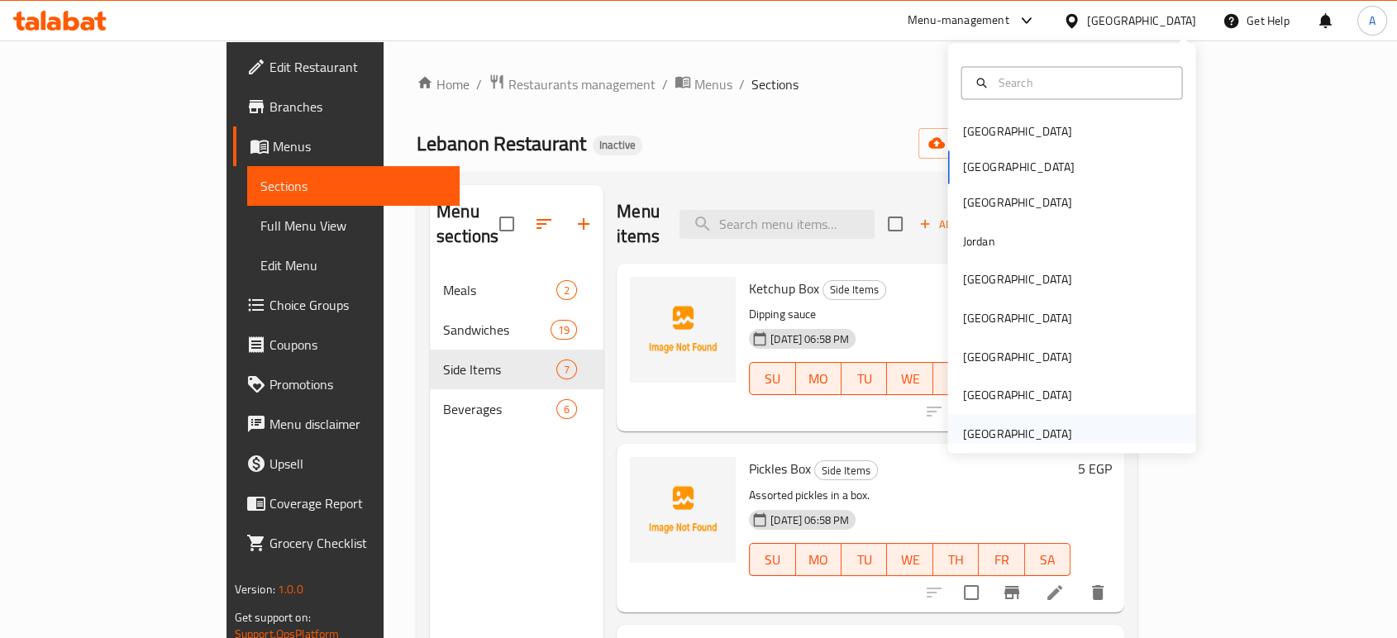
click at [962, 424] on div "United Arab Emirates" at bounding box center [1016, 433] width 109 height 18
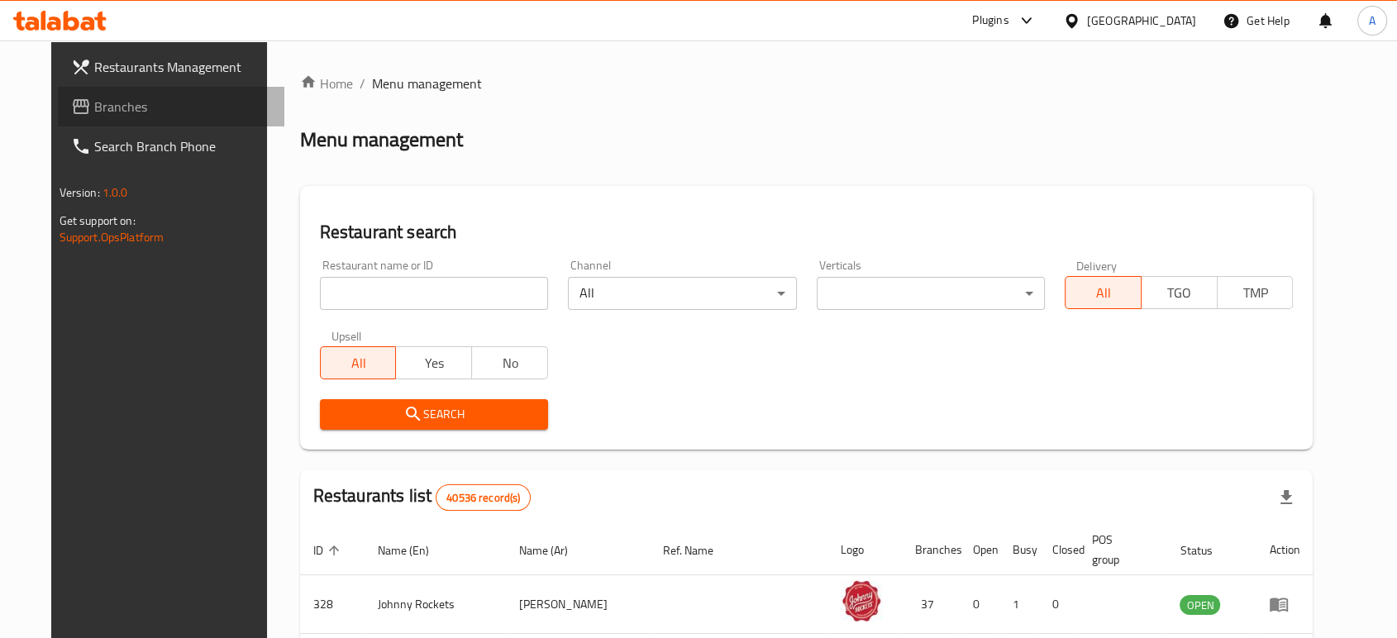
click at [145, 115] on span "Branches" at bounding box center [182, 107] width 177 height 20
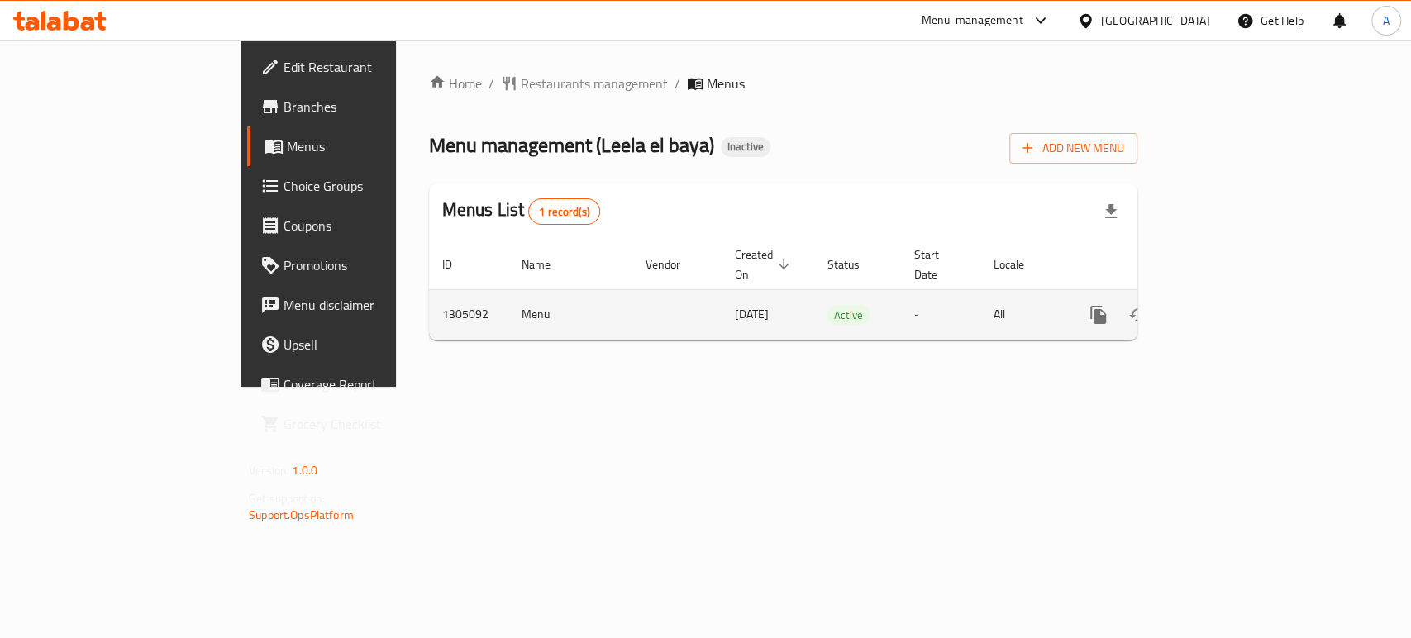
click at [1228, 305] on icon "enhanced table" at bounding box center [1218, 315] width 20 height 20
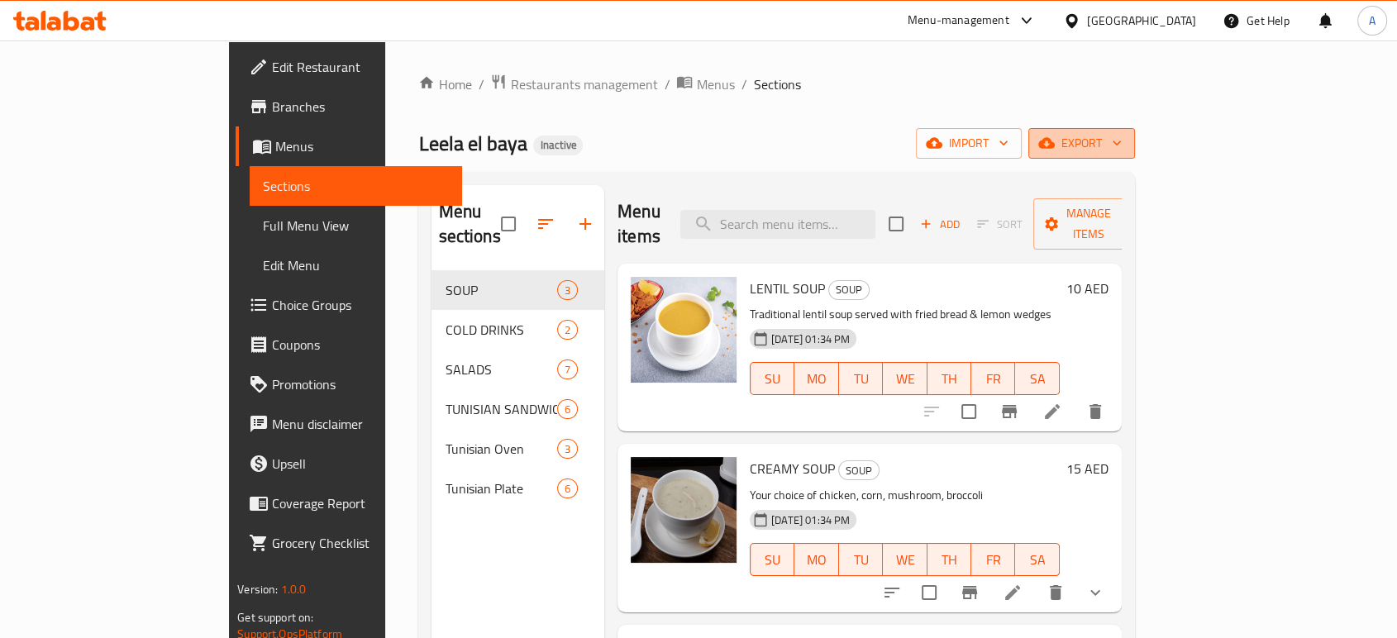
click at [1122, 133] on span "export" at bounding box center [1082, 143] width 80 height 21
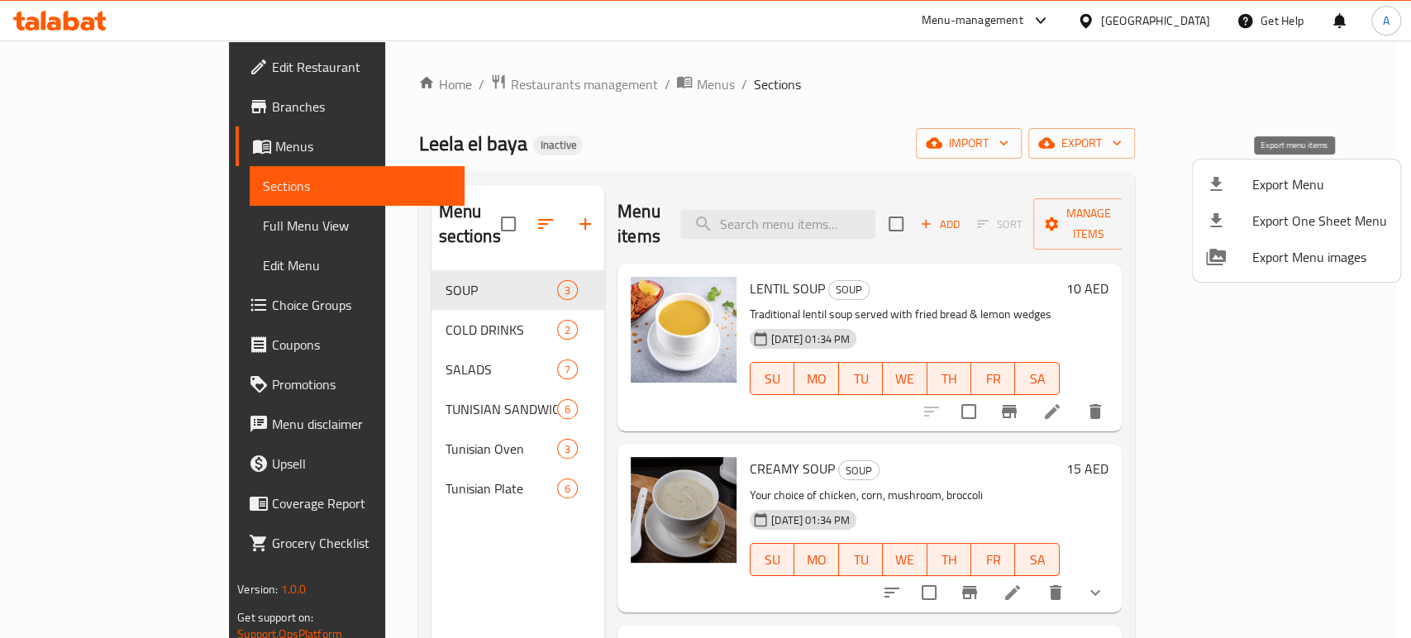
click at [1271, 188] on span "Export Menu" at bounding box center [1319, 184] width 135 height 20
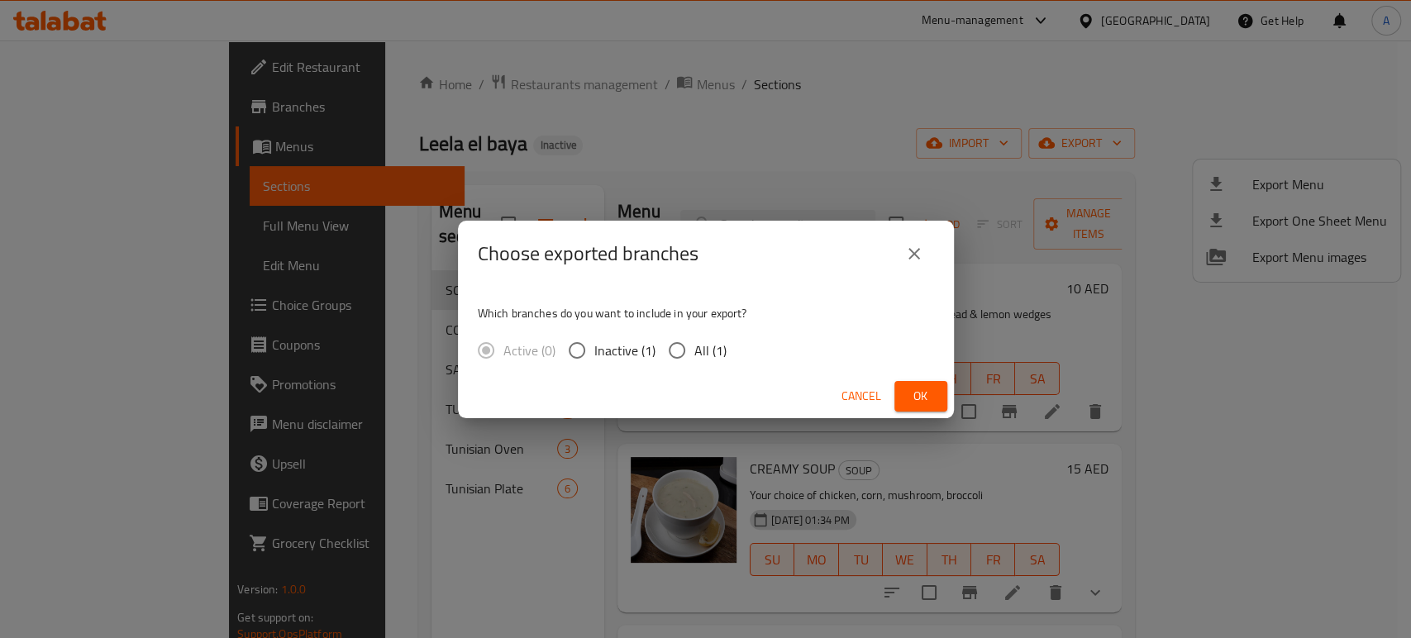
click at [732, 346] on div "Active (0) Inactive (1) All (1)" at bounding box center [609, 350] width 262 height 35
click at [704, 352] on span "All (1)" at bounding box center [710, 351] width 32 height 20
click at [694, 352] on input "All (1)" at bounding box center [677, 350] width 35 height 35
radio input "true"
click at [913, 397] on span "Ok" at bounding box center [921, 396] width 26 height 21
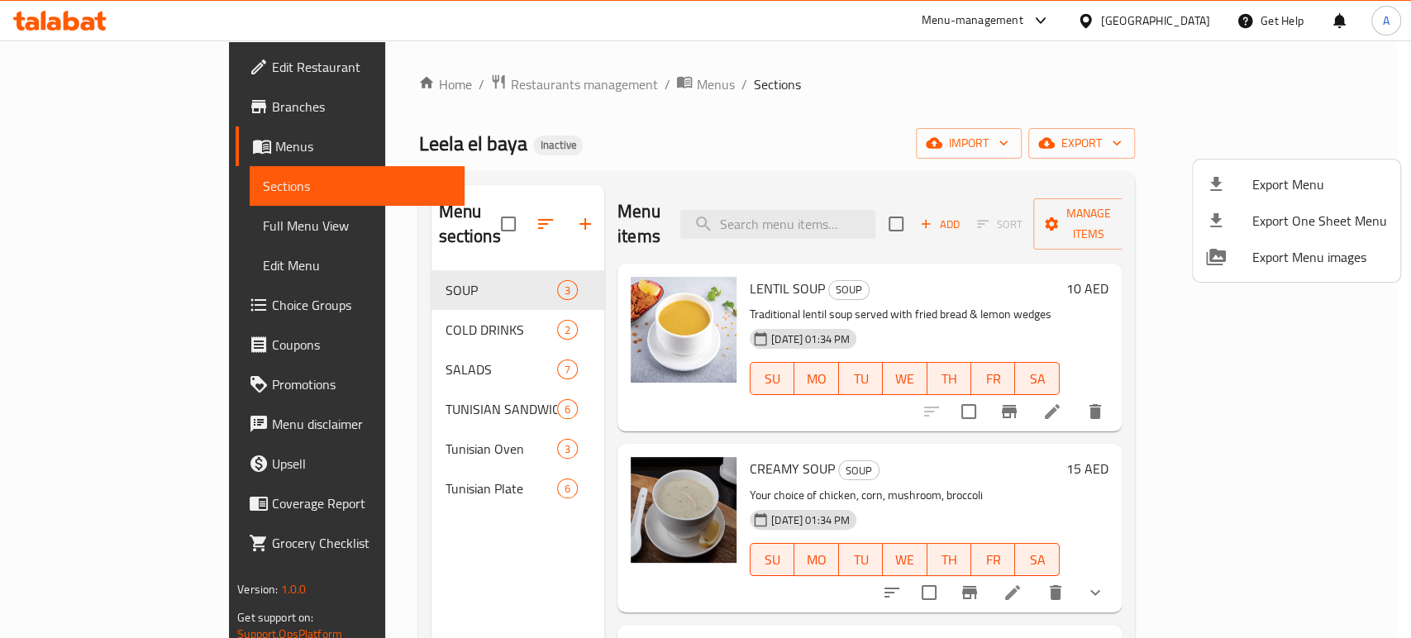
click at [357, 468] on div at bounding box center [705, 319] width 1411 height 638
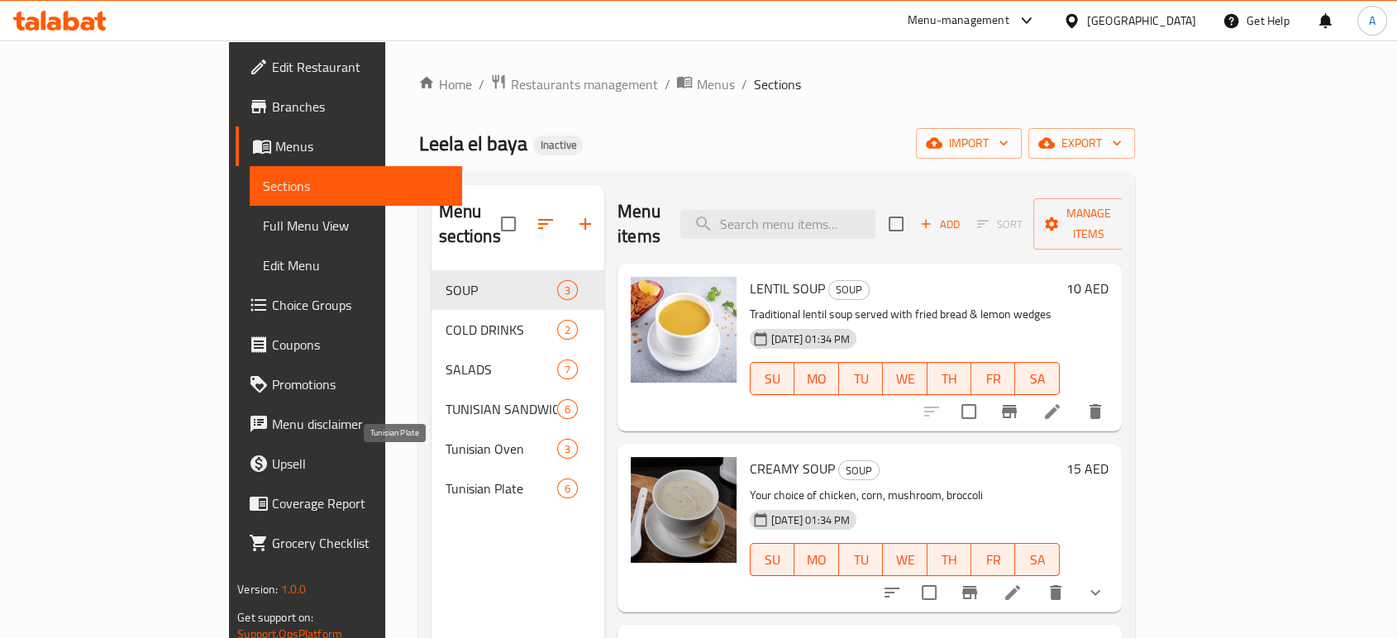
click at [445, 479] on span "Tunisian Plate" at bounding box center [501, 489] width 112 height 20
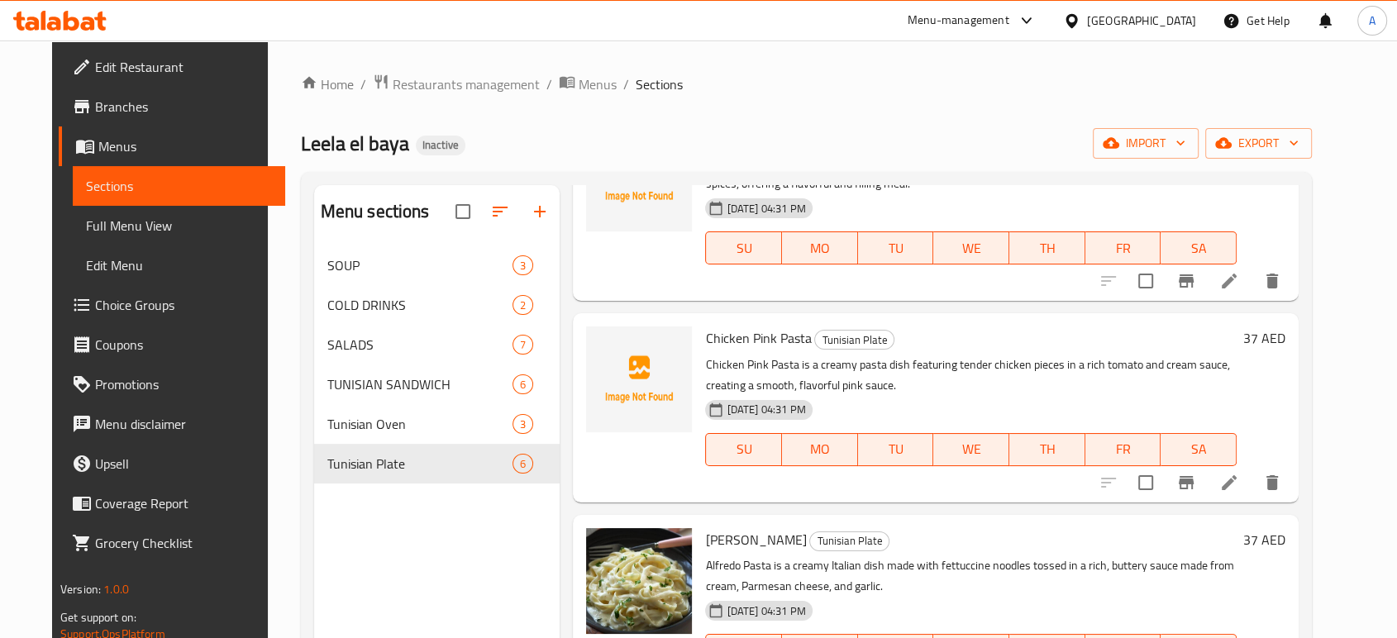
scroll to position [609, 0]
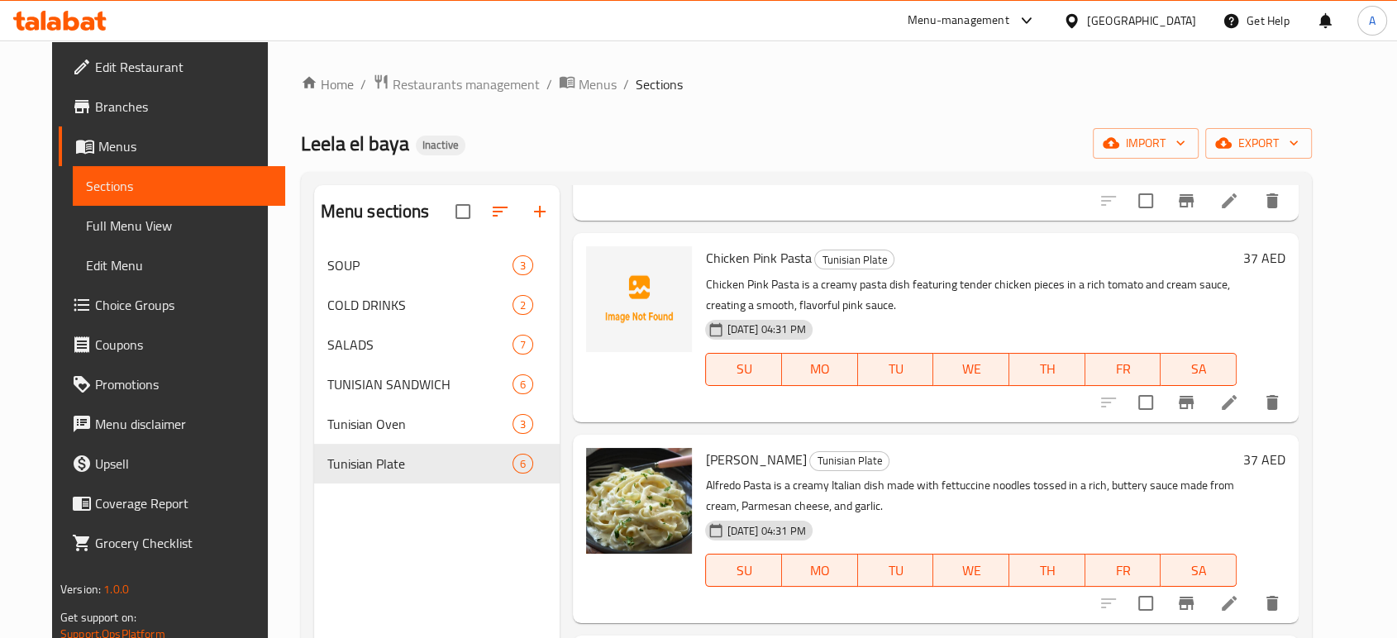
click at [770, 258] on span "Chicken Pink Pasta" at bounding box center [758, 258] width 106 height 25
copy h6 "Chicken Pink Pasta"
click at [65, 27] on icon at bounding box center [72, 21] width 16 height 20
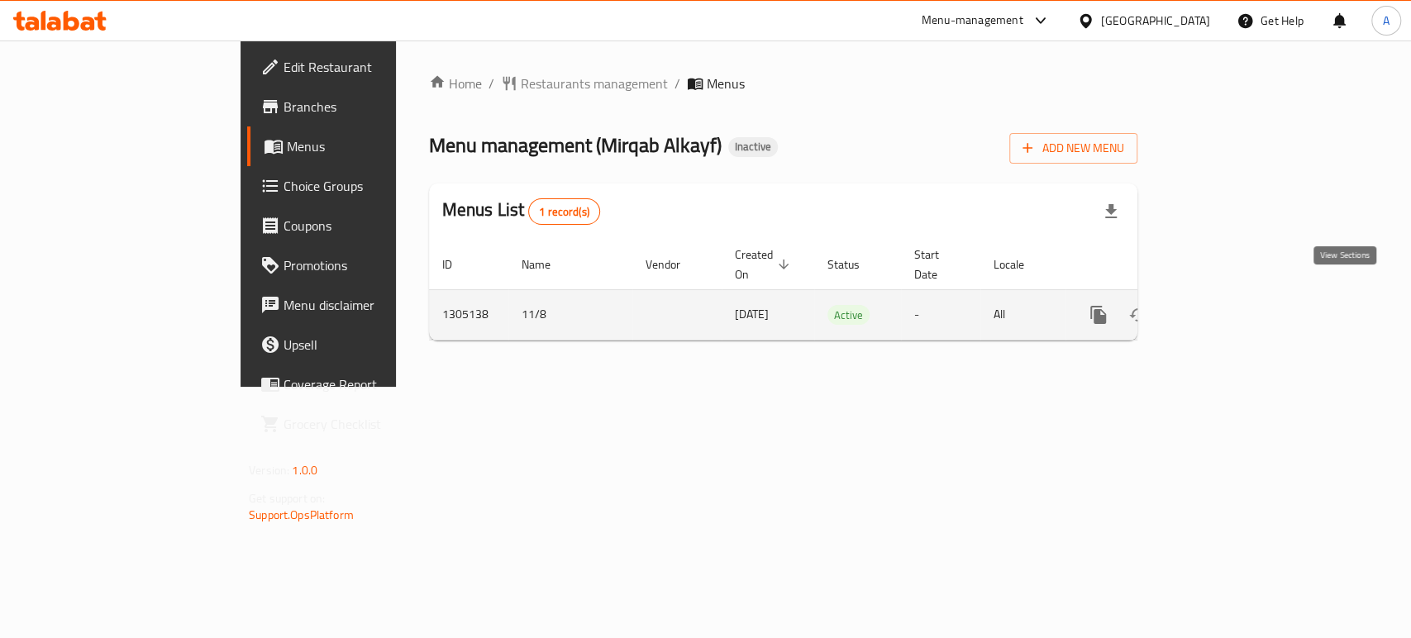
click at [1237, 295] on link "enhanced table" at bounding box center [1218, 315] width 40 height 40
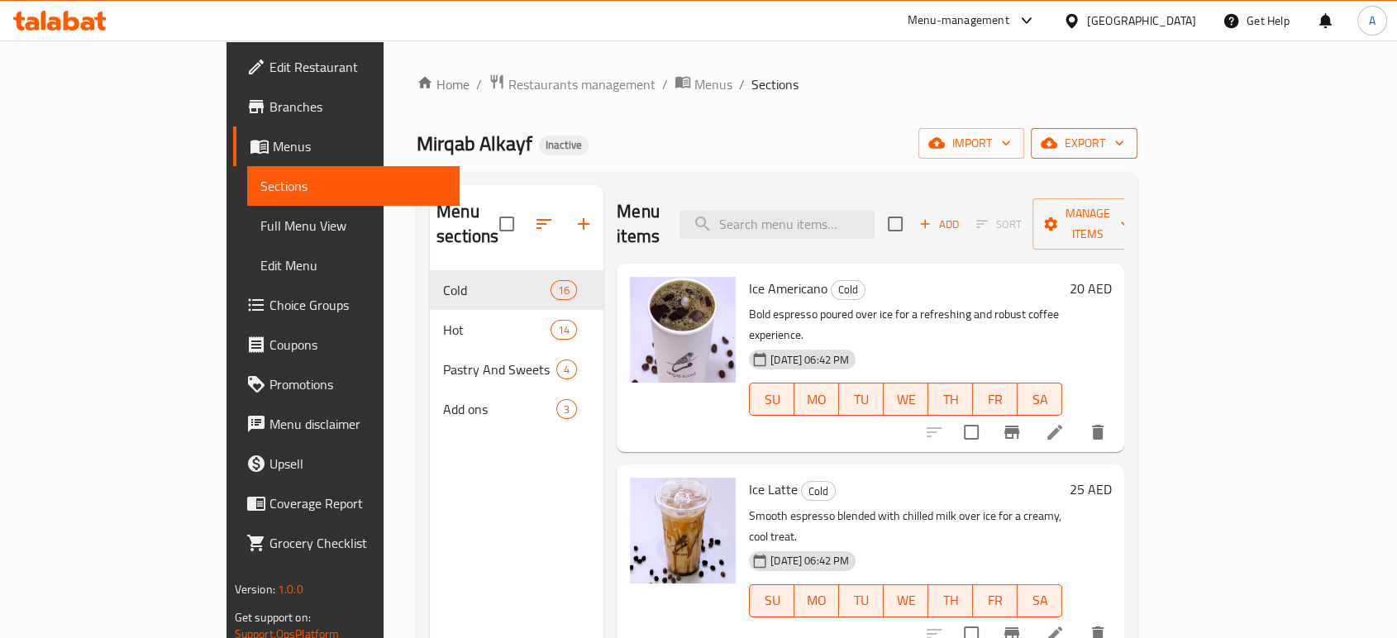
click at [1127, 143] on icon "button" at bounding box center [1119, 143] width 17 height 17
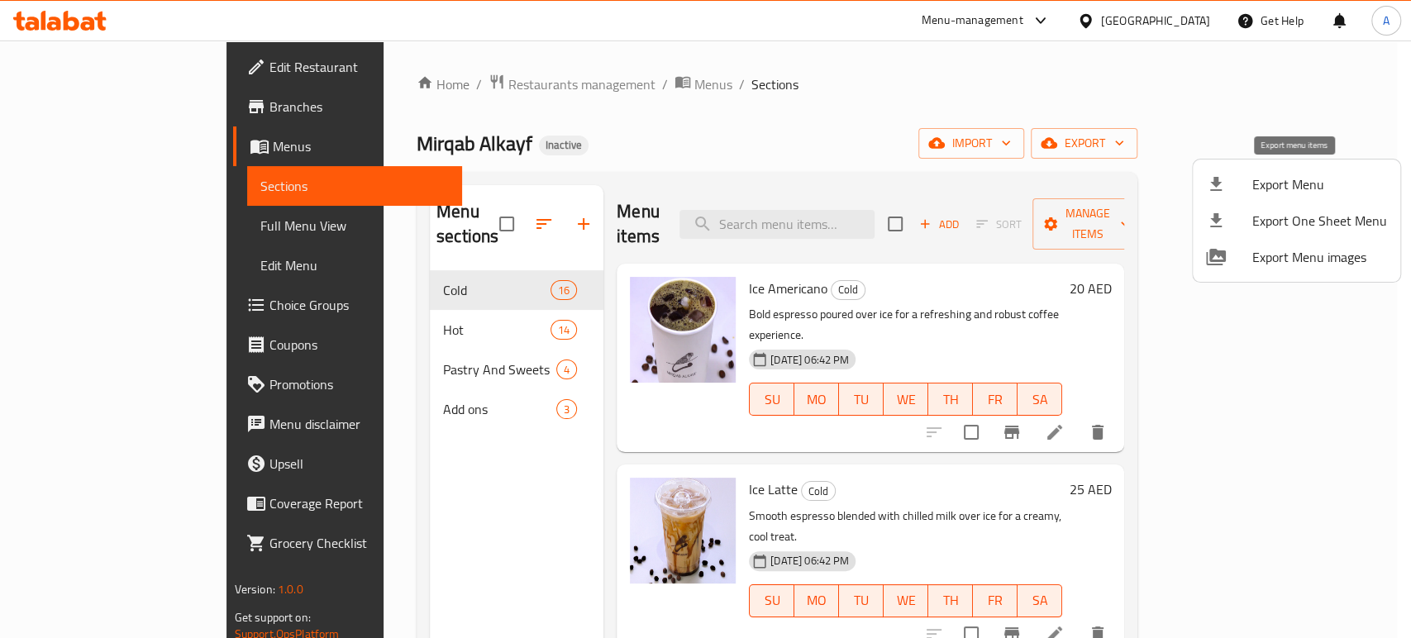
click at [1251, 187] on div at bounding box center [1229, 184] width 46 height 20
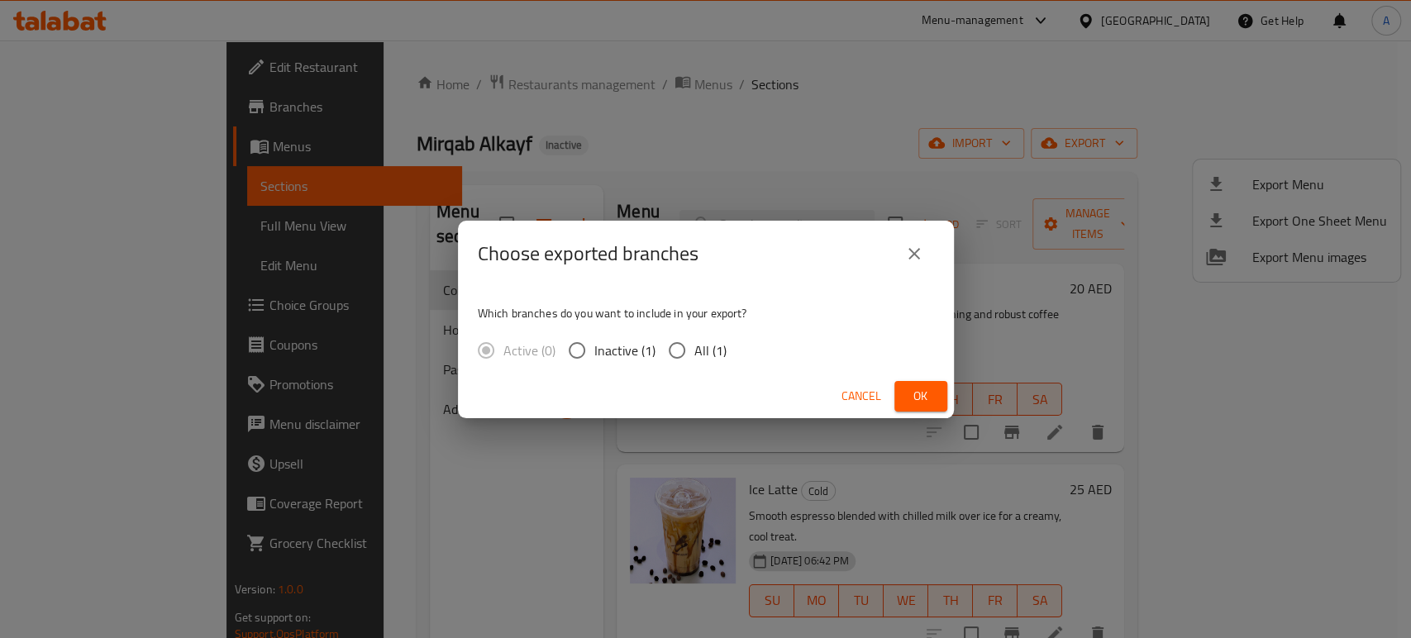
click at [699, 336] on label "All (1)" at bounding box center [693, 350] width 67 height 35
click at [694, 336] on input "All (1)" at bounding box center [677, 350] width 35 height 35
radio input "true"
click at [901, 389] on button "Ok" at bounding box center [920, 396] width 53 height 31
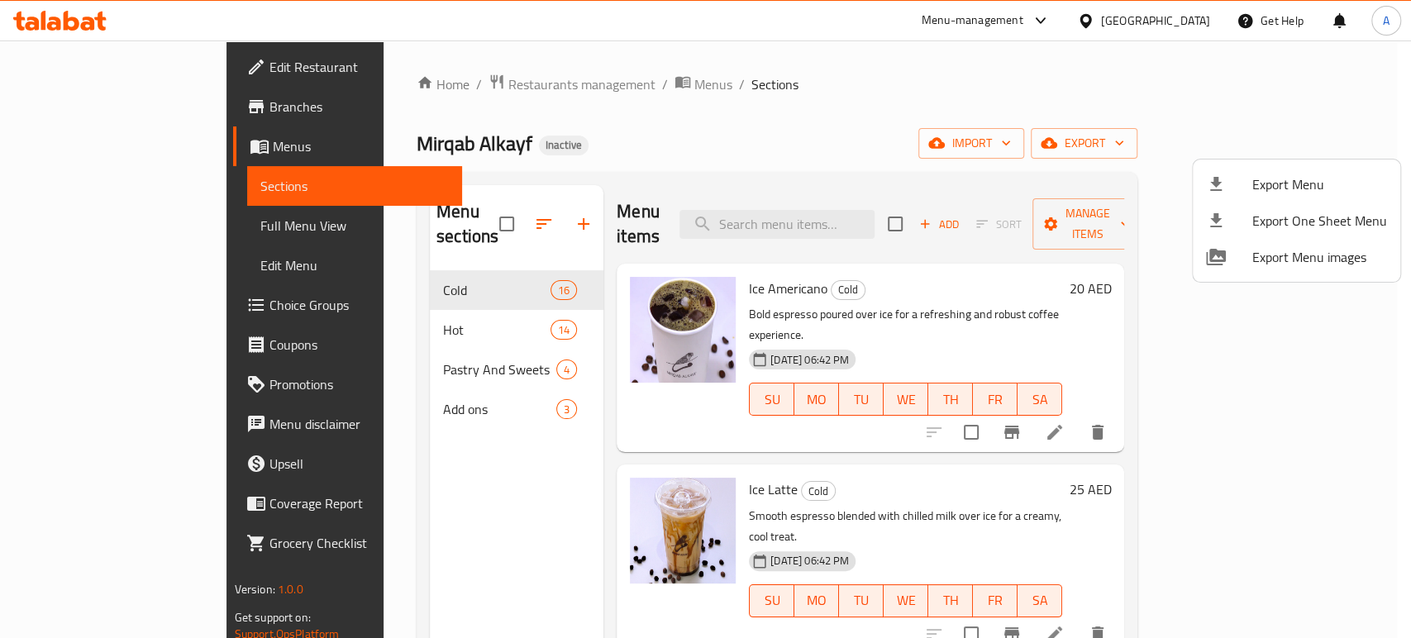
click at [58, 26] on div at bounding box center [705, 319] width 1411 height 638
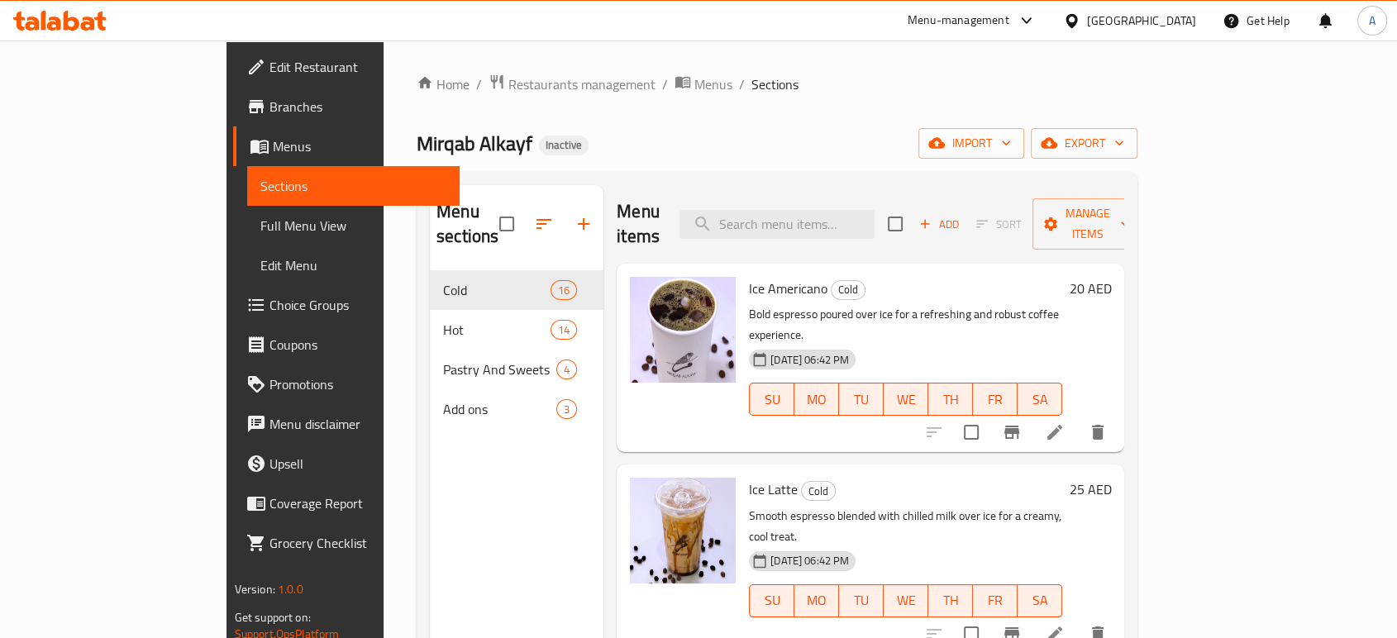
click at [58, 26] on icon at bounding box center [54, 24] width 14 height 14
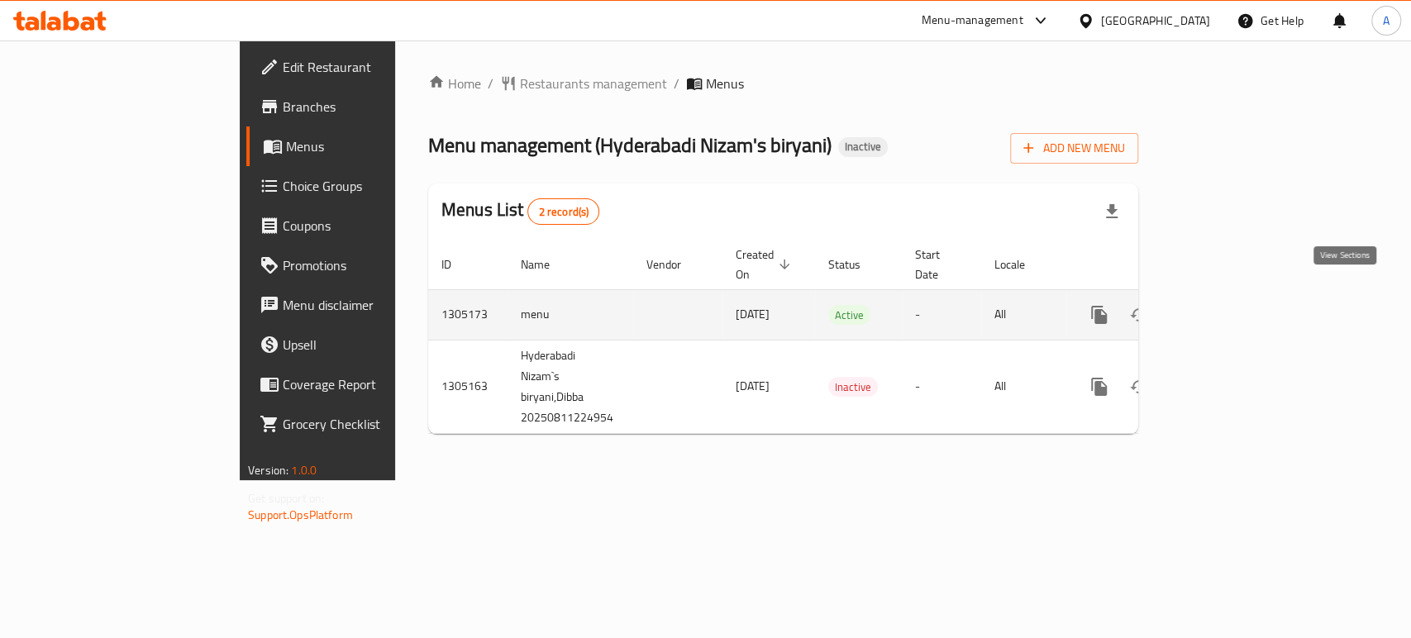
click at [1228, 305] on icon "enhanced table" at bounding box center [1218, 315] width 20 height 20
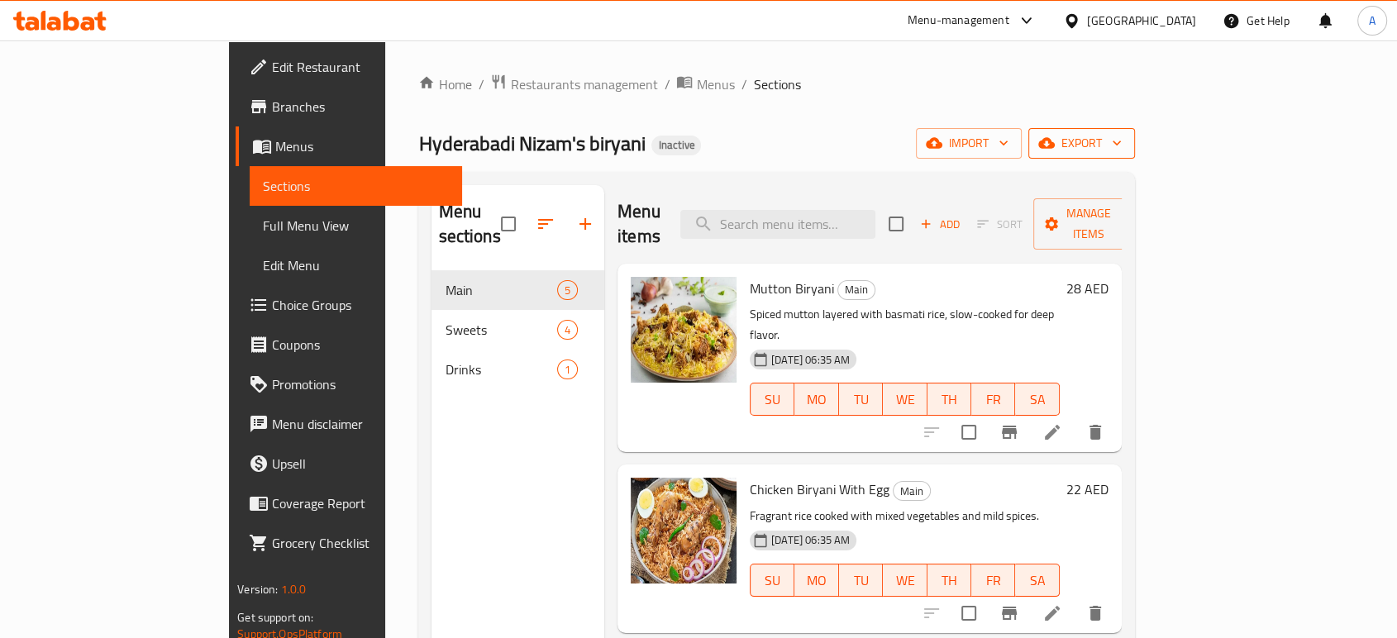
click at [1055, 144] on icon "button" at bounding box center [1046, 143] width 17 height 11
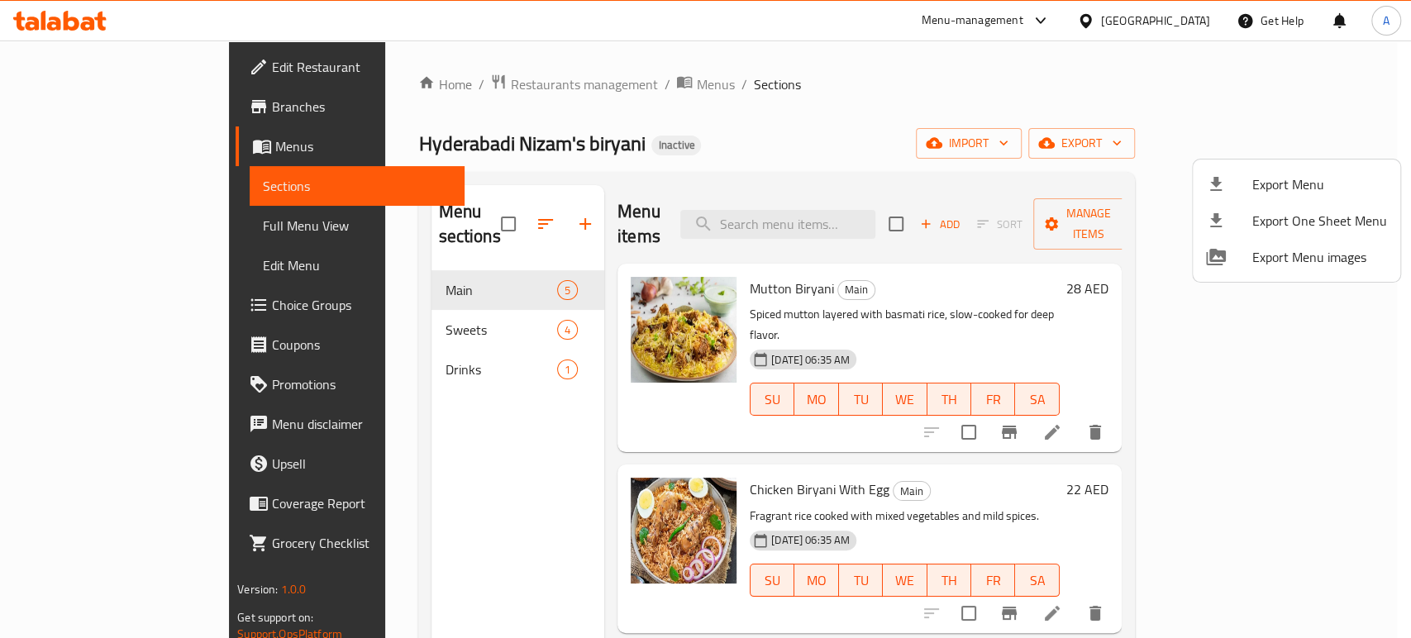
click at [936, 423] on div at bounding box center [705, 319] width 1411 height 638
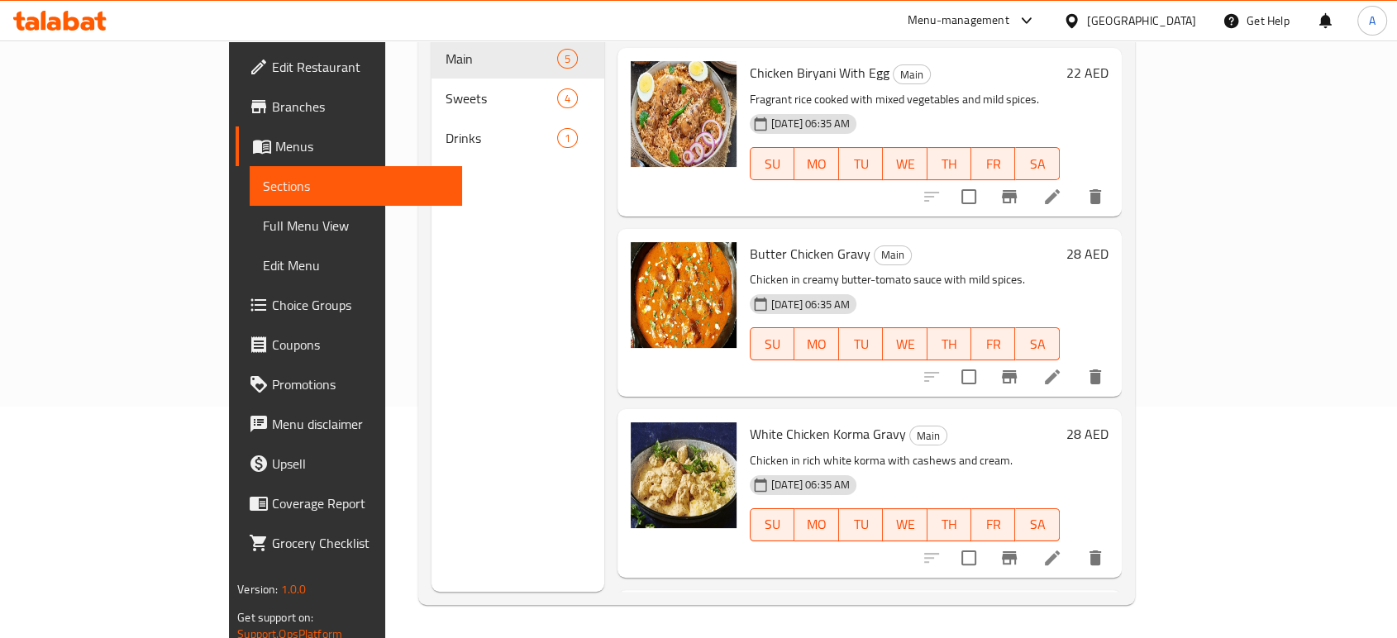
scroll to position [122, 0]
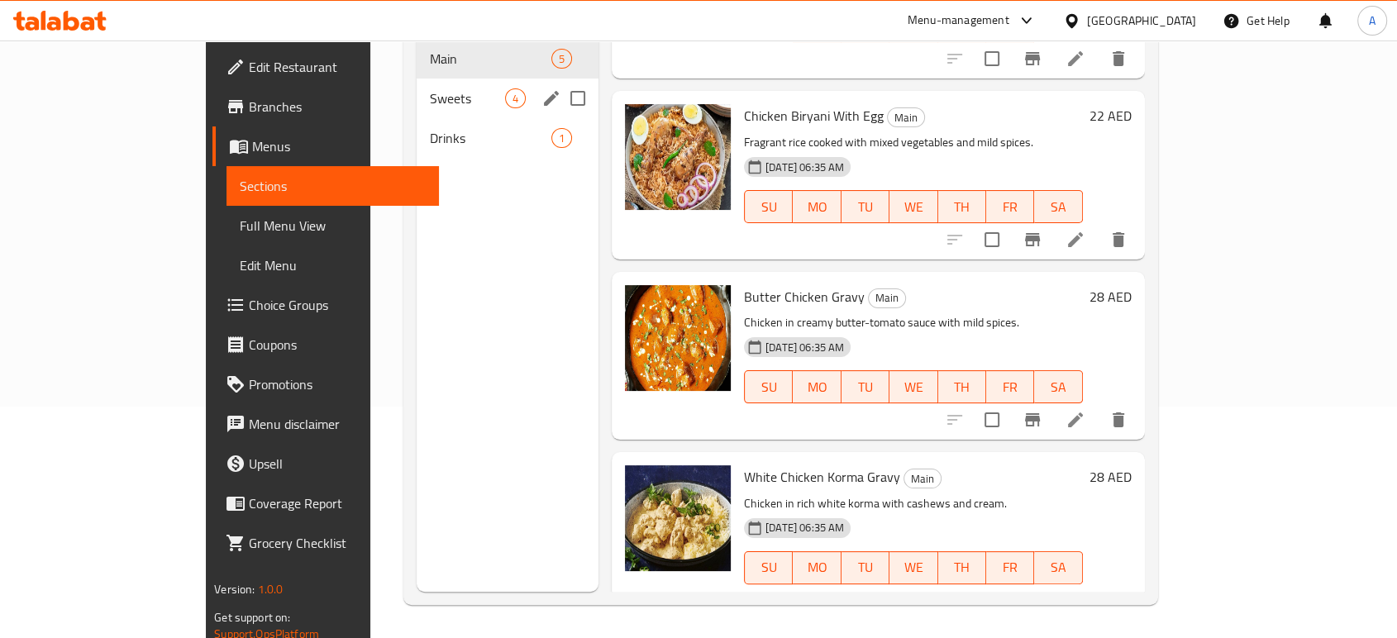
click at [430, 88] on span "Sweets" at bounding box center [467, 98] width 75 height 20
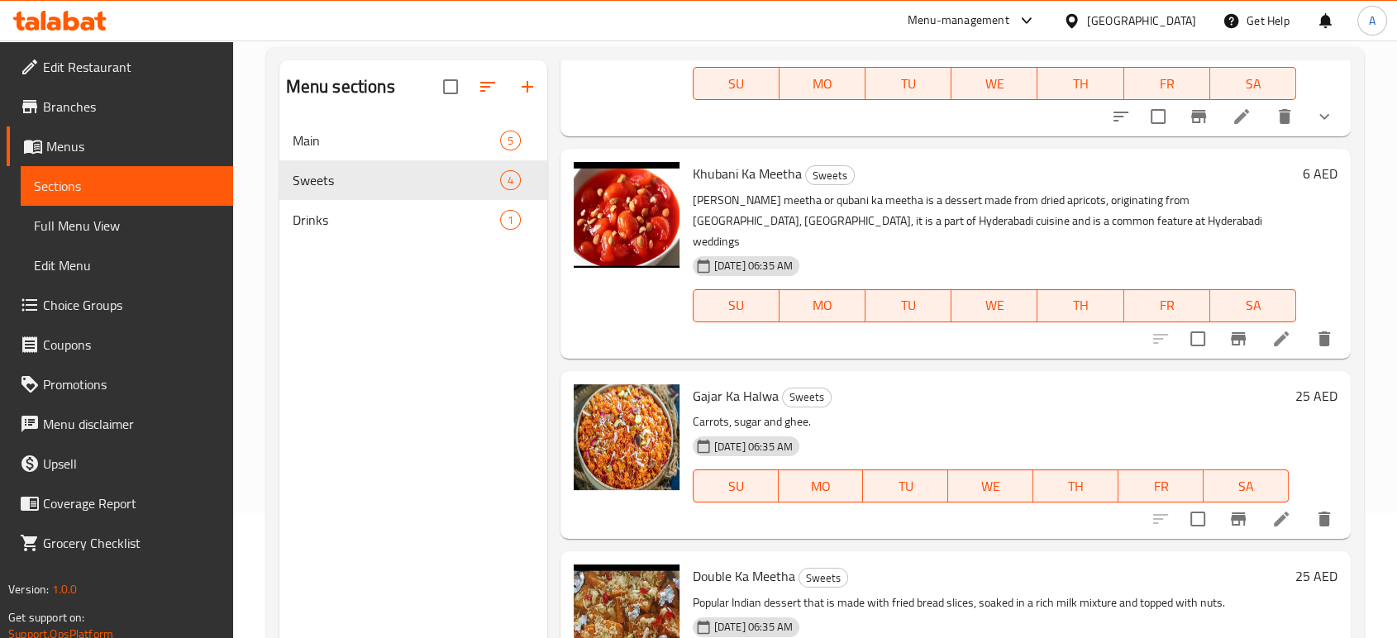
scroll to position [231, 0]
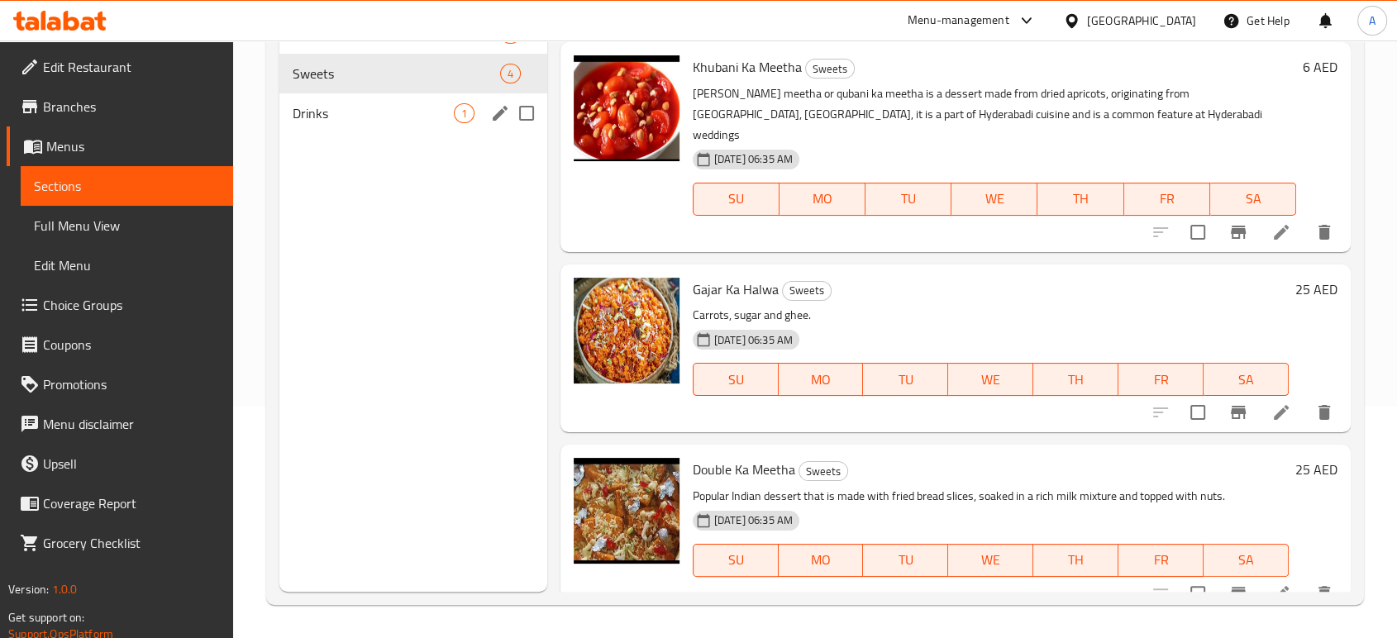
click at [412, 111] on span "Drinks" at bounding box center [373, 113] width 161 height 20
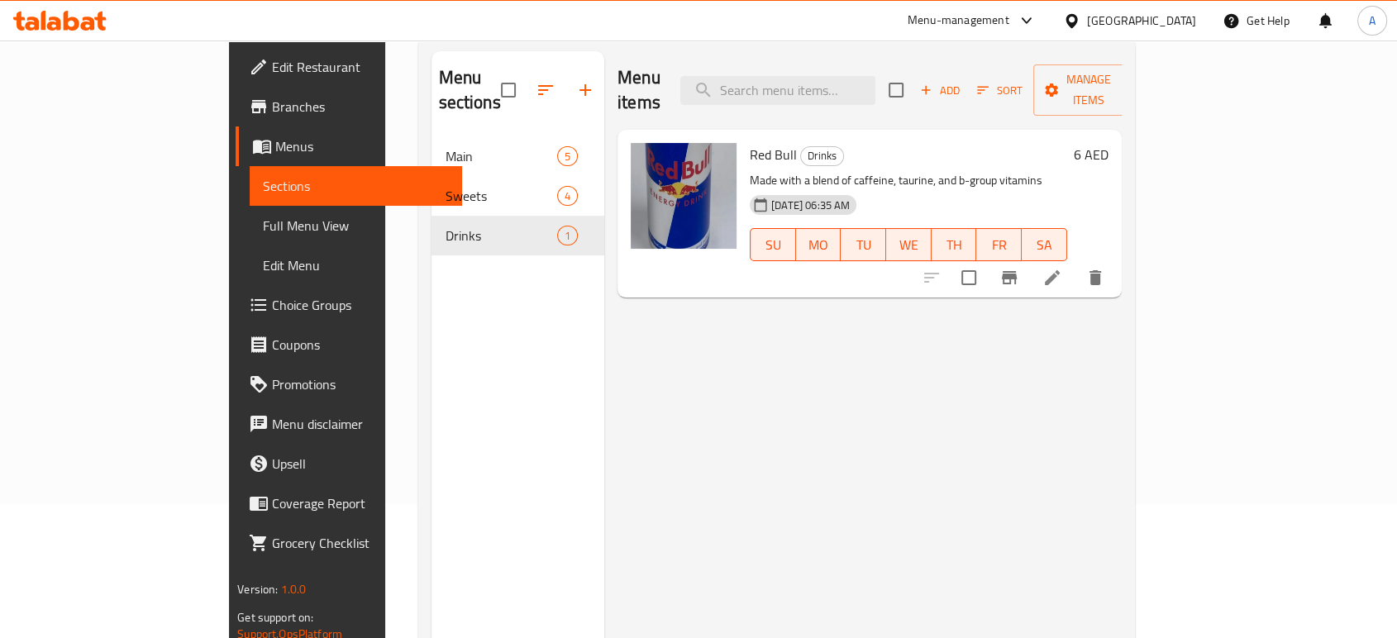
scroll to position [47, 0]
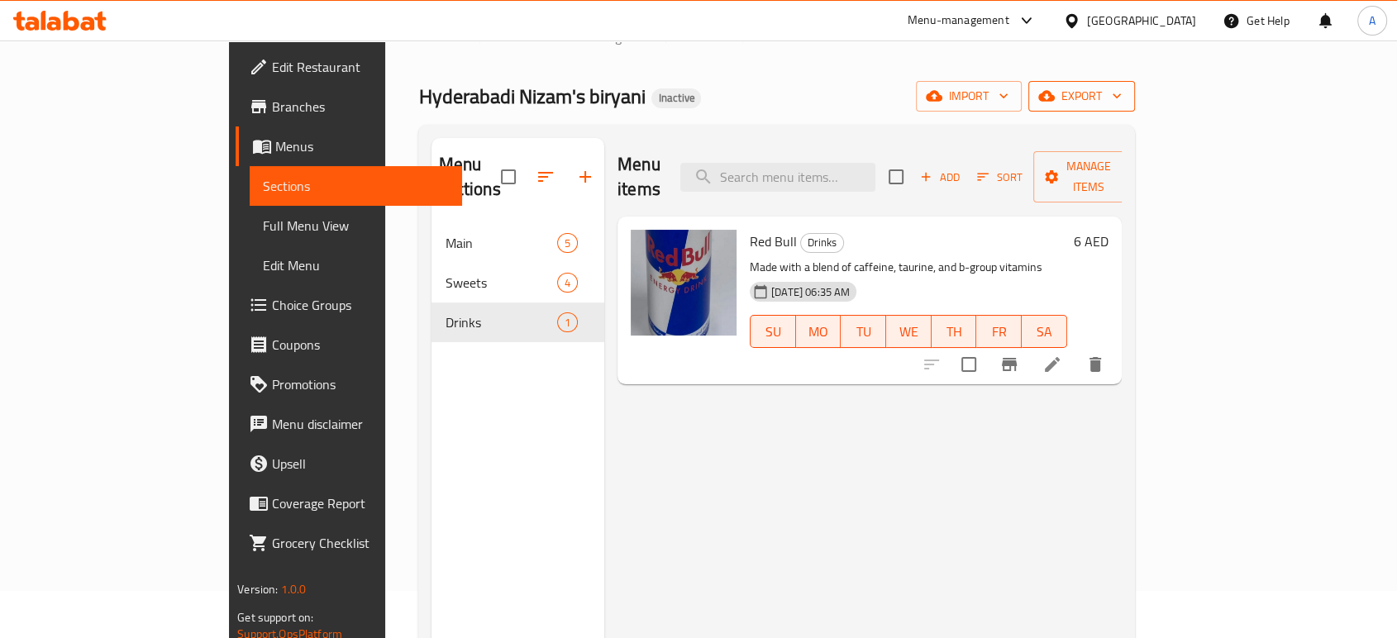
click at [1135, 83] on button "export" at bounding box center [1081, 96] width 107 height 31
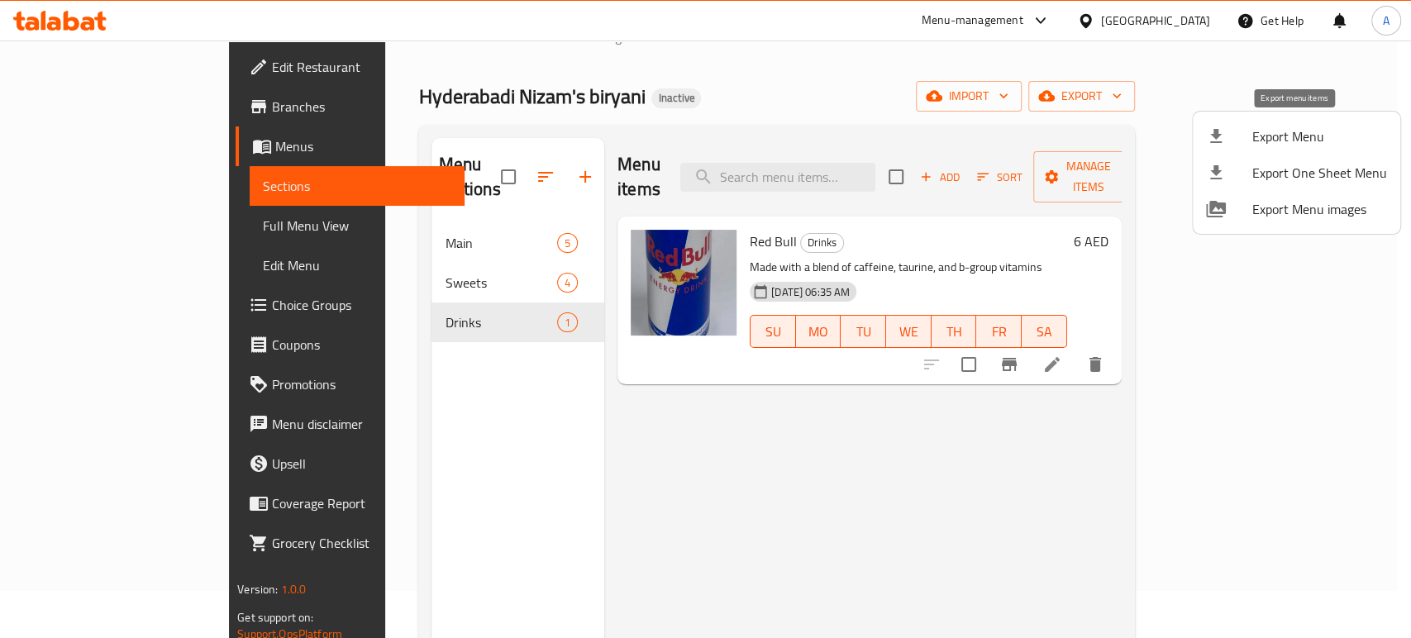
click at [1261, 139] on span "Export Menu" at bounding box center [1319, 136] width 135 height 20
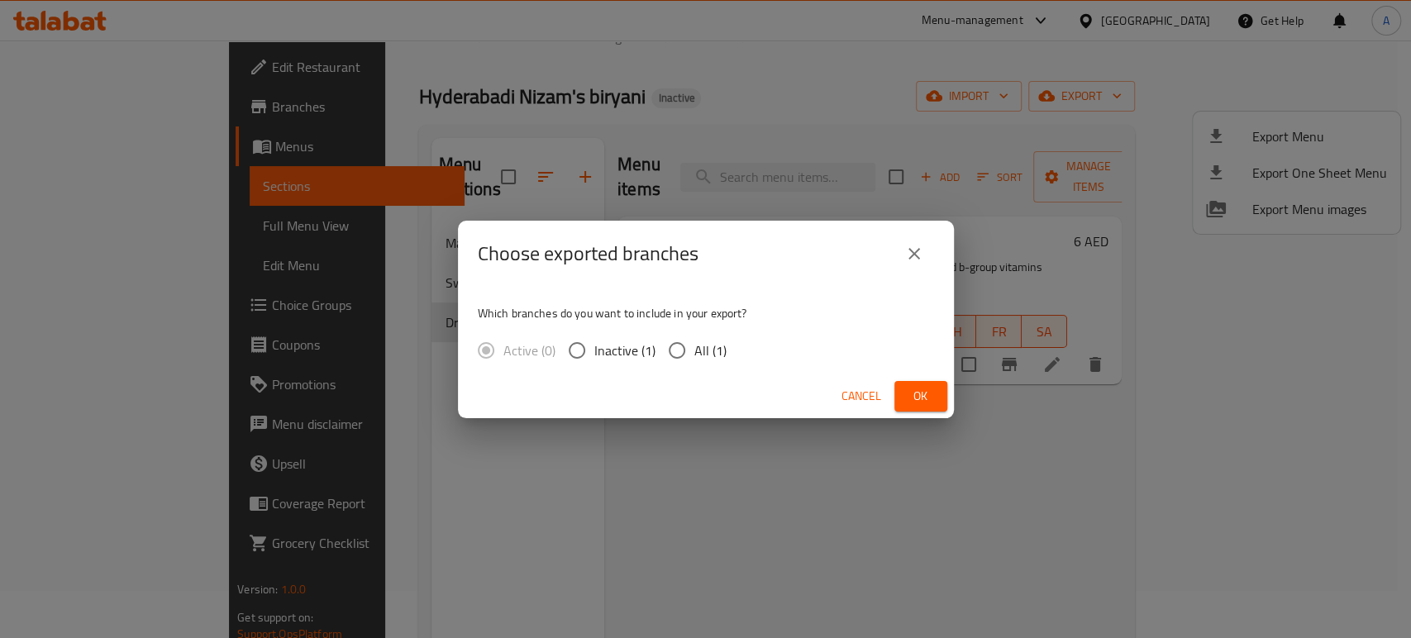
click at [694, 336] on label "All (1)" at bounding box center [693, 350] width 67 height 35
click at [694, 336] on input "All (1)" at bounding box center [677, 350] width 35 height 35
radio input "true"
click at [901, 387] on button "Ok" at bounding box center [920, 396] width 53 height 31
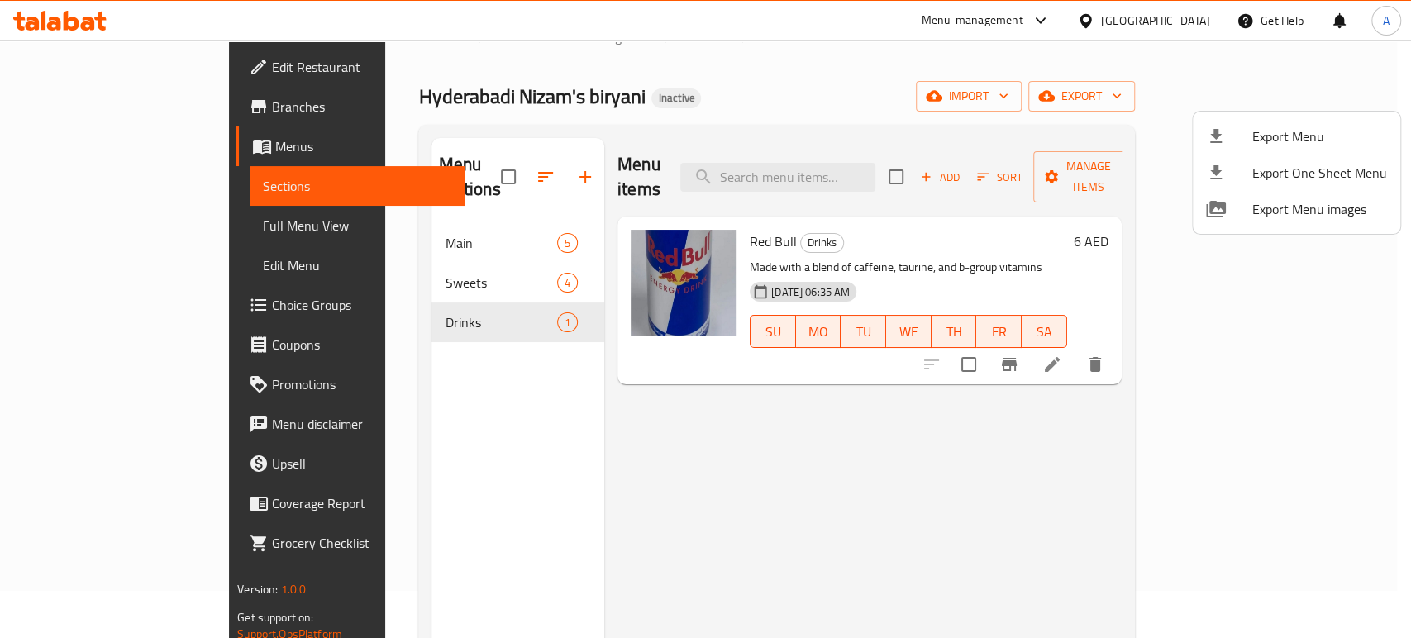
click at [32, 18] on div at bounding box center [705, 319] width 1411 height 638
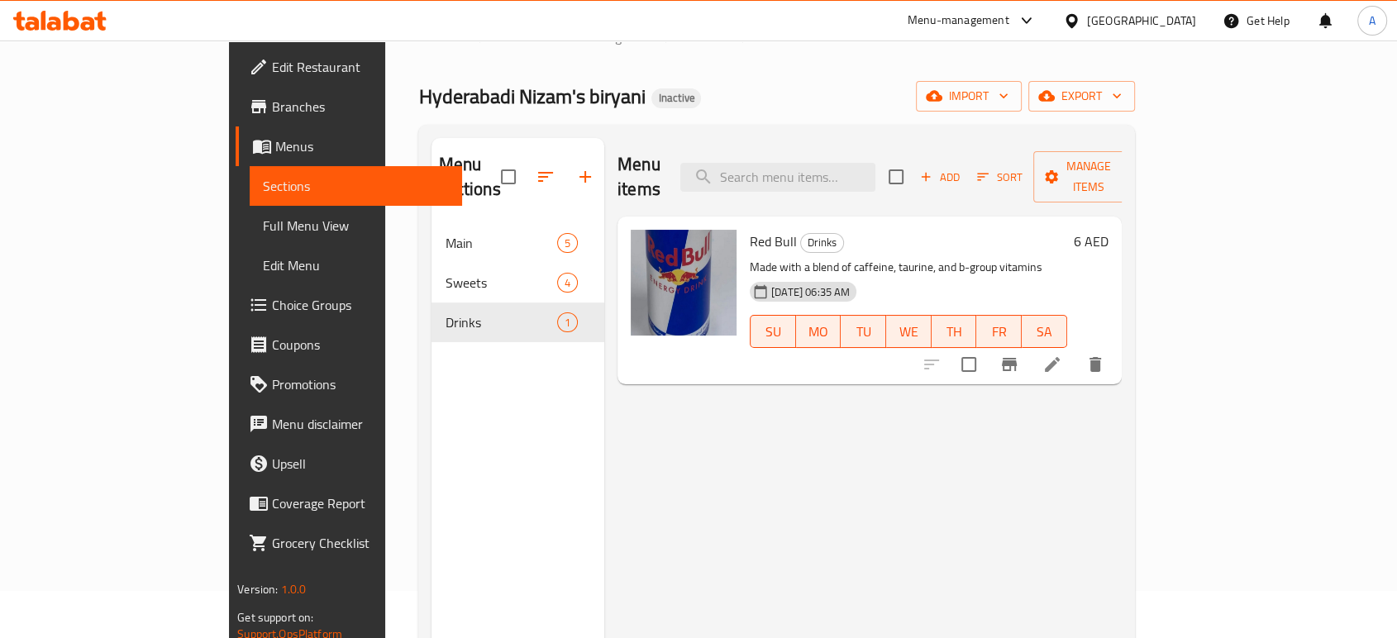
click at [42, 25] on icon at bounding box center [43, 20] width 5 height 19
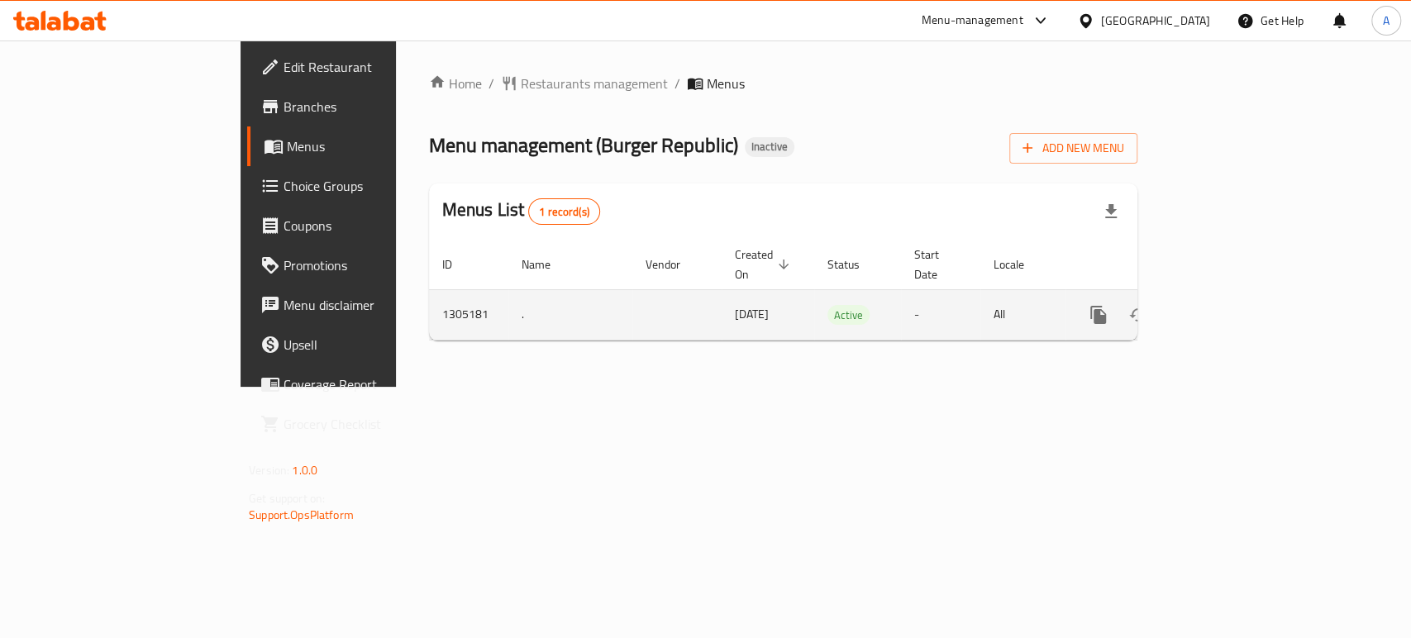
click at [1225, 307] on icon "enhanced table" at bounding box center [1217, 314] width 15 height 15
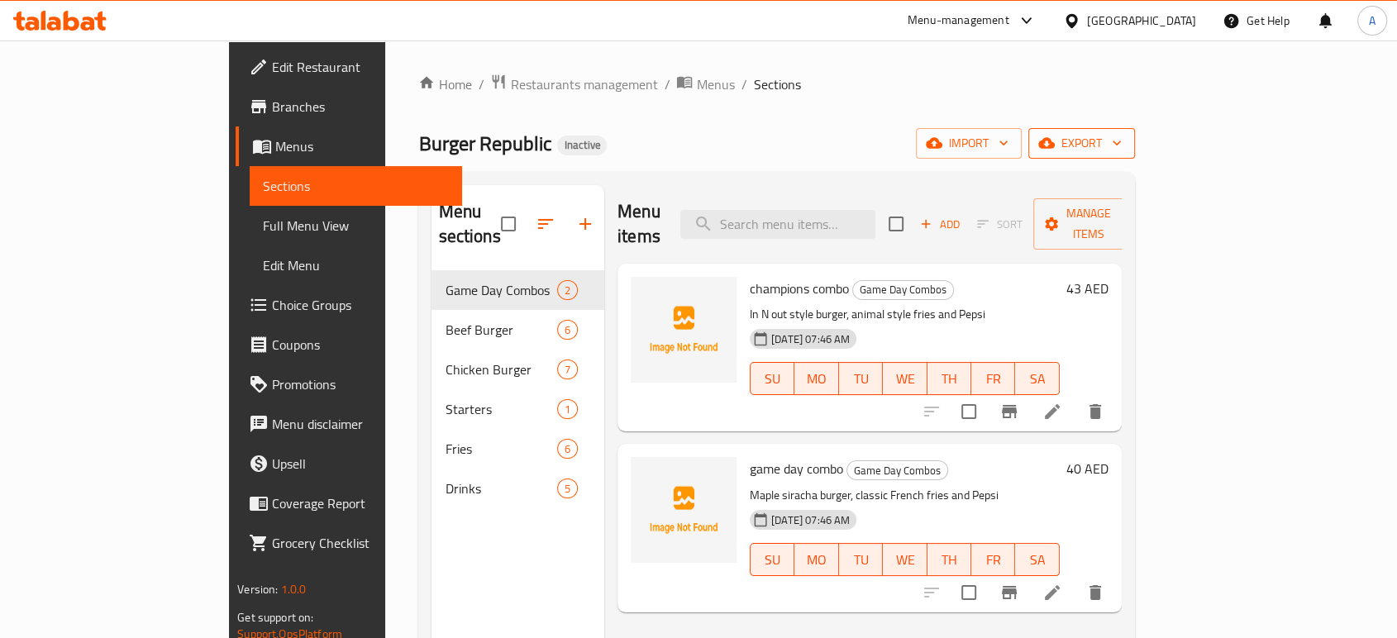
click at [1122, 140] on span "export" at bounding box center [1082, 143] width 80 height 21
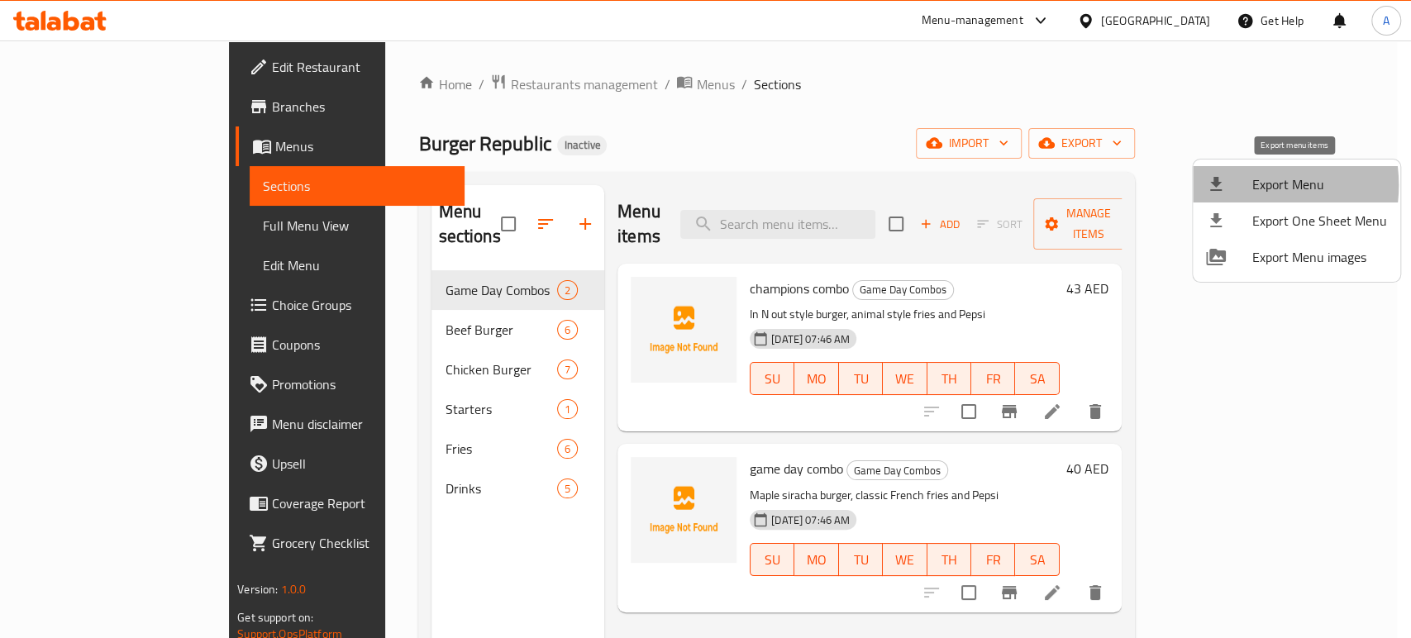
click at [1238, 185] on div at bounding box center [1229, 184] width 46 height 20
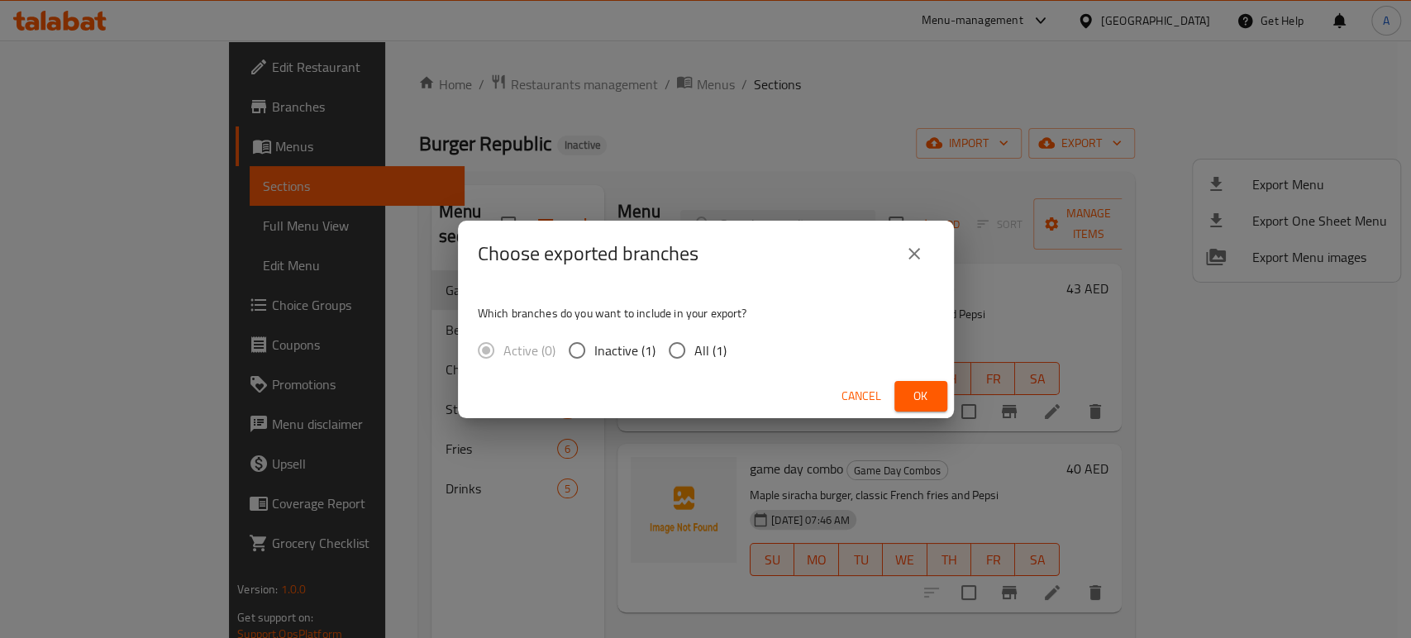
click at [737, 347] on div "Which branches do you want to include in your export? Active (0) Inactive (1) A…" at bounding box center [706, 331] width 496 height 88
click at [701, 347] on span "All (1)" at bounding box center [710, 351] width 32 height 20
click at [694, 347] on input "All (1)" at bounding box center [677, 350] width 35 height 35
radio input "true"
click at [916, 395] on span "Ok" at bounding box center [921, 396] width 26 height 21
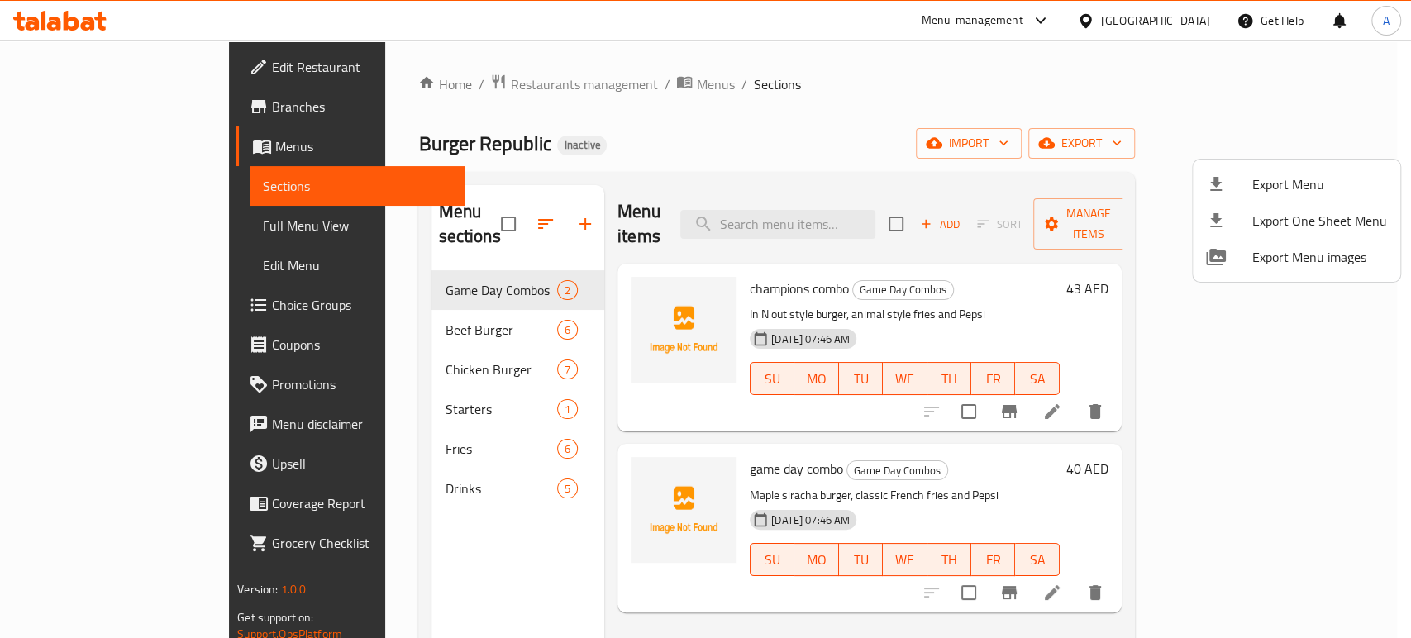
click at [126, 71] on div at bounding box center [705, 319] width 1411 height 638
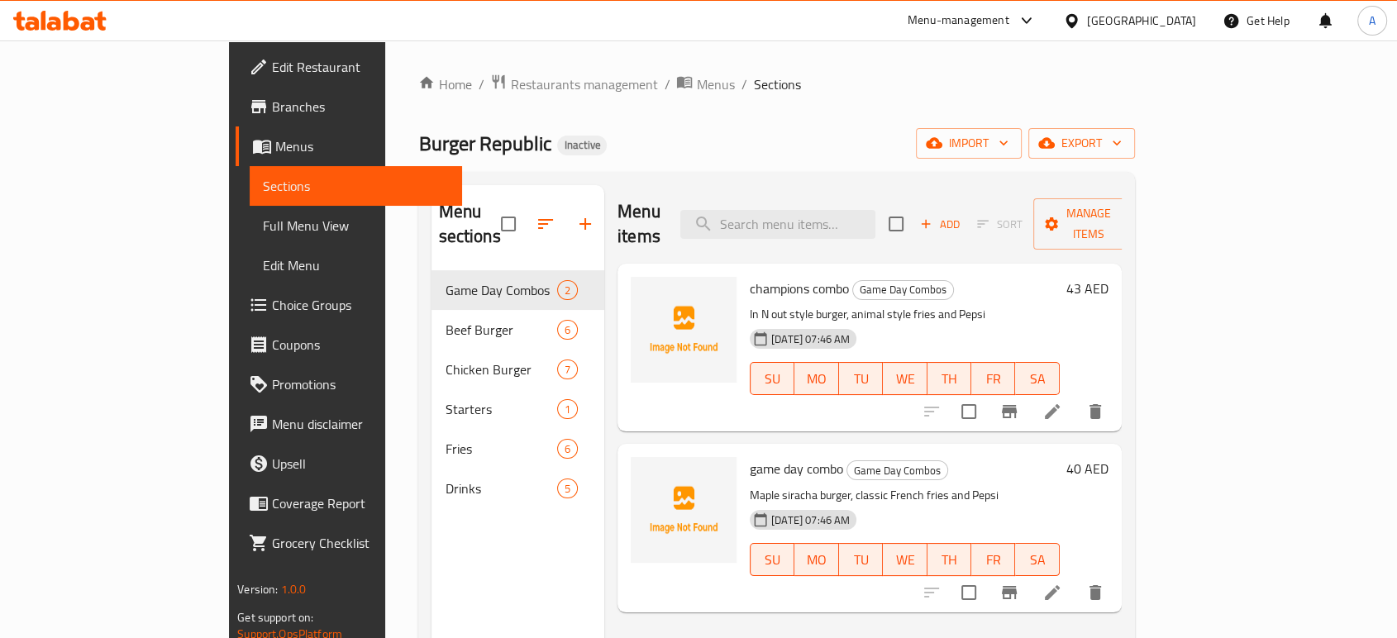
click at [272, 71] on span "Edit Restaurant" at bounding box center [360, 67] width 177 height 20
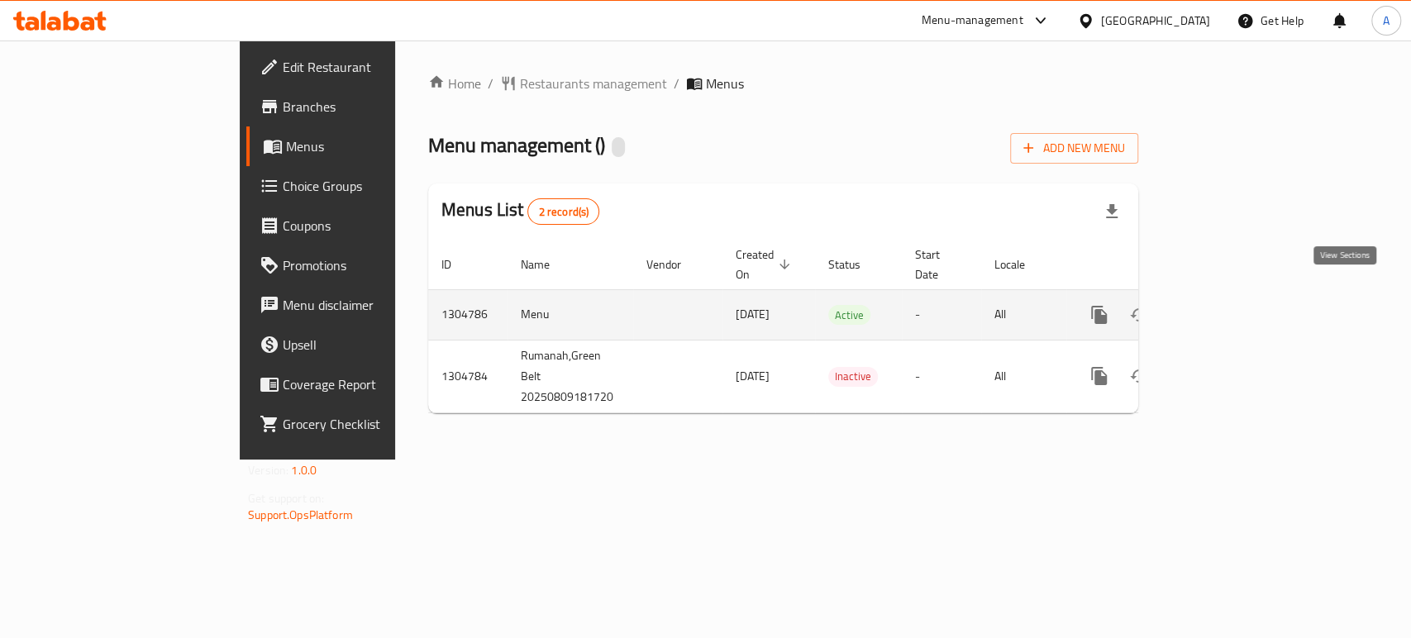
click at [1226, 307] on icon "enhanced table" at bounding box center [1218, 314] width 15 height 15
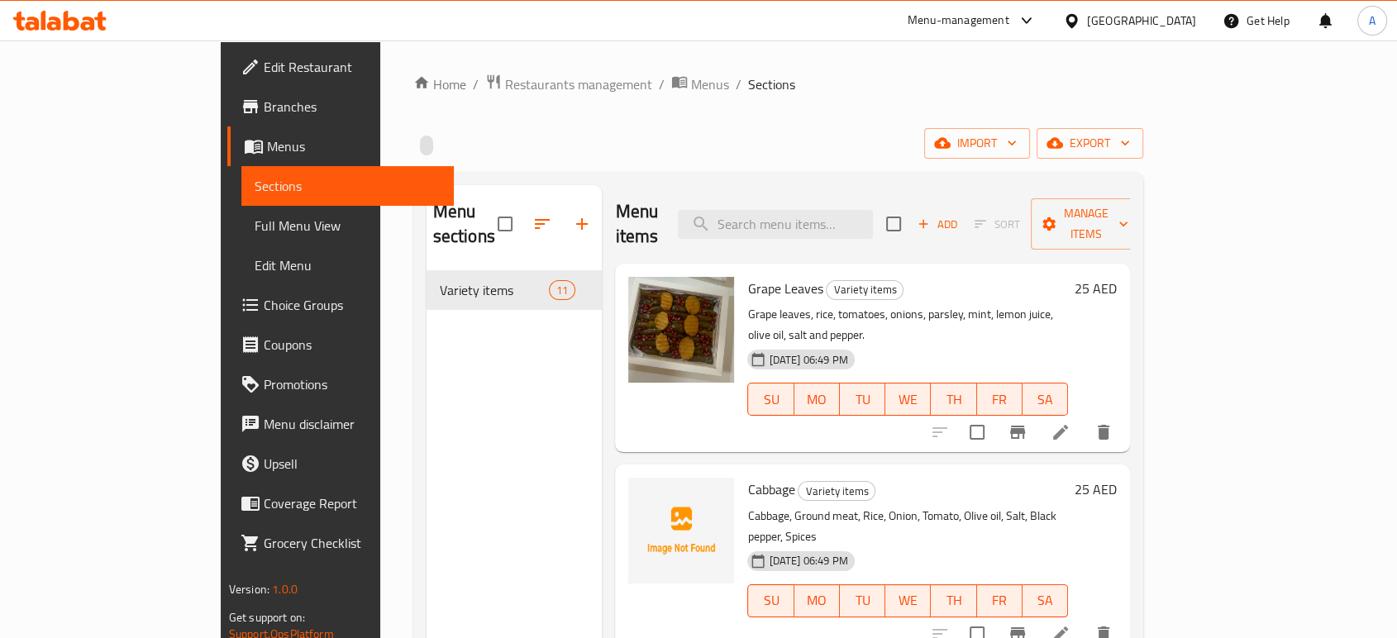
click at [932, 102] on div "Home / Restaurants management / Menus / Sections import export Menu sections Va…" at bounding box center [778, 455] width 731 height 763
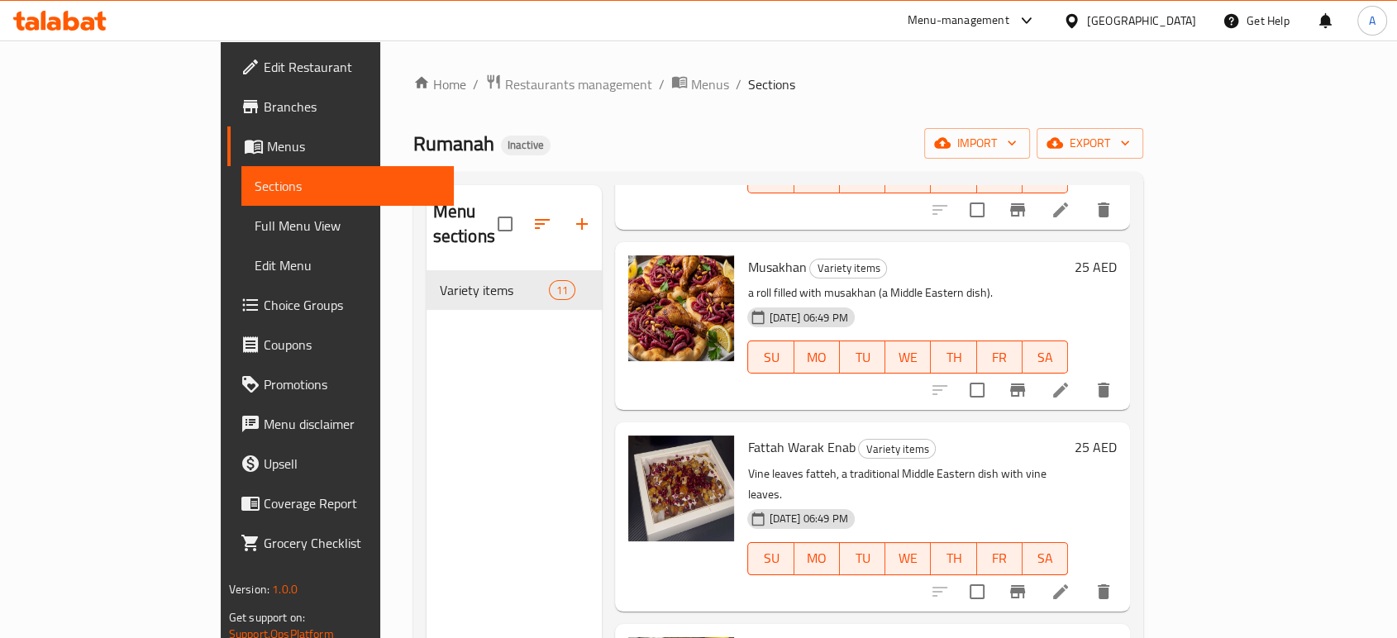
scroll to position [1194, 0]
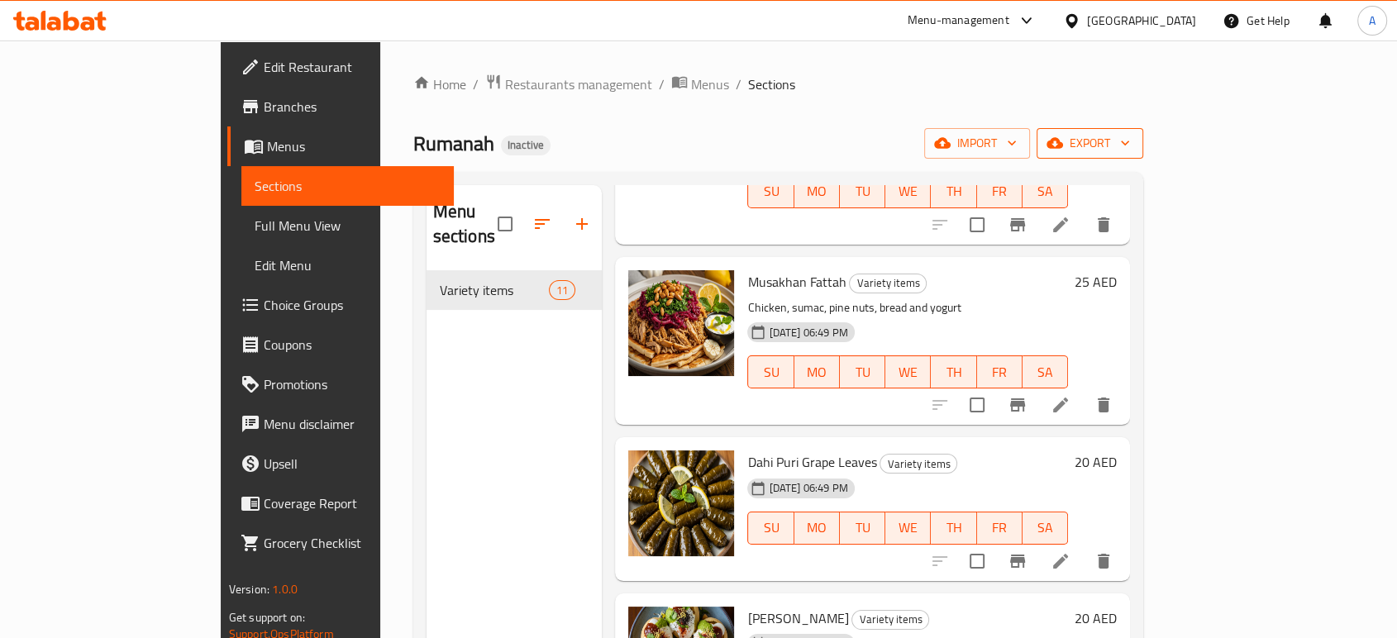
click at [1133, 141] on icon "button" at bounding box center [1125, 143] width 17 height 17
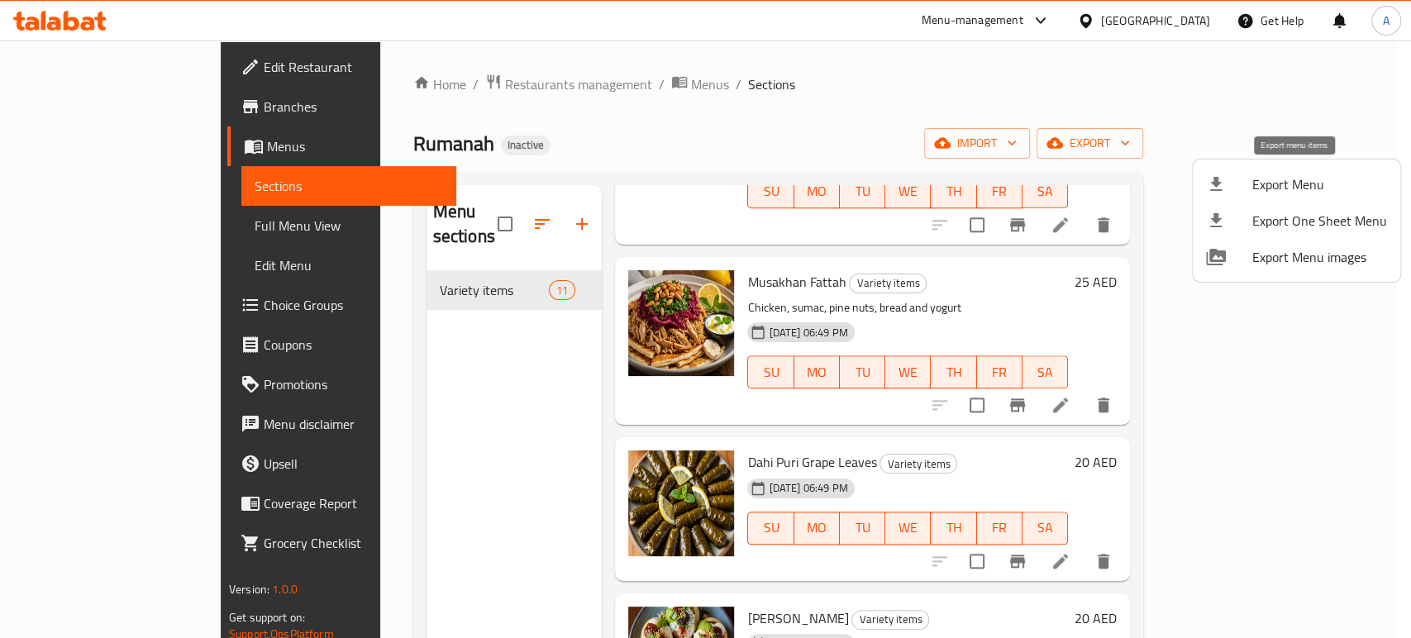
click at [1250, 187] on div at bounding box center [1229, 184] width 46 height 20
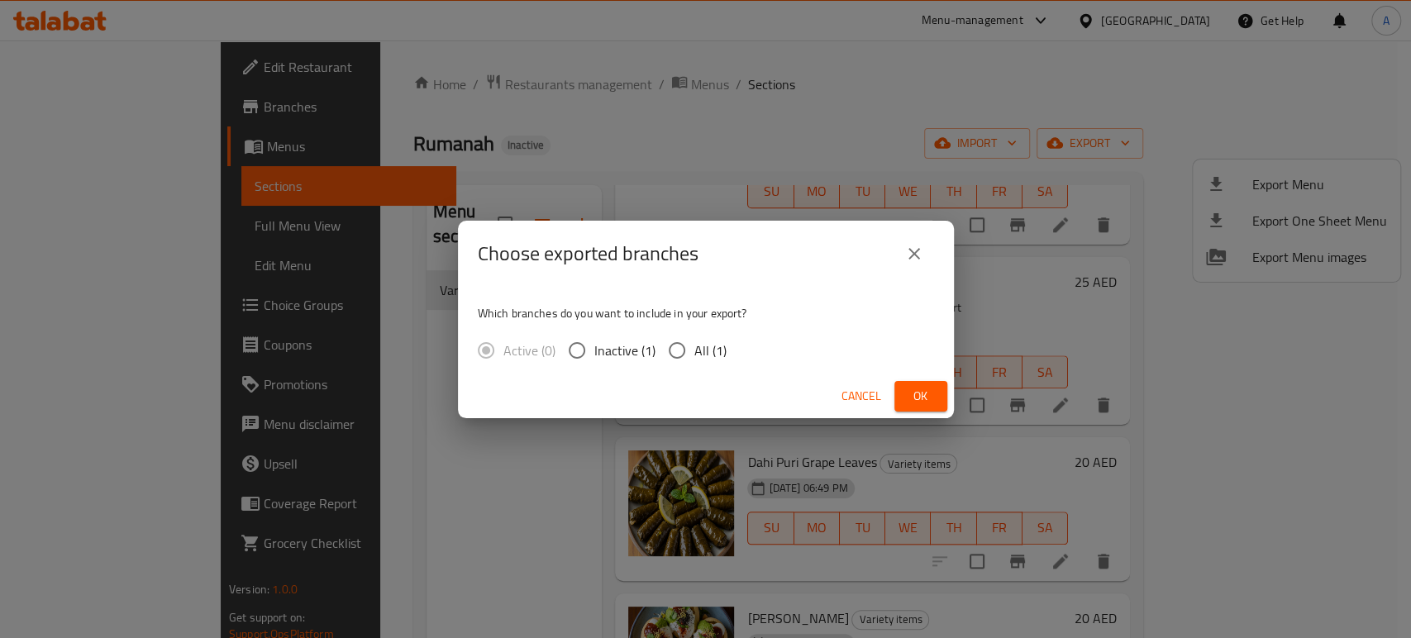
click at [712, 349] on span "All (1)" at bounding box center [710, 351] width 32 height 20
click at [694, 349] on input "All (1)" at bounding box center [677, 350] width 35 height 35
radio input "true"
click at [915, 395] on span "Ok" at bounding box center [921, 396] width 26 height 21
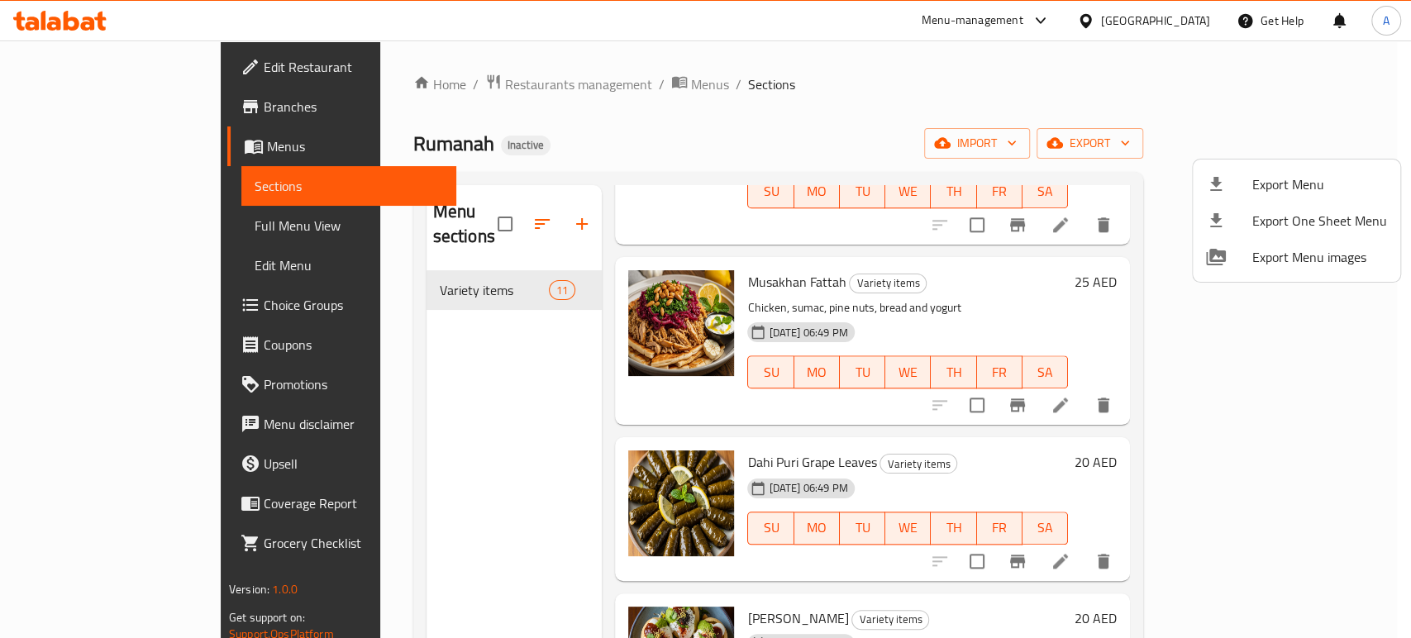
drag, startPoint x: 969, startPoint y: 436, endPoint x: 977, endPoint y: 440, distance: 8.9
click at [969, 436] on div at bounding box center [705, 319] width 1411 height 638
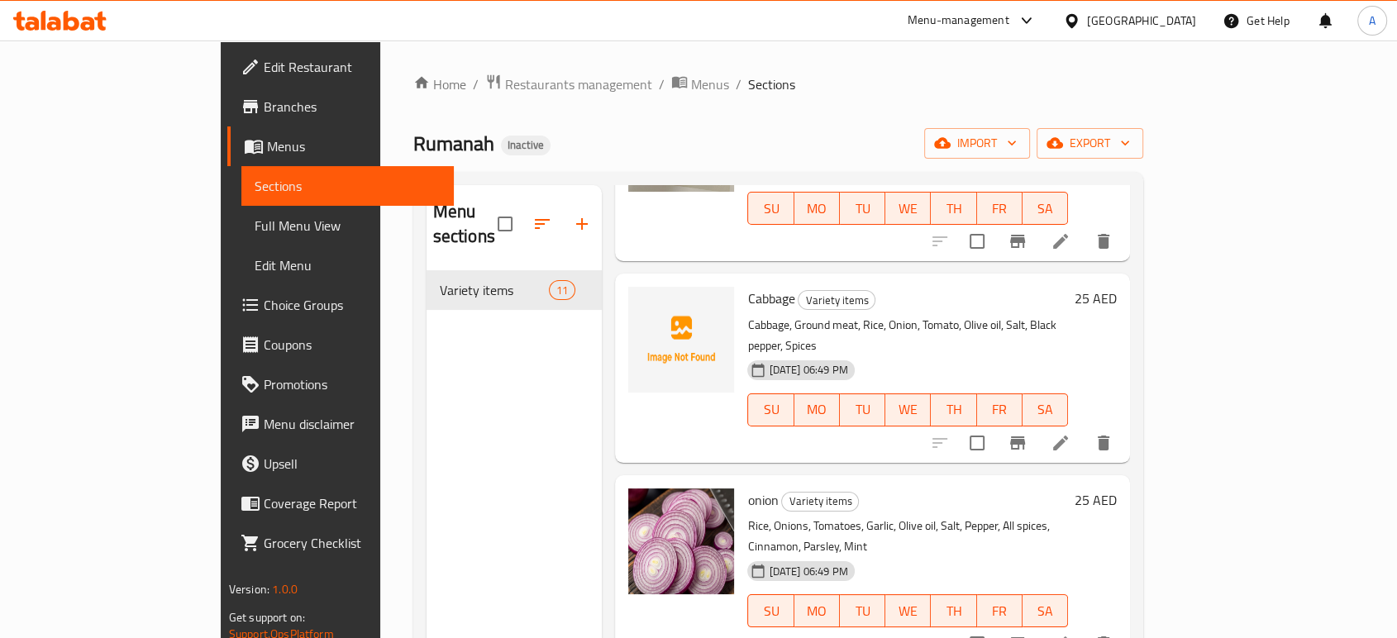
scroll to position [4, 0]
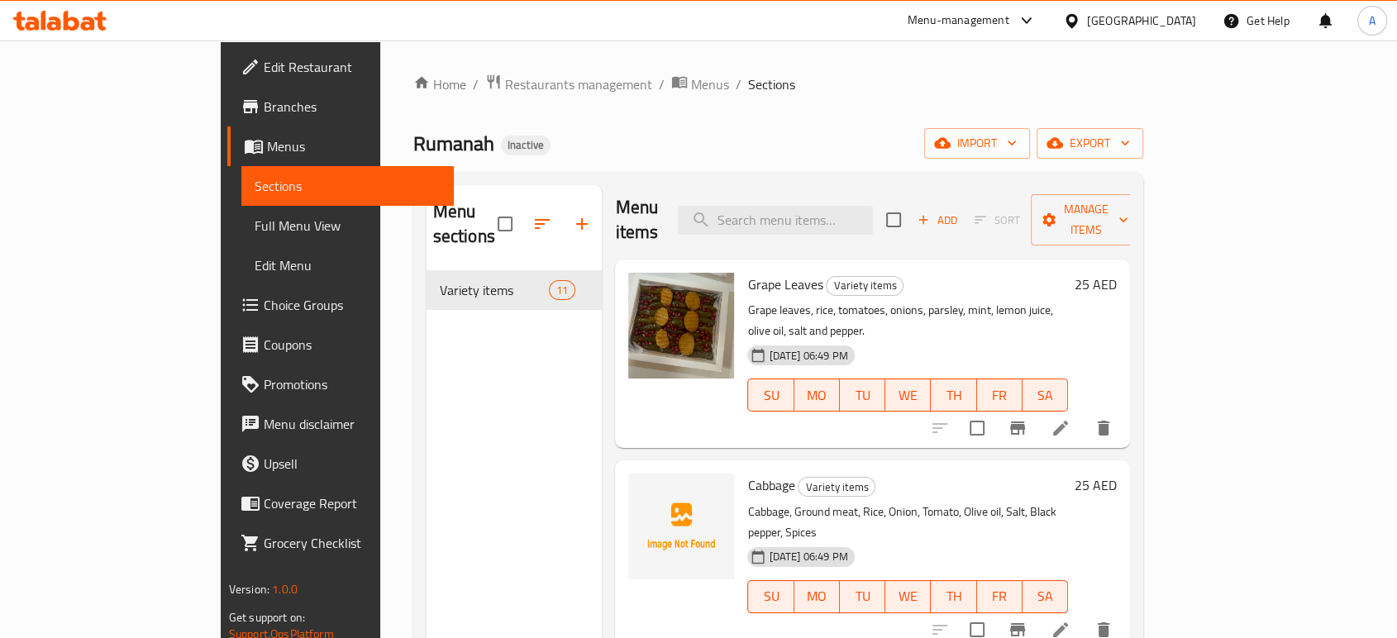
click at [747, 473] on span "Cabbage" at bounding box center [770, 485] width 47 height 25
copy h6 "Cabbage"
click at [864, 467] on div "Cabbage Variety items Cabbage, Ground meat, Rice, Onion, Tomato, Olive oil, Sal…" at bounding box center [908, 554] width 334 height 175
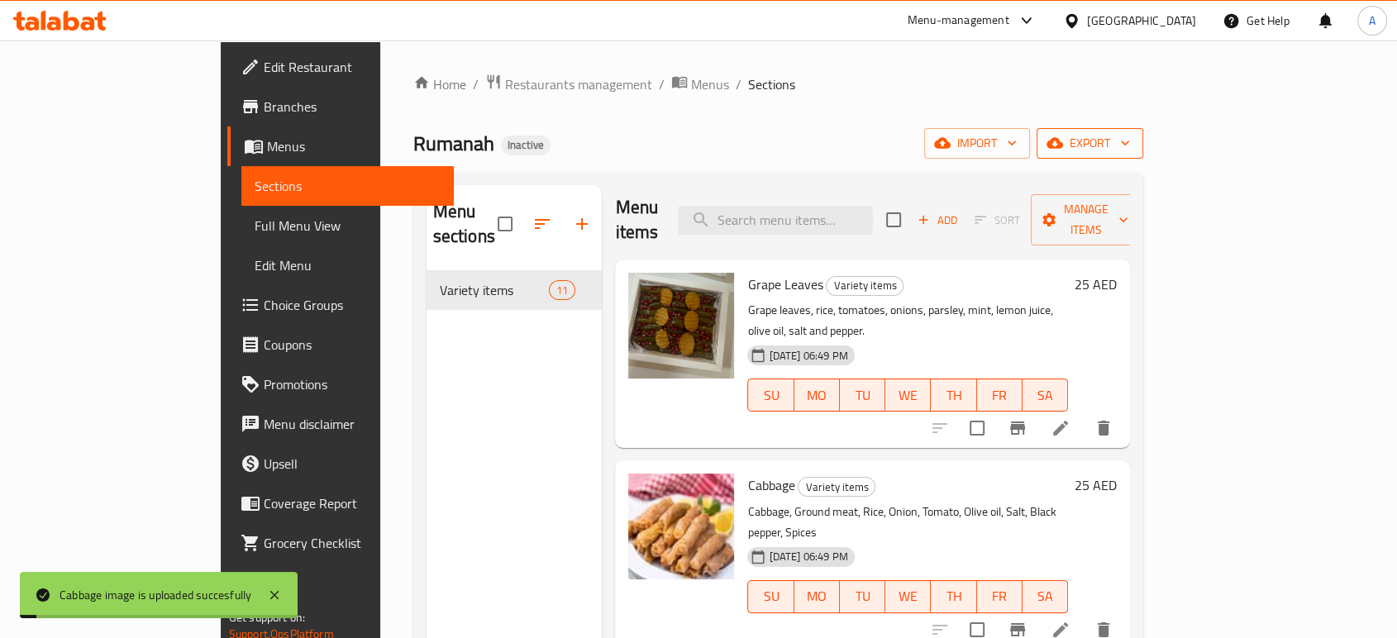
click at [1130, 142] on span "export" at bounding box center [1090, 143] width 80 height 21
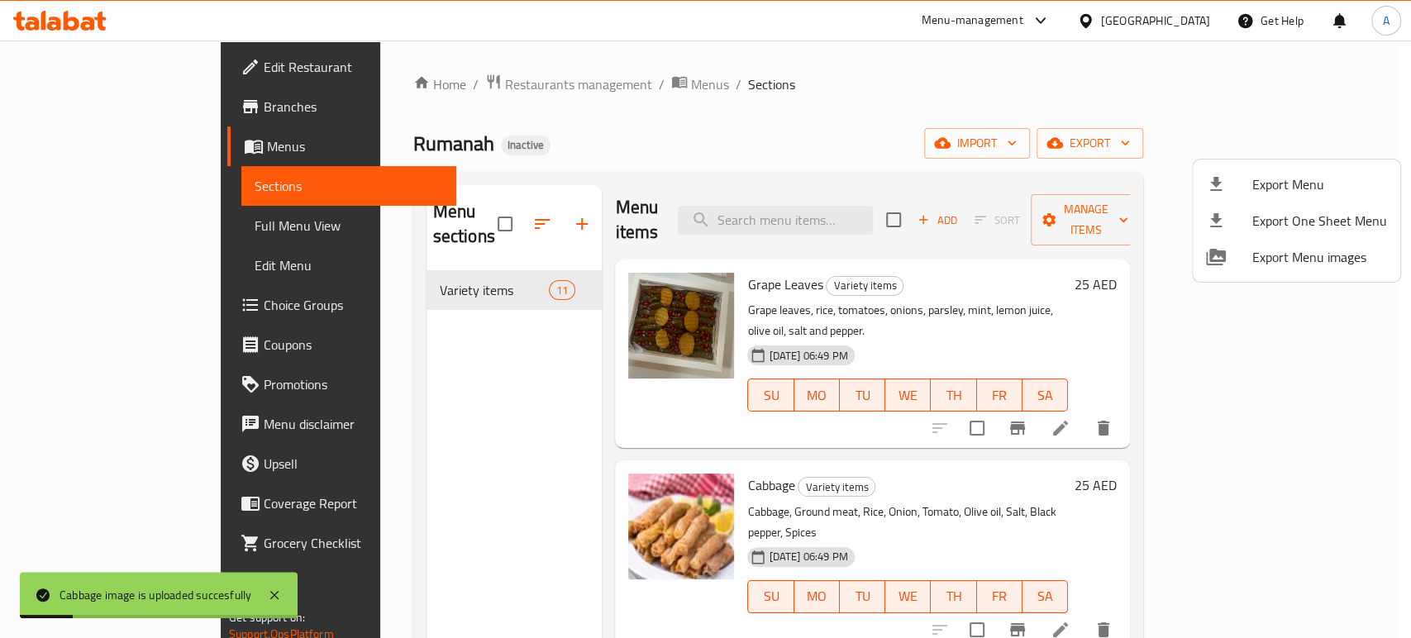
click at [1283, 180] on span "Export Menu" at bounding box center [1319, 184] width 135 height 20
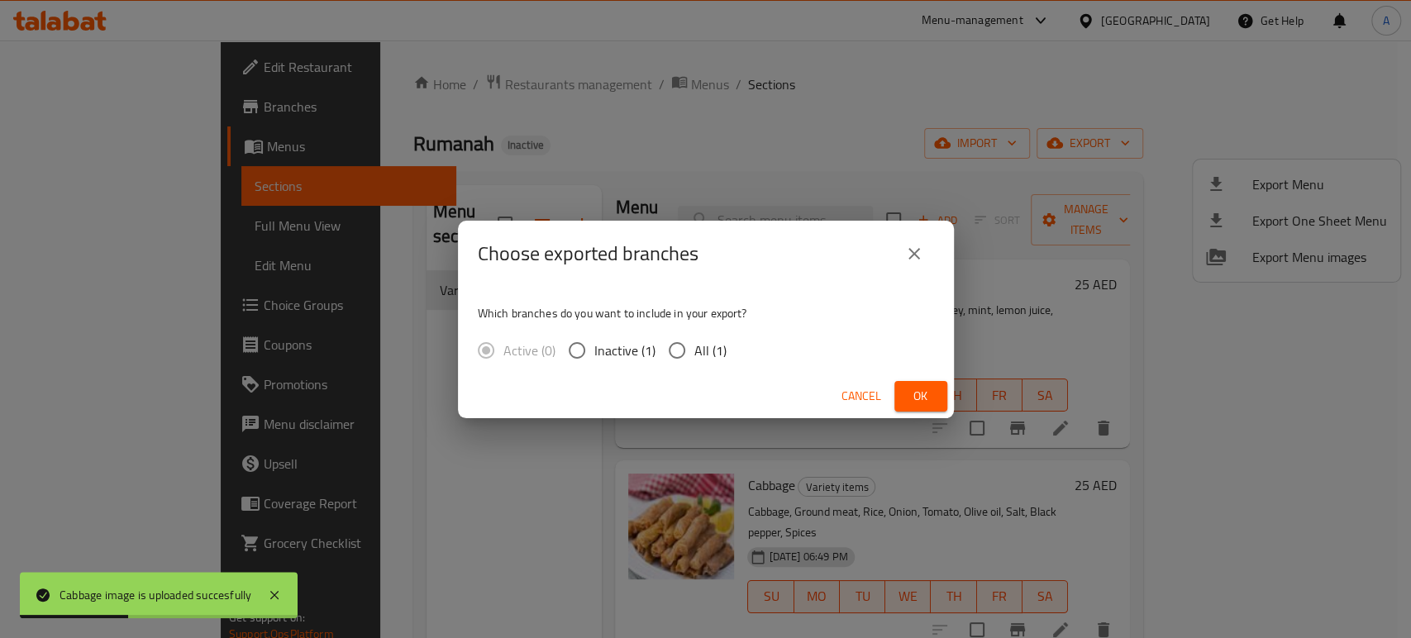
click at [701, 355] on span "All (1)" at bounding box center [710, 351] width 32 height 20
click at [694, 355] on input "All (1)" at bounding box center [677, 350] width 35 height 35
radio input "true"
click at [913, 389] on span "Ok" at bounding box center [921, 396] width 26 height 21
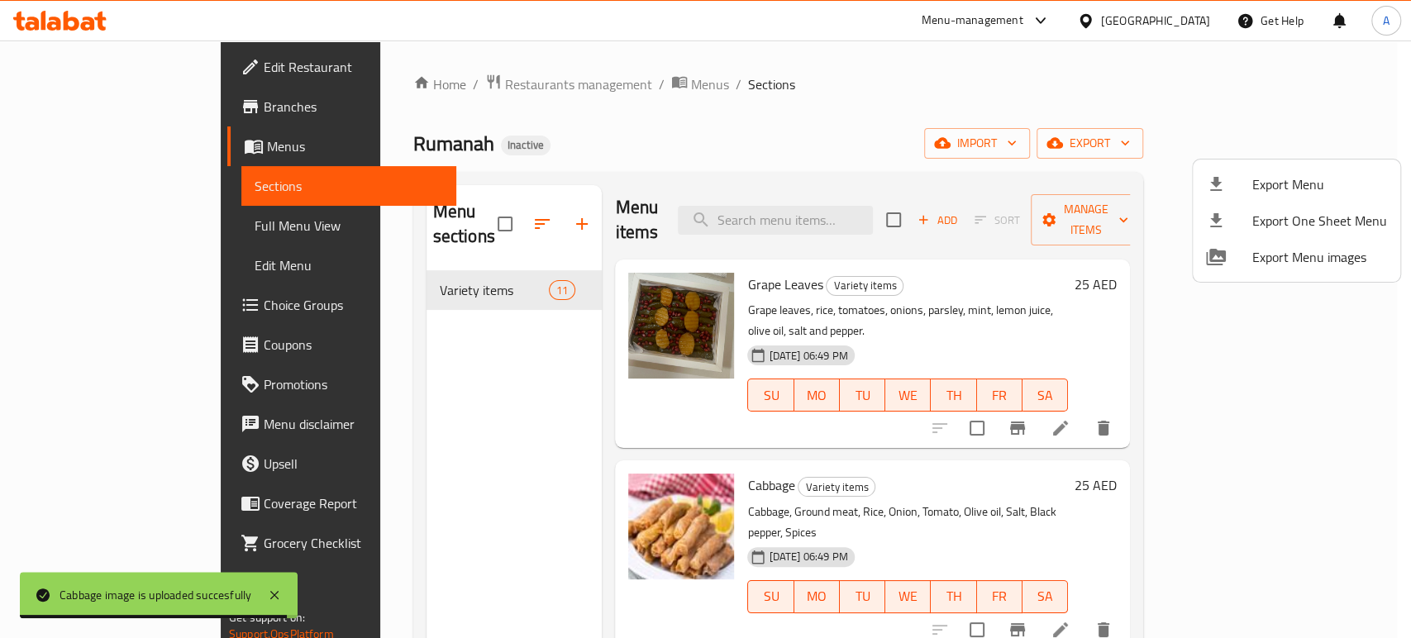
click at [130, 55] on div at bounding box center [705, 319] width 1411 height 638
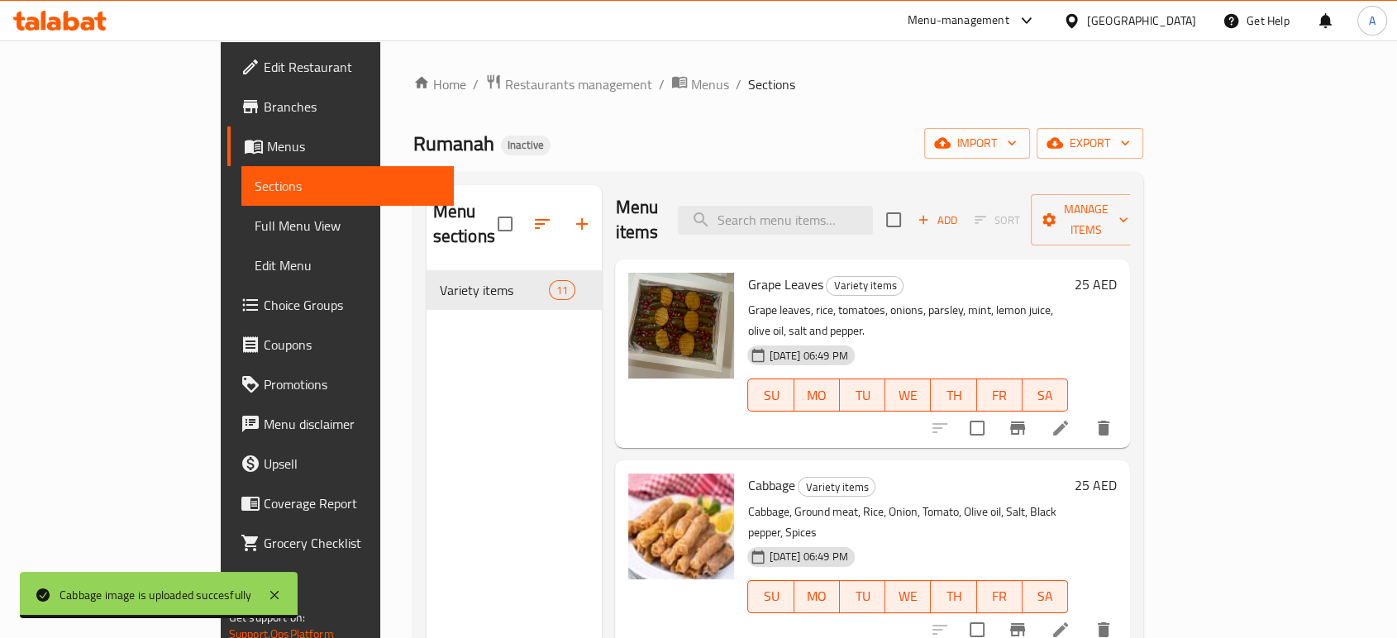
click at [227, 55] on link "Edit Restaurant" at bounding box center [340, 67] width 226 height 40
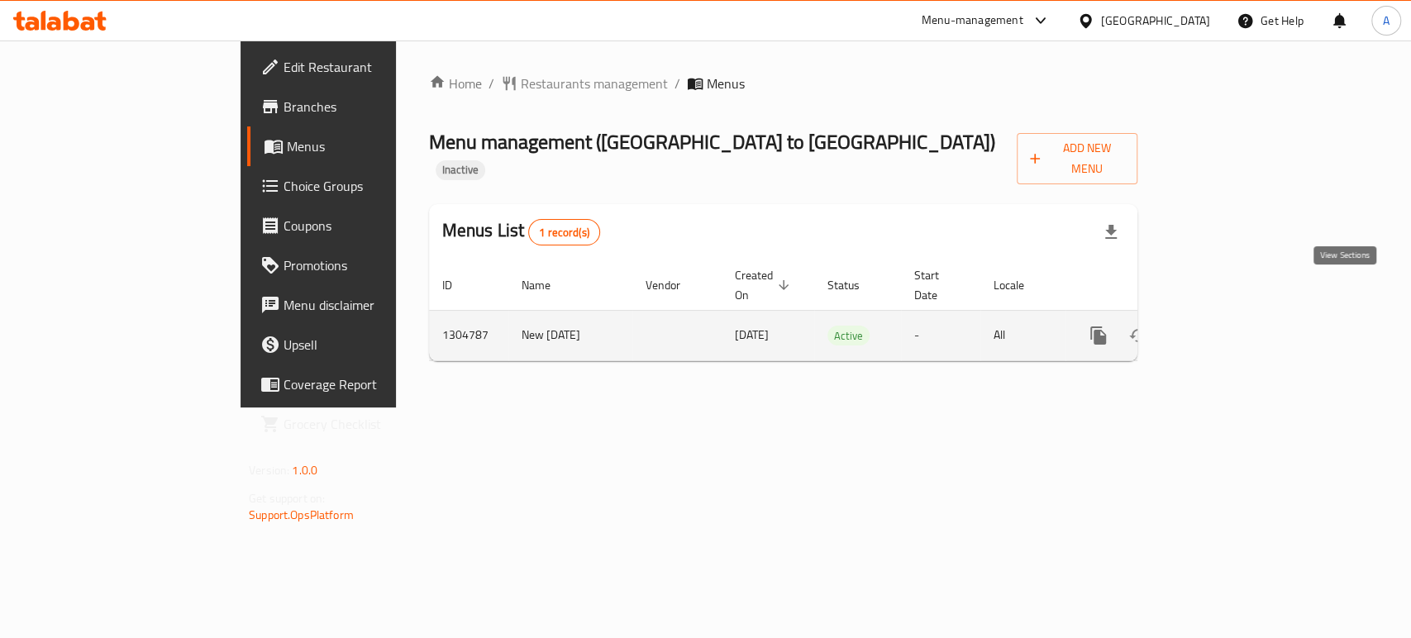
click at [1228, 326] on icon "enhanced table" at bounding box center [1218, 336] width 20 height 20
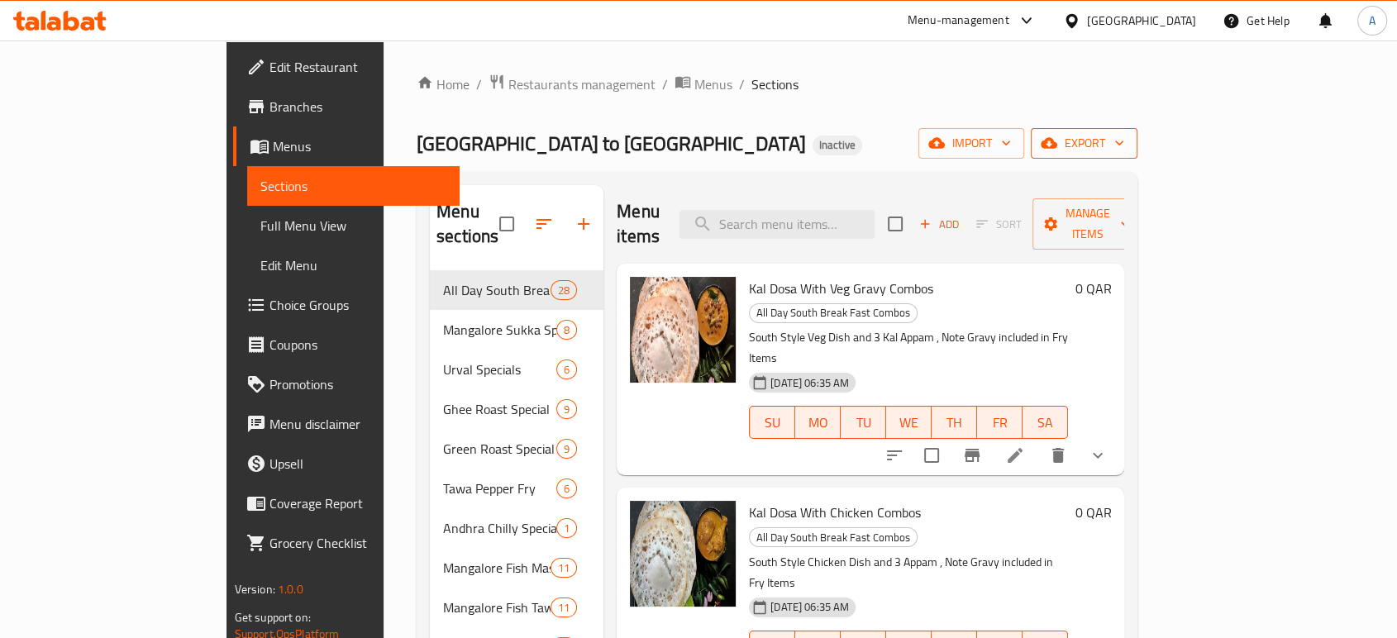
click at [1137, 137] on button "export" at bounding box center [1084, 143] width 107 height 31
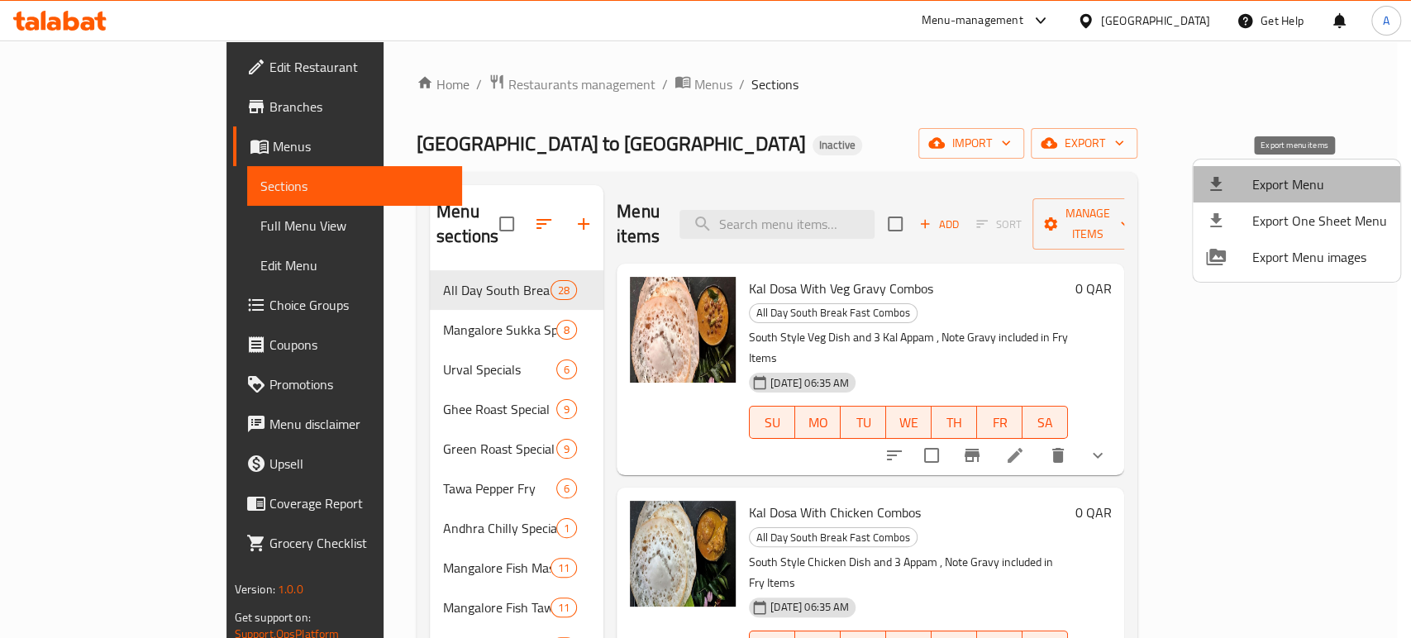
click at [1304, 176] on span "Export Menu" at bounding box center [1319, 184] width 135 height 20
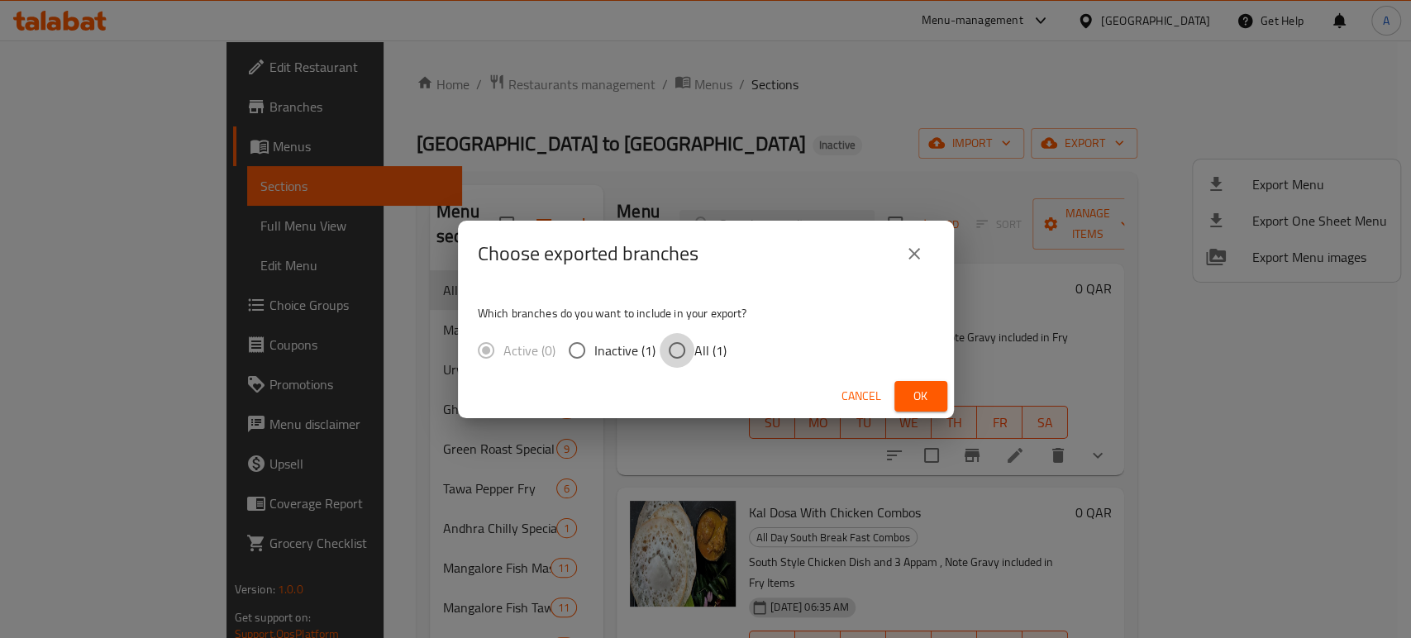
click at [670, 354] on input "All (1)" at bounding box center [677, 350] width 35 height 35
radio input "true"
click at [943, 403] on button "Ok" at bounding box center [920, 396] width 53 height 31
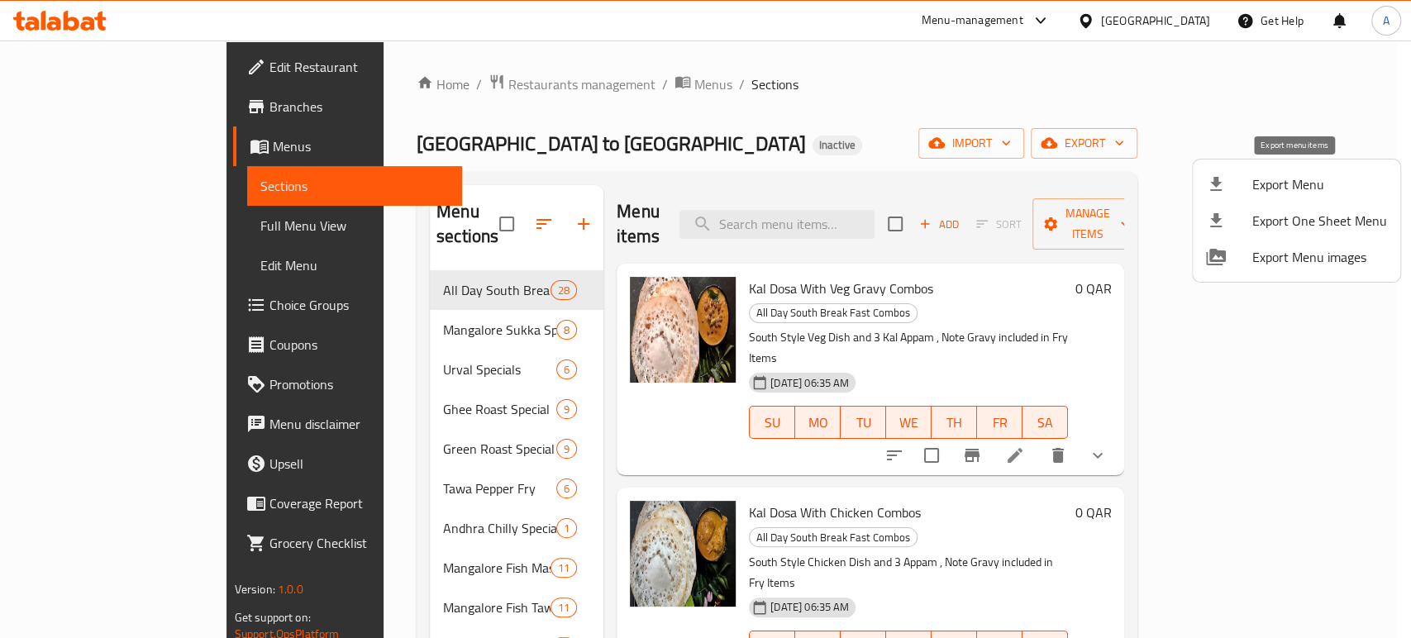
click at [1294, 188] on span "Export Menu" at bounding box center [1319, 184] width 135 height 20
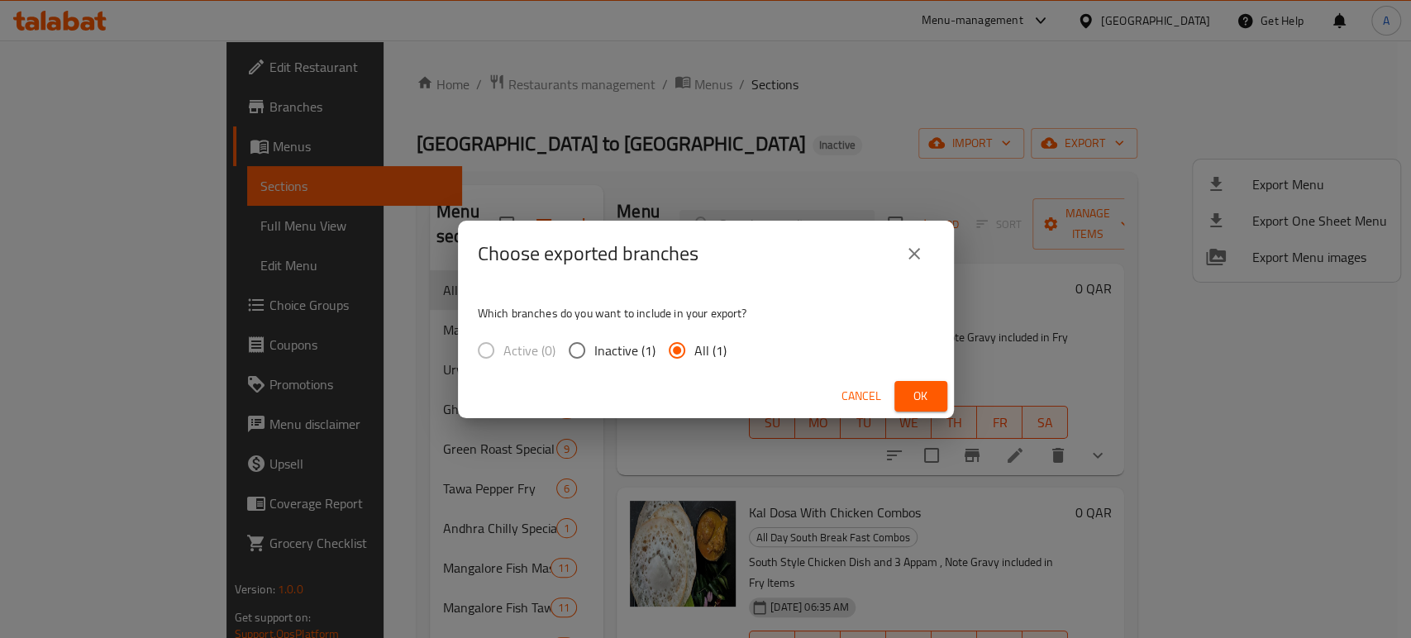
click at [950, 395] on div "Cancel Ok" at bounding box center [706, 396] width 496 height 44
click at [947, 395] on div "Cancel Ok" at bounding box center [706, 396] width 496 height 44
click at [932, 397] on span "Ok" at bounding box center [921, 396] width 26 height 21
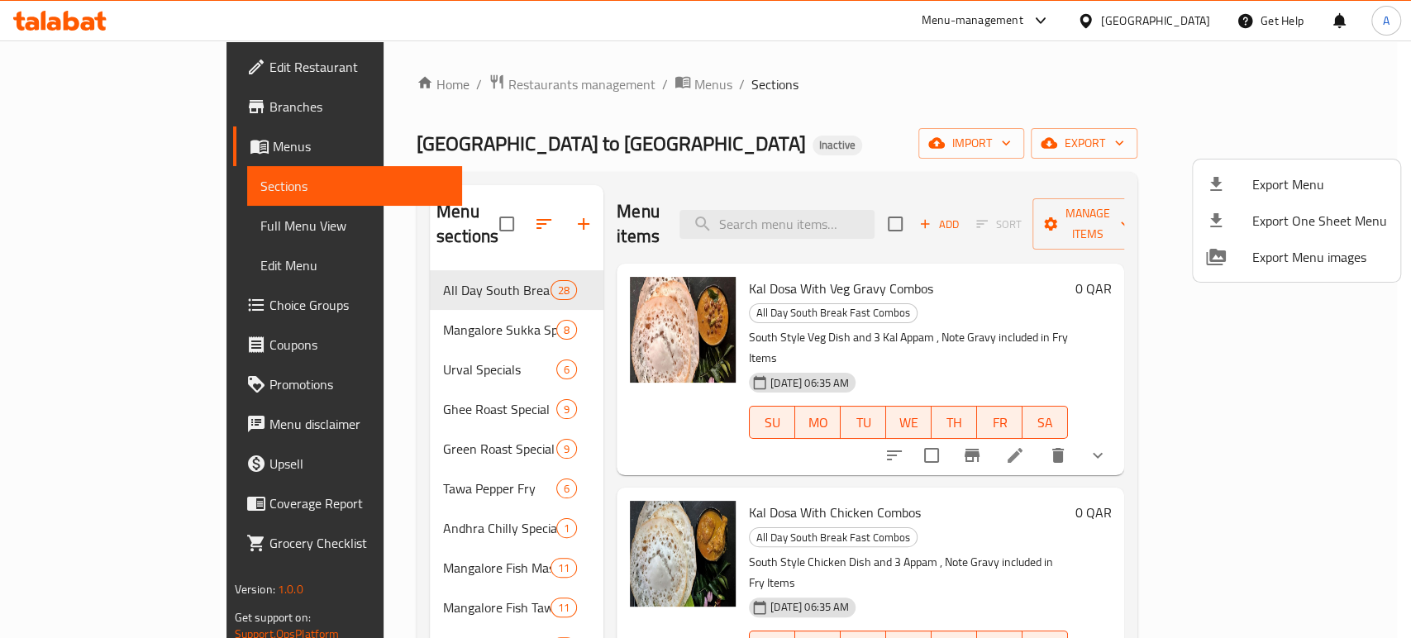
click at [1166, 27] on div at bounding box center [705, 319] width 1411 height 638
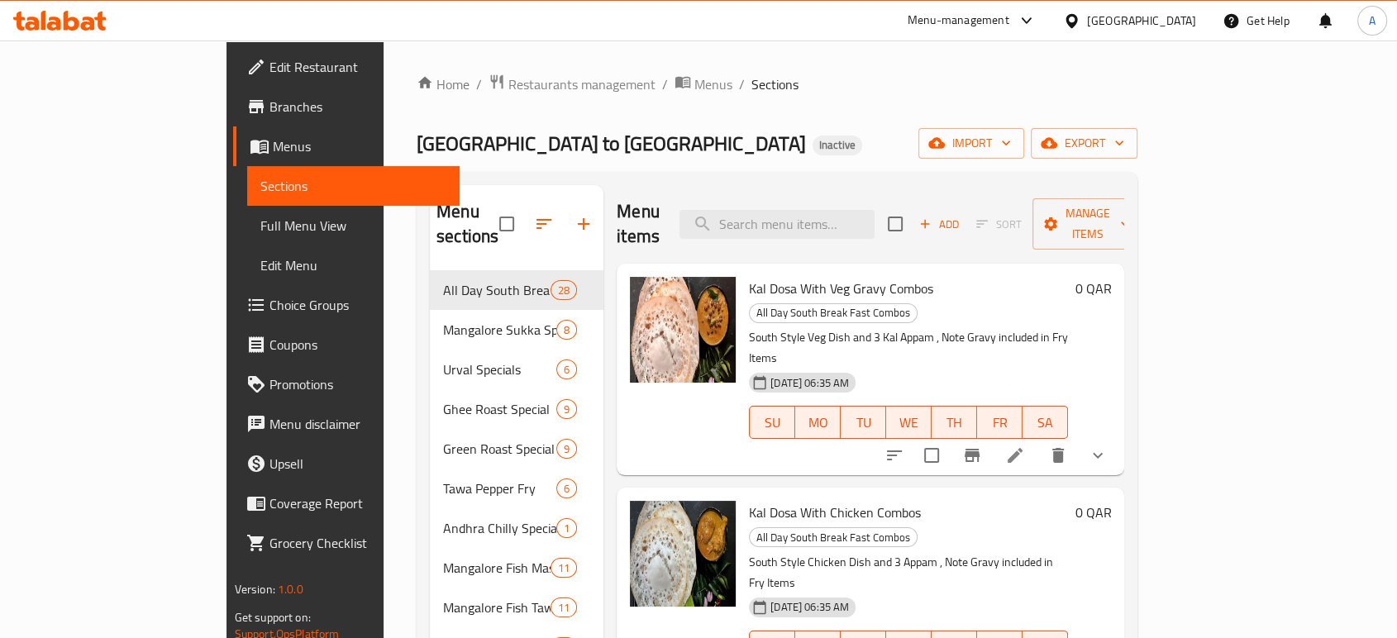
click at [1170, 15] on div "Qatar" at bounding box center [1141, 21] width 109 height 18
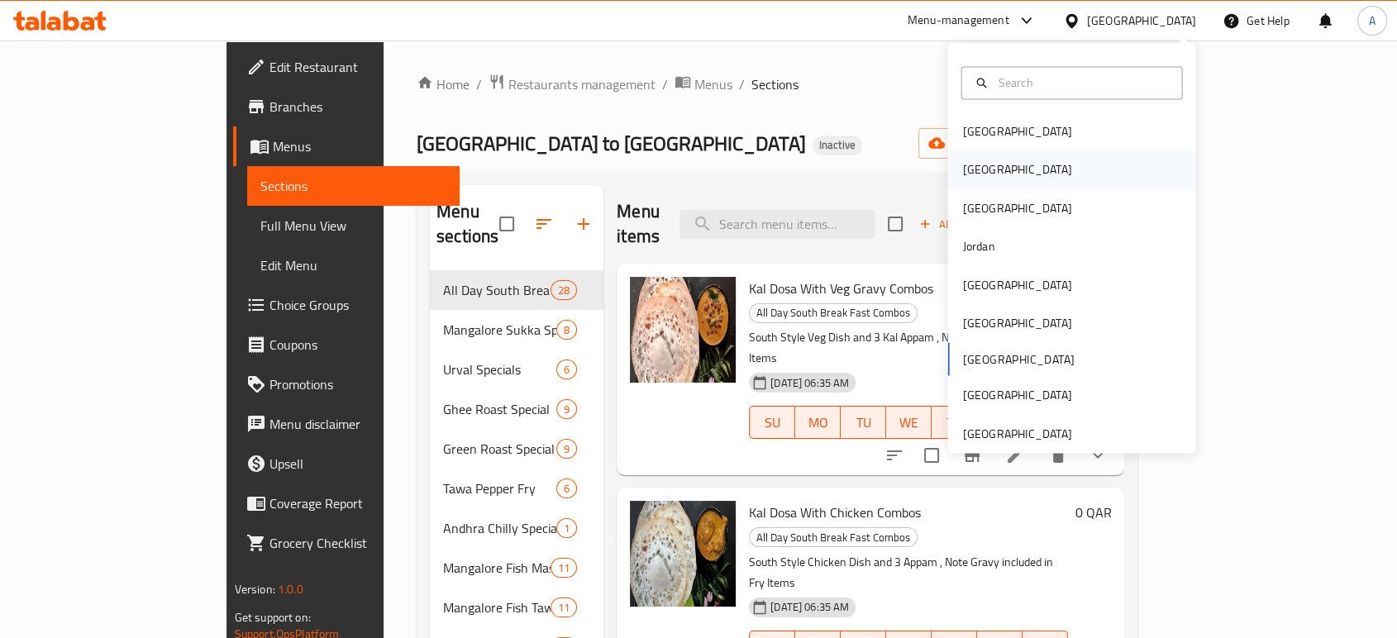
click at [980, 165] on div "[GEOGRAPHIC_DATA]" at bounding box center [1017, 170] width 136 height 38
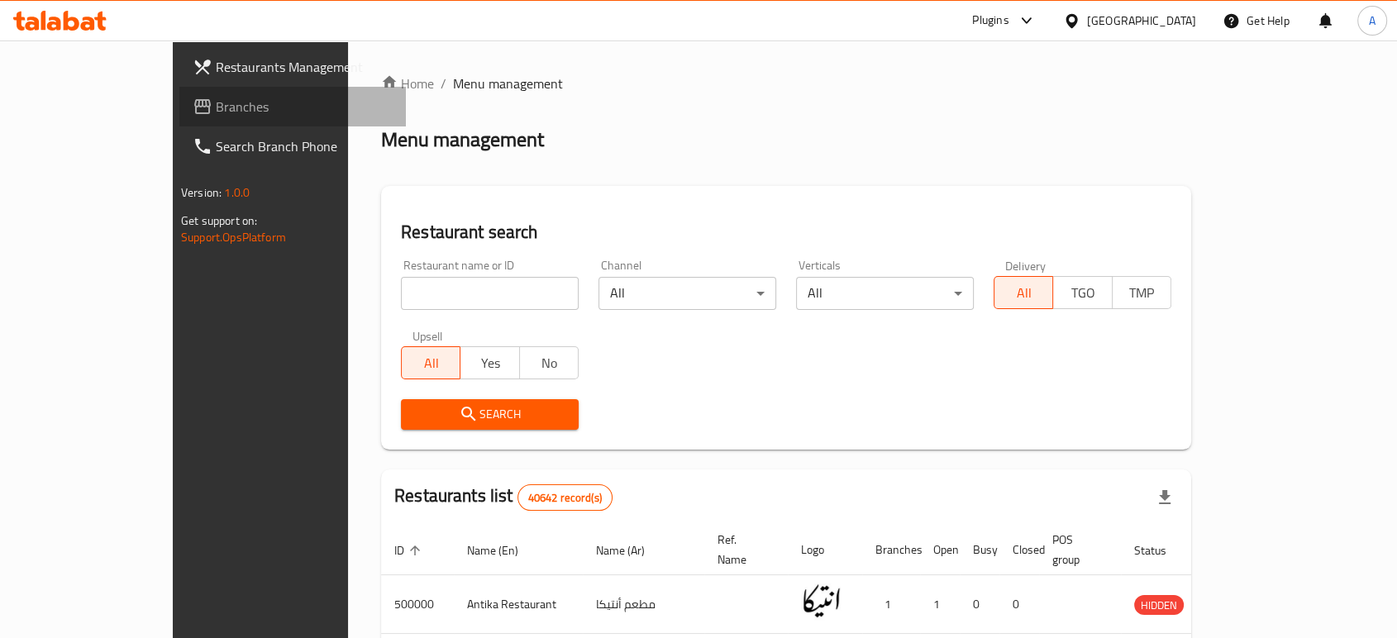
click at [216, 102] on span "Branches" at bounding box center [304, 107] width 177 height 20
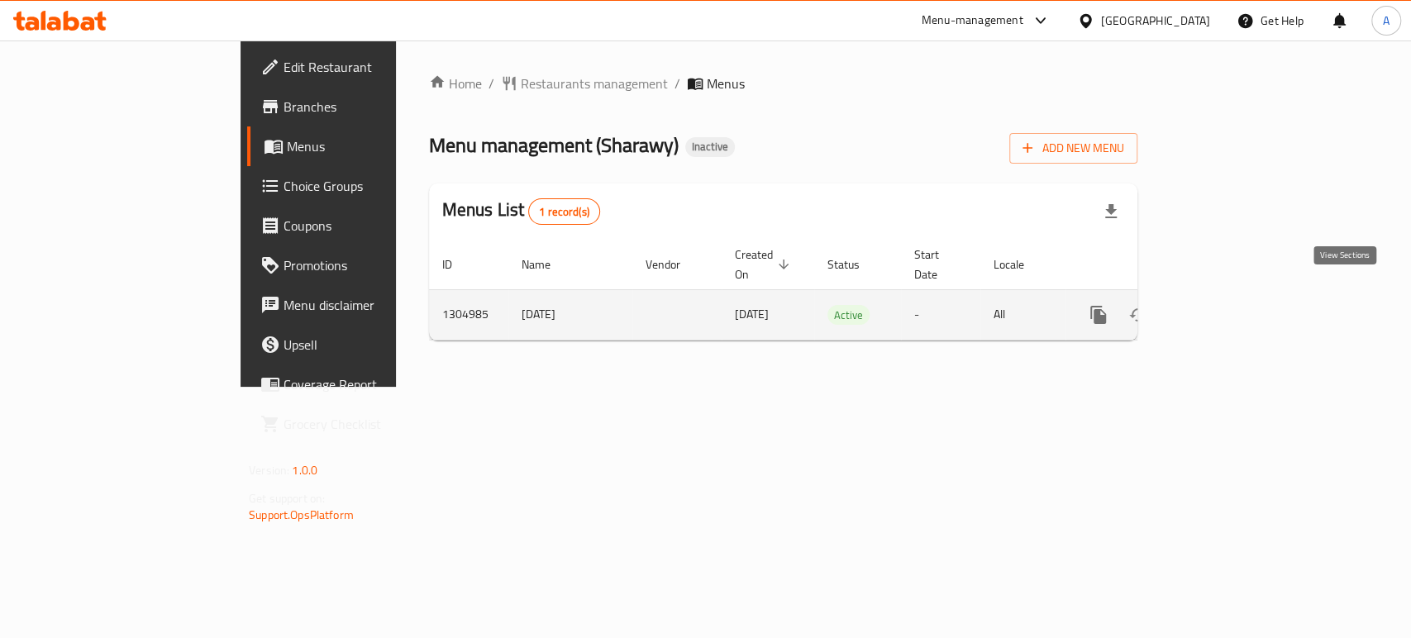
click at [1225, 307] on icon "enhanced table" at bounding box center [1217, 314] width 15 height 15
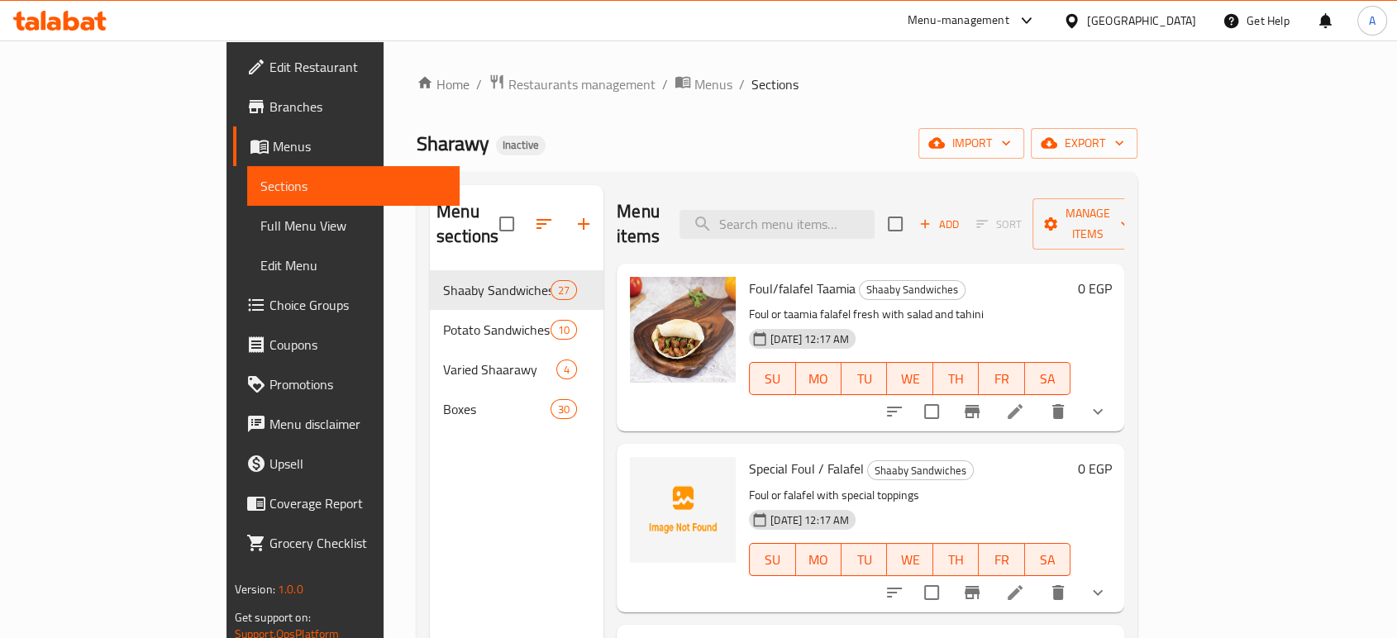
click at [833, 119] on div "Home / Restaurants management / Menus / Sections Sharawy Inactive import export…" at bounding box center [777, 455] width 721 height 763
click at [1124, 145] on span "export" at bounding box center [1084, 143] width 80 height 21
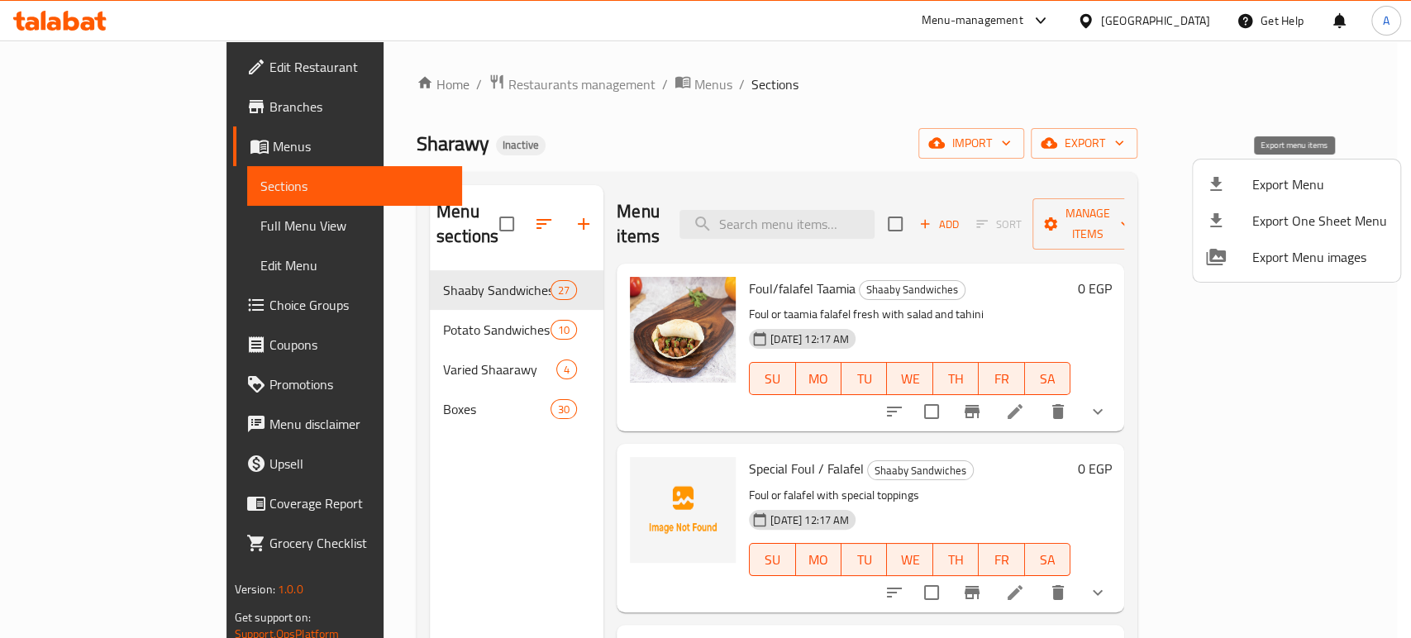
click at [1305, 168] on li "Export Menu" at bounding box center [1296, 184] width 207 height 36
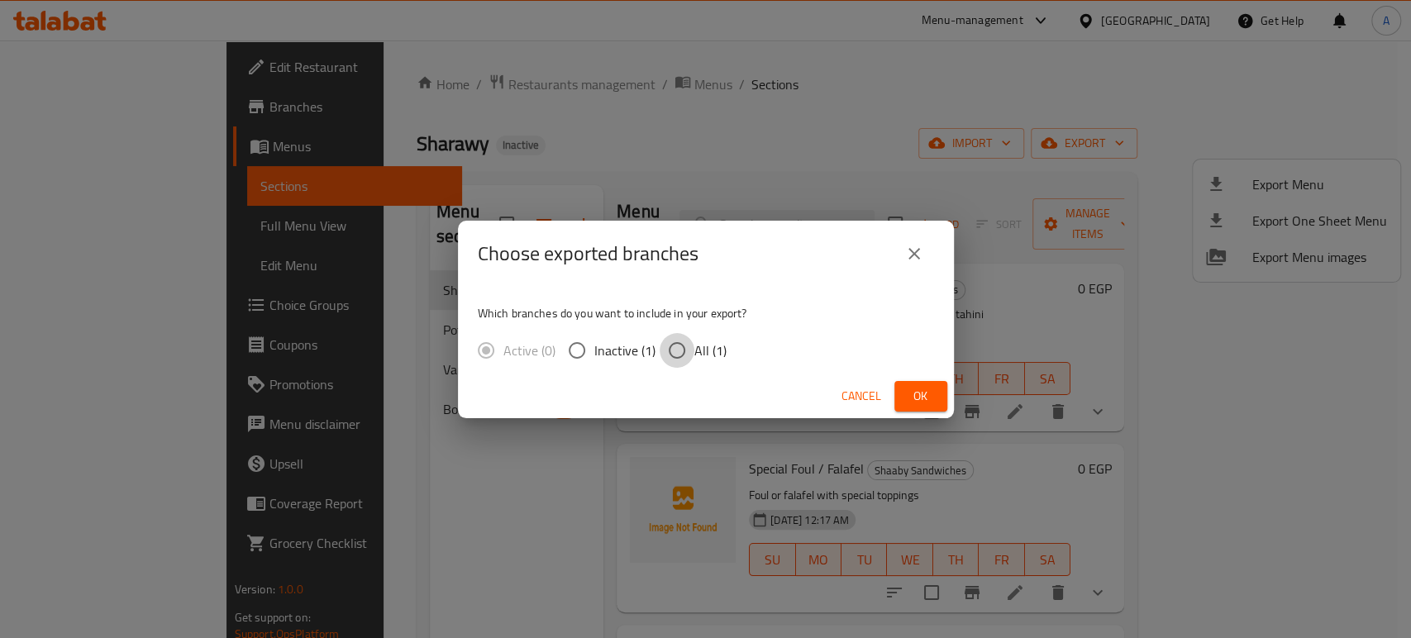
click at [679, 346] on input "All (1)" at bounding box center [677, 350] width 35 height 35
radio input "true"
click at [908, 389] on span "Ok" at bounding box center [921, 396] width 26 height 21
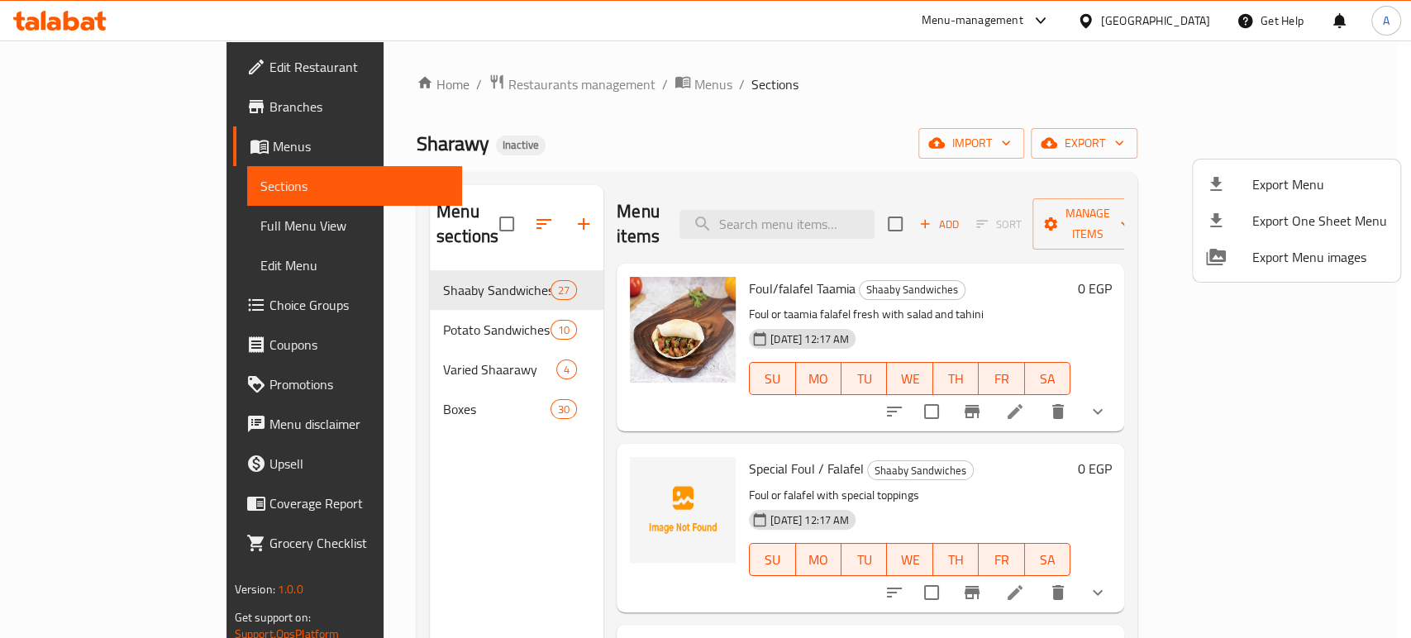
click at [744, 448] on div at bounding box center [705, 319] width 1411 height 638
click at [749, 456] on span "Special Foul / Falafel" at bounding box center [806, 468] width 115 height 25
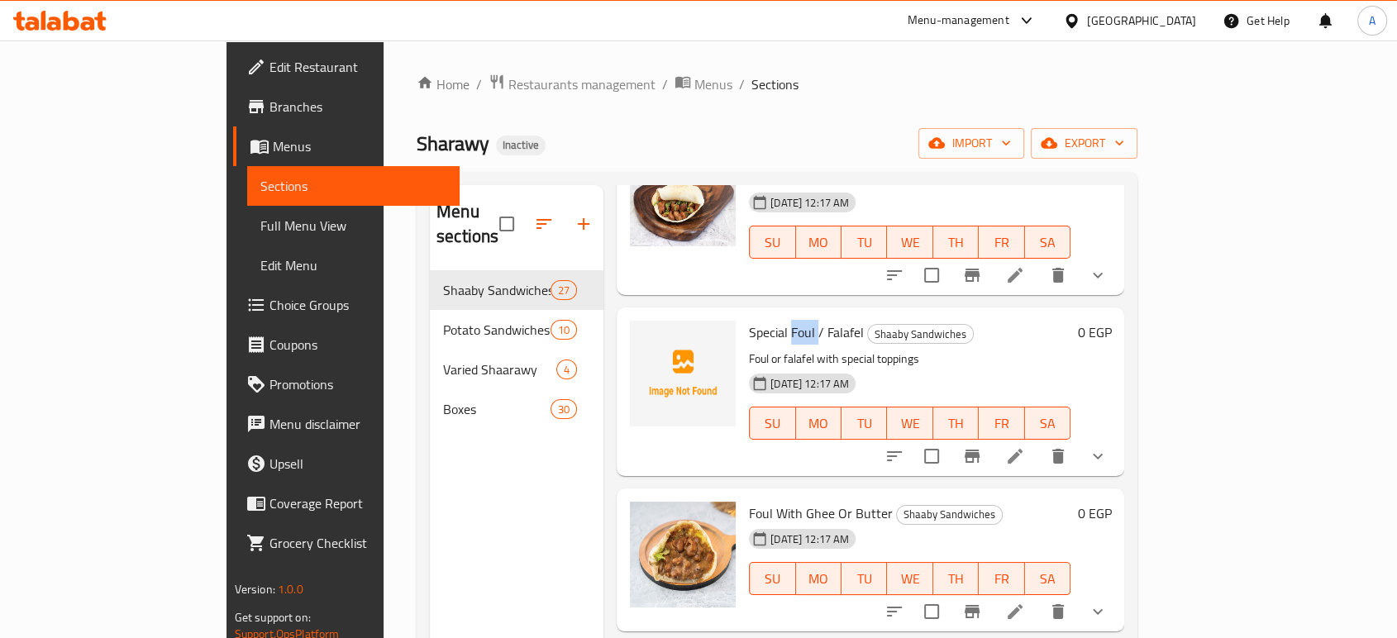
scroll to position [92, 0]
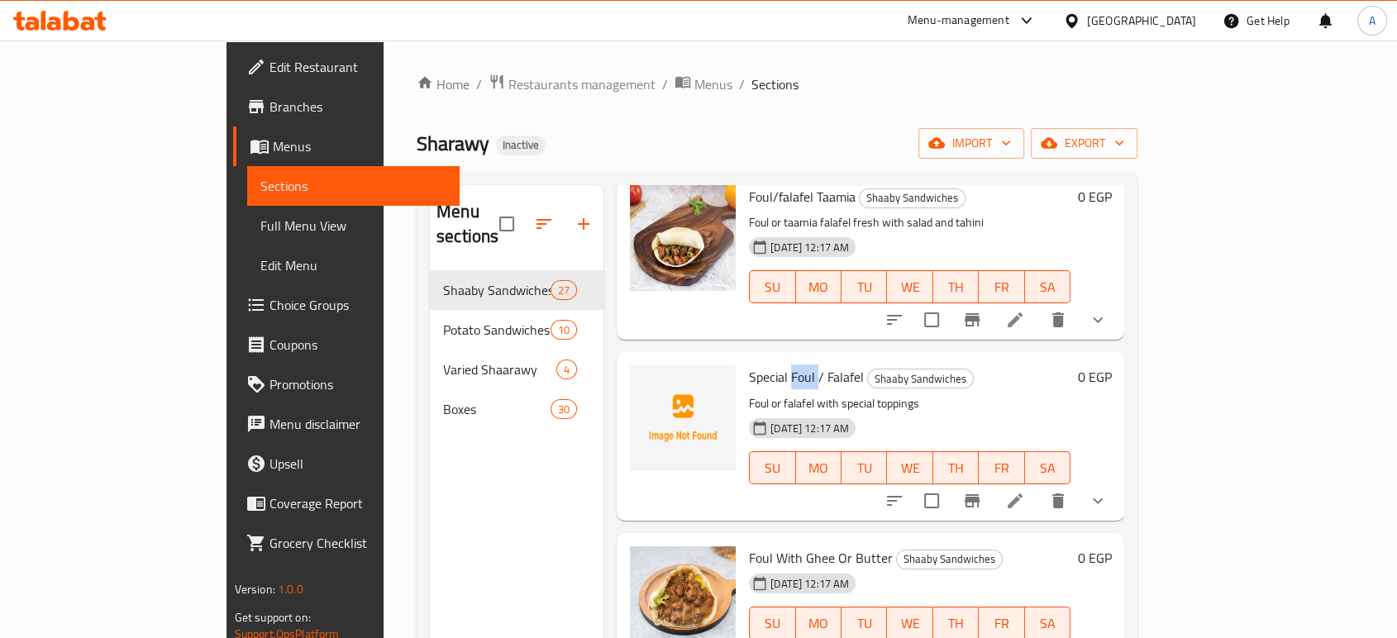
copy span "Foul"
click at [1108, 491] on icon "show more" at bounding box center [1098, 501] width 20 height 20
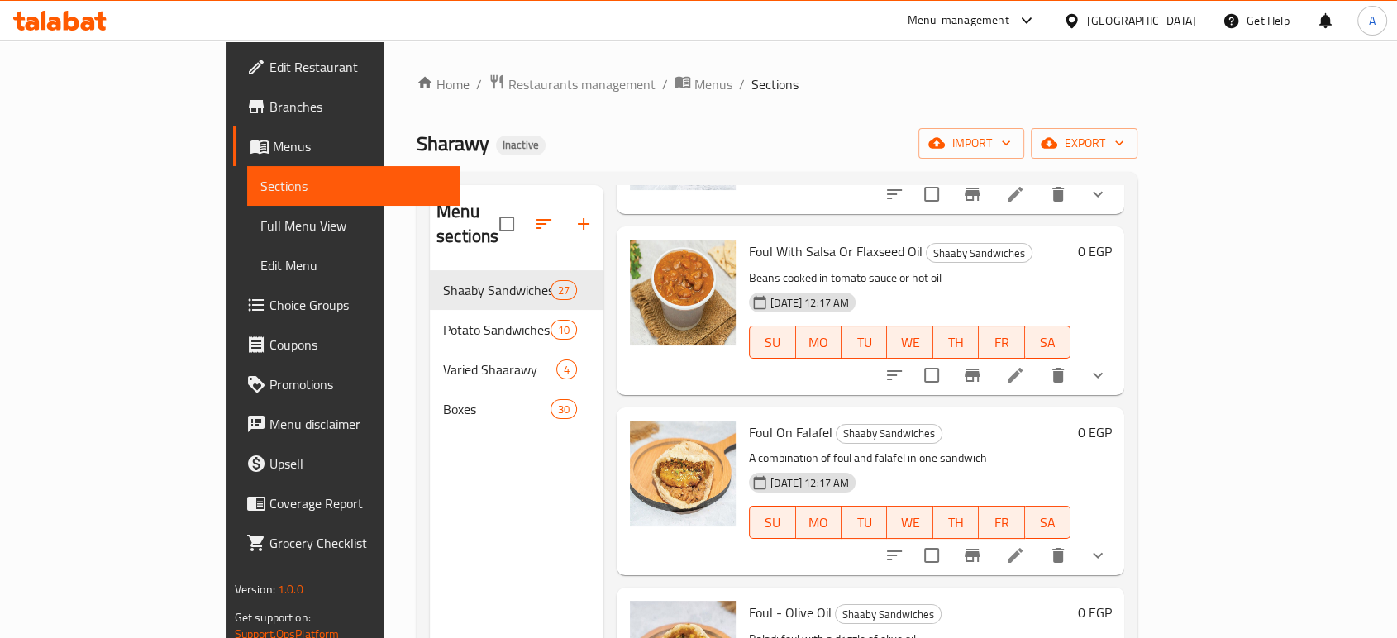
scroll to position [827, 0]
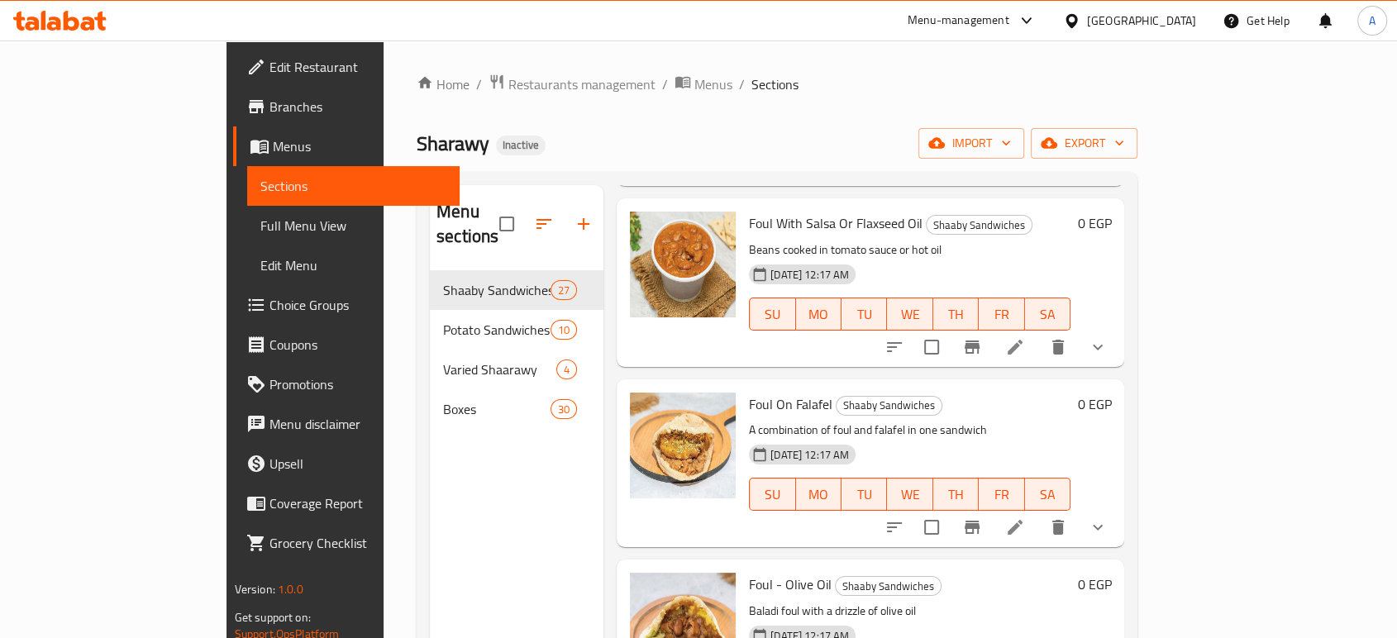
click at [874, 327] on div "11-08-2025 12:17 AM SU MO TU WE TH FR SA" at bounding box center [909, 302] width 335 height 89
click at [1103, 344] on icon "show more" at bounding box center [1098, 347] width 10 height 6
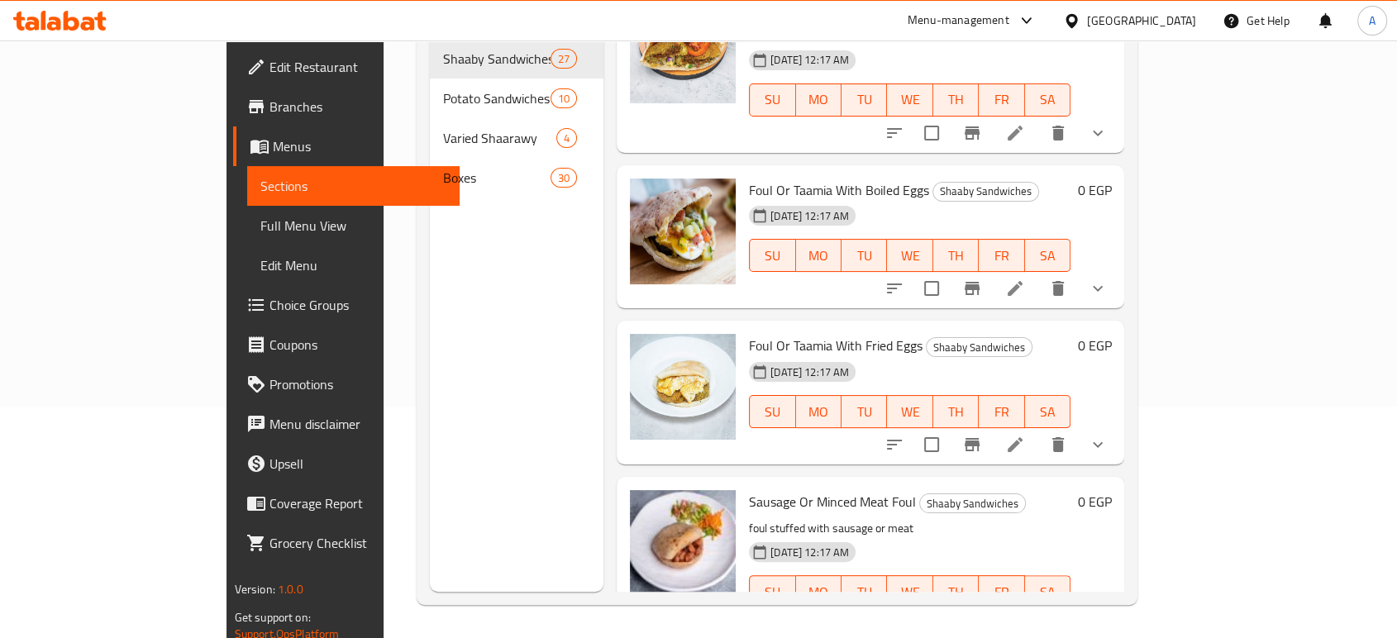
scroll to position [1776, 0]
click at [789, 501] on span "Sausage Or Minced Meat Foul" at bounding box center [832, 502] width 167 height 25
copy h6 "Sausage Or Minced Meat Foul"
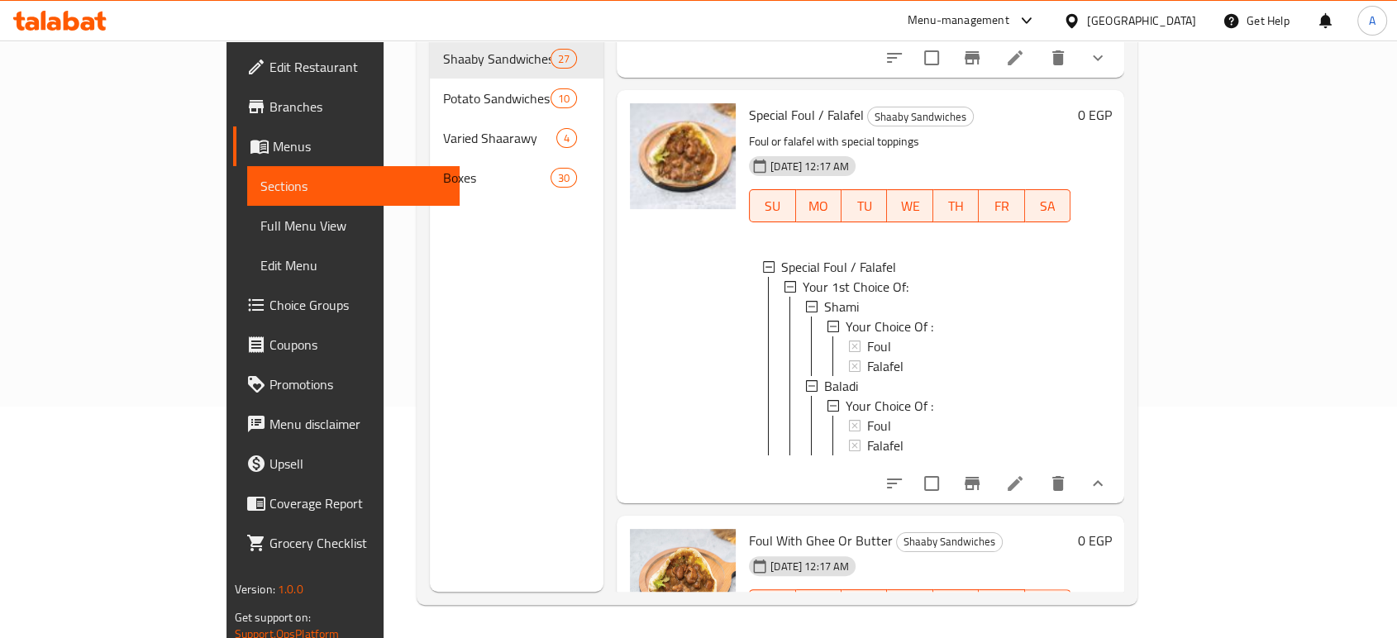
scroll to position [0, 0]
click at [768, 102] on span "Special Foul / Falafel" at bounding box center [806, 114] width 115 height 25
copy h6 "Special Foul / Falafel"
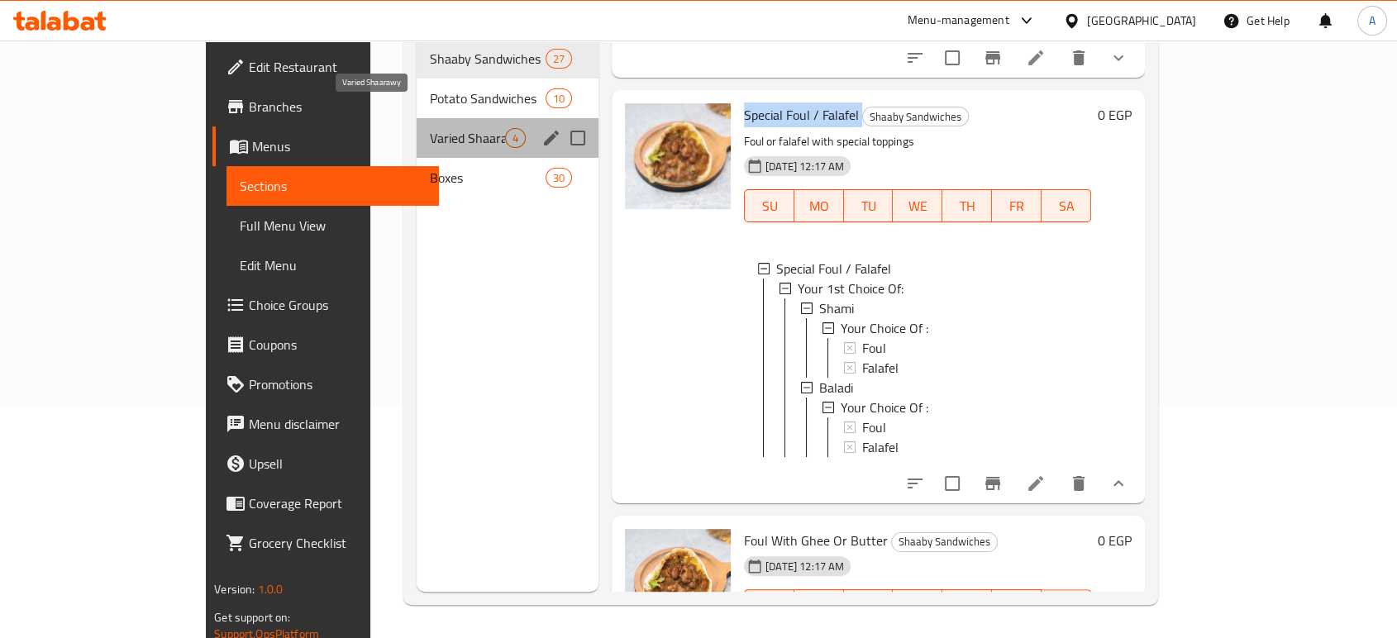
click at [430, 128] on span "Varied Shaarawy" at bounding box center [467, 138] width 75 height 20
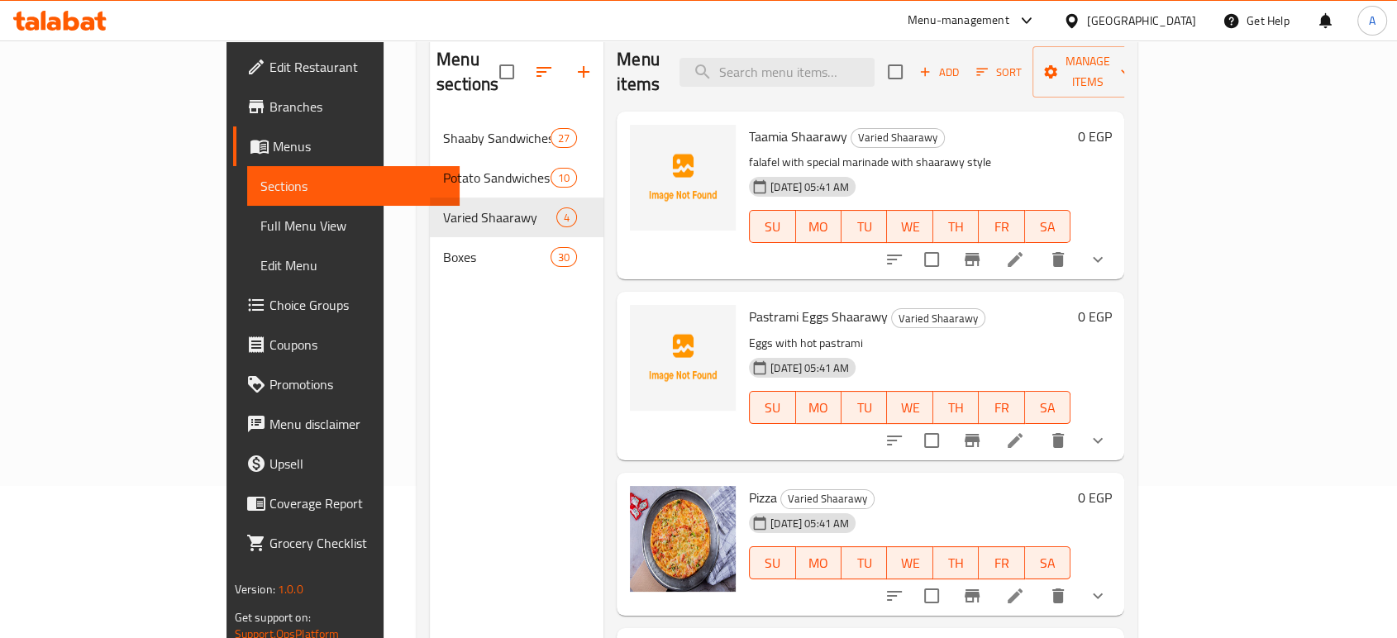
scroll to position [47, 0]
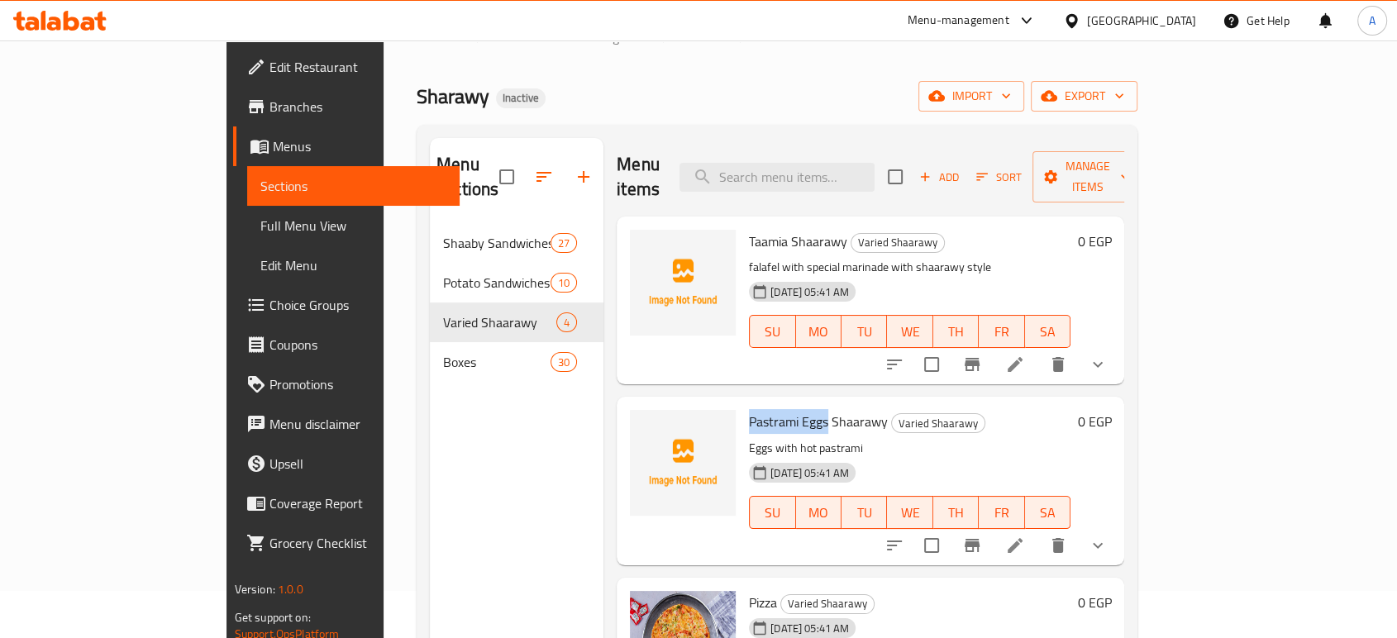
drag, startPoint x: 770, startPoint y: 401, endPoint x: 694, endPoint y: 394, distance: 76.3
click at [749, 409] on span "Pastrami Eggs Shaarawy" at bounding box center [818, 421] width 139 height 25
copy span "Pastrami Eggs"
click at [1118, 530] on button "show more" at bounding box center [1098, 546] width 40 height 40
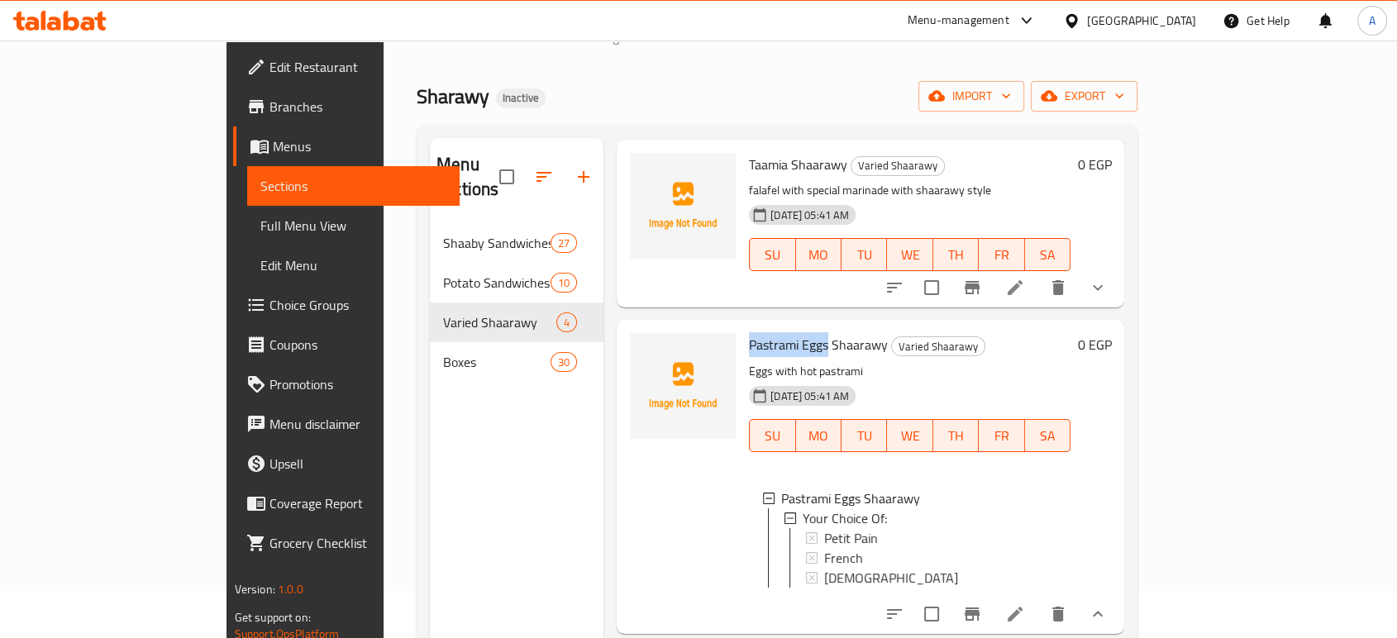
scroll to position [184, 0]
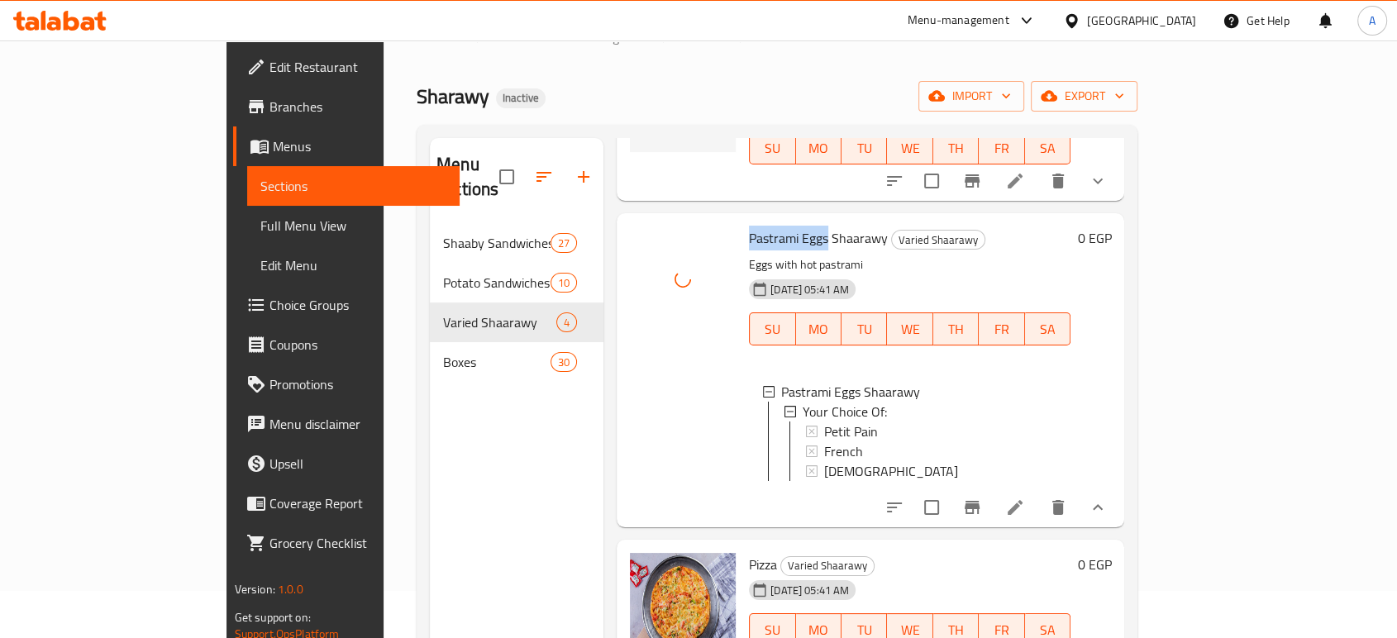
click at [754, 226] on span "Pastrami Eggs Shaarawy" at bounding box center [818, 238] width 139 height 25
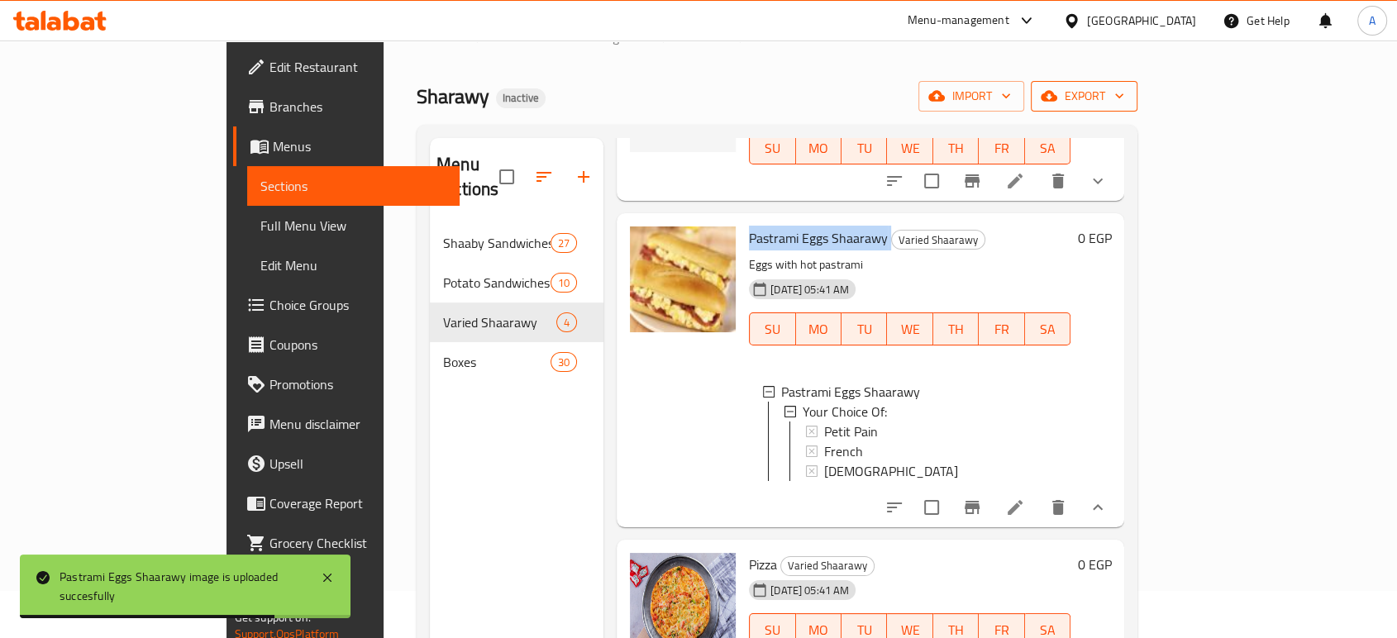
click at [1124, 94] on span "export" at bounding box center [1084, 96] width 80 height 21
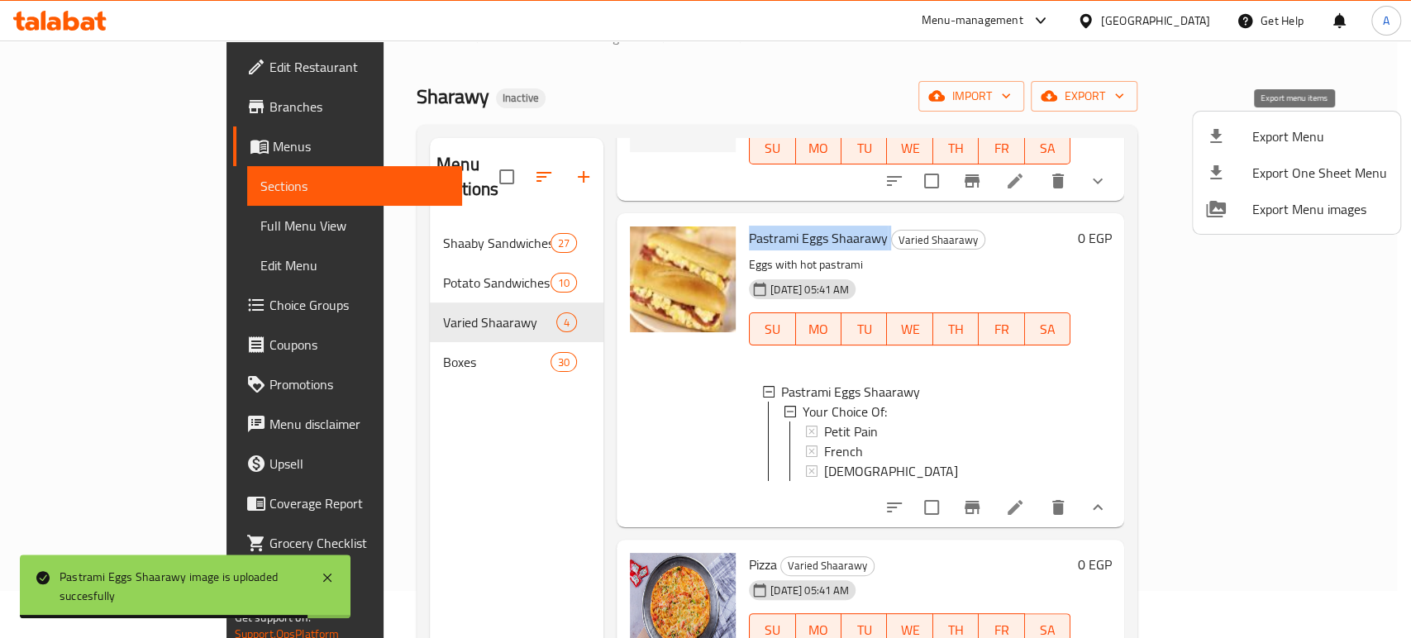
click at [1295, 138] on span "Export Menu" at bounding box center [1319, 136] width 135 height 20
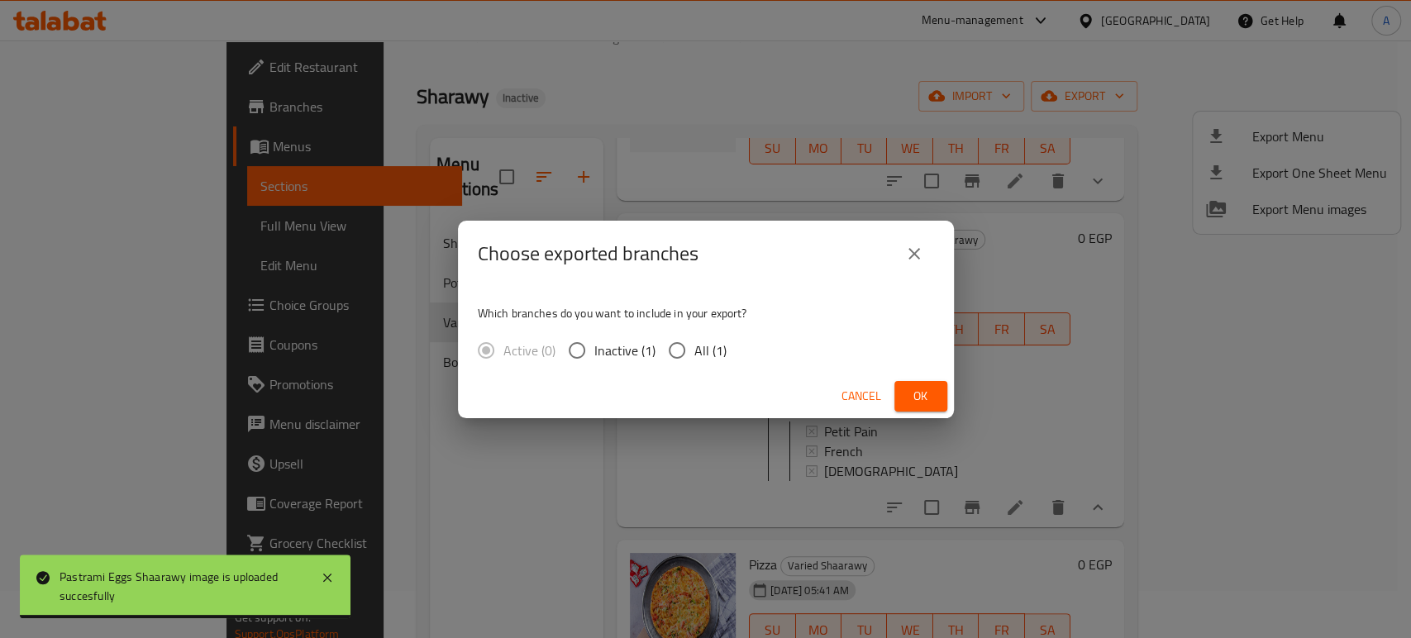
click at [682, 357] on input "All (1)" at bounding box center [677, 350] width 35 height 35
radio input "true"
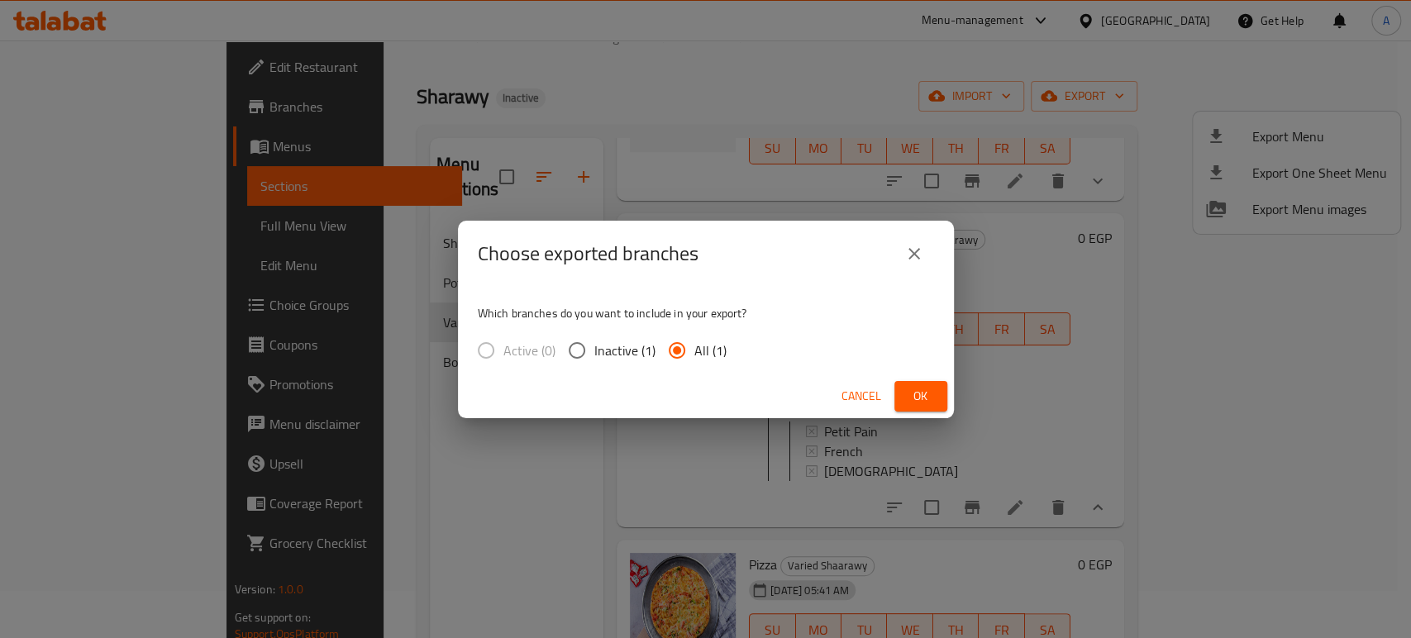
click at [916, 396] on span "Ok" at bounding box center [921, 396] width 26 height 21
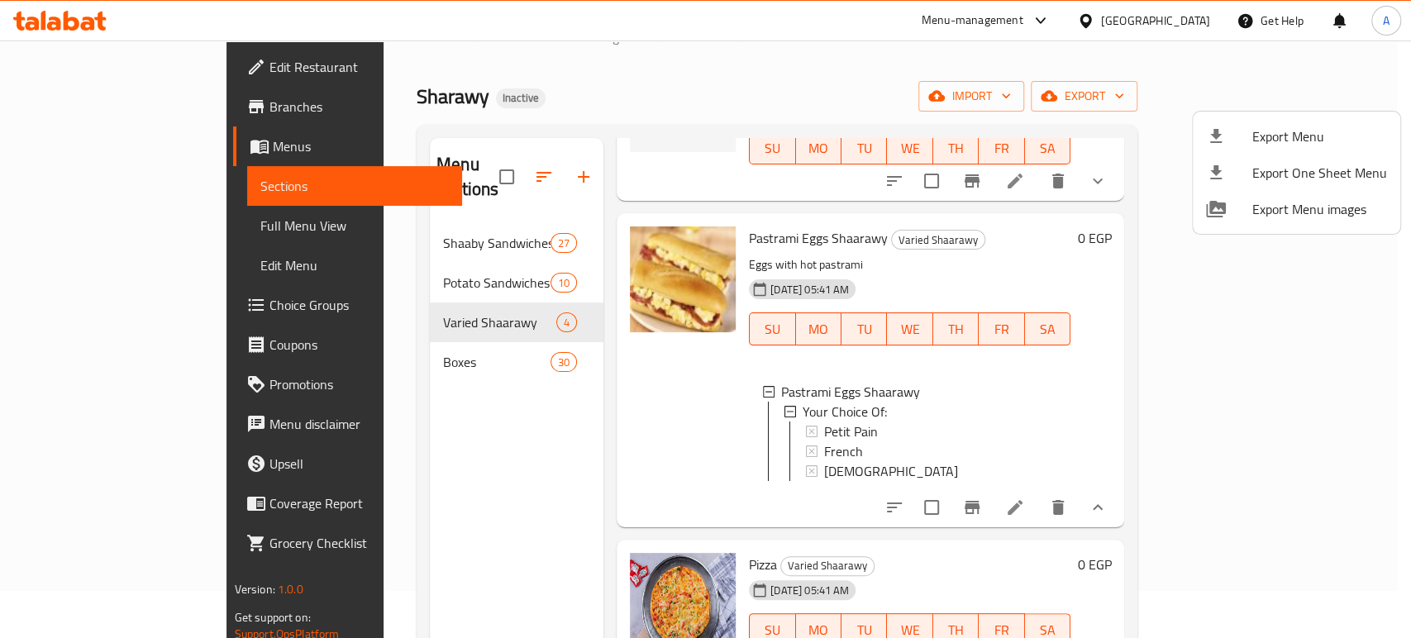
click at [41, 31] on div at bounding box center [705, 319] width 1411 height 638
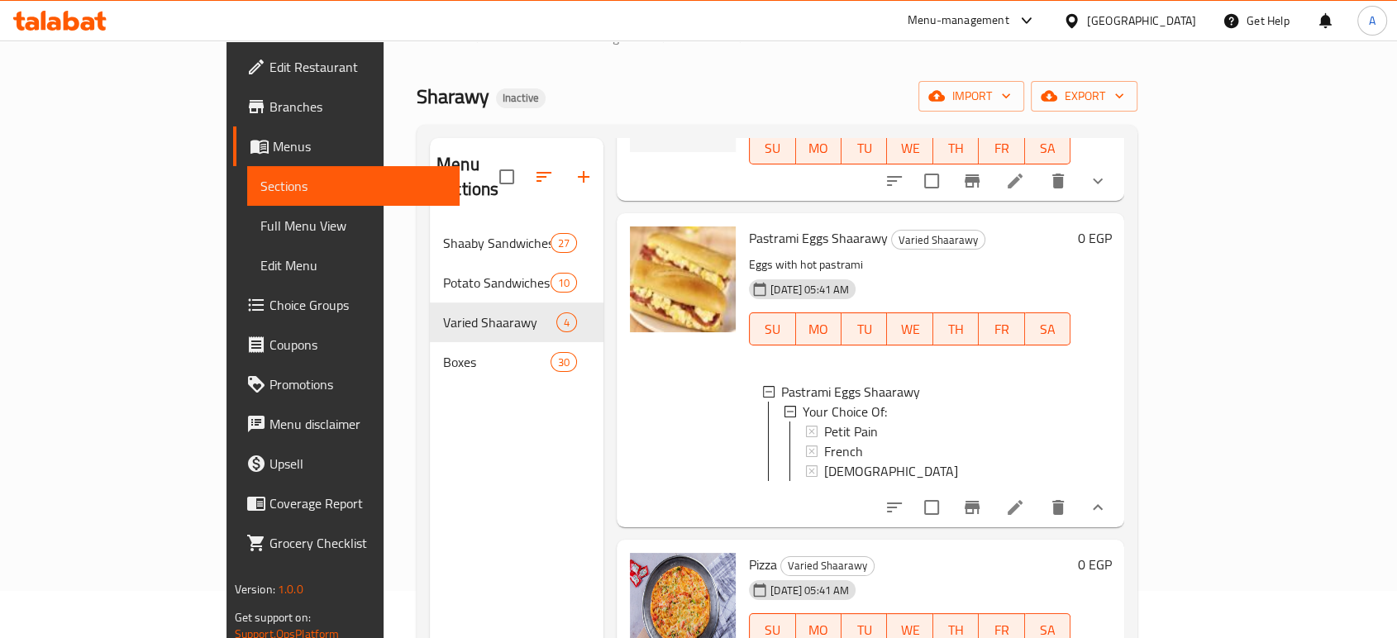
click at [43, 20] on icon at bounding box center [43, 20] width 5 height 19
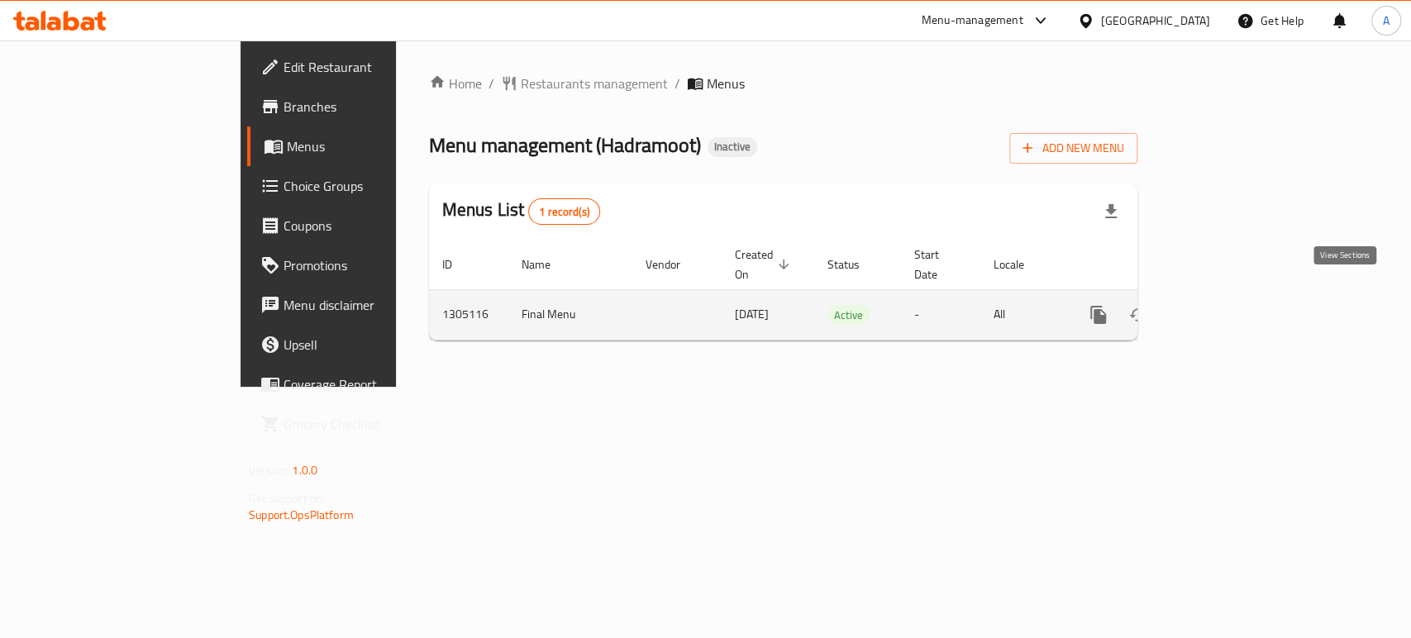
click at [1225, 307] on icon "enhanced table" at bounding box center [1217, 314] width 15 height 15
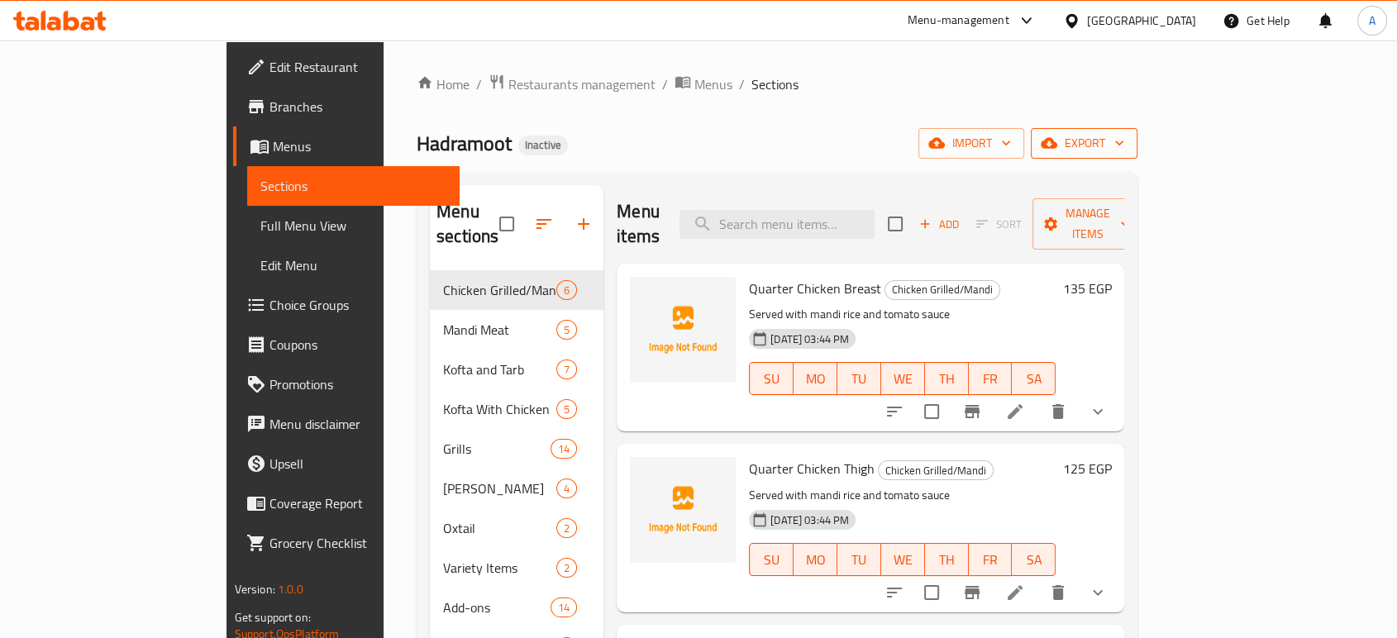
click at [1124, 145] on span "export" at bounding box center [1084, 143] width 80 height 21
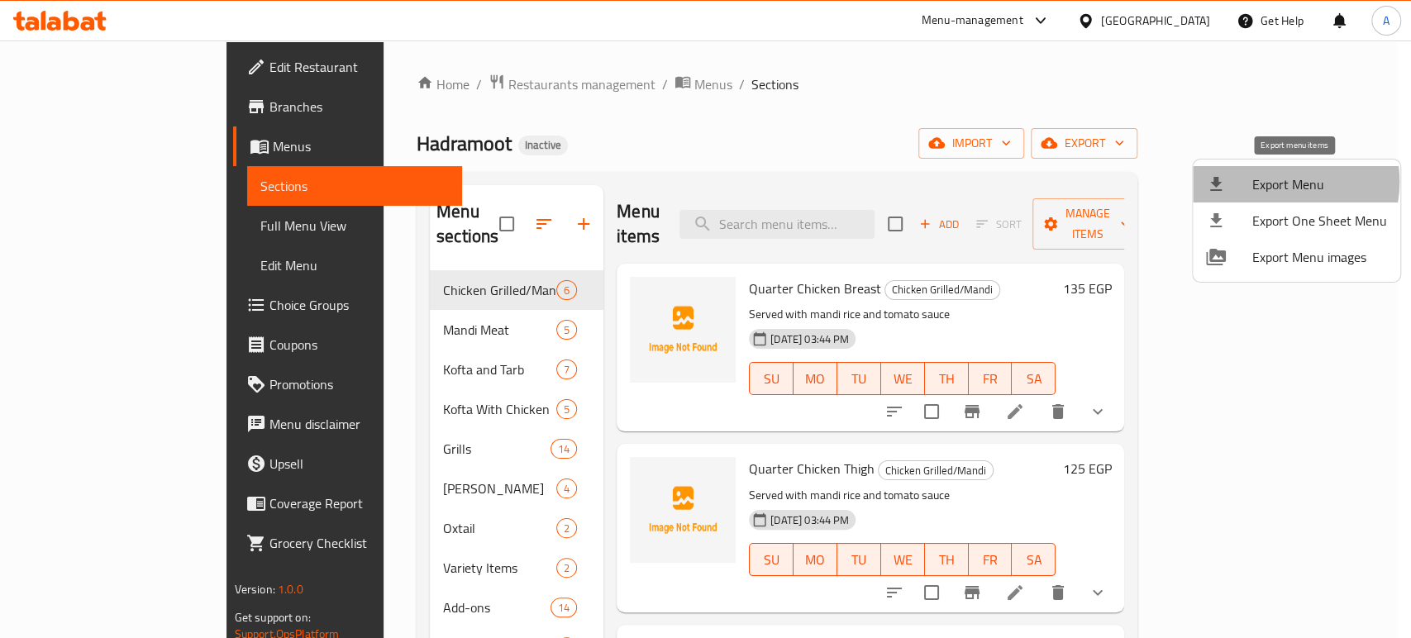
click at [1279, 182] on span "Export Menu" at bounding box center [1319, 184] width 135 height 20
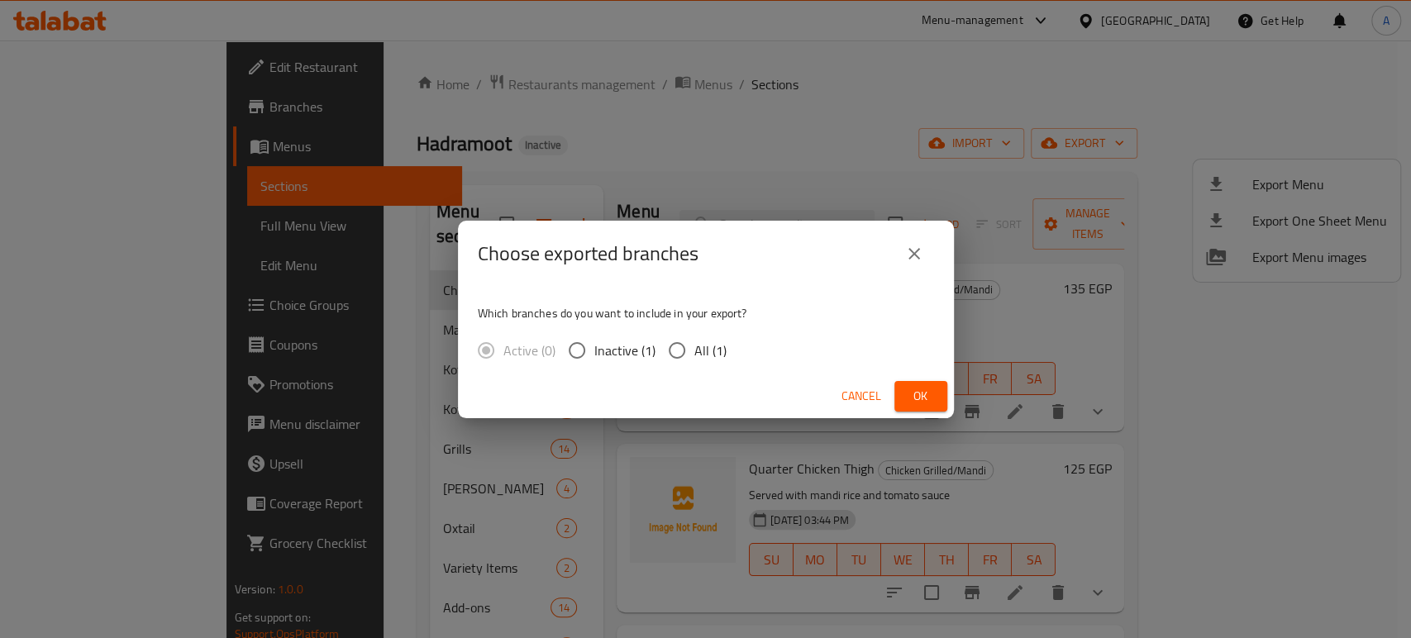
click at [704, 348] on span "All (1)" at bounding box center [710, 351] width 32 height 20
click at [694, 348] on input "All (1)" at bounding box center [677, 350] width 35 height 35
radio input "true"
click at [908, 393] on span "Ok" at bounding box center [921, 396] width 26 height 21
